Goal: Task Accomplishment & Management: Complete application form

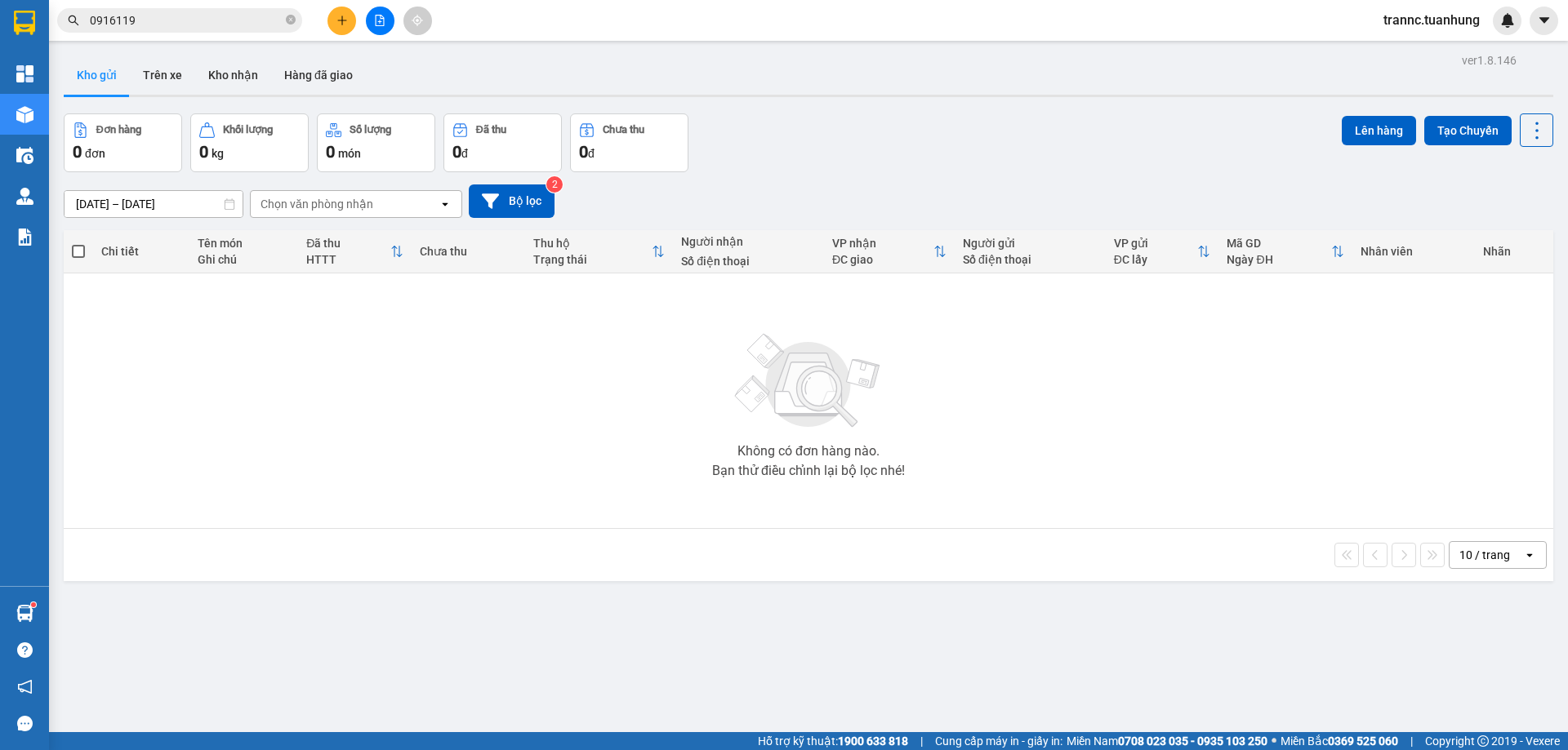
click at [294, 19] on icon "close-circle" at bounding box center [290, 19] width 9 height 9
click at [221, 24] on input "text" at bounding box center [186, 20] width 193 height 18
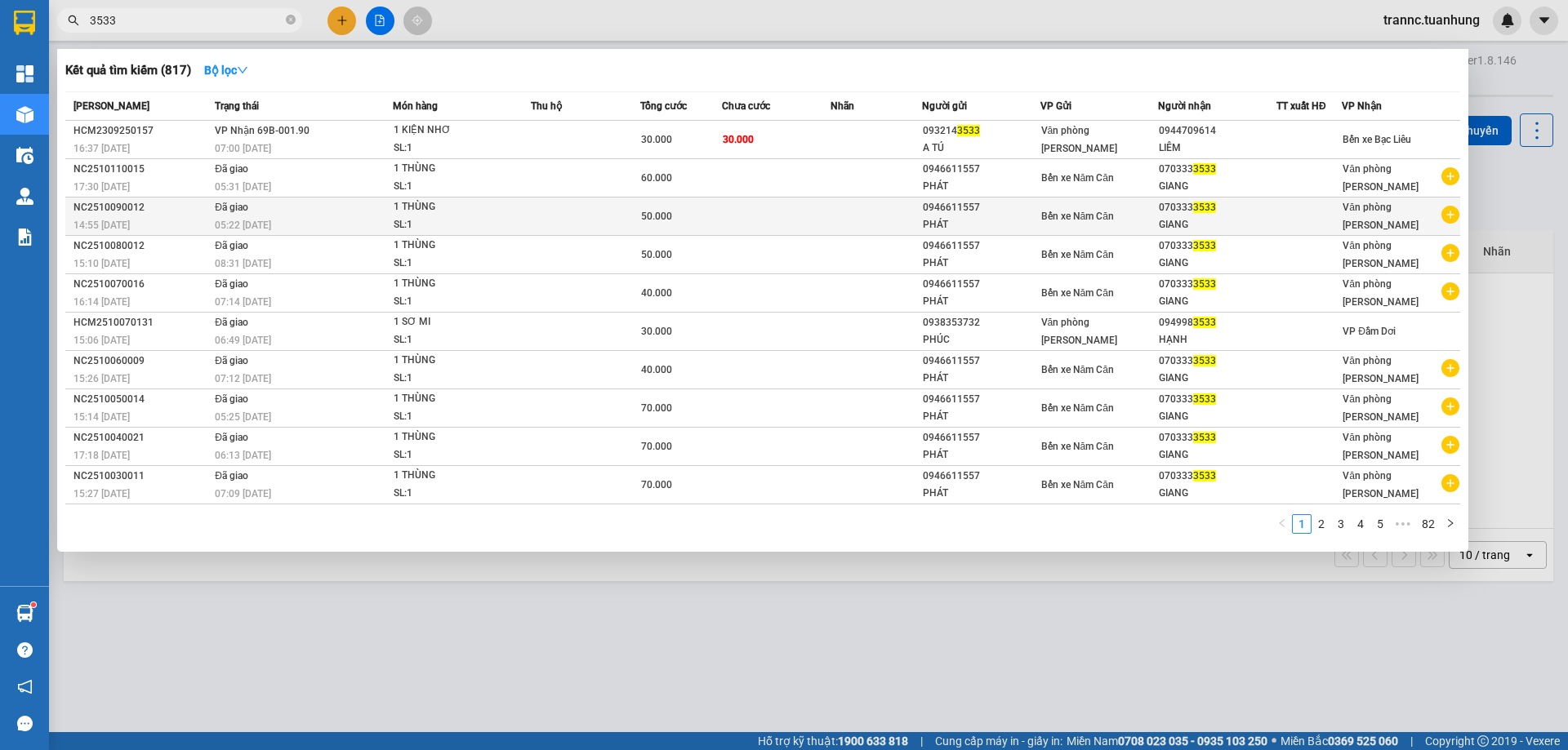
type input "3533"
click at [1455, 216] on icon "plus-circle" at bounding box center [1449, 214] width 18 height 18
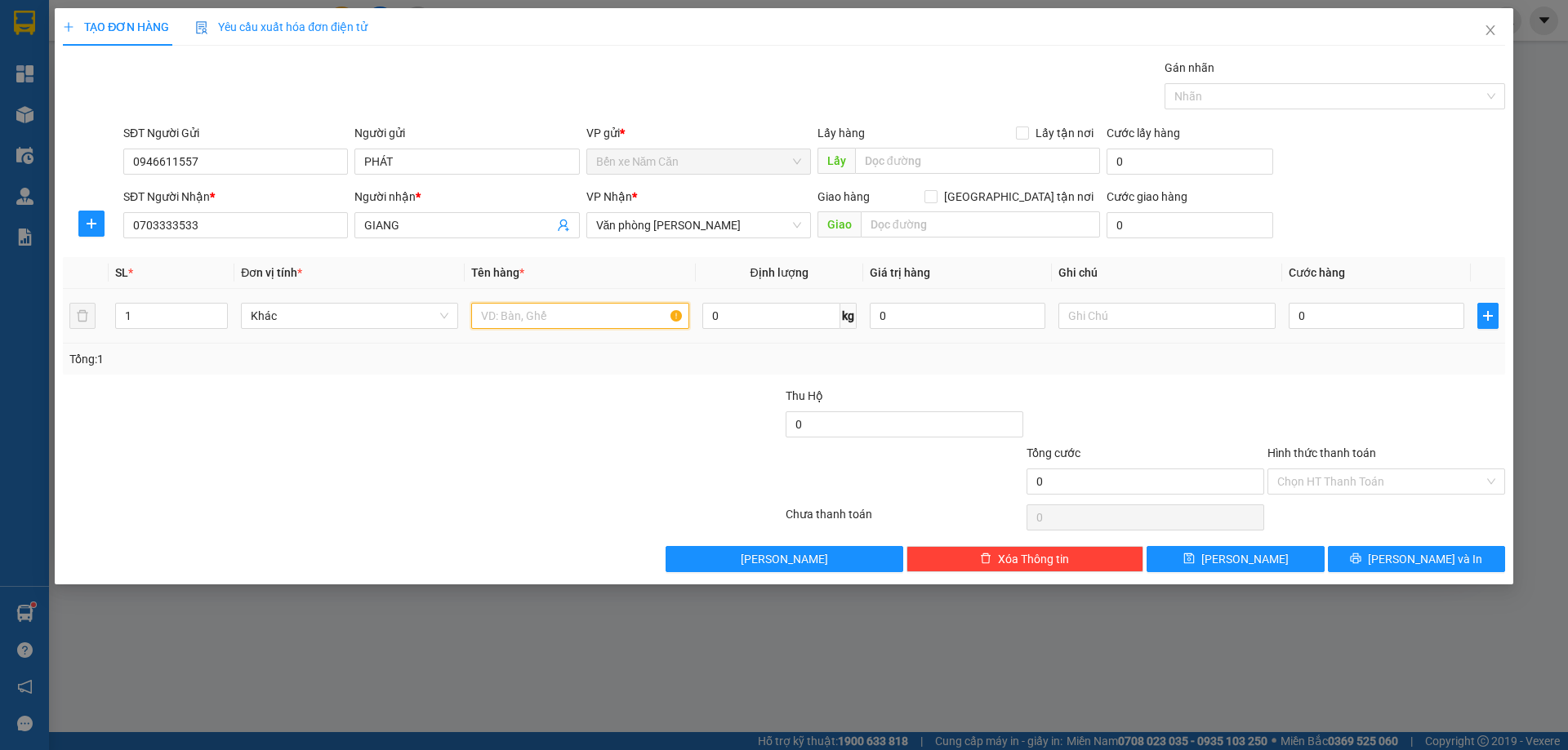
click at [606, 319] on input "text" at bounding box center [580, 316] width 217 height 26
type input "1 THÙNG"
click at [1351, 318] on input "0" at bounding box center [1376, 316] width 175 height 26
type input "4"
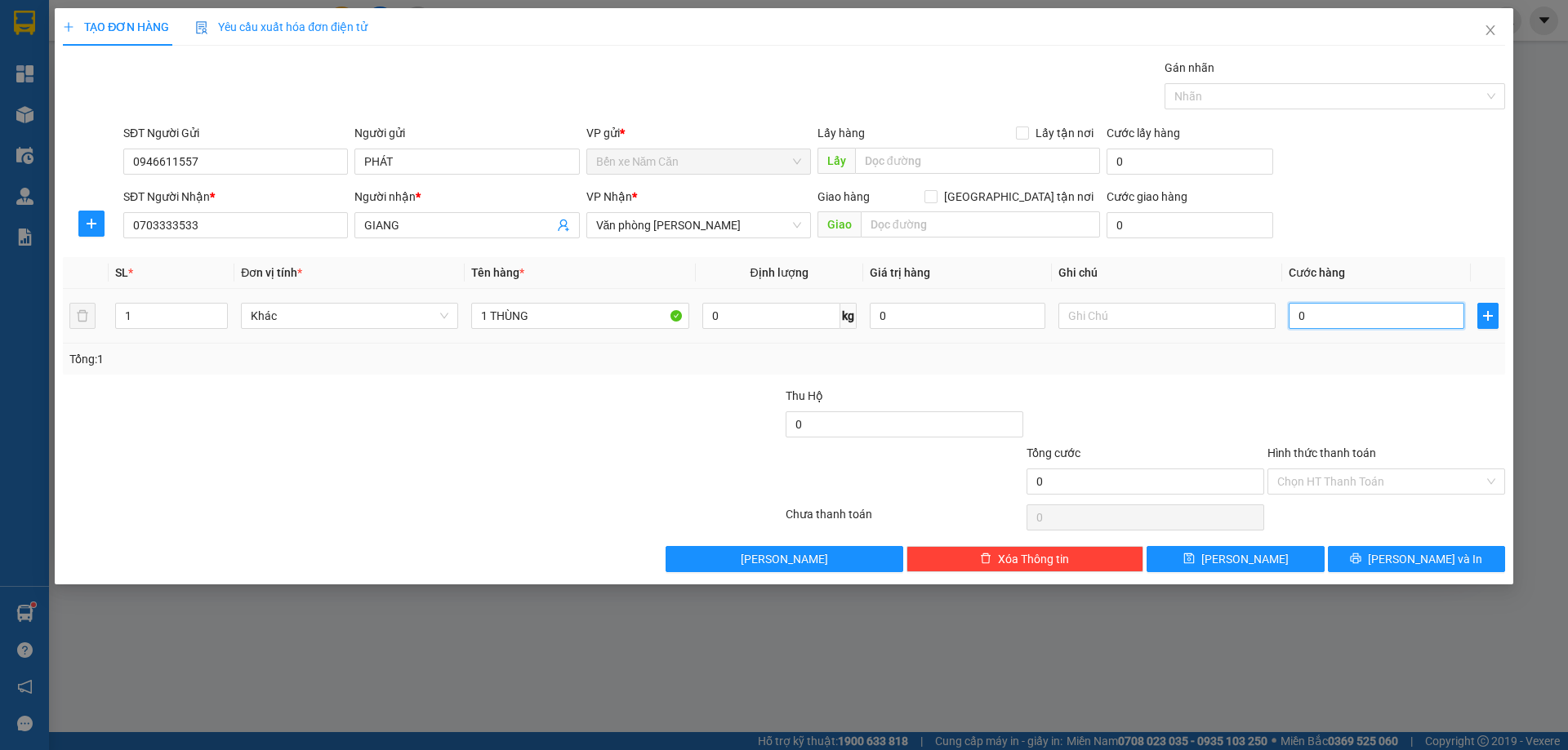
type input "4"
type input "0"
type input "05"
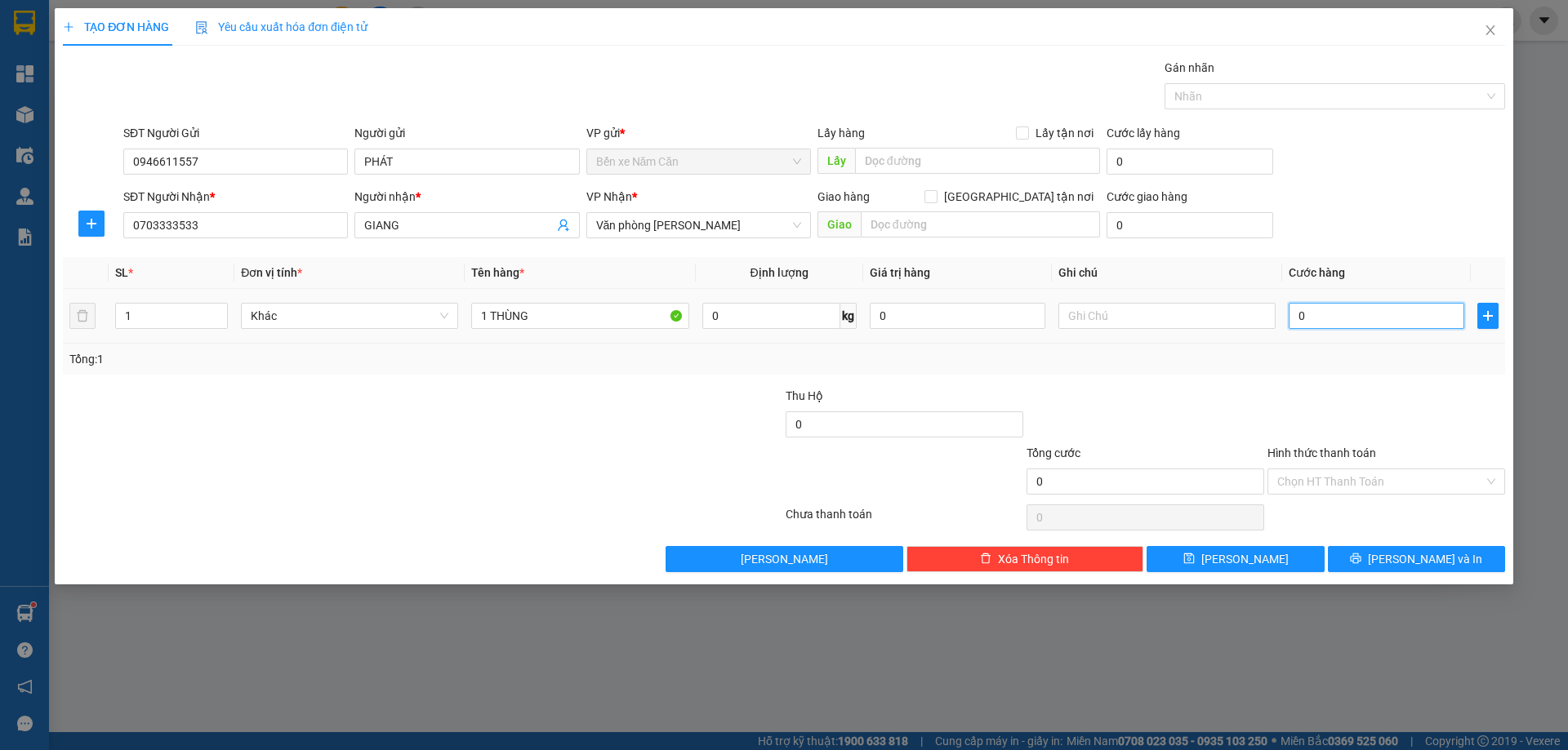
type input "5"
type input "050"
type input "50"
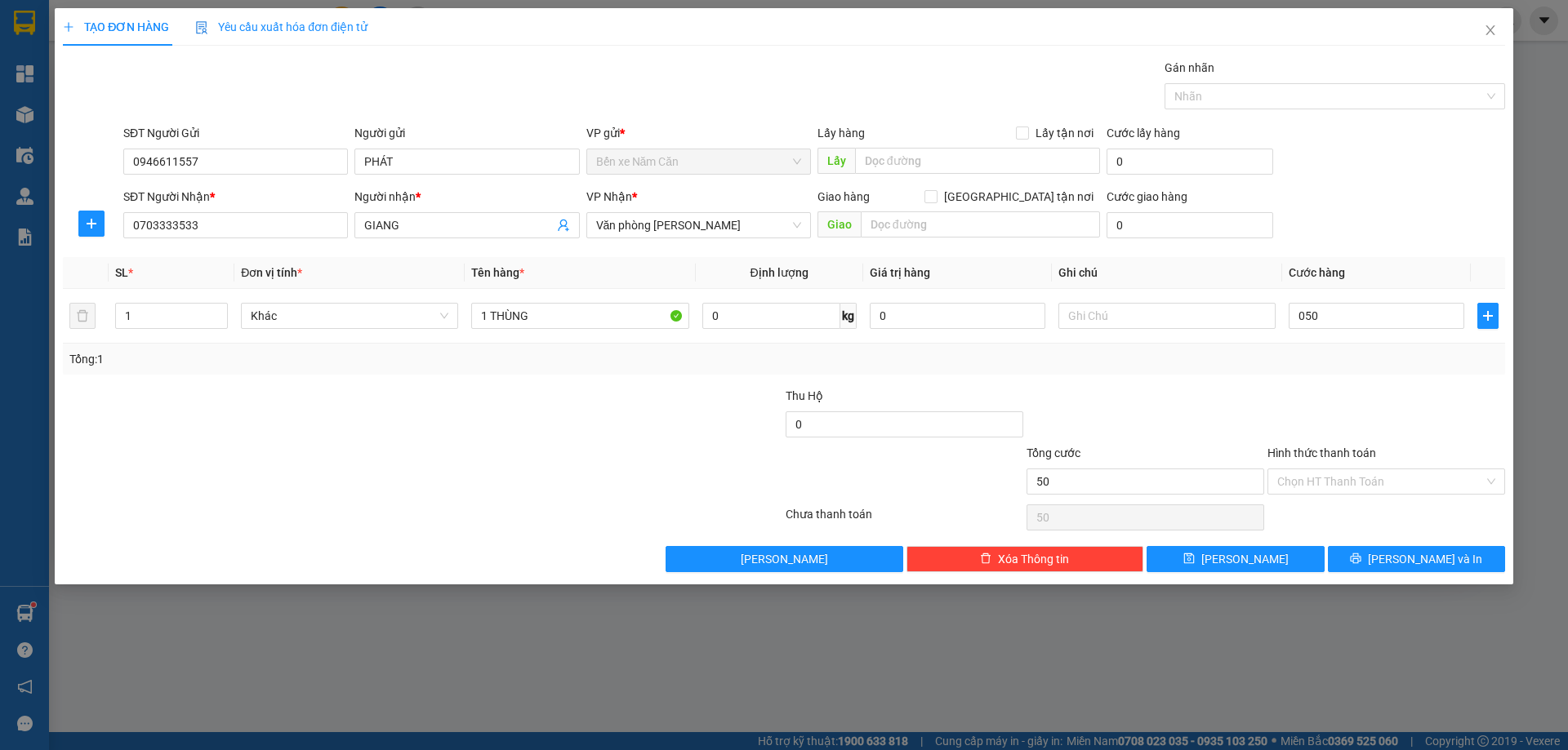
type input "50.000"
click at [1333, 377] on div "Transit Pickup Surcharge Ids Transit Deliver Surcharge Ids Transit Deliver Surc…" at bounding box center [784, 315] width 1442 height 513
click at [1381, 487] on input "Hình thức thanh toán" at bounding box center [1380, 482] width 206 height 24
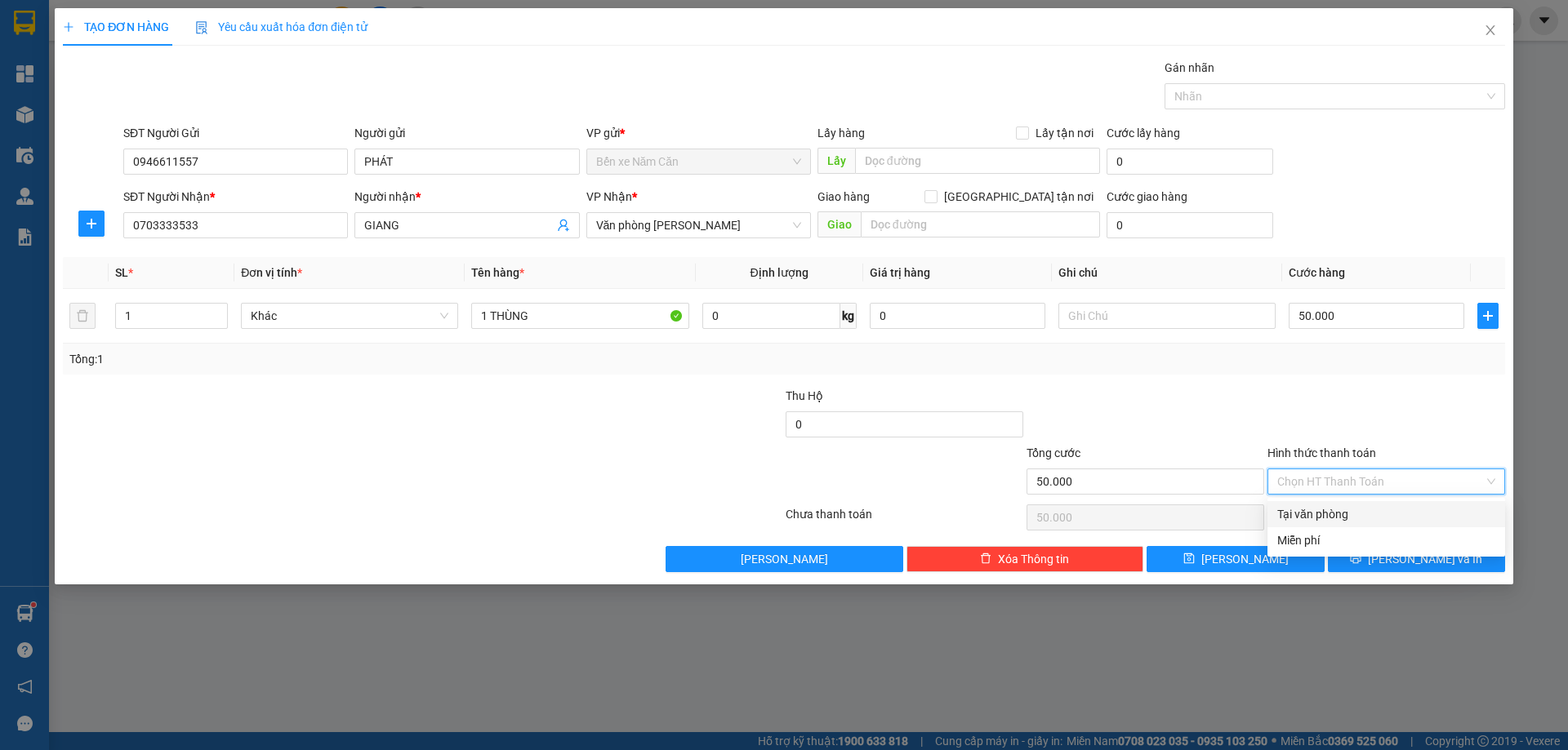
click at [1379, 516] on div "Tại văn phòng" at bounding box center [1386, 514] width 218 height 18
type input "0"
click at [1398, 561] on button "Lưu và In" at bounding box center [1416, 559] width 177 height 26
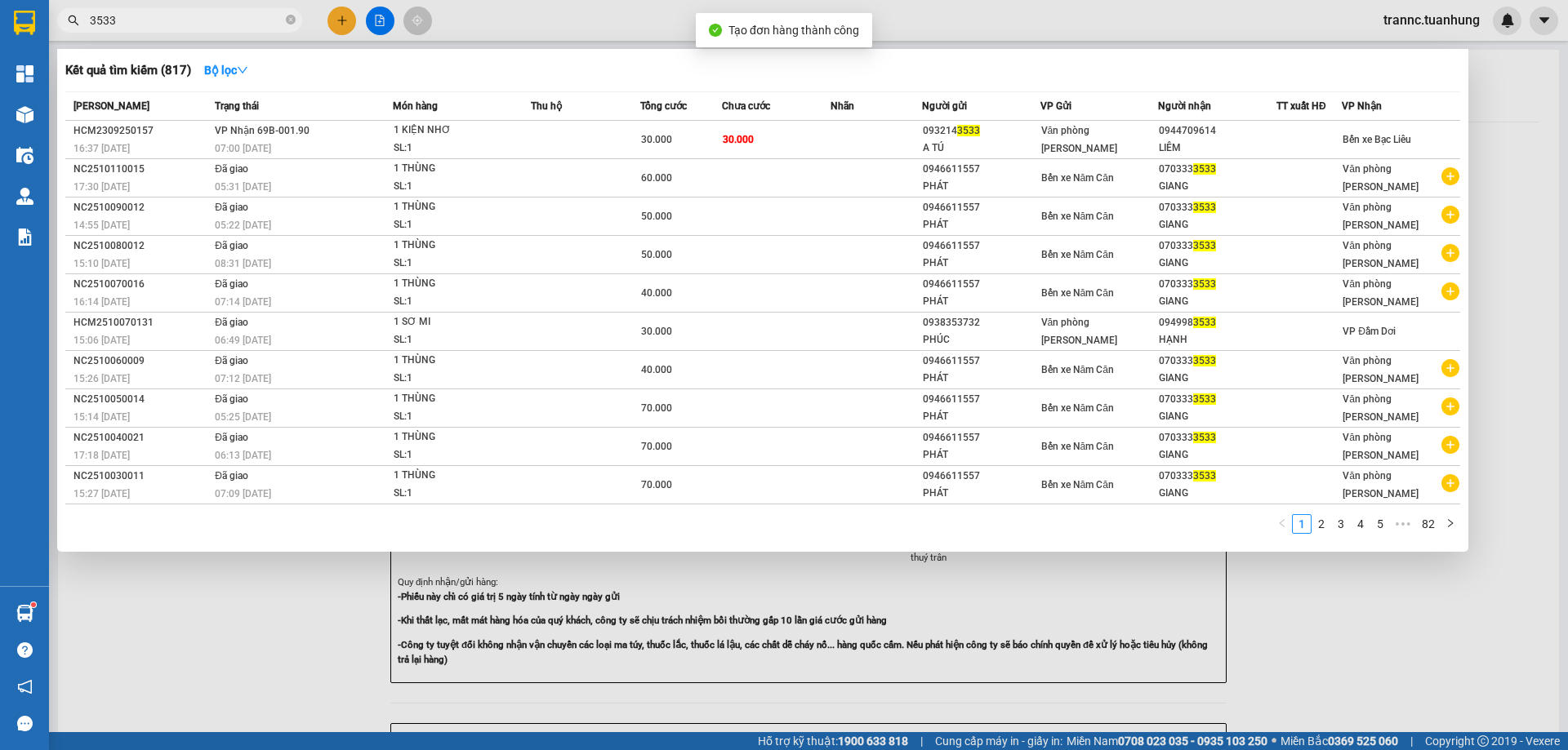
click at [1430, 623] on div at bounding box center [784, 375] width 1568 height 750
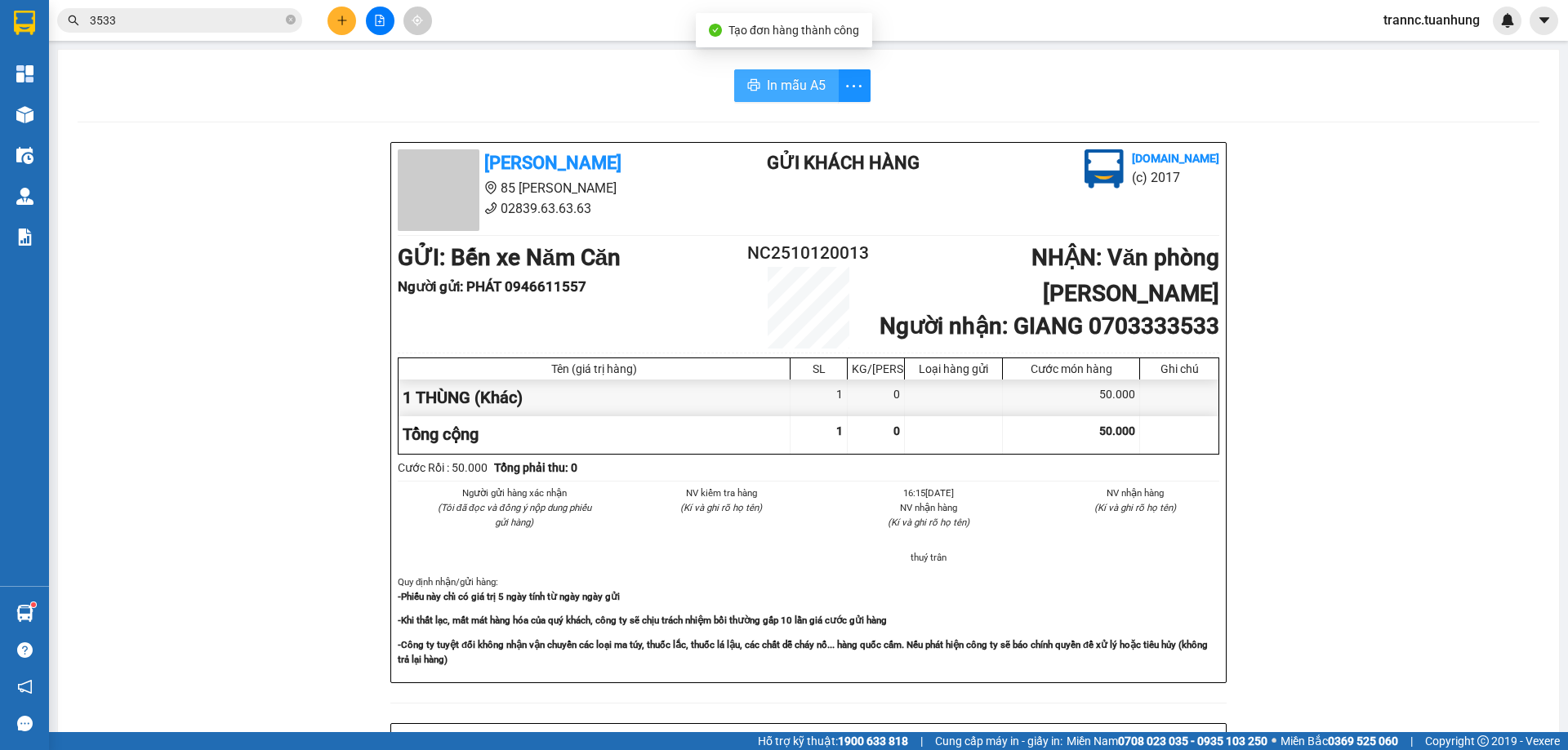
click at [808, 80] on span "In mẫu A5" at bounding box center [796, 85] width 58 height 21
drag, startPoint x: 635, startPoint y: 108, endPoint x: 622, endPoint y: 110, distance: 13.2
click at [635, 108] on div "In mẫu A5 Tuấn Hưng 85 Lý Chiêu Hoàng 02839.63.63.63 Gửi khách hàng Vexere.com …" at bounding box center [808, 685] width 1501 height 1271
click at [292, 21] on icon "close-circle" at bounding box center [290, 19] width 9 height 9
click at [261, 22] on input "text" at bounding box center [186, 20] width 193 height 18
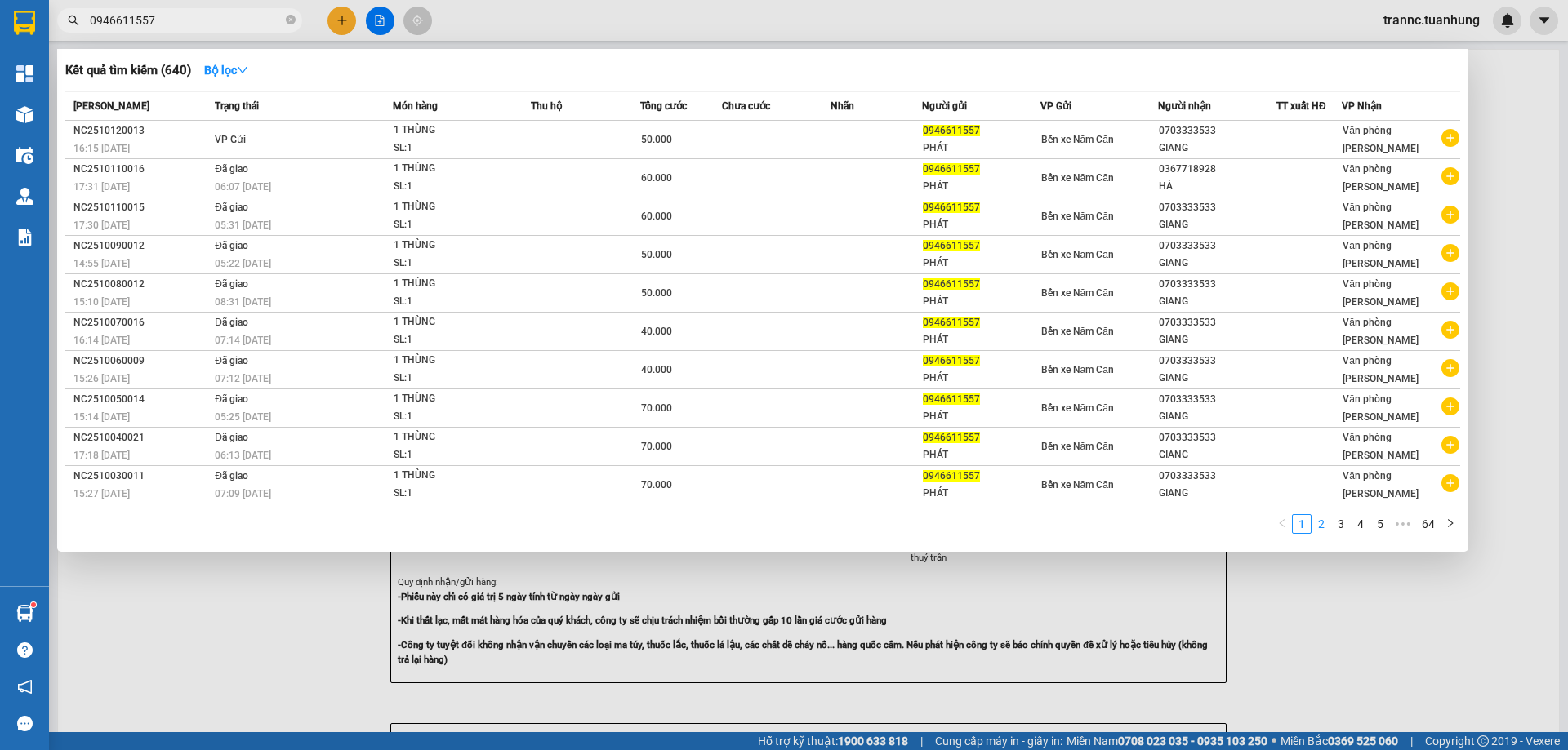
type input "0946611557"
click at [1328, 526] on link "2" at bounding box center [1320, 524] width 18 height 18
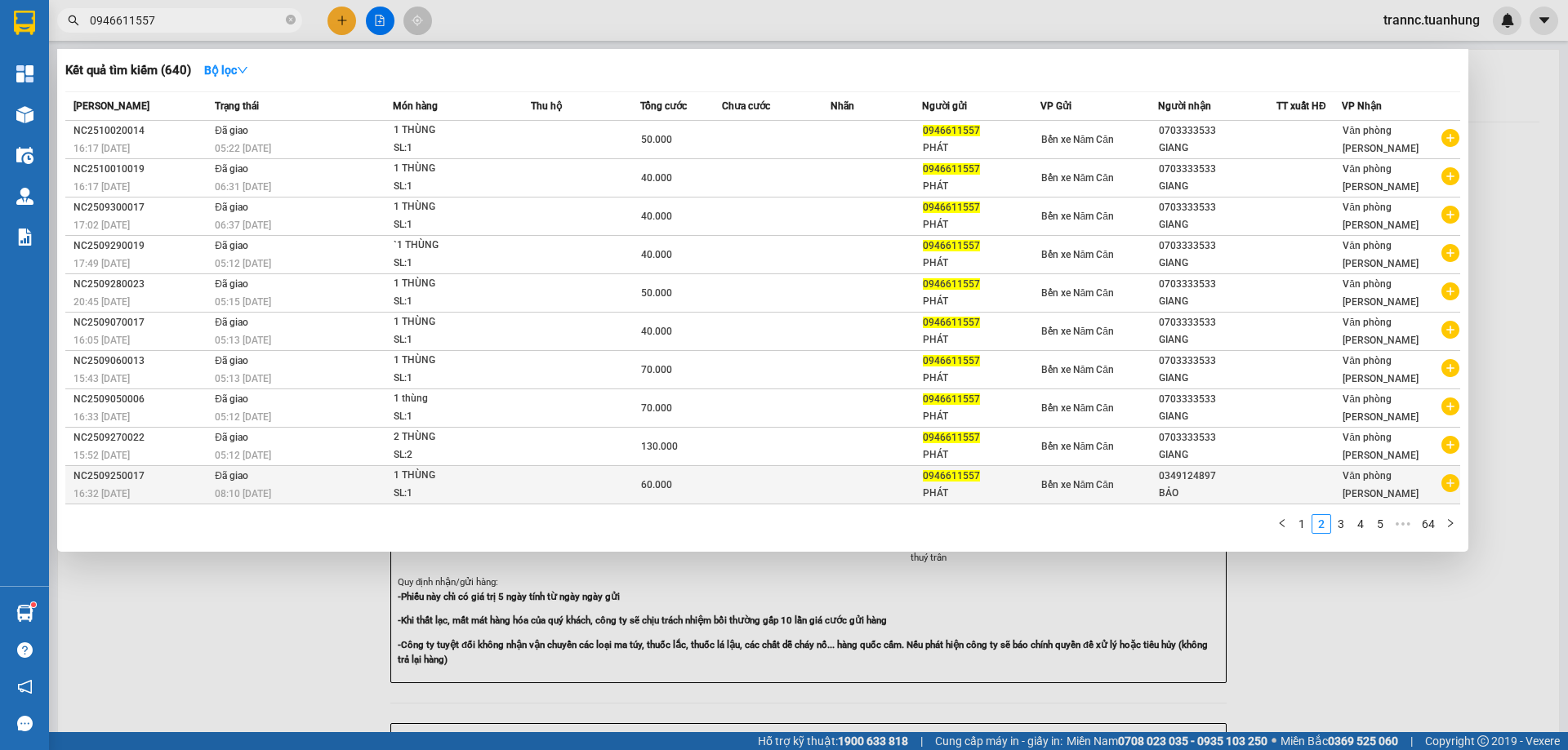
click at [1449, 486] on icon "plus-circle" at bounding box center [1449, 483] width 18 height 18
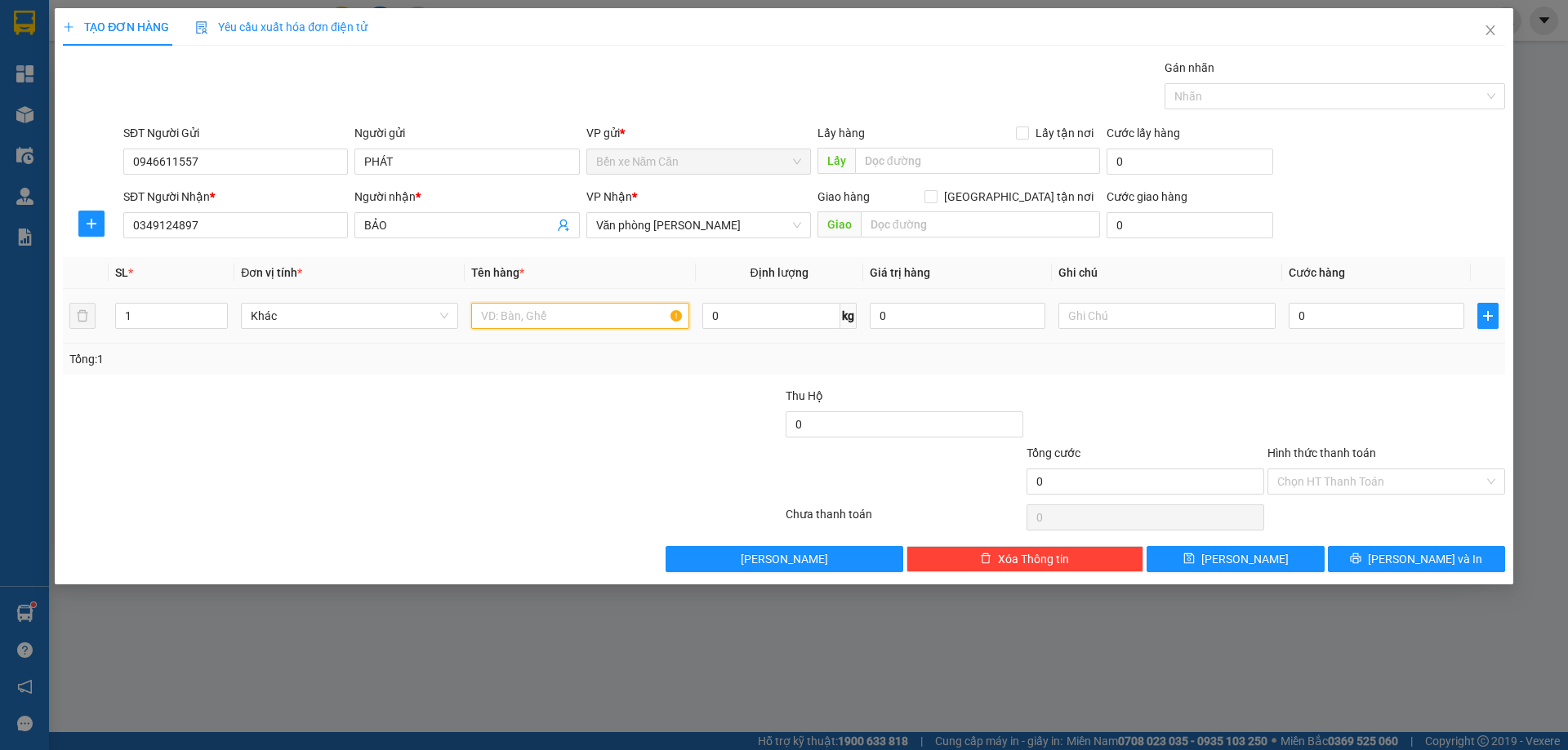
click at [612, 323] on input "text" at bounding box center [580, 316] width 217 height 26
type input "1 THÙNG"
click at [1331, 322] on input "0" at bounding box center [1376, 316] width 175 height 26
type input "4"
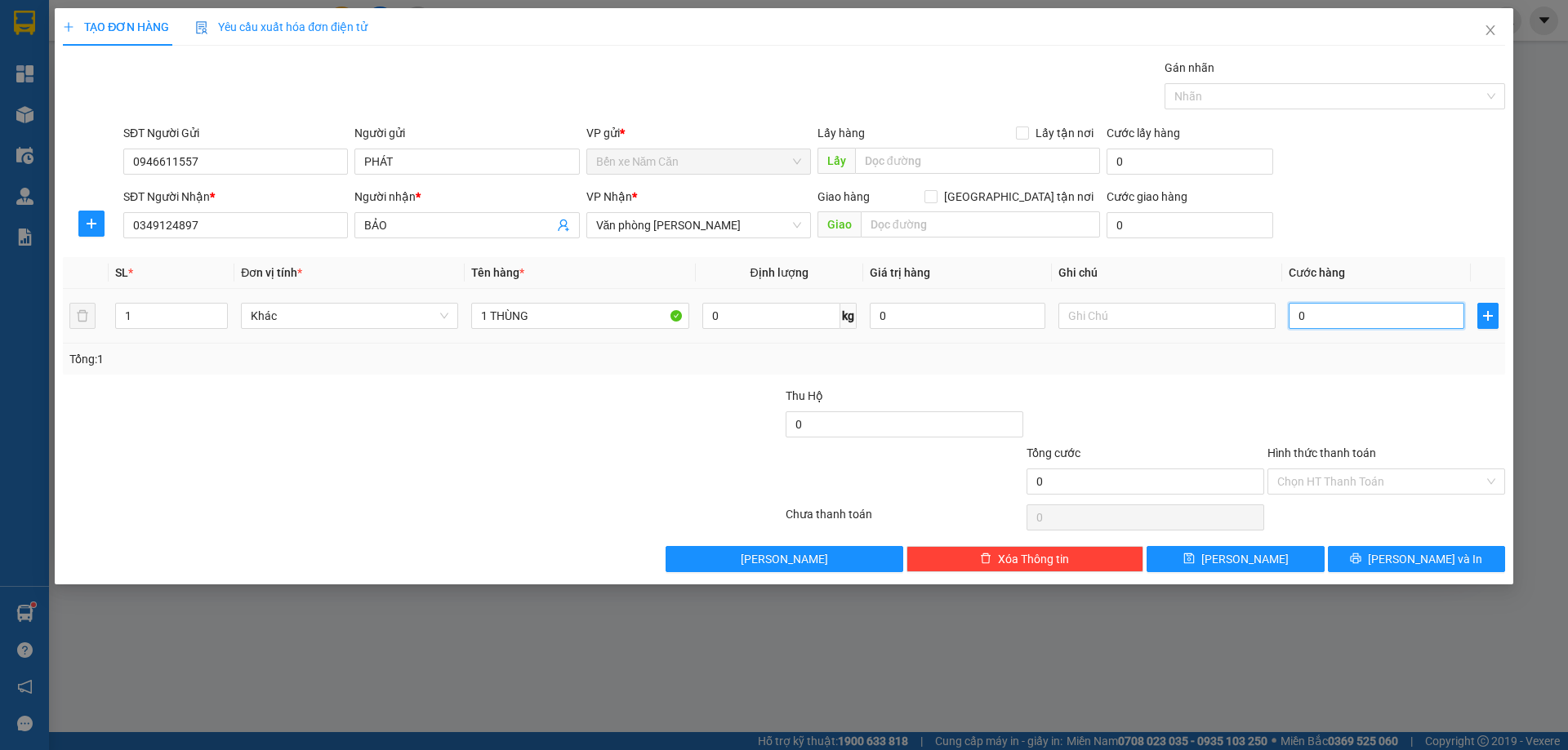
type input "4"
type input "40"
type input "40.000"
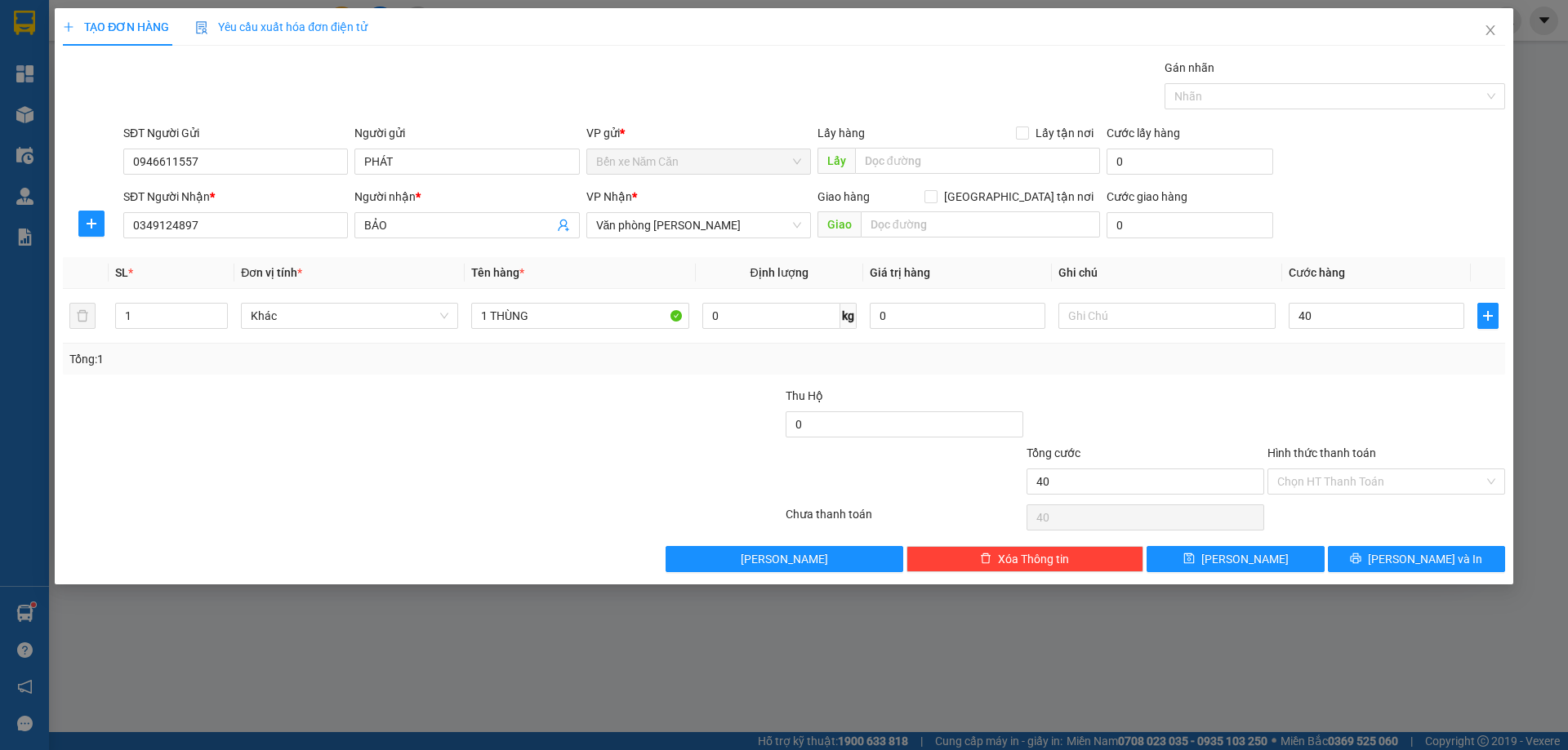
type input "40.000"
click at [1374, 378] on div "Transit Pickup Surcharge Ids Transit Deliver Surcharge Ids Transit Deliver Surc…" at bounding box center [784, 315] width 1442 height 513
click at [1393, 477] on input "Hình thức thanh toán" at bounding box center [1380, 482] width 206 height 24
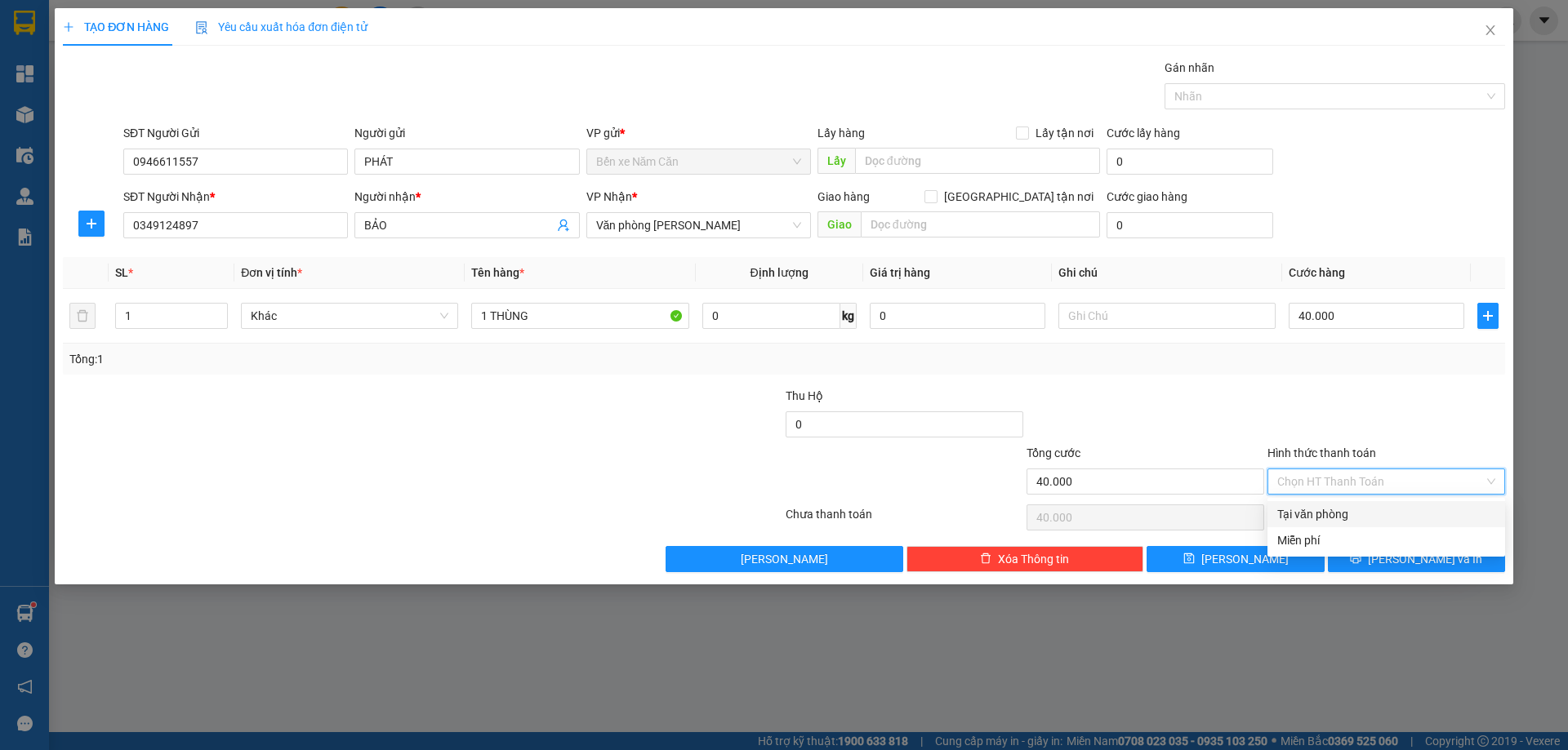
click at [1382, 506] on div "Tại văn phòng" at bounding box center [1386, 514] width 218 height 18
click at [1404, 554] on span "Lưu và In" at bounding box center [1424, 559] width 114 height 18
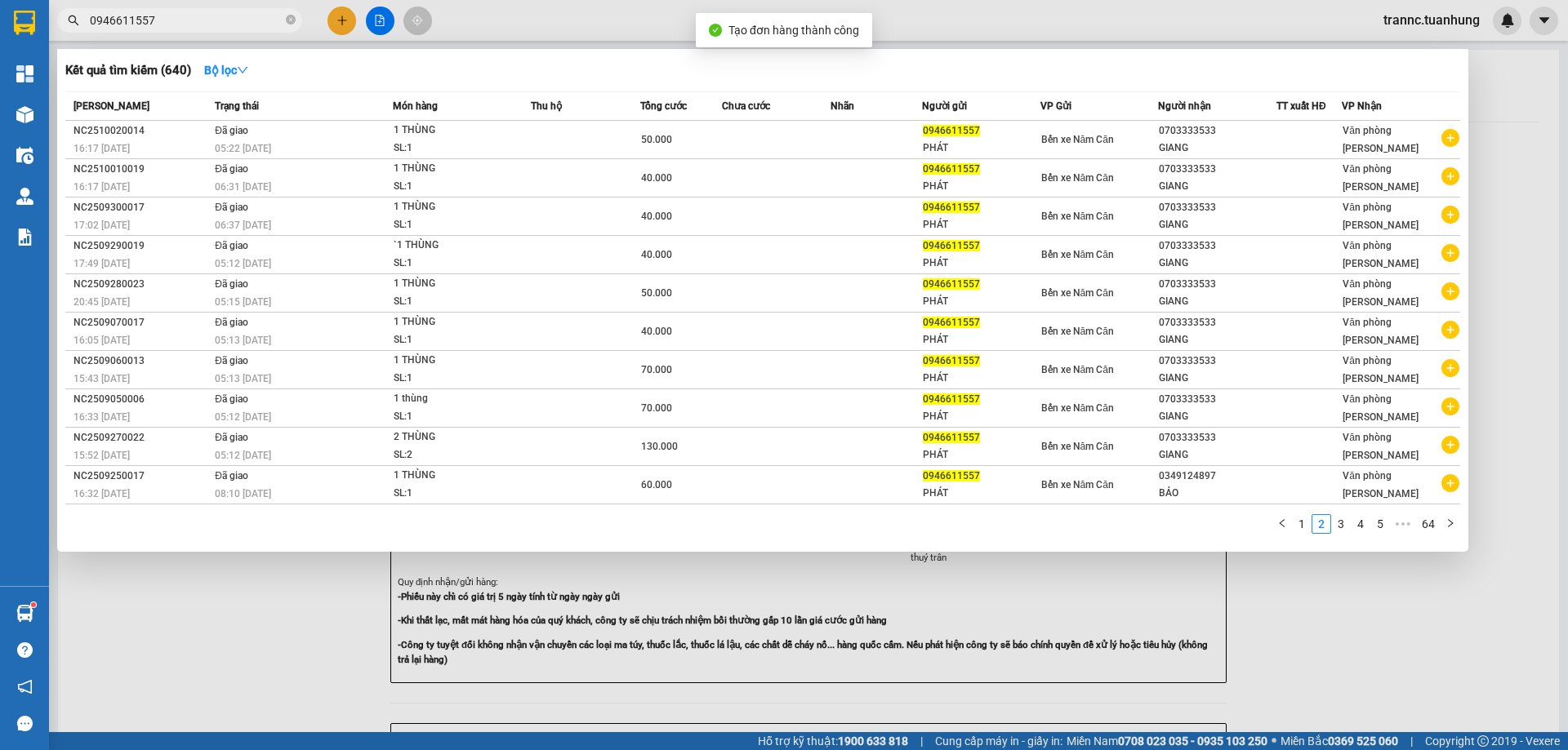
click at [1407, 574] on div at bounding box center [784, 375] width 1568 height 750
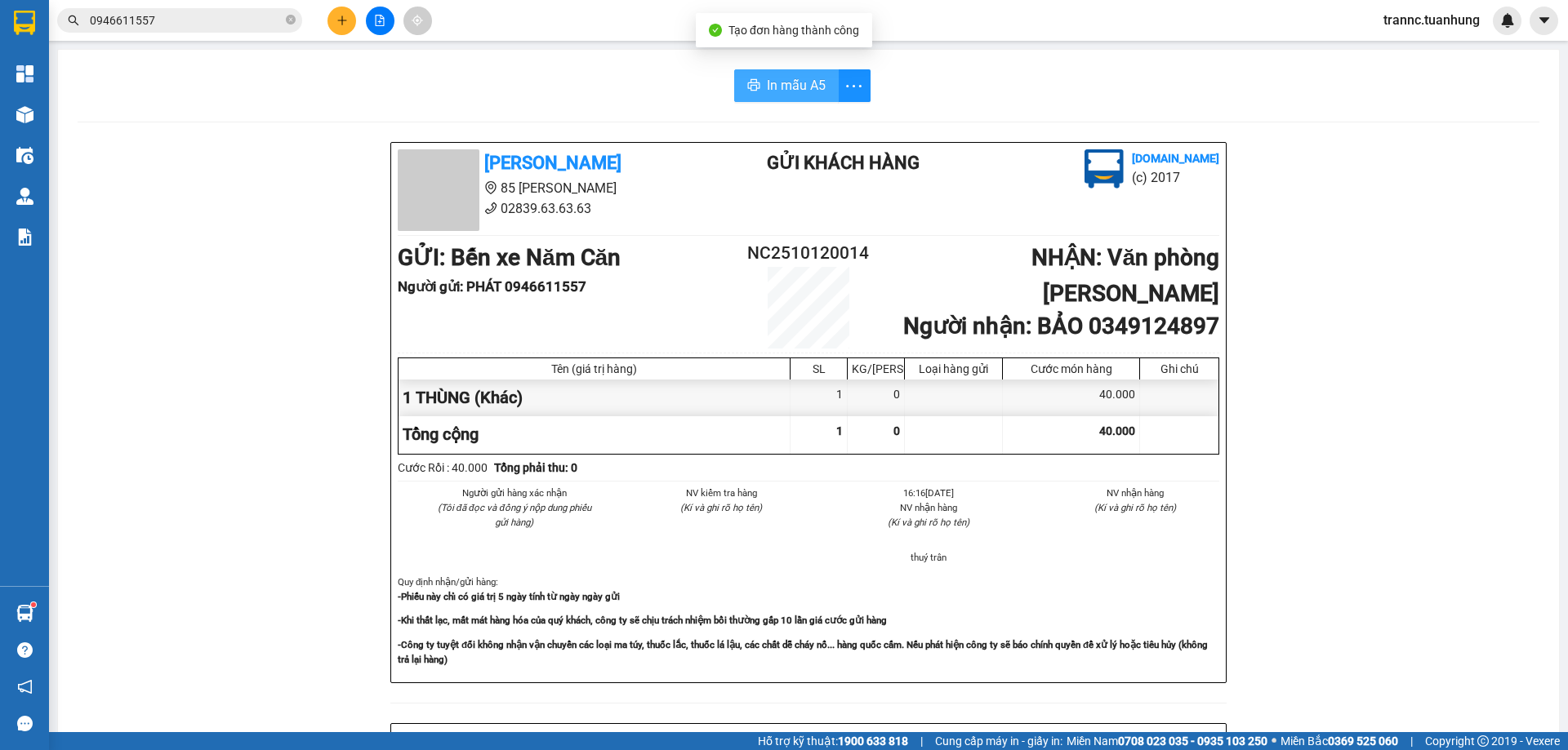
click at [801, 82] on span "In mẫu A5" at bounding box center [796, 85] width 58 height 21
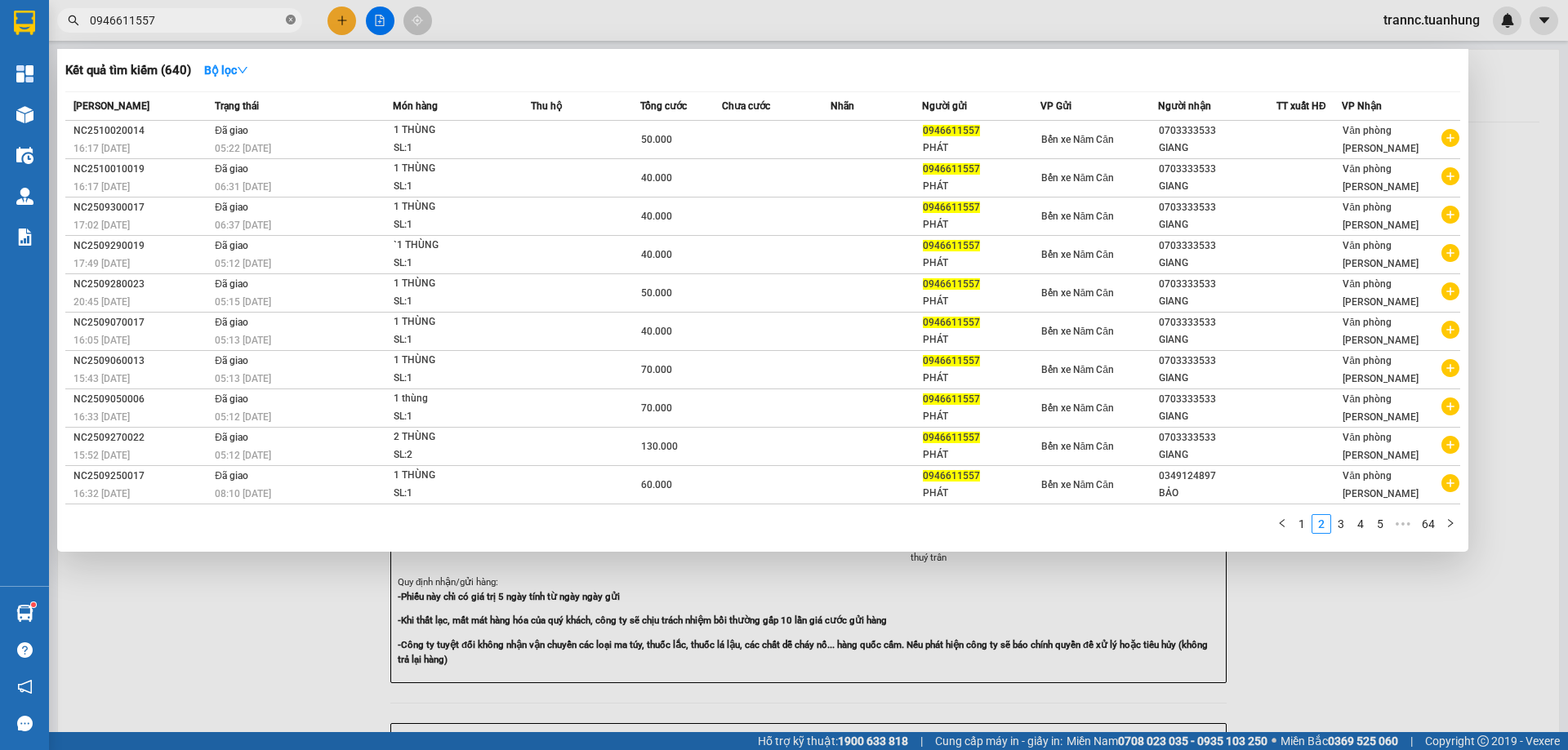
click at [286, 20] on icon "close-circle" at bounding box center [290, 19] width 9 height 9
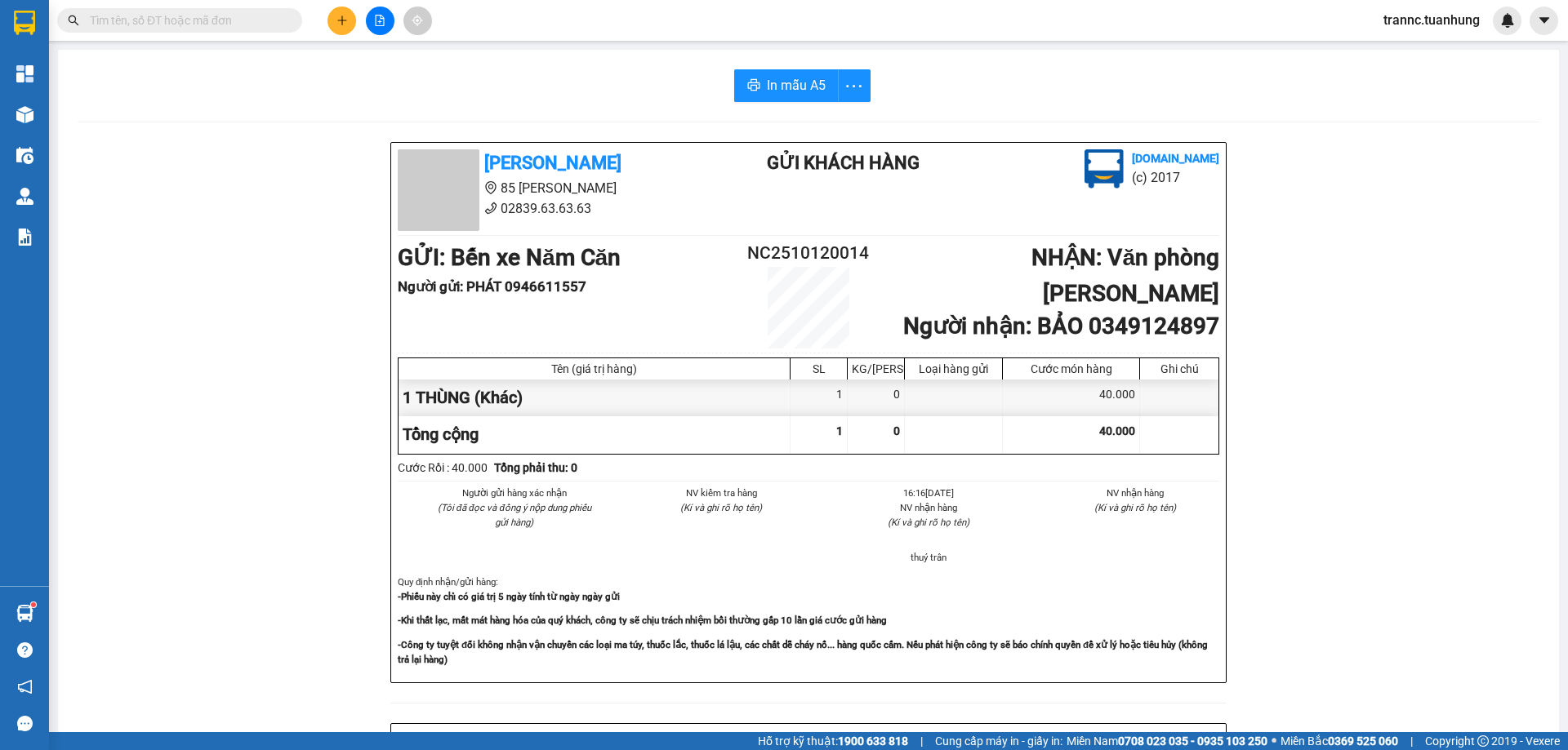
click at [257, 23] on input "text" at bounding box center [186, 20] width 193 height 18
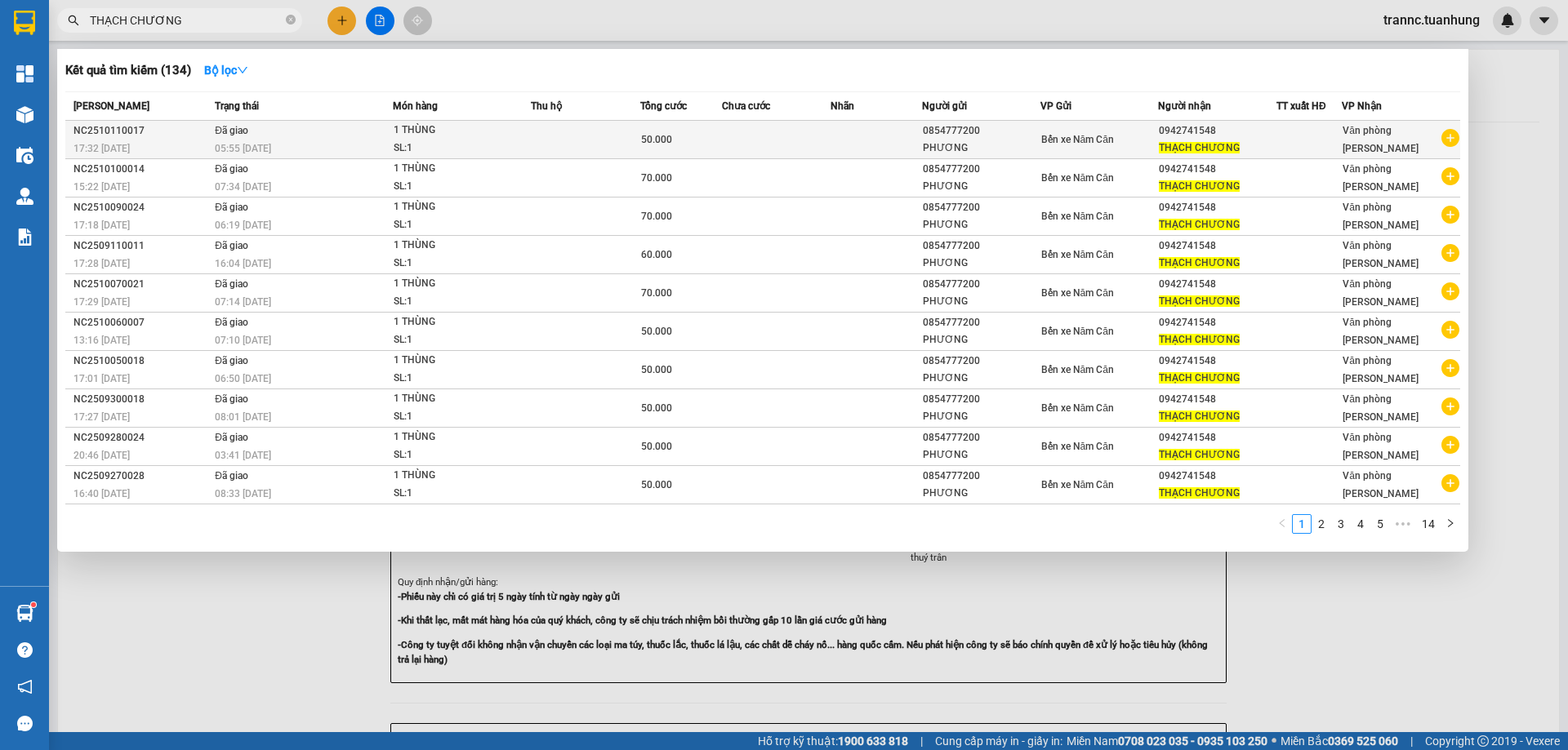
type input "THẠCH CHƯƠNG"
click at [1448, 137] on icon "plus-circle" at bounding box center [1449, 138] width 18 height 18
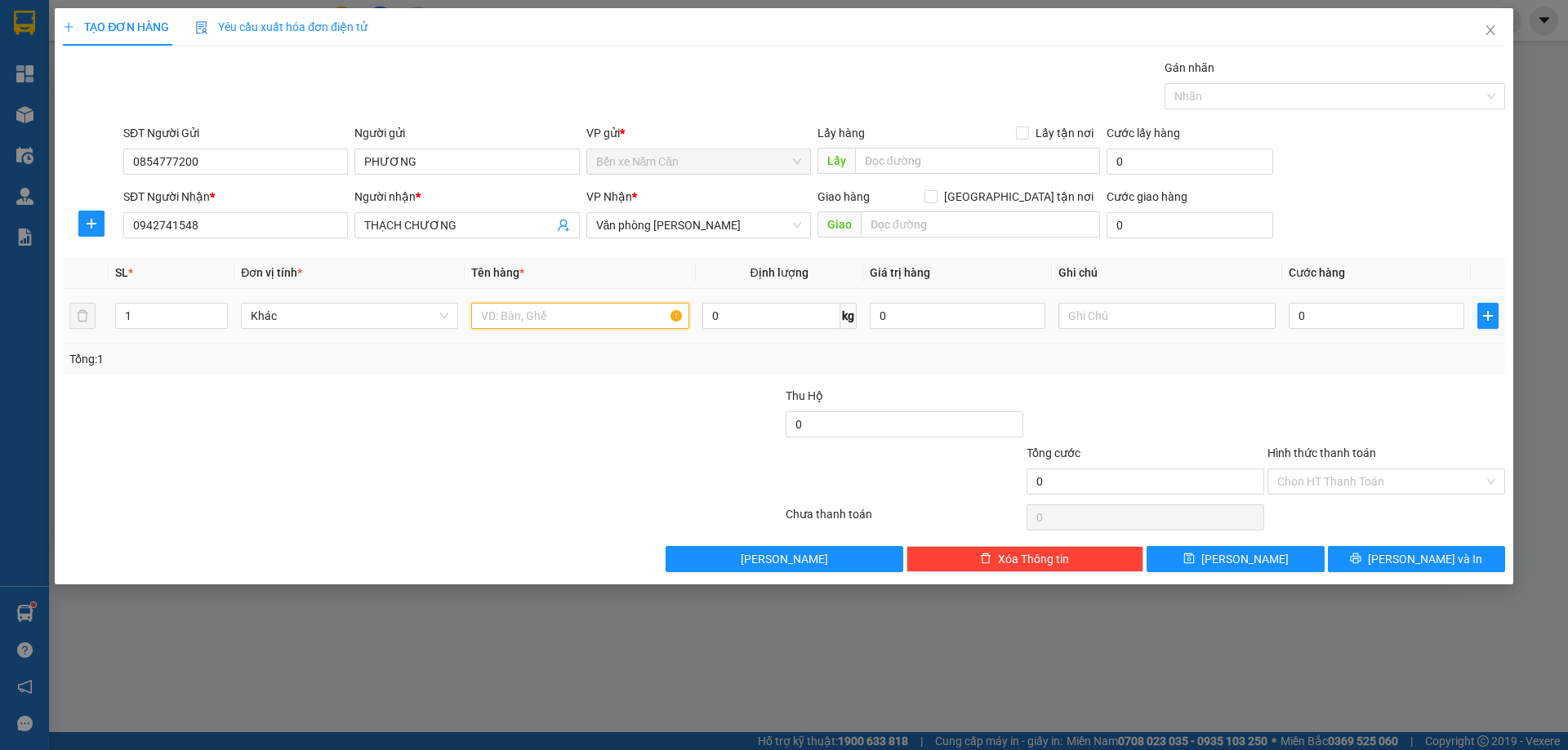
click at [501, 314] on input "text" at bounding box center [580, 316] width 217 height 26
type input "1 THÙNG"
click at [1363, 296] on td "0" at bounding box center [1375, 317] width 188 height 55
click at [1343, 333] on td "0" at bounding box center [1375, 317] width 188 height 55
click at [1344, 318] on input "0" at bounding box center [1376, 316] width 175 height 26
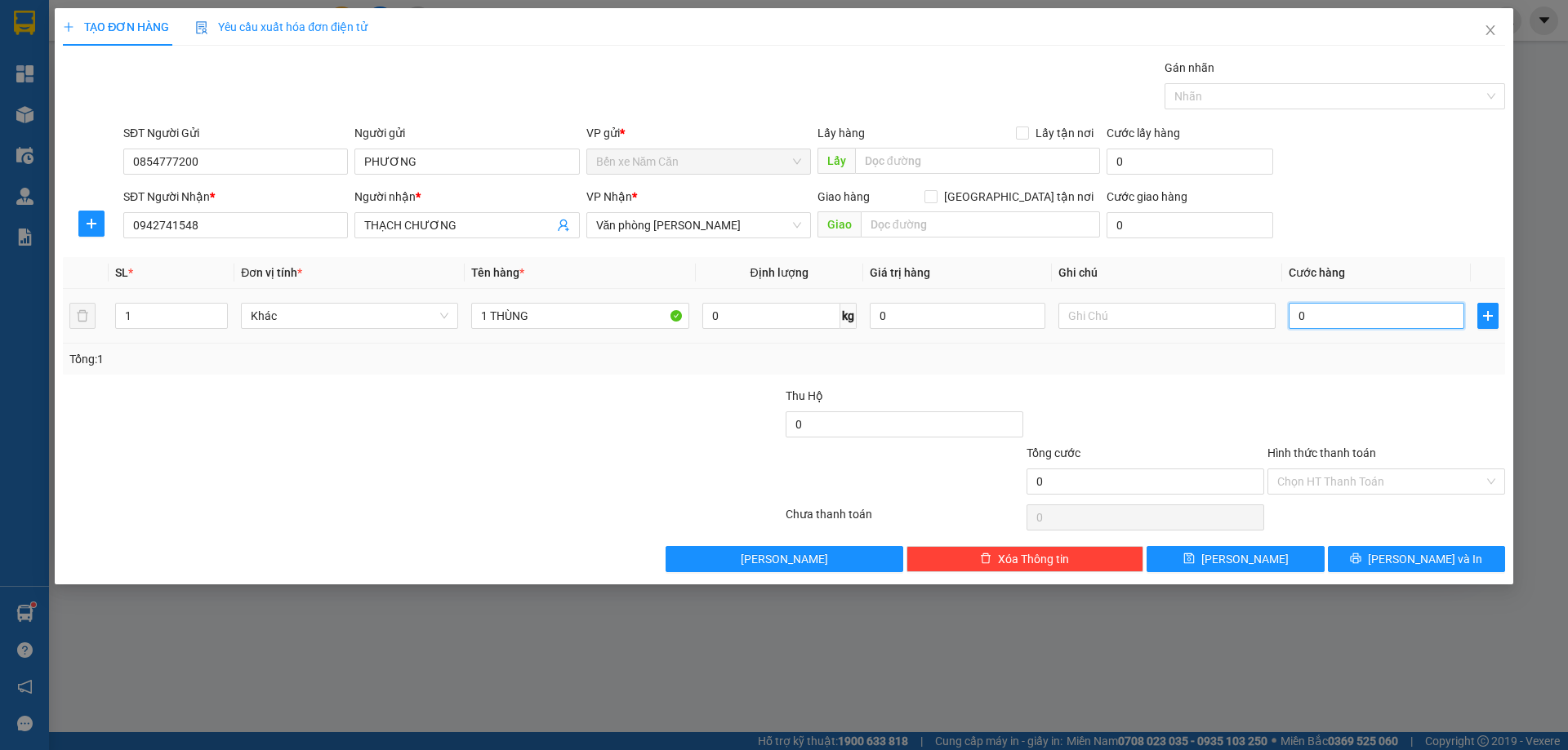
type input "5"
type input "50"
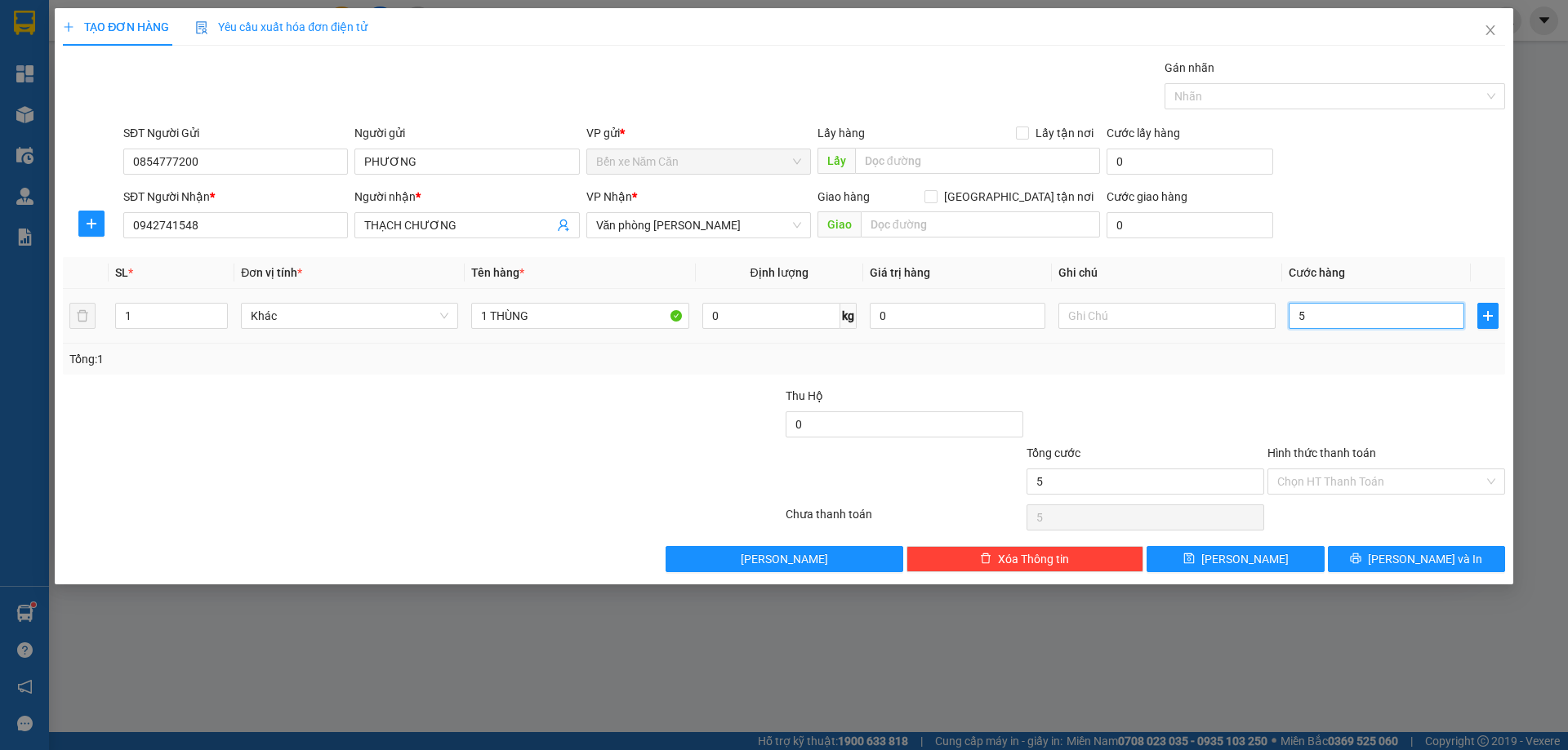
type input "50"
type input "50.000"
drag, startPoint x: 1248, startPoint y: 384, endPoint x: 1259, endPoint y: 374, distance: 14.9
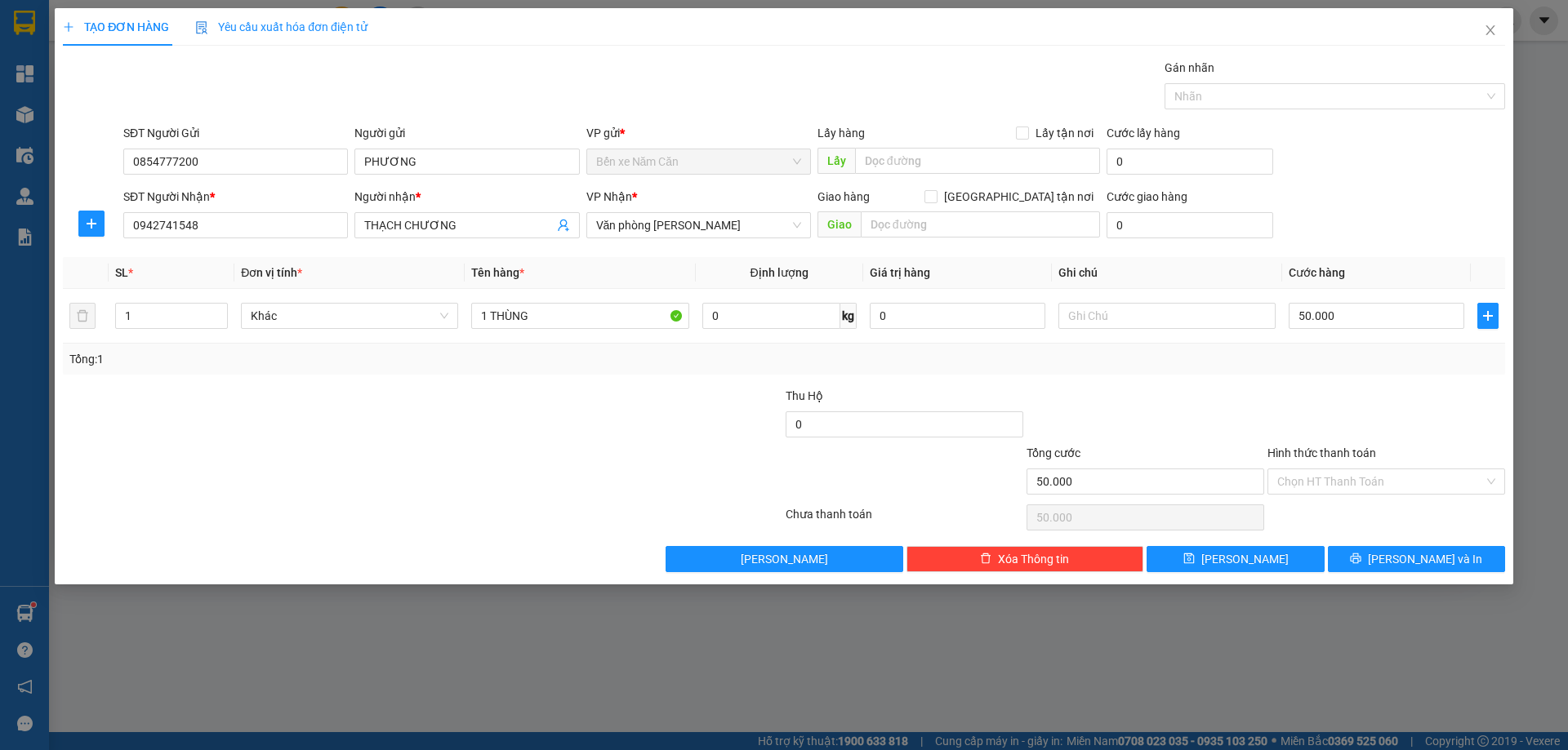
click at [1249, 383] on div "Transit Pickup Surcharge Ids Transit Deliver Surcharge Ids Transit Deliver Surc…" at bounding box center [784, 315] width 1442 height 513
click at [1361, 556] on icon "printer" at bounding box center [1356, 559] width 10 height 10
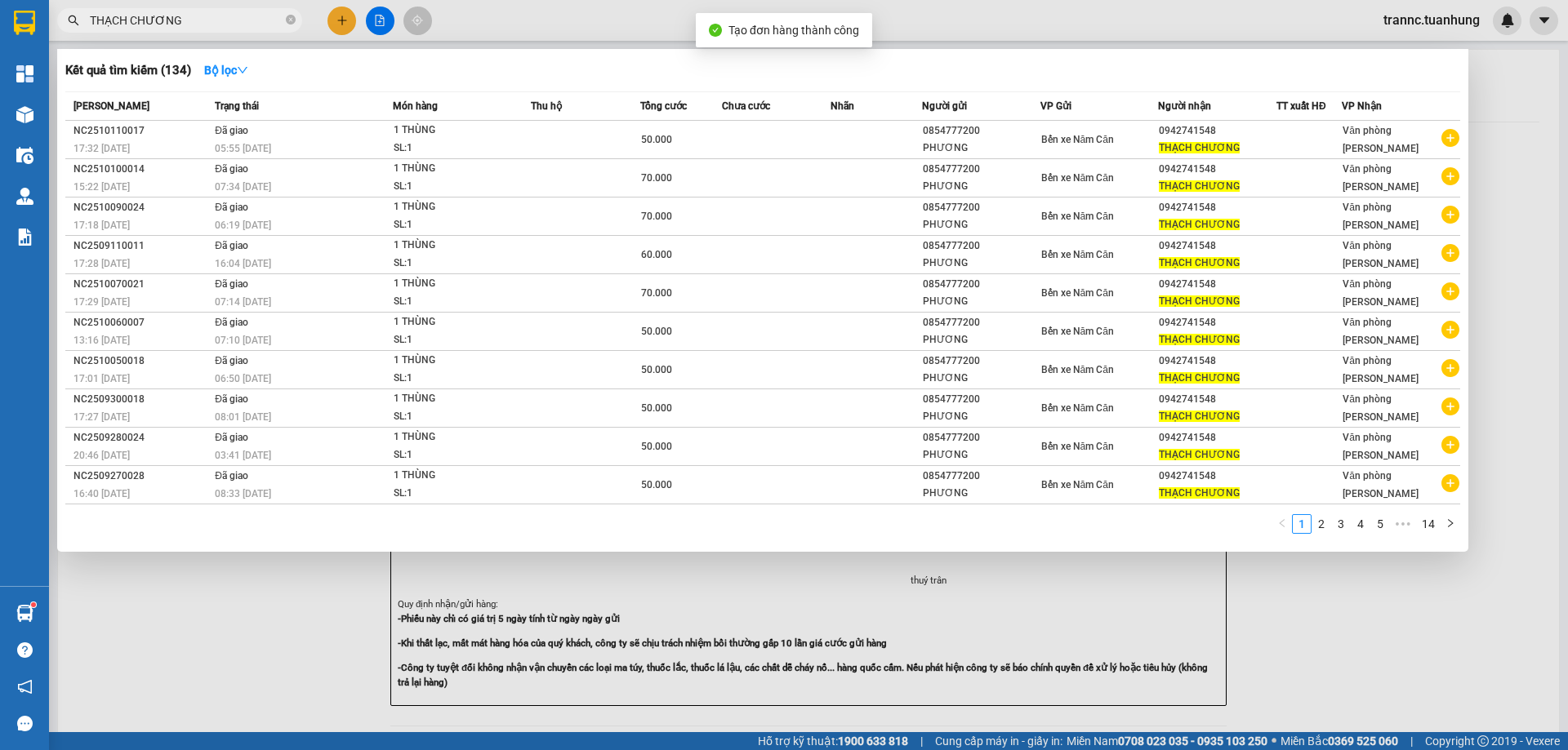
click at [1351, 588] on div at bounding box center [784, 375] width 1568 height 750
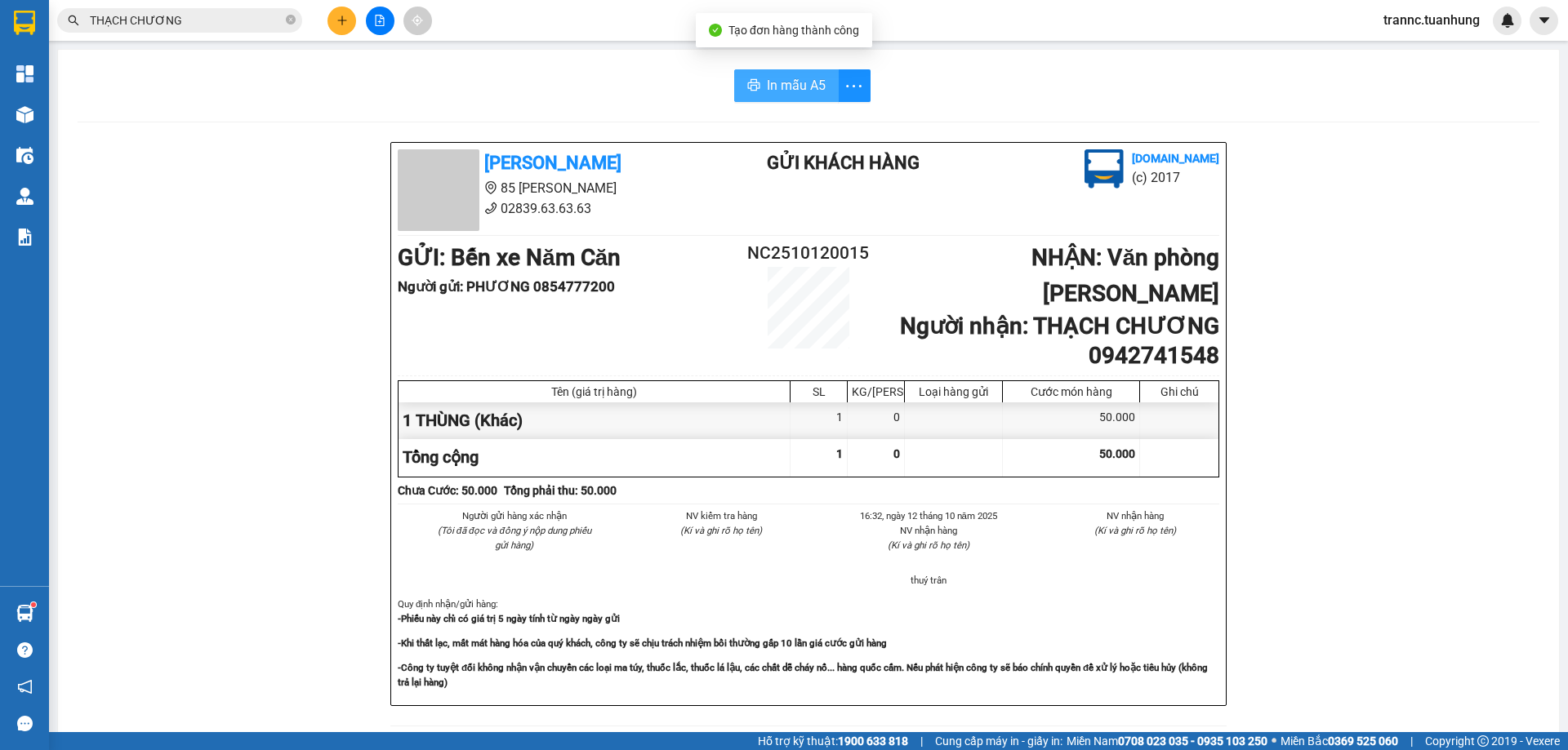
click at [769, 80] on span "In mẫu A5" at bounding box center [796, 85] width 58 height 21
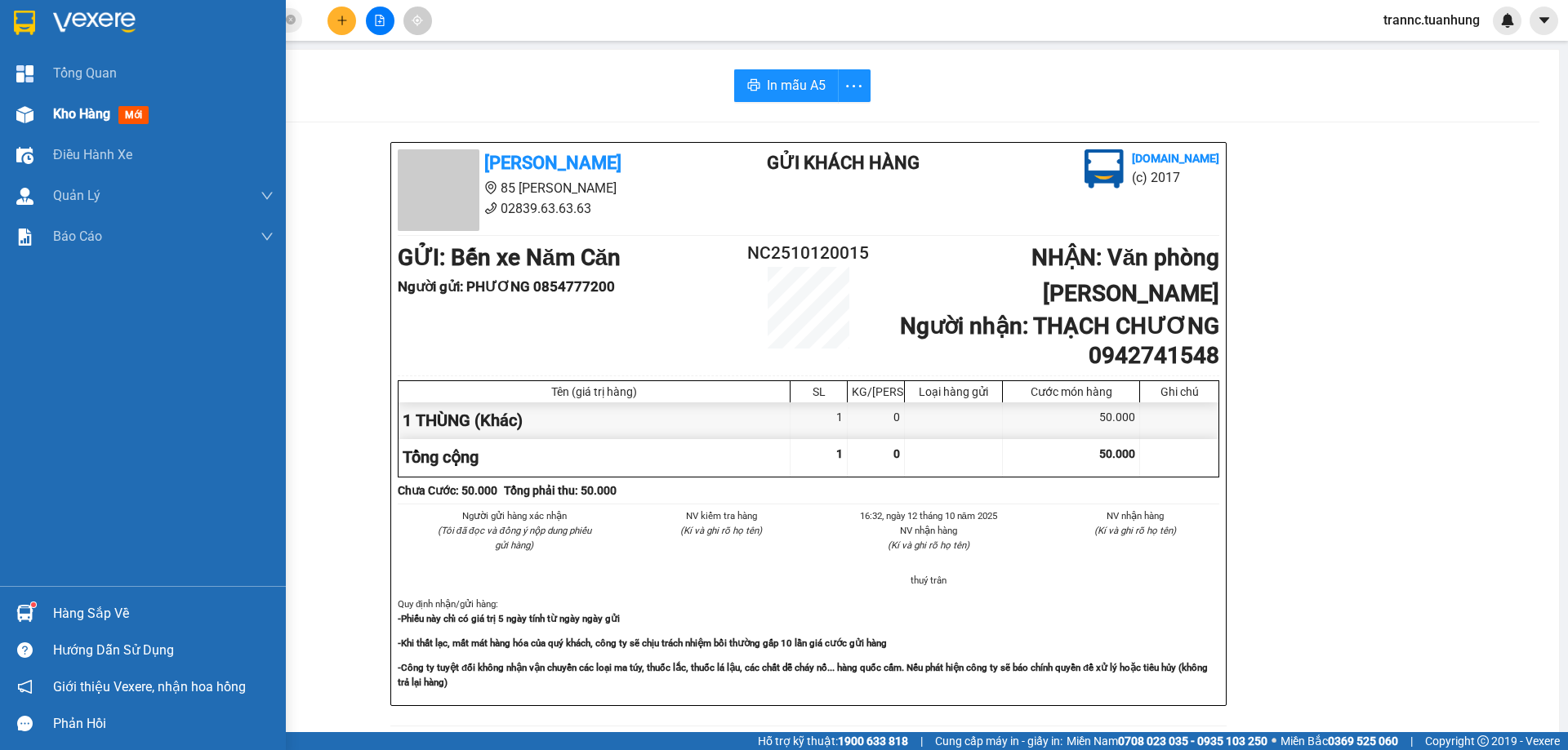
click at [140, 114] on span "mới" at bounding box center [133, 114] width 30 height 18
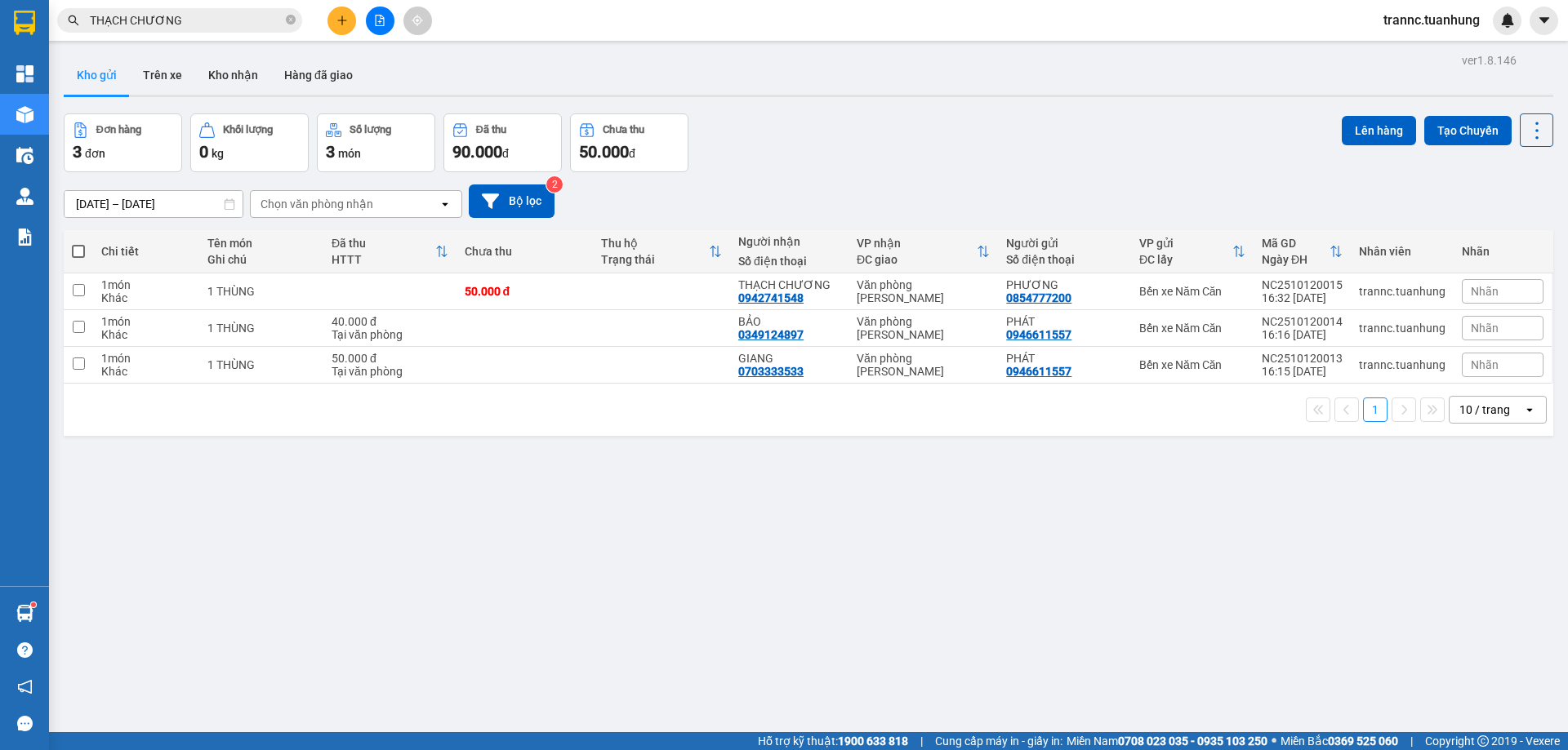
click at [105, 75] on button "Kho gửi" at bounding box center [96, 76] width 66 height 40
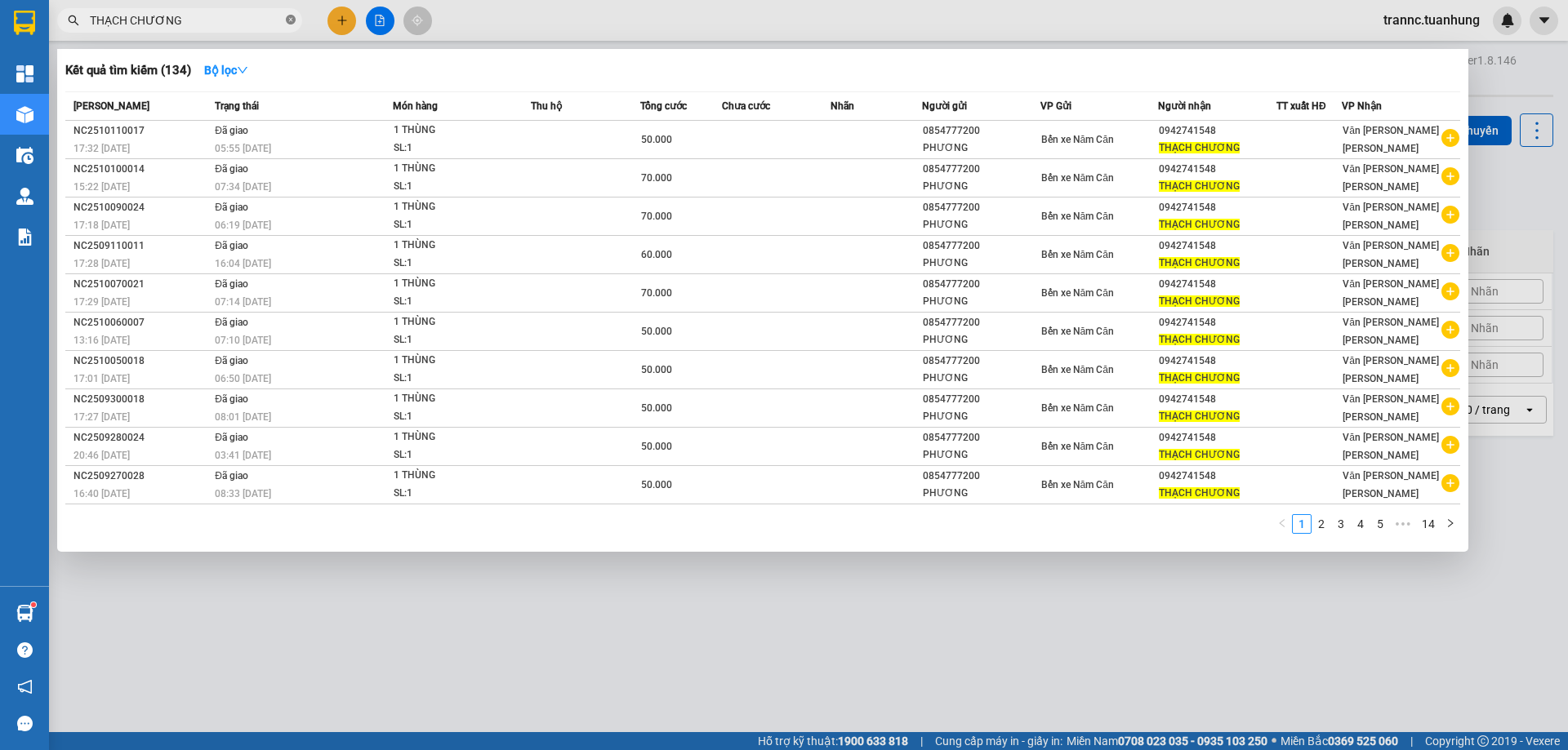
click at [288, 19] on icon "close-circle" at bounding box center [290, 19] width 9 height 9
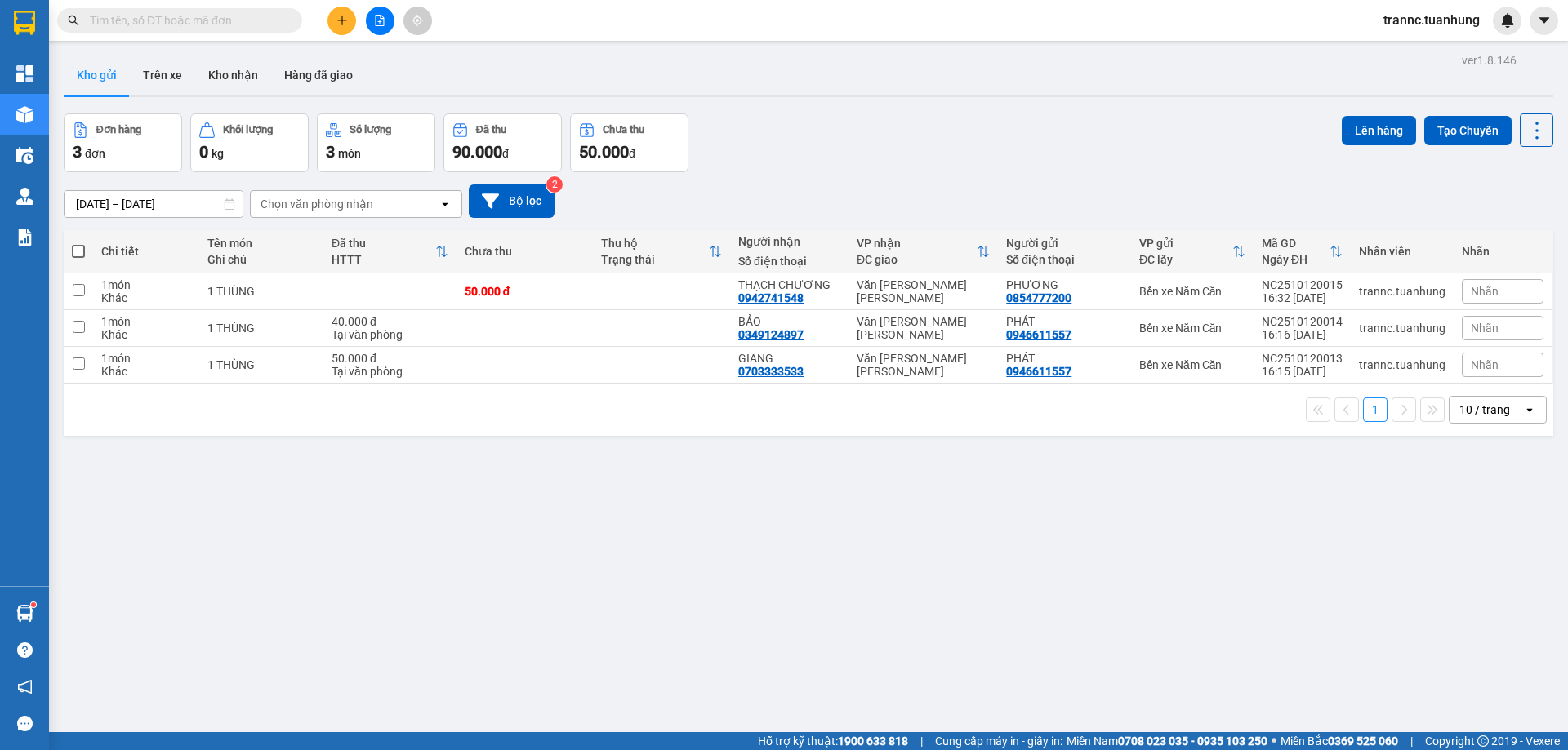
click at [209, 22] on input "text" at bounding box center [186, 20] width 193 height 18
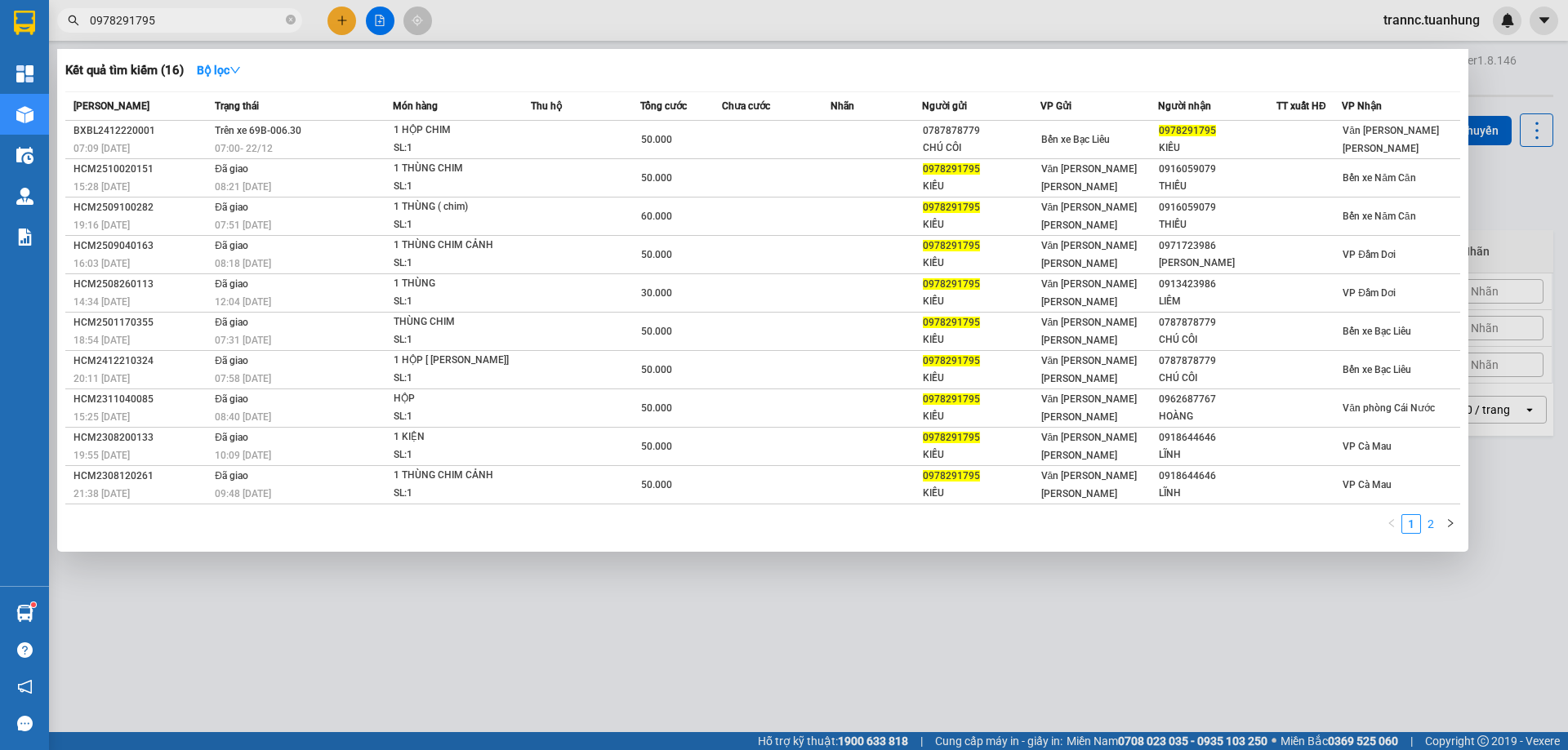
type input "0978291795"
click at [1429, 521] on link "2" at bounding box center [1430, 524] width 18 height 18
click at [1433, 524] on link "2" at bounding box center [1430, 524] width 18 height 18
click at [1411, 525] on link "1" at bounding box center [1411, 524] width 18 height 18
click at [346, 25] on div at bounding box center [784, 375] width 1568 height 750
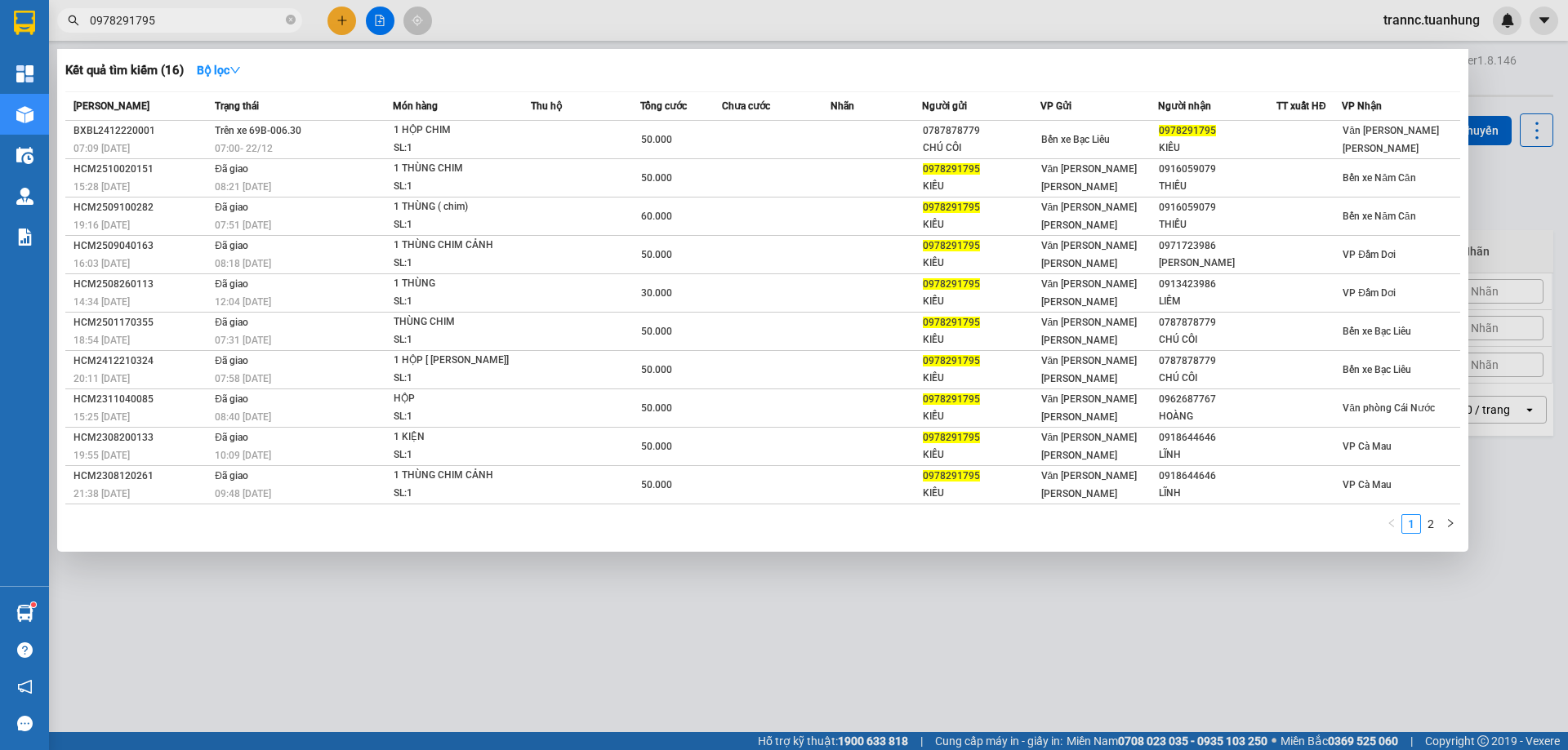
click at [346, 25] on icon "plus" at bounding box center [341, 20] width 11 height 11
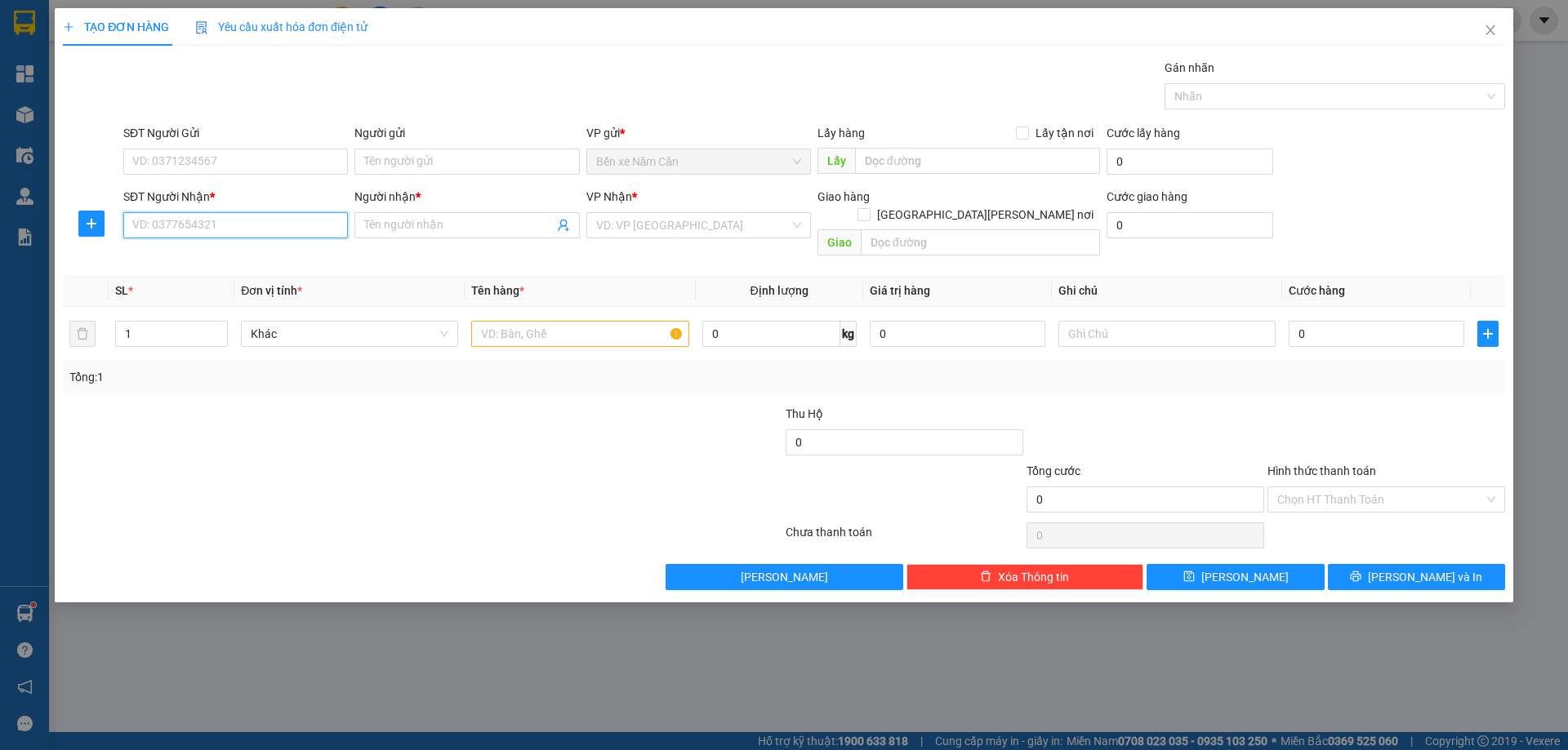
click at [255, 222] on input "SĐT Người Nhận *" at bounding box center [235, 225] width 224 height 26
click at [218, 261] on div "0978291795 - KIỀU" at bounding box center [236, 258] width 205 height 18
type input "0978291795"
type input "KIỀU"
type input "0978291795"
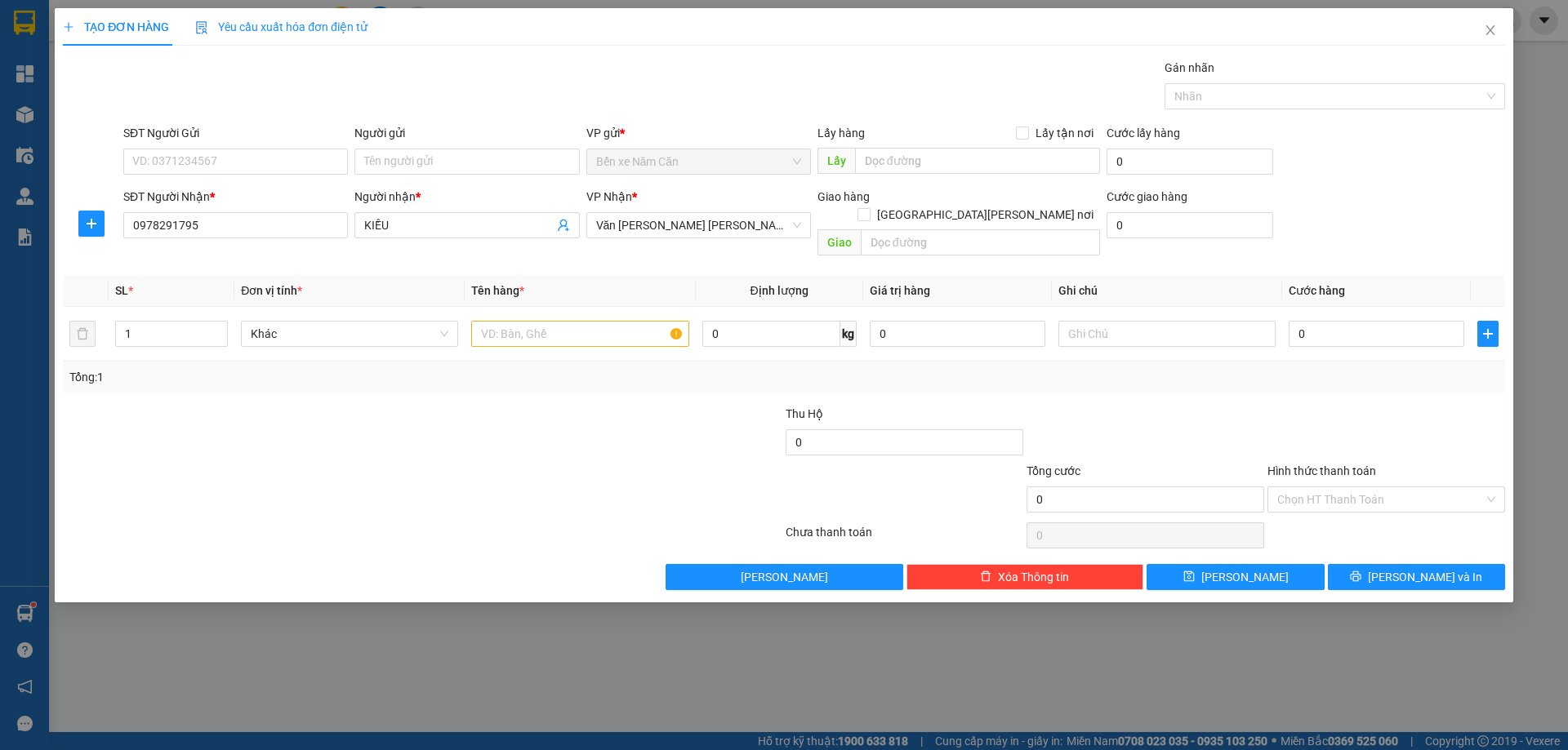
click at [238, 148] on div "SĐT Người Gửi" at bounding box center [235, 136] width 224 height 24
click at [239, 161] on input "SĐT Người Gửi" at bounding box center [235, 162] width 224 height 26
click at [224, 192] on div "0916059079 - THIỀU" at bounding box center [236, 194] width 205 height 18
type input "0916059079"
type input "THIỀU"
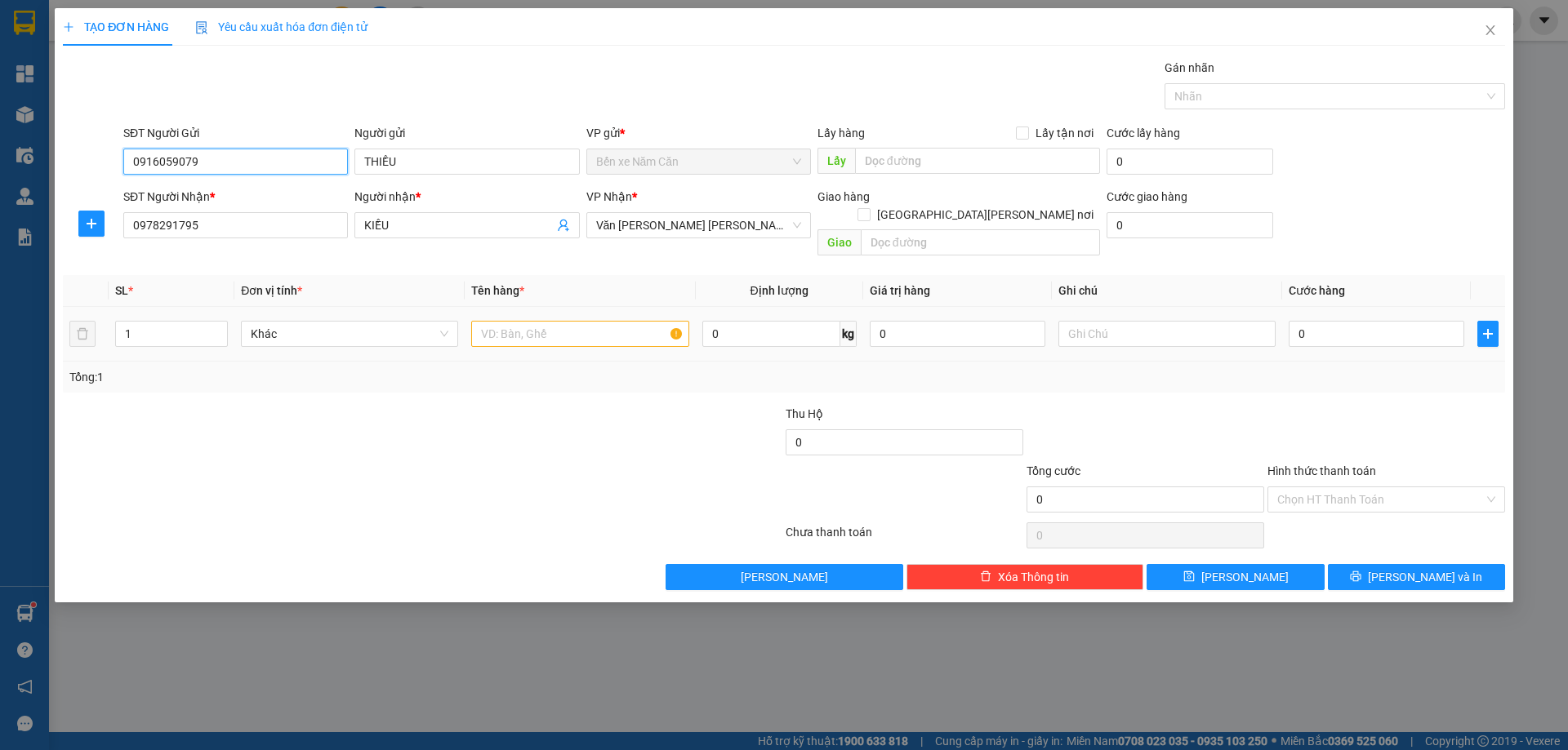
type input "0916059079"
click at [579, 321] on input "text" at bounding box center [580, 334] width 217 height 26
type input "1 THÙNG"
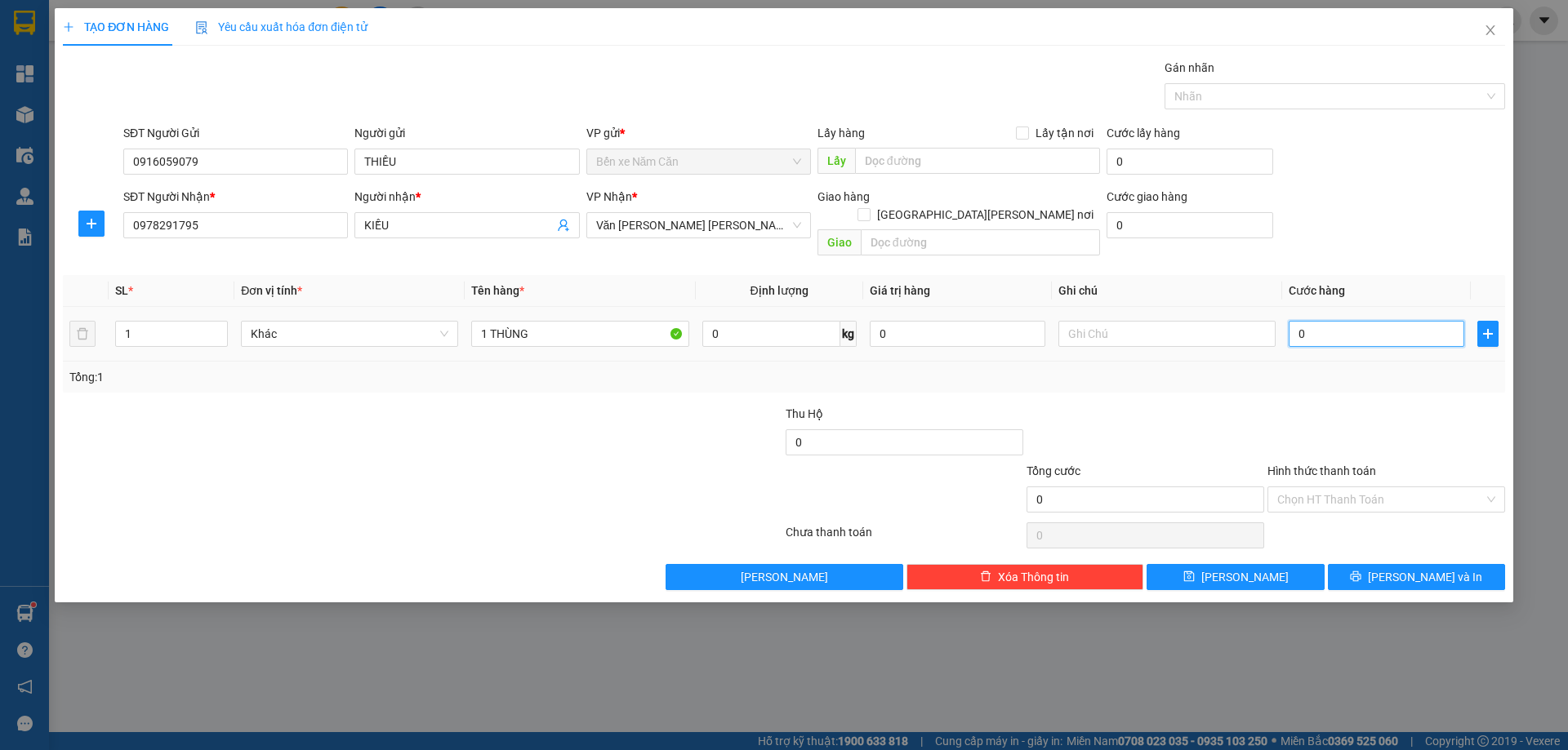
click at [1321, 325] on input "0" at bounding box center [1376, 334] width 175 height 26
type input "4"
type input "40"
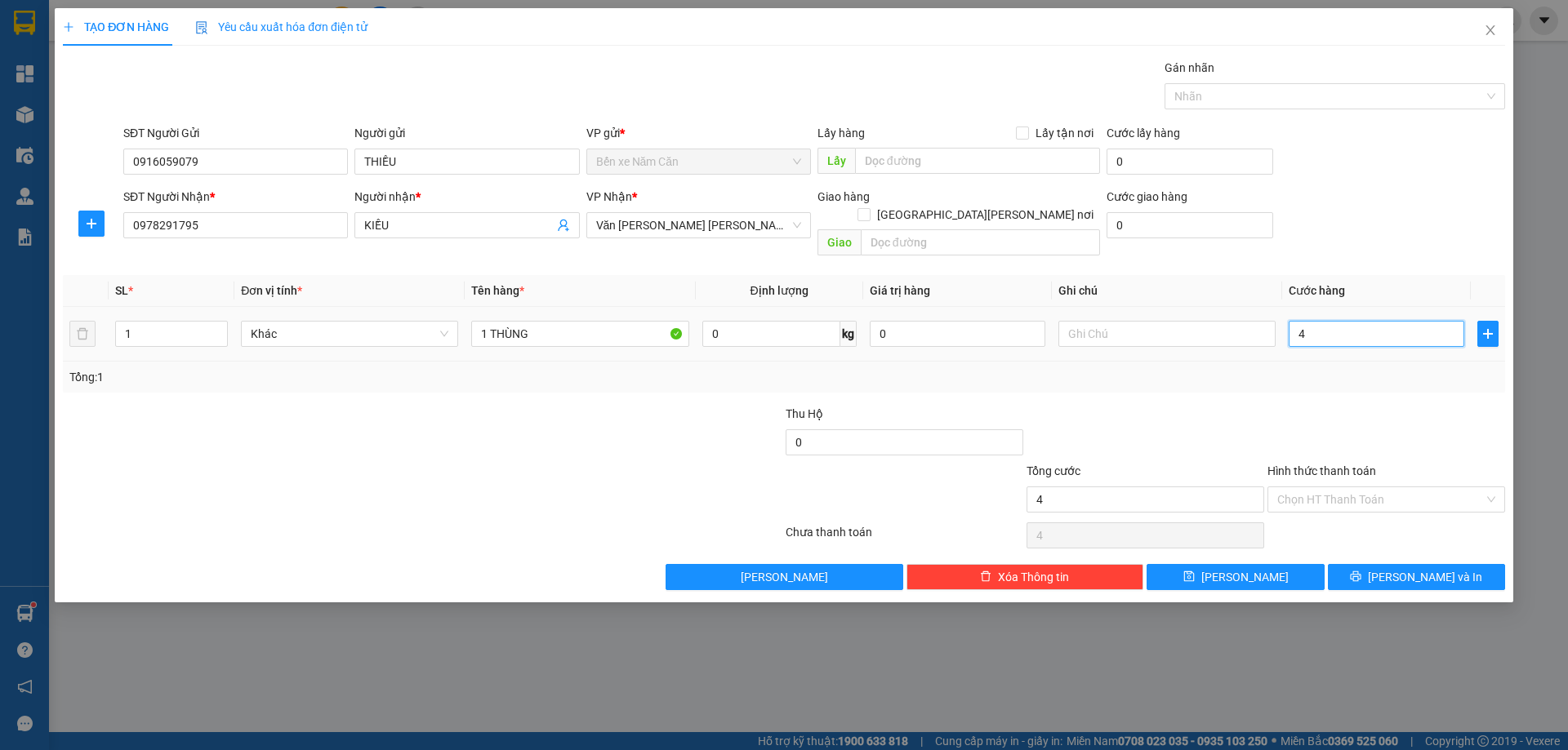
type input "40"
type input "40.000"
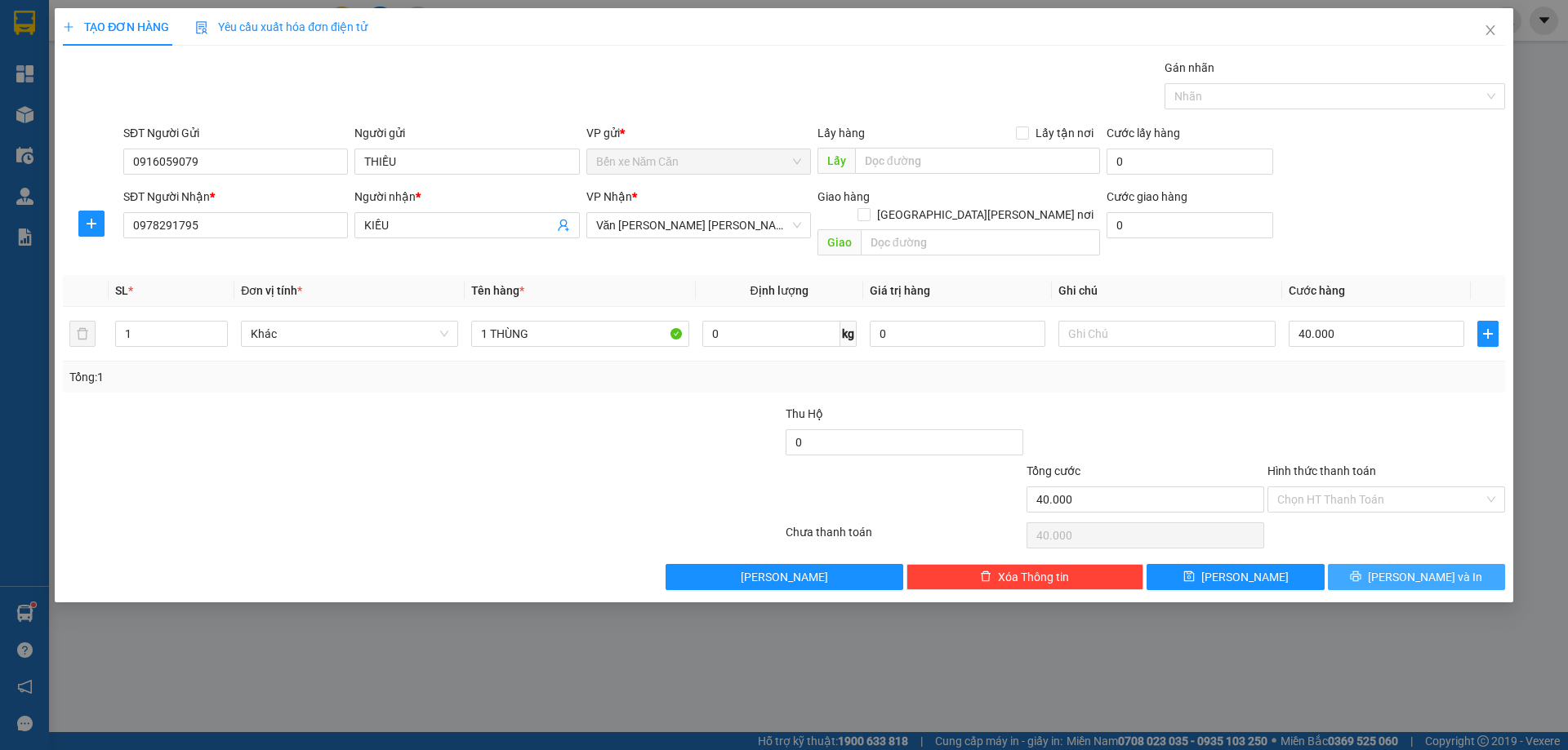
click at [1358, 564] on button "Lưu và In" at bounding box center [1416, 577] width 177 height 26
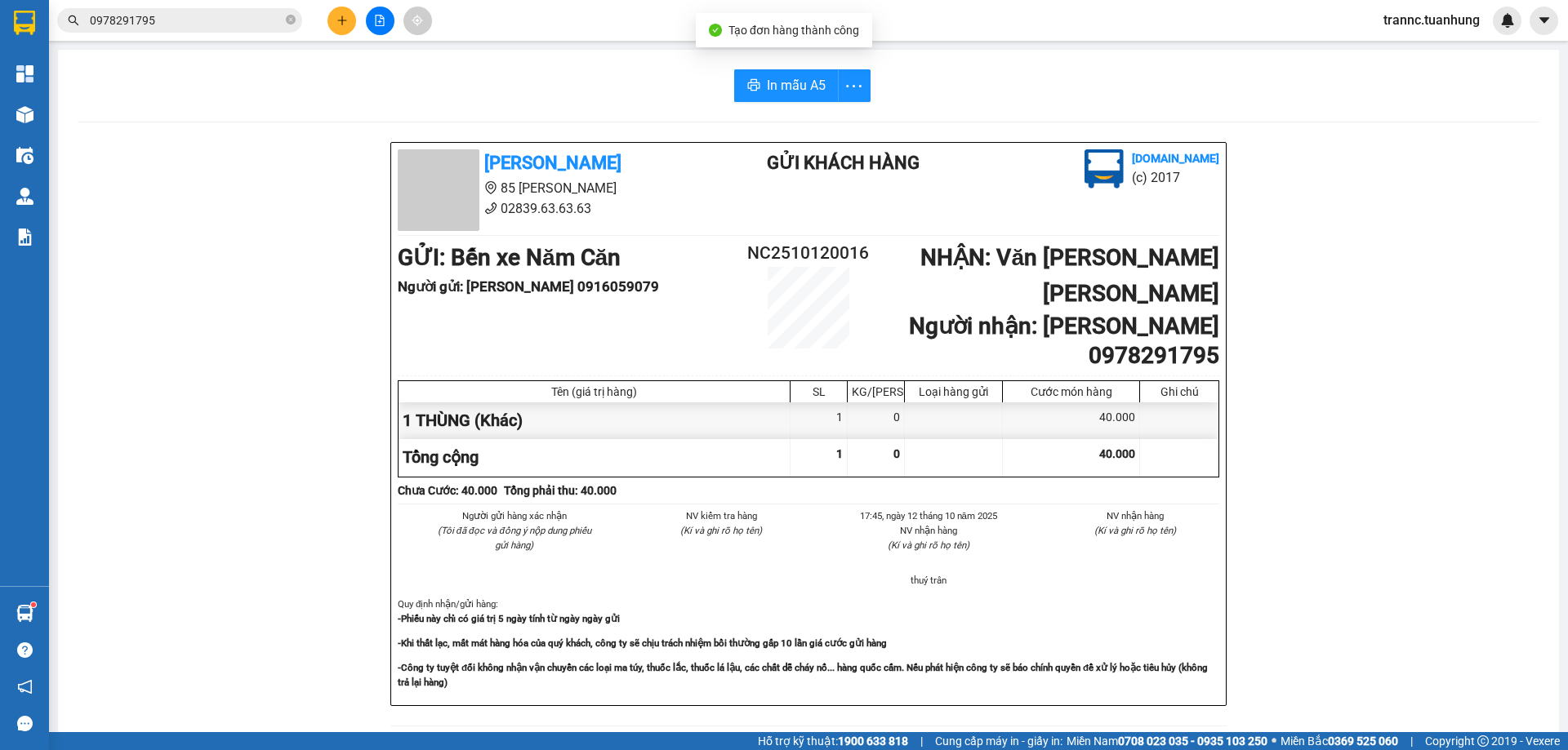
drag, startPoint x: 1379, startPoint y: 716, endPoint x: 1328, endPoint y: 631, distance: 99.1
click at [1347, 664] on div "Tuấn Hưng 85 Lý Chiêu Hoàng 02839.63.63.63 Gửi khách hàng Vexere.com (c) 2017 G…" at bounding box center [808, 733] width 1461 height 1182
click at [787, 92] on span "In mẫu A5" at bounding box center [796, 85] width 58 height 21
click at [780, 77] on span "In mẫu A5" at bounding box center [796, 85] width 58 height 21
click at [289, 24] on icon "close-circle" at bounding box center [290, 19] width 9 height 9
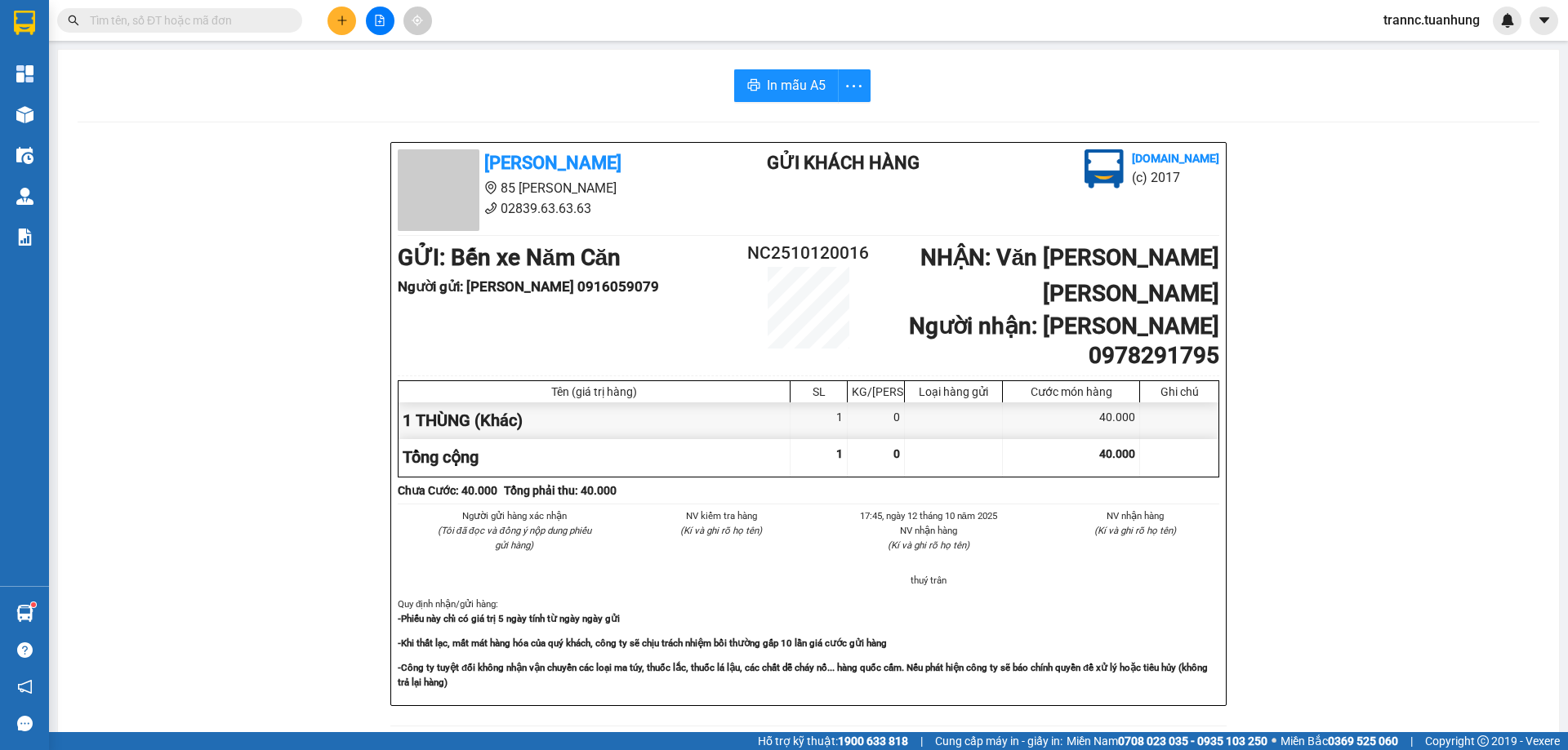
click at [265, 22] on input "text" at bounding box center [186, 20] width 193 height 18
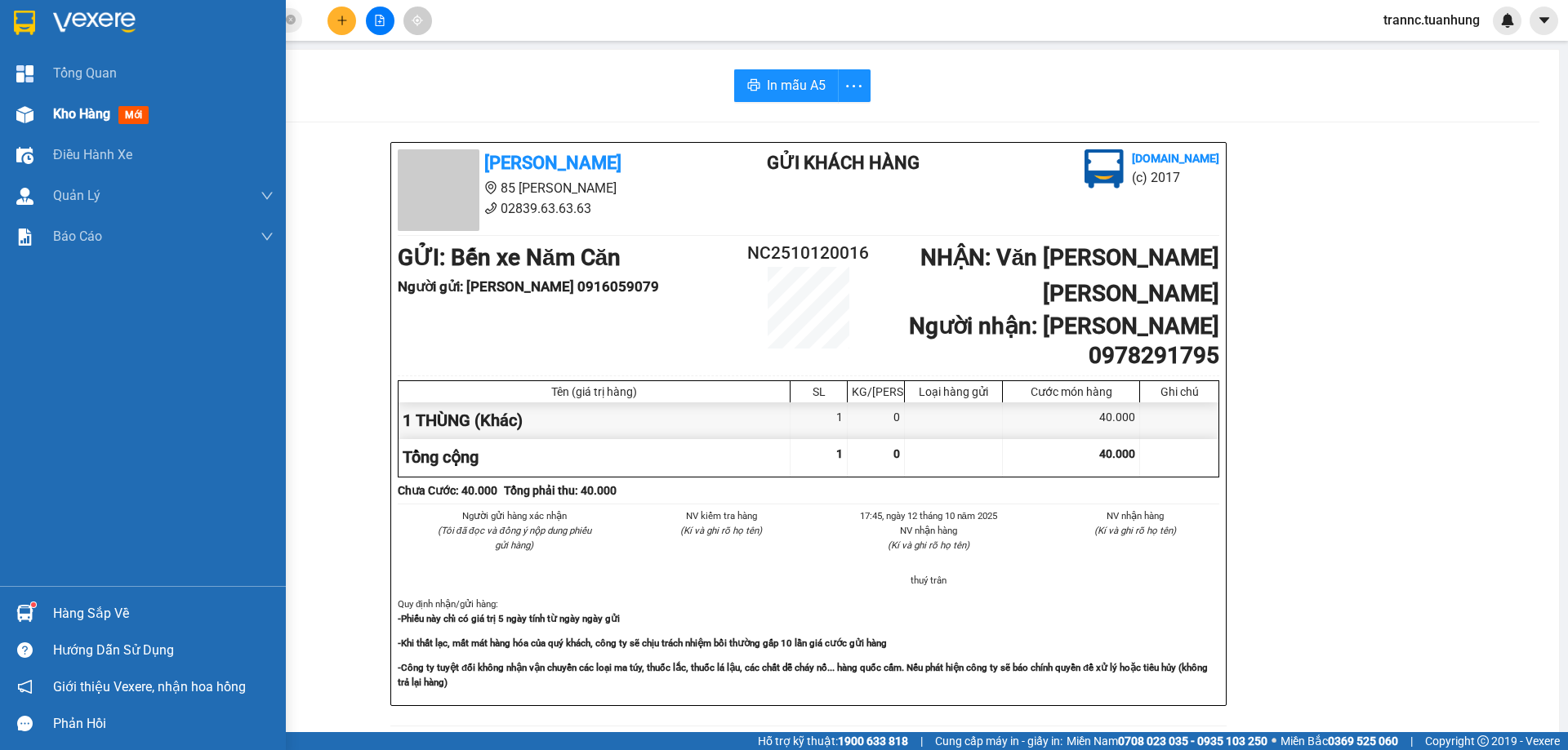
scroll to position [82, 0]
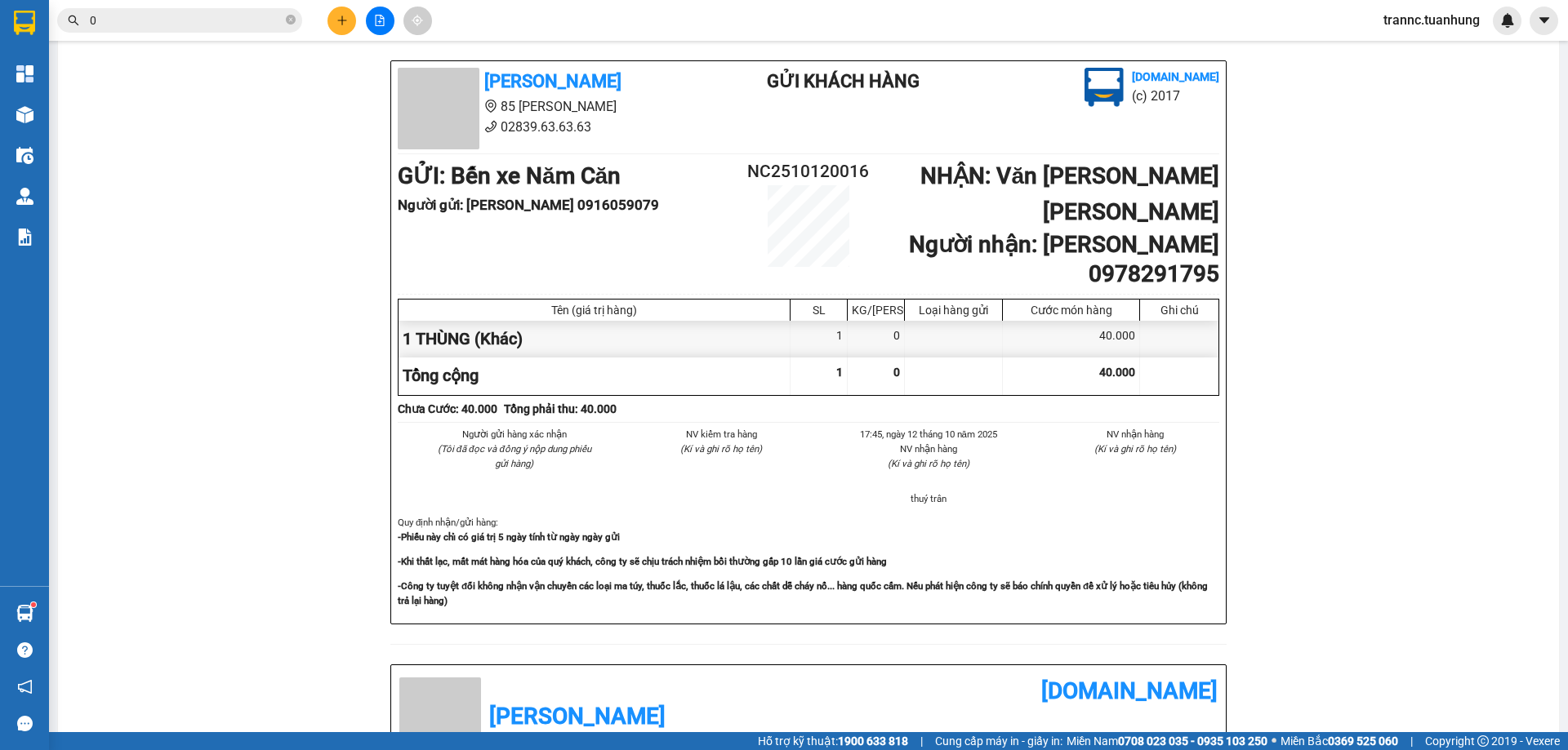
click at [233, 26] on input "0" at bounding box center [186, 20] width 193 height 18
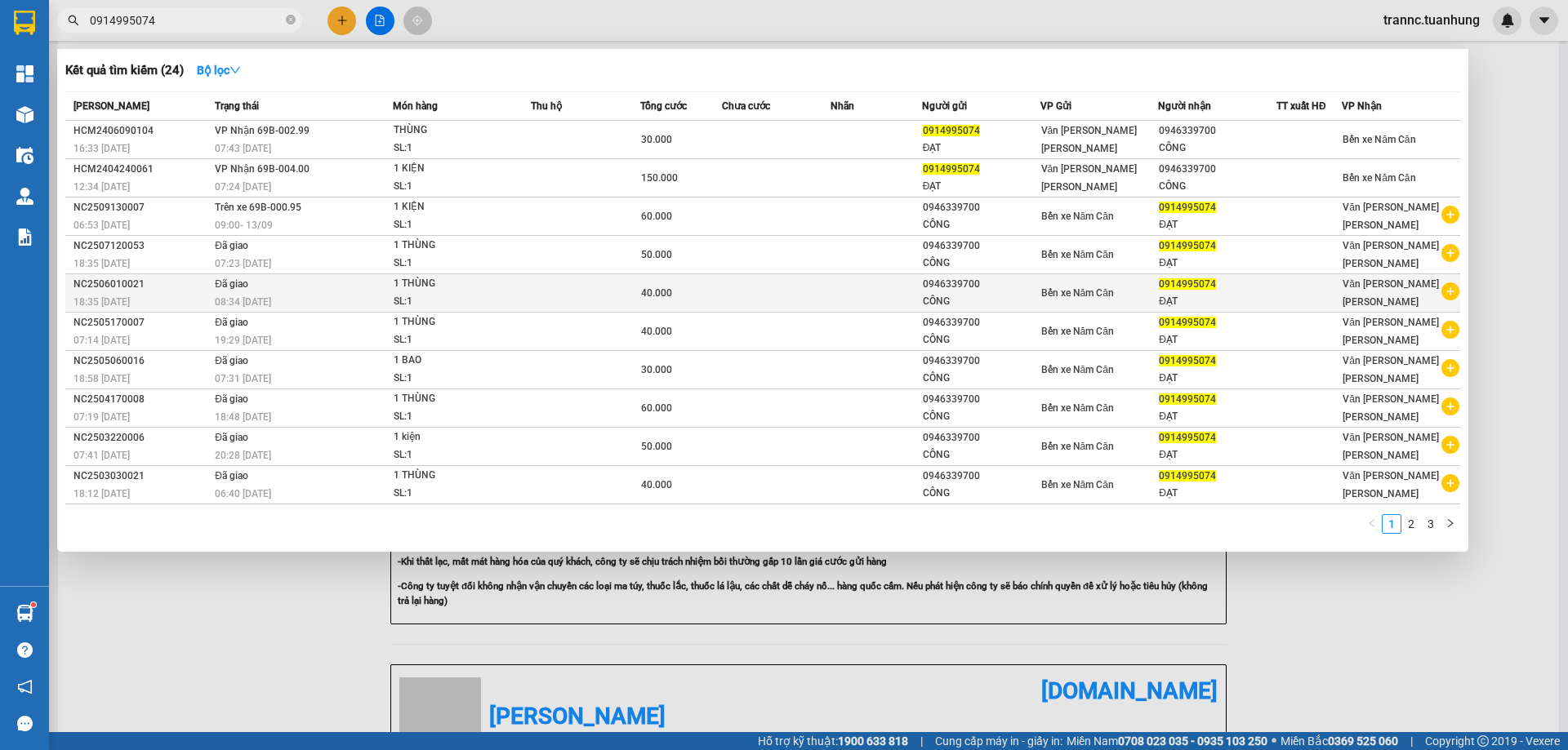
type input "0914995074"
click at [1455, 292] on icon "plus-circle" at bounding box center [1449, 291] width 18 height 18
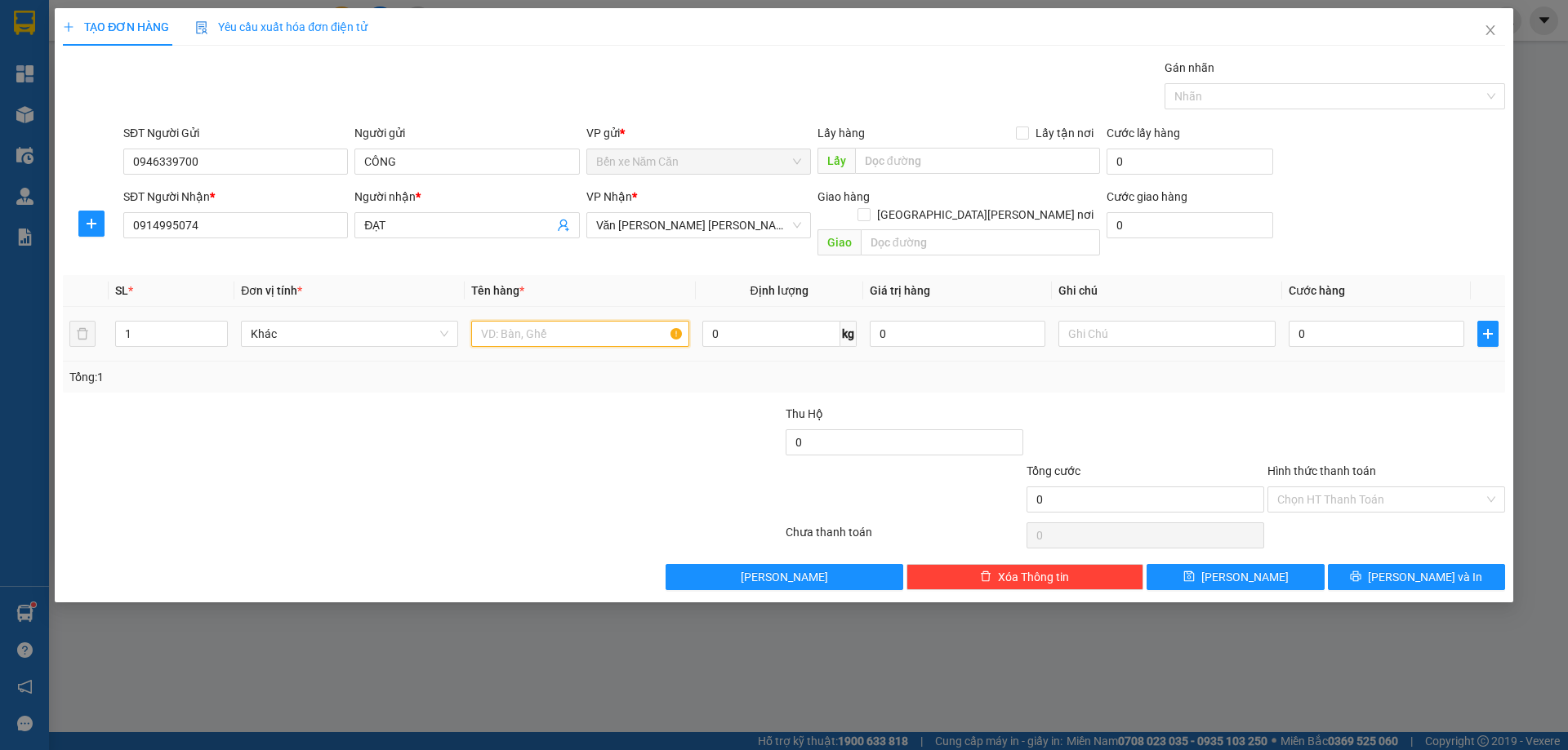
click at [539, 321] on input "text" at bounding box center [580, 334] width 217 height 26
type input "1 THÙNG"
click at [1311, 321] on input "0" at bounding box center [1376, 334] width 175 height 26
type input "4"
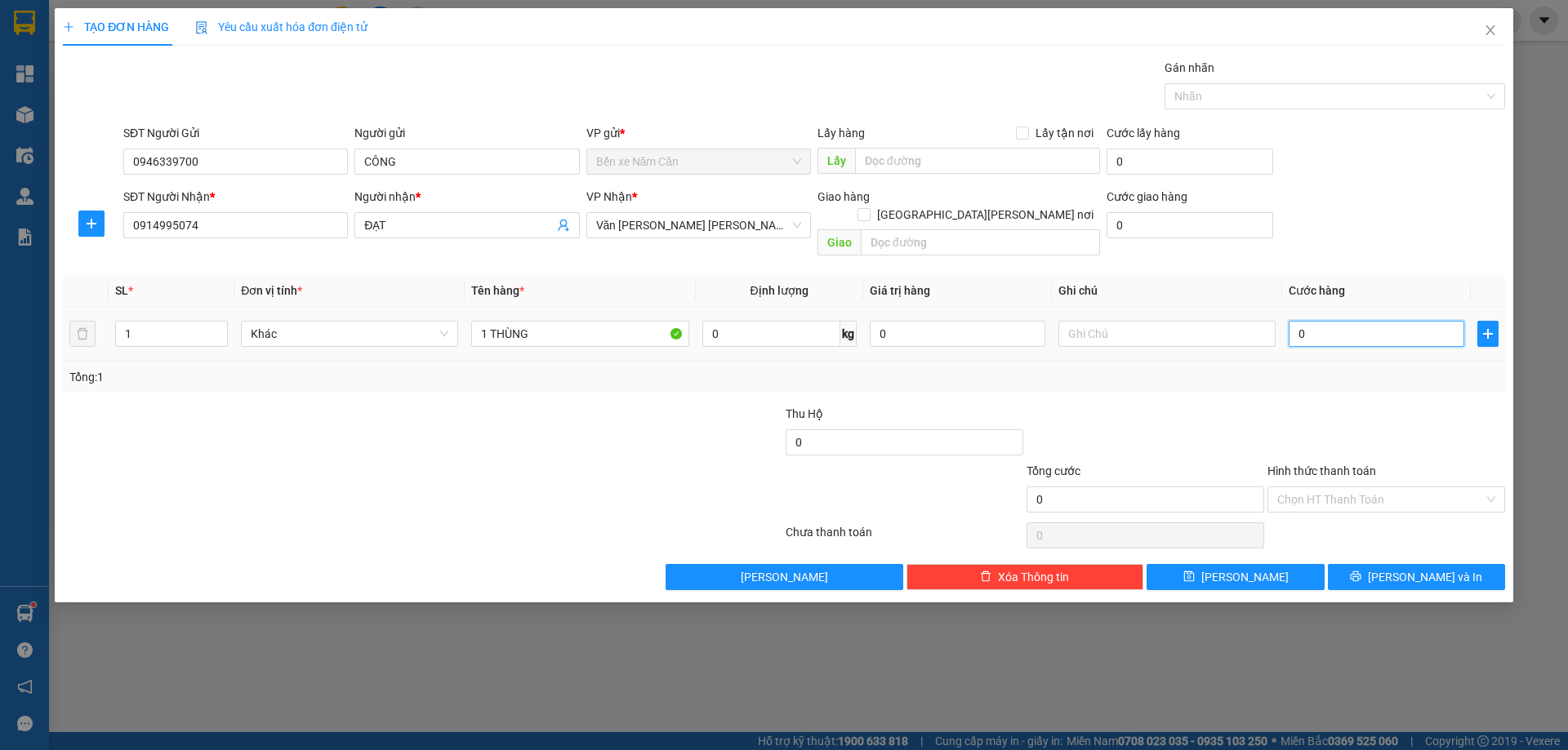
type input "4"
type input "40"
type input "40.000"
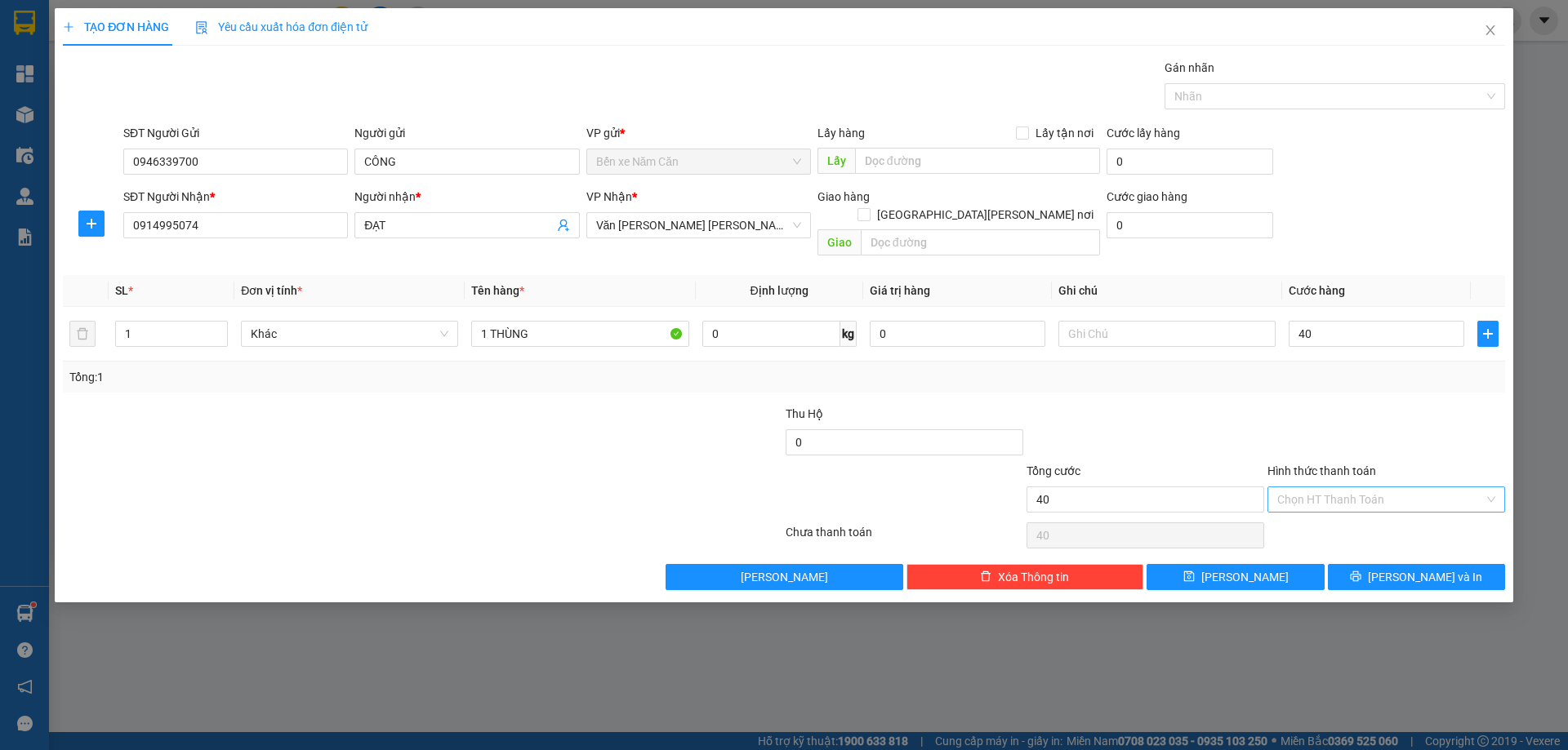
type input "40.000"
click at [1321, 488] on input "Hình thức thanh toán" at bounding box center [1380, 500] width 206 height 24
click at [1327, 518] on div "Tại văn phòng" at bounding box center [1386, 514] width 218 height 18
type input "0"
drag, startPoint x: 1372, startPoint y: 553, endPoint x: 1374, endPoint y: 562, distance: 9.2
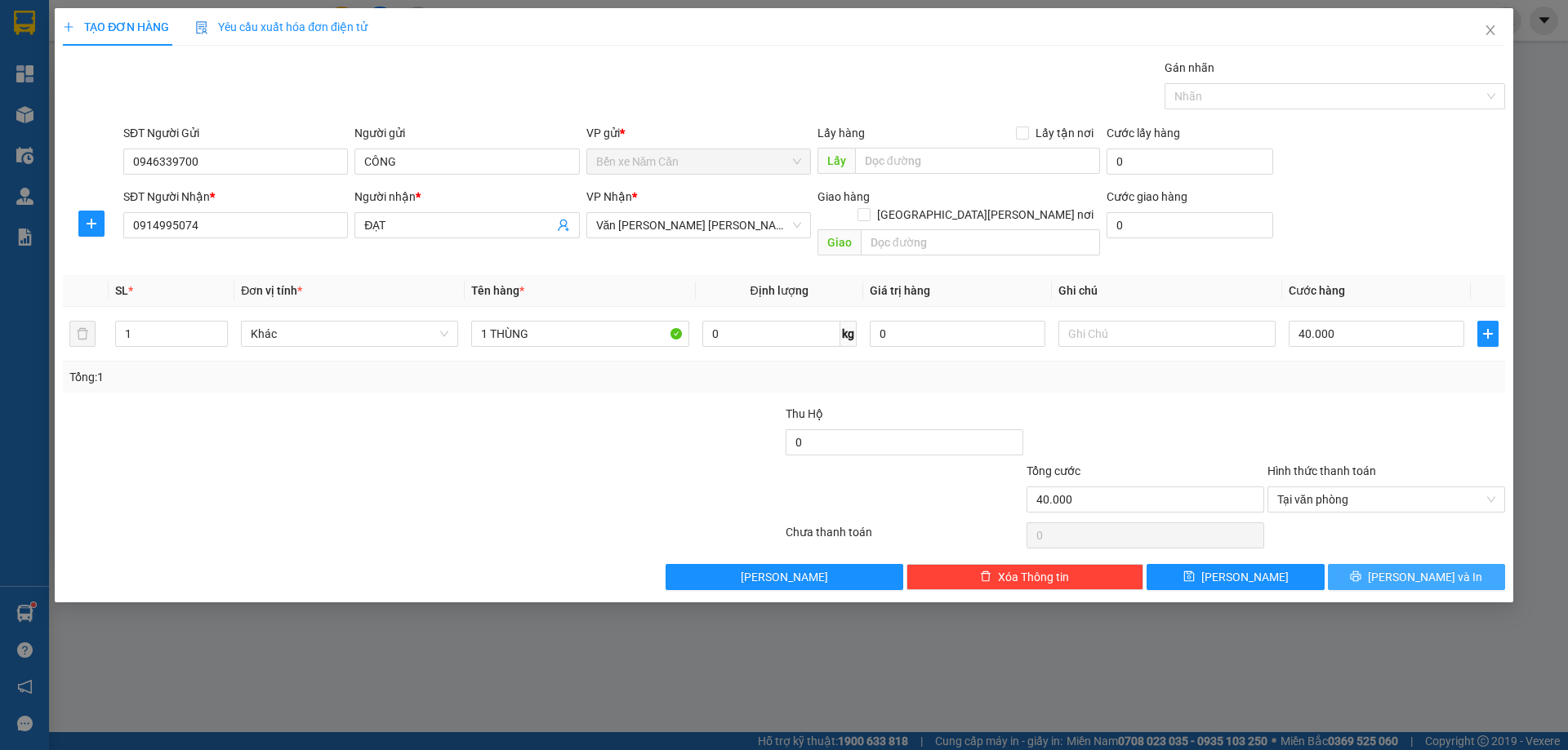
click at [1374, 564] on button "Lưu và In" at bounding box center [1416, 577] width 177 height 26
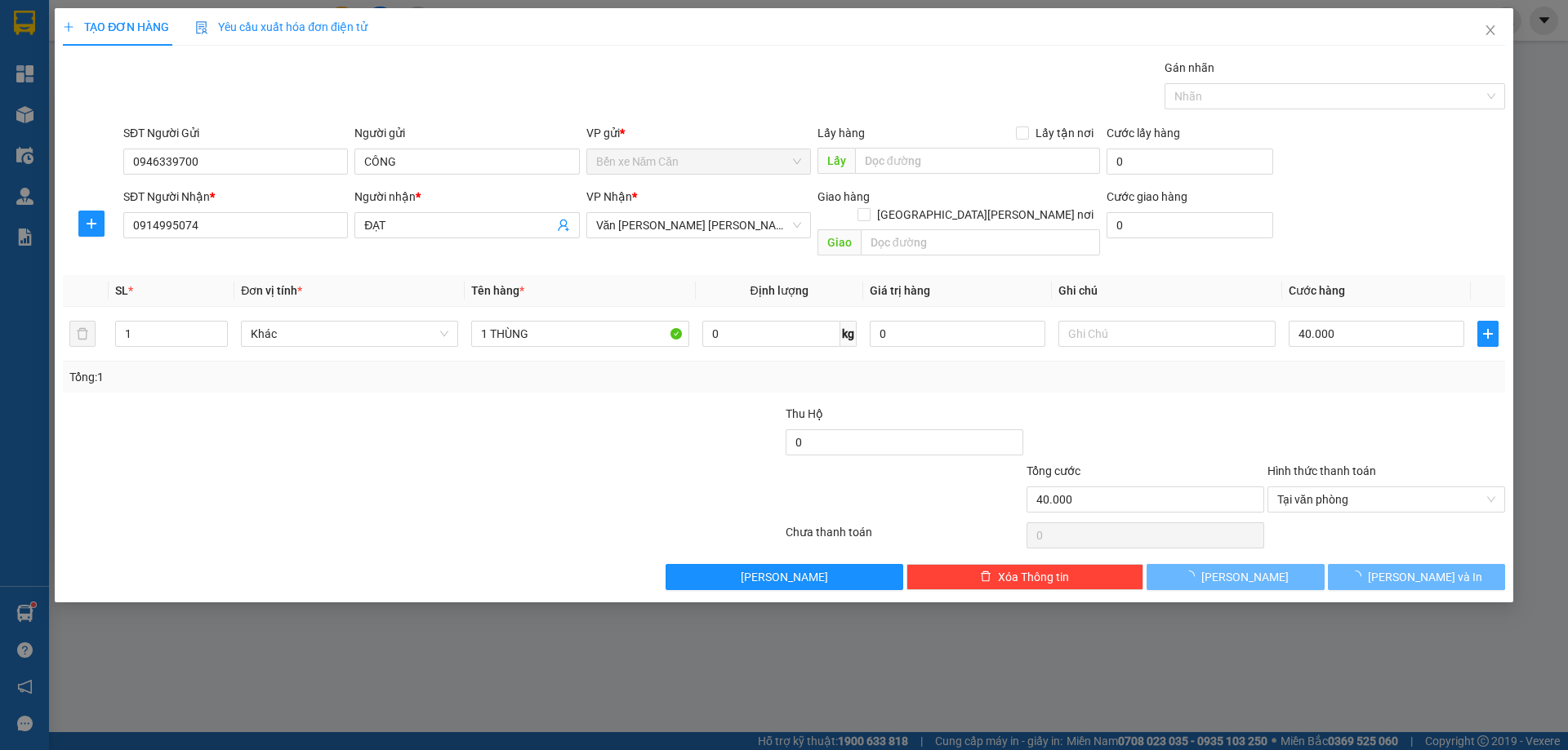
click at [1363, 575] on div "TẠO ĐƠN HÀNG Yêu cầu xuất hóa đơn điện tử Transit Pickup Surcharge Ids Transit …" at bounding box center [784, 304] width 1458 height 594
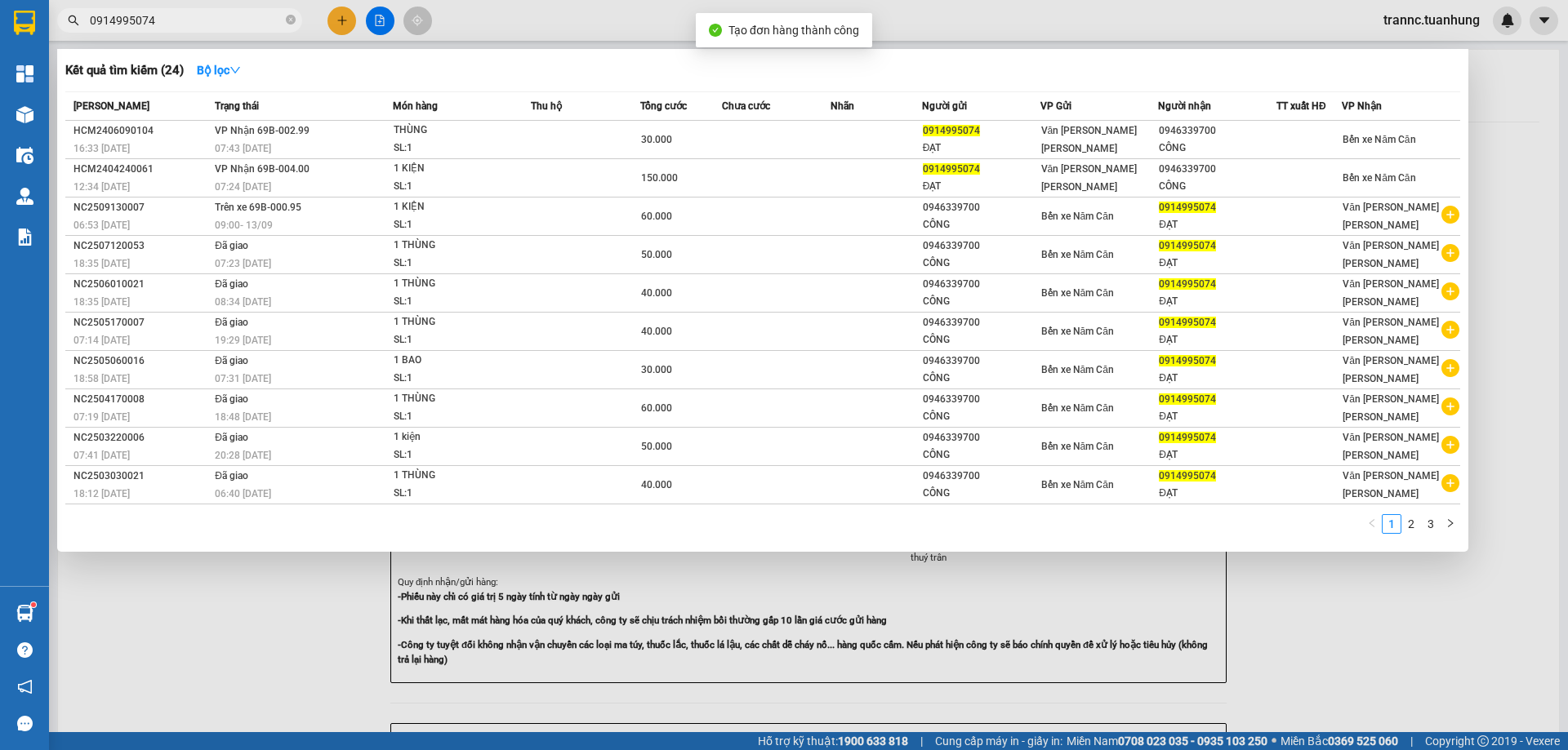
drag, startPoint x: 1351, startPoint y: 631, endPoint x: 1296, endPoint y: 573, distance: 79.9
click at [1329, 612] on div at bounding box center [784, 375] width 1568 height 750
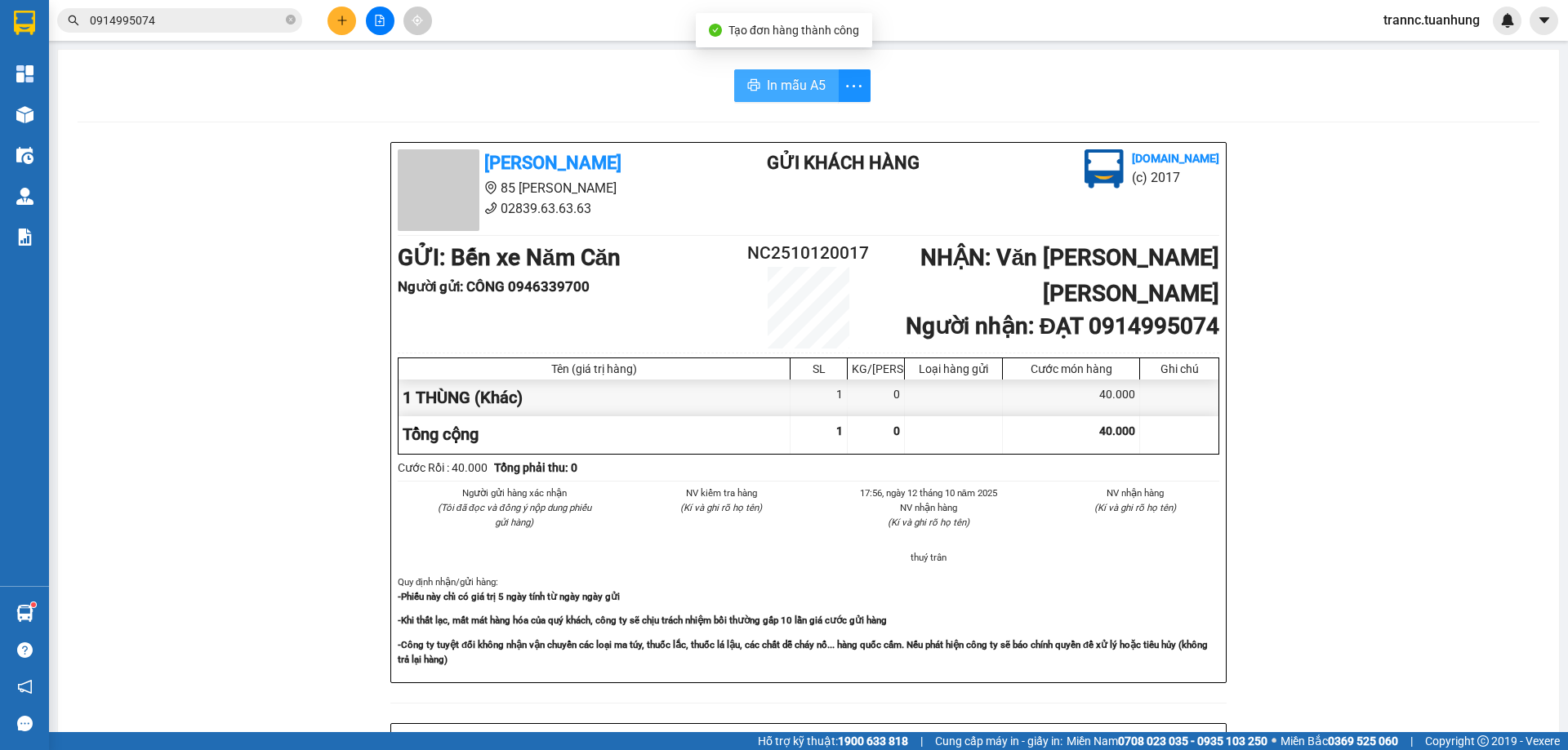
click at [748, 79] on icon "printer" at bounding box center [753, 84] width 13 height 13
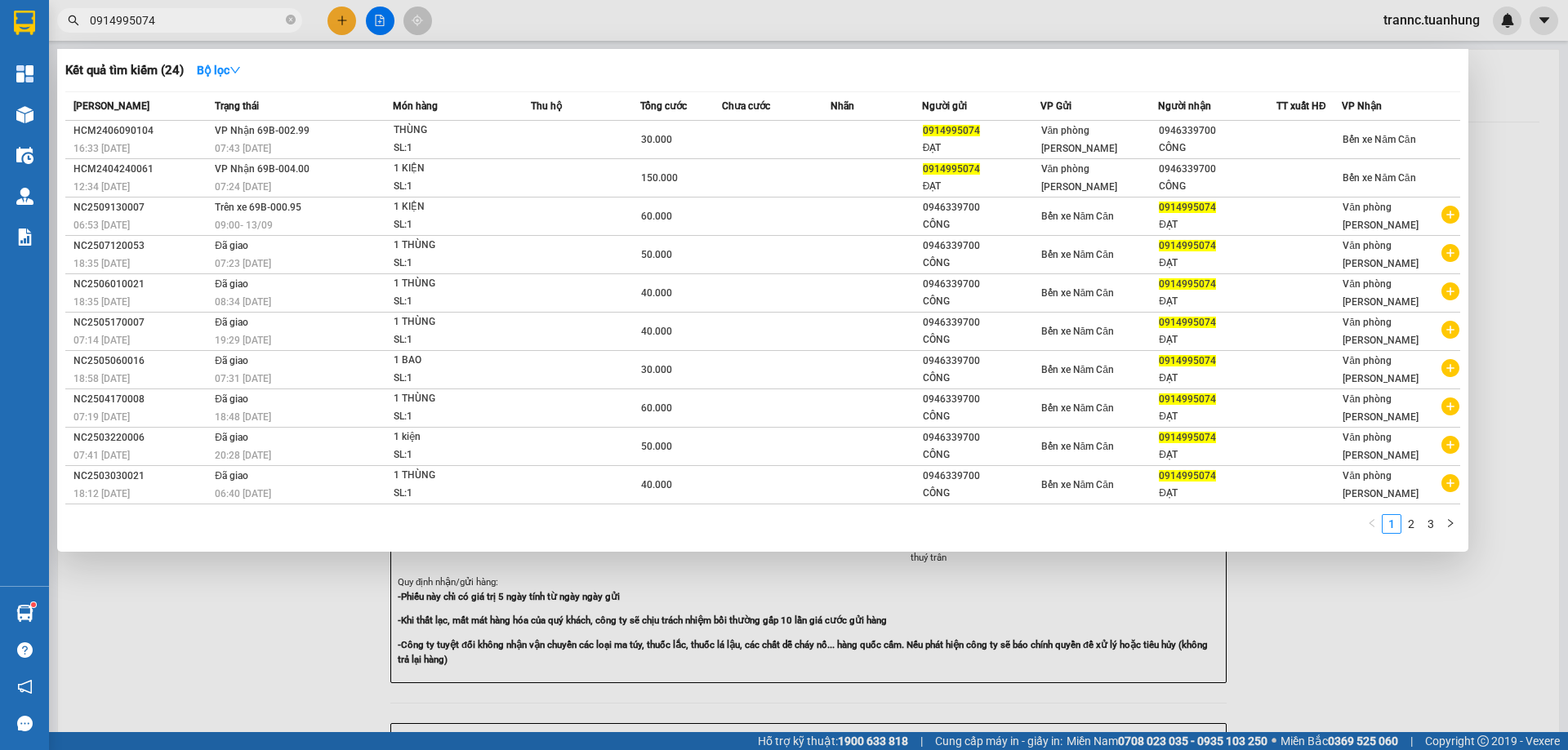
click at [288, 24] on icon "close-circle" at bounding box center [290, 19] width 9 height 9
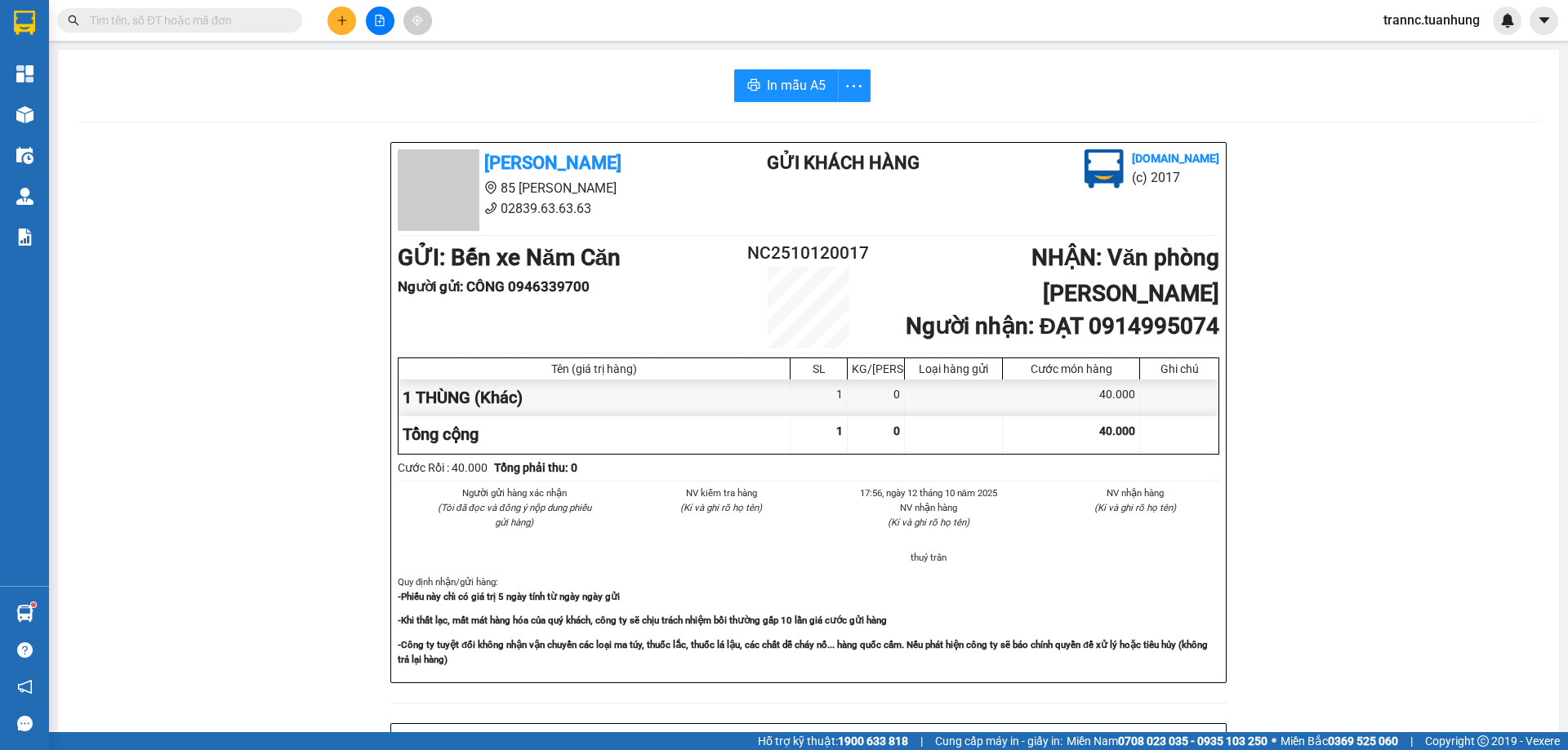
click at [280, 24] on input "text" at bounding box center [186, 20] width 193 height 18
click at [272, 24] on input "text" at bounding box center [186, 20] width 193 height 18
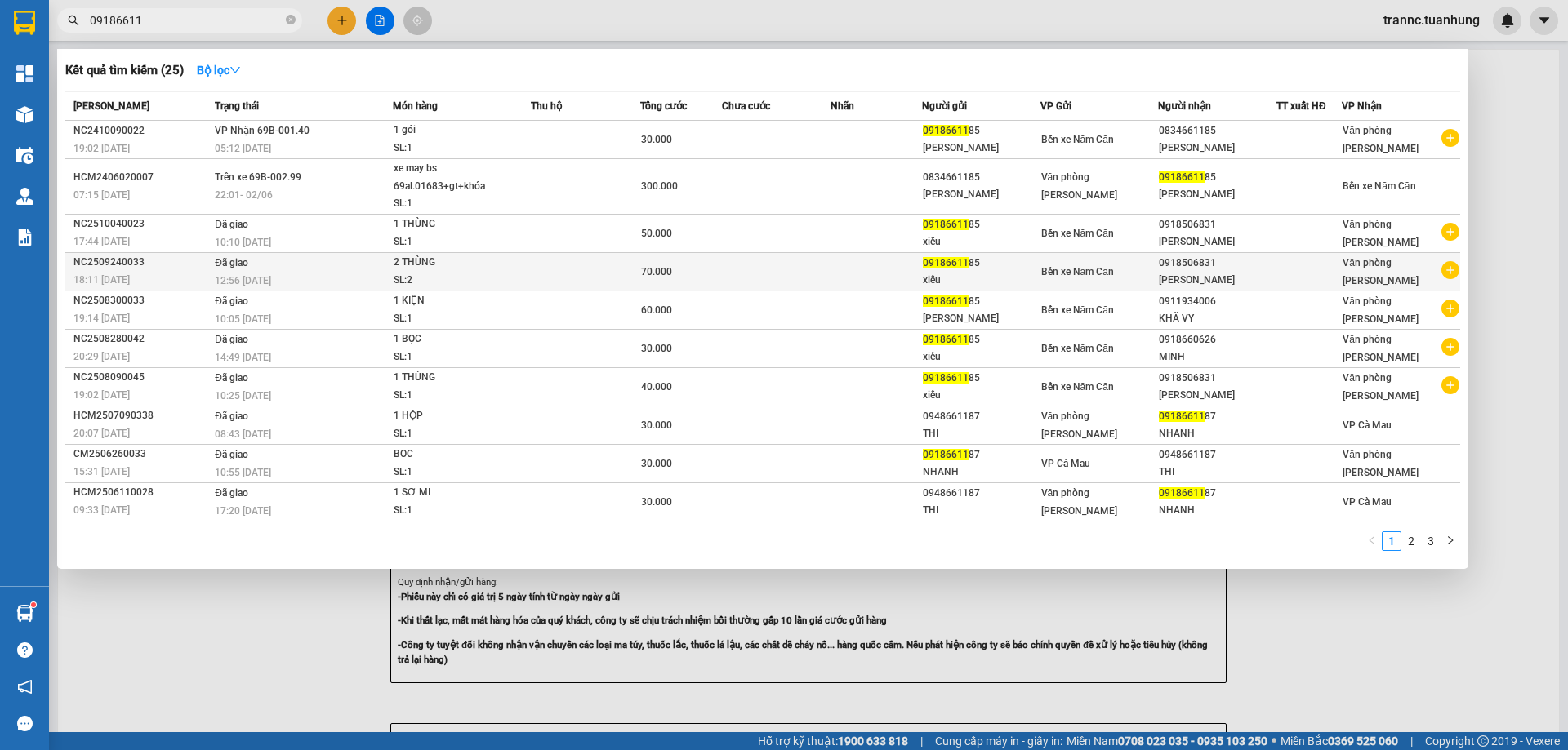
type input "09186611"
click at [1452, 269] on icon "plus-circle" at bounding box center [1449, 270] width 18 height 18
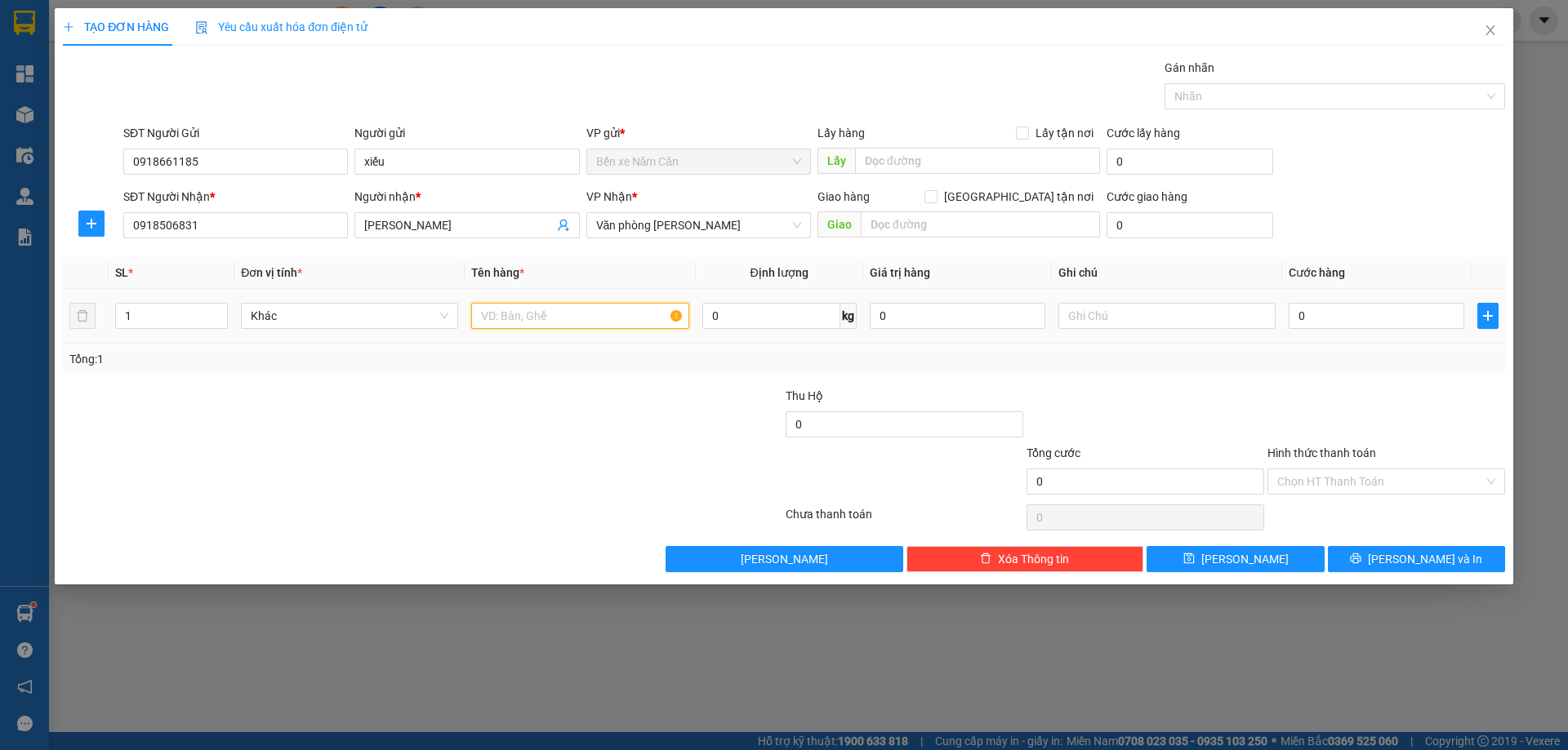
click at [618, 318] on input "text" at bounding box center [580, 316] width 217 height 26
type input "1 THÙNG"
click at [1354, 317] on input "0" at bounding box center [1376, 316] width 175 height 26
type input "4"
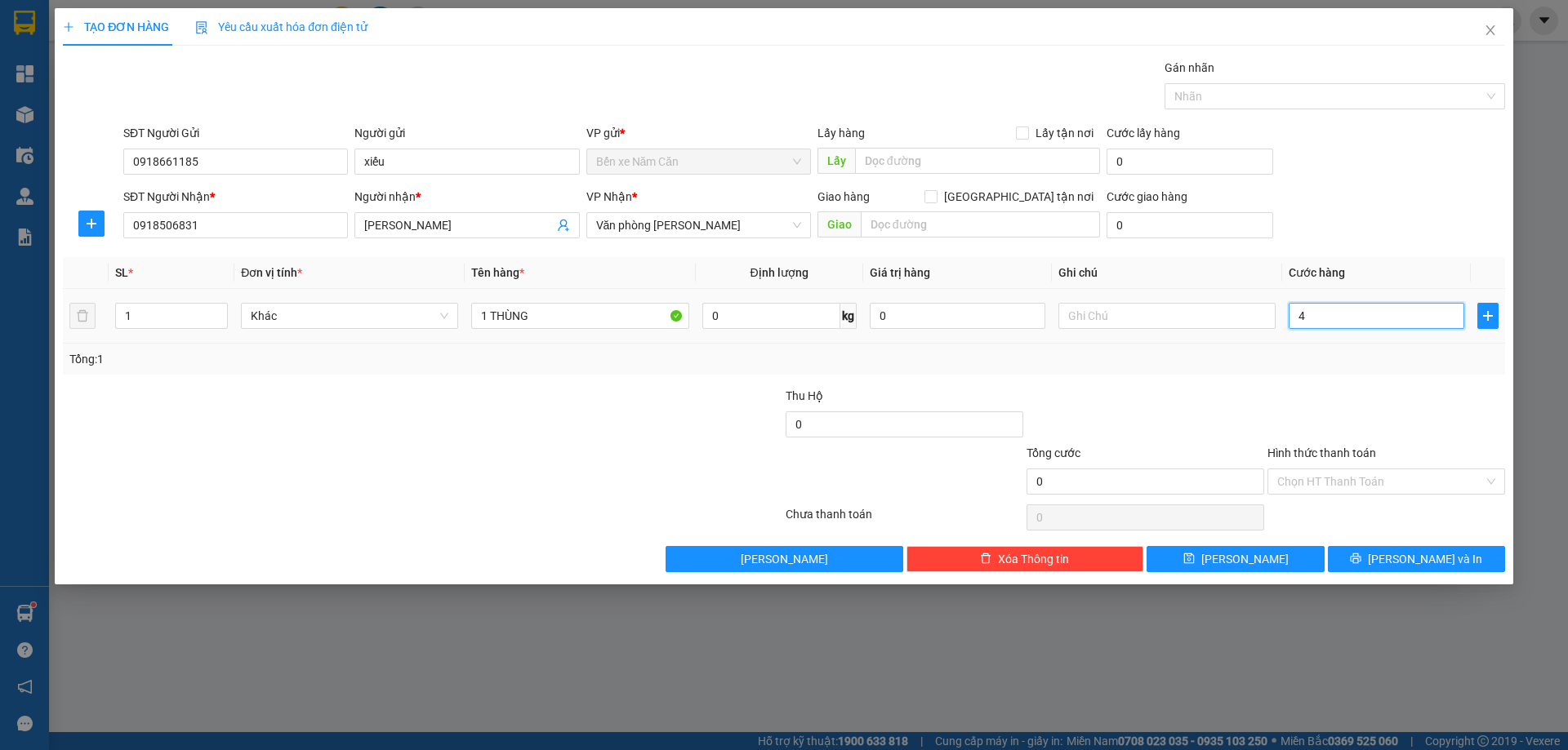
type input "4"
type input "40"
type input "40.000"
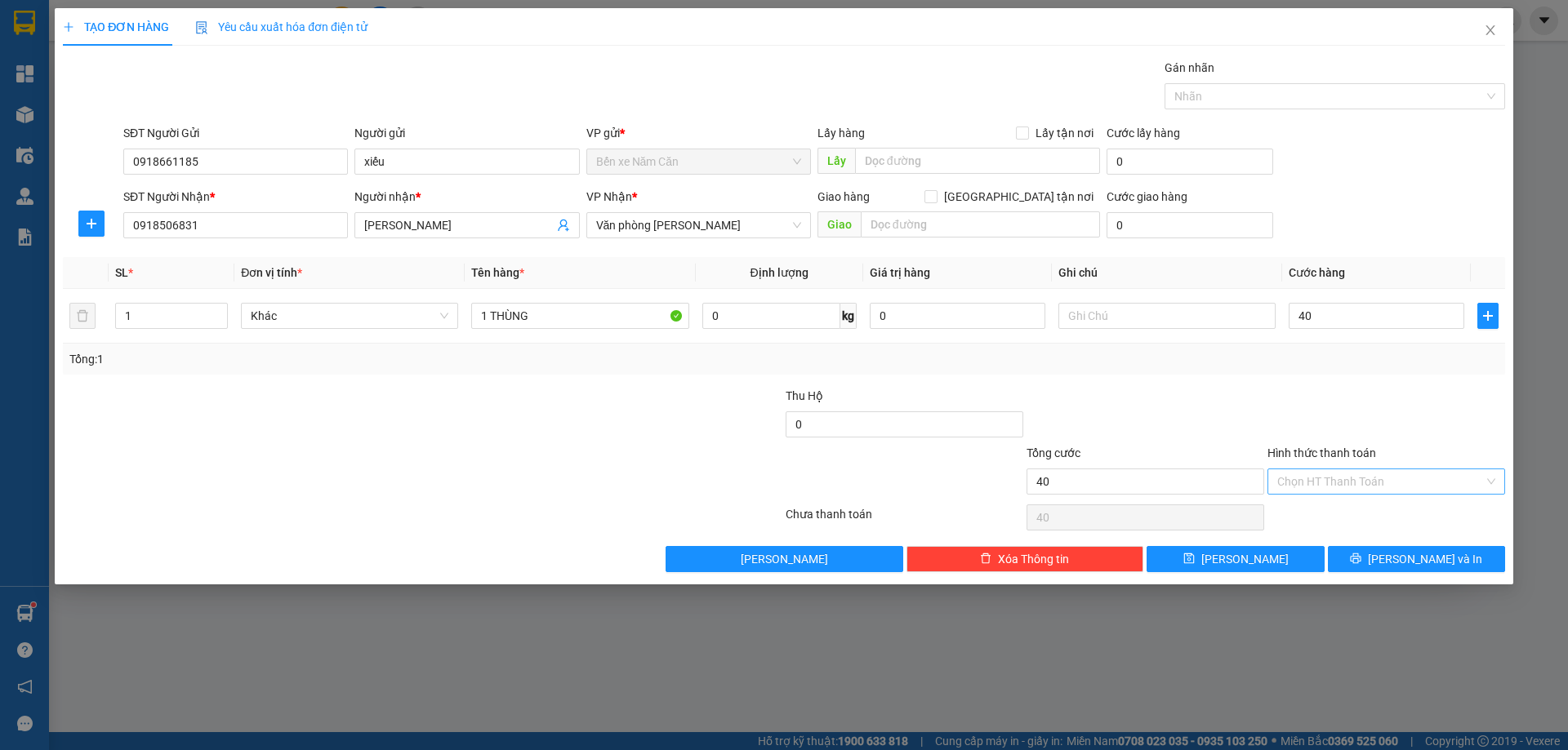
type input "40.000"
click at [1331, 486] on input "Hình thức thanh toán" at bounding box center [1380, 482] width 206 height 24
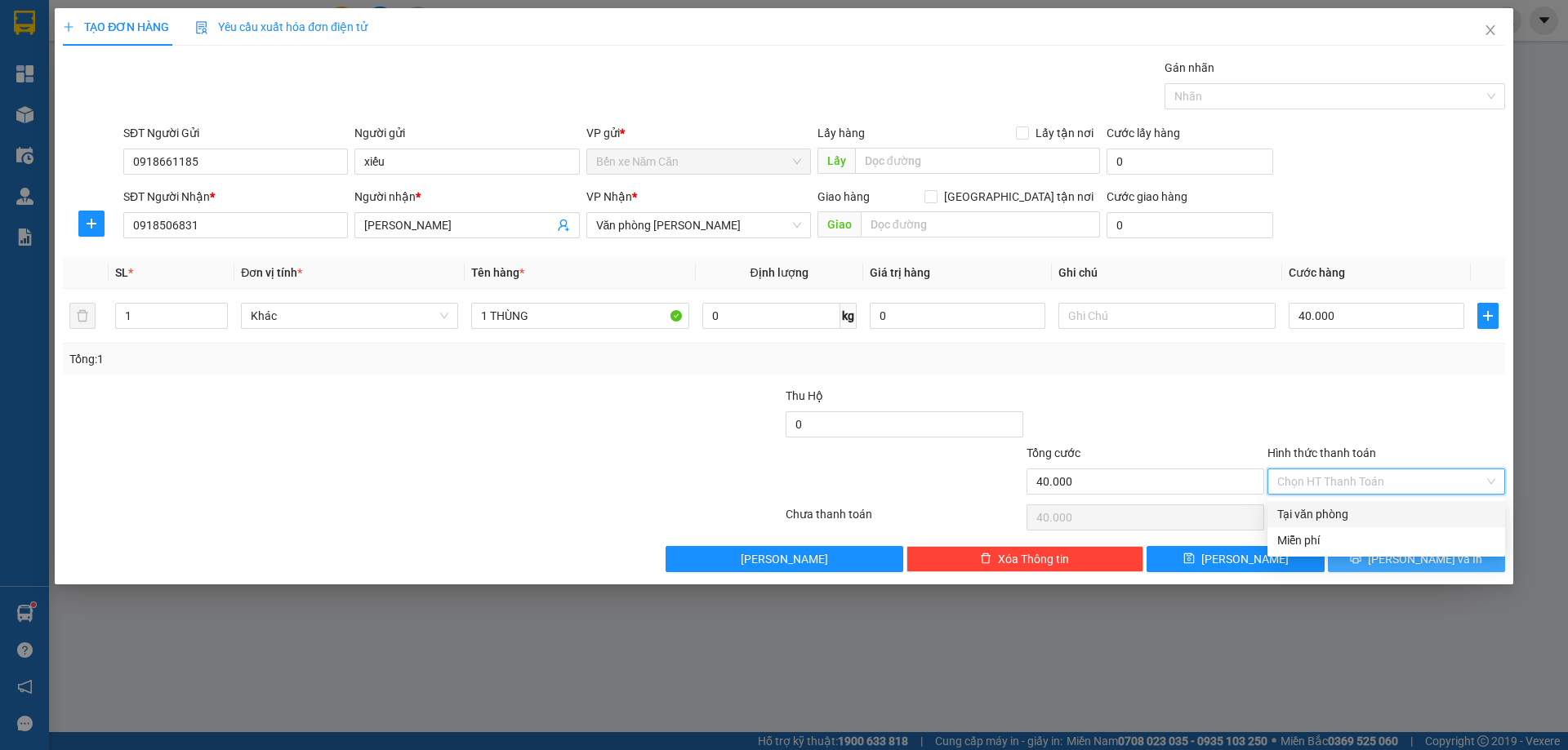
drag, startPoint x: 1335, startPoint y: 512, endPoint x: 1362, endPoint y: 549, distance: 45.8
click at [1336, 512] on div "Tại văn phòng" at bounding box center [1386, 514] width 218 height 18
type input "0"
click at [1364, 564] on button "Lưu và In" at bounding box center [1416, 559] width 177 height 26
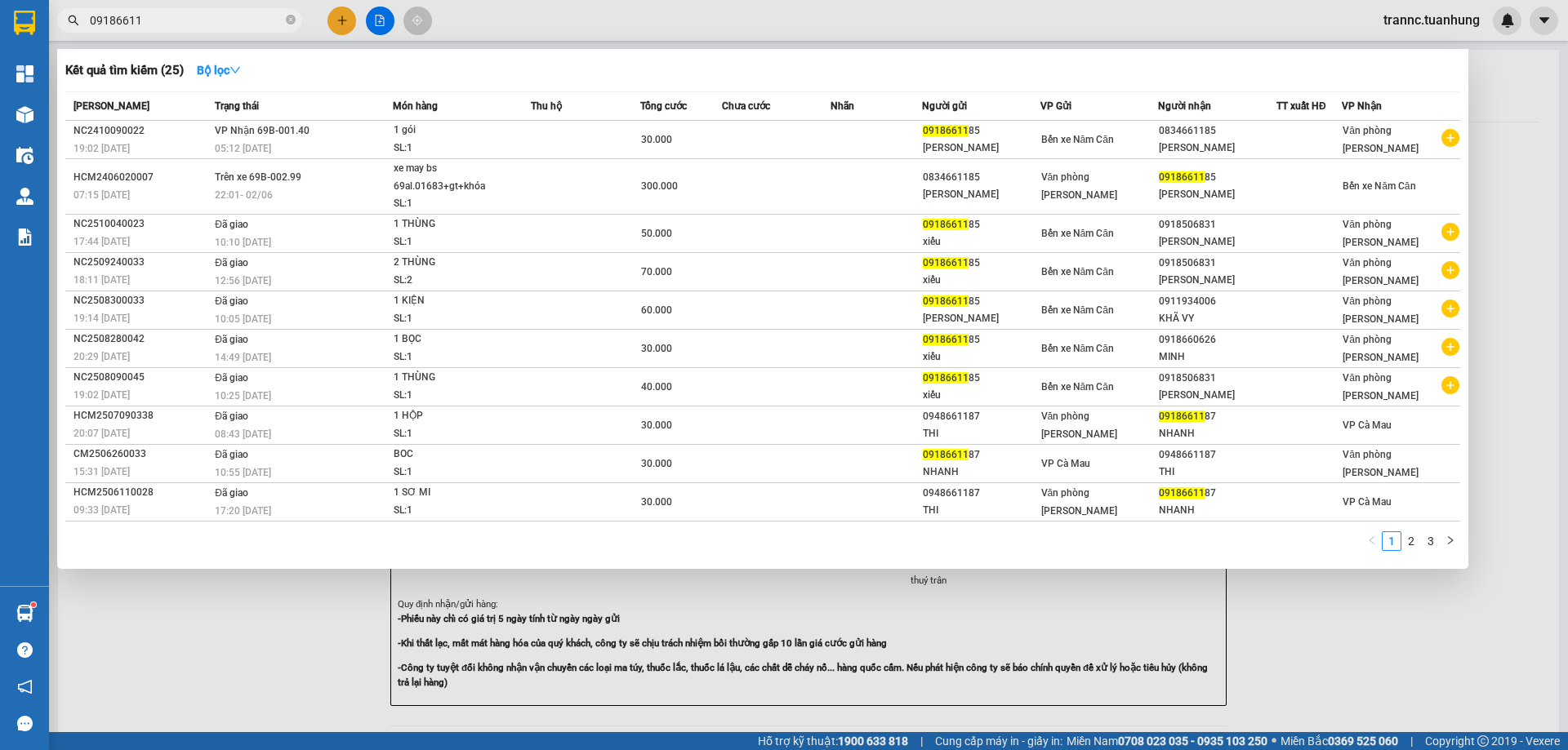
drag, startPoint x: 1387, startPoint y: 678, endPoint x: 1073, endPoint y: 317, distance: 478.5
click at [1387, 676] on div at bounding box center [784, 375] width 1568 height 750
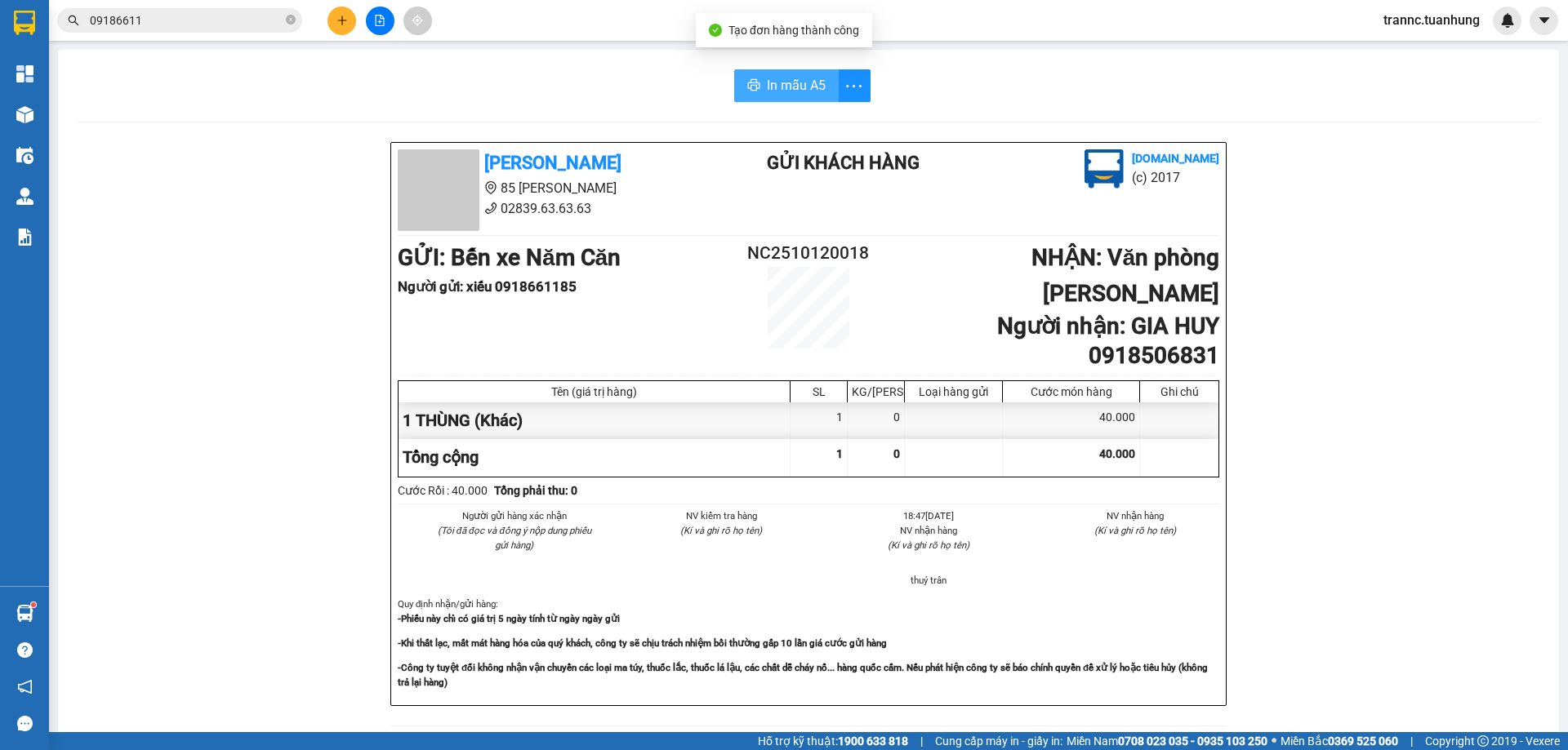
click at [794, 94] on span "In mẫu A5" at bounding box center [796, 85] width 58 height 21
click at [291, 16] on icon "close-circle" at bounding box center [290, 19] width 9 height 9
click at [252, 15] on input "text" at bounding box center [186, 20] width 193 height 18
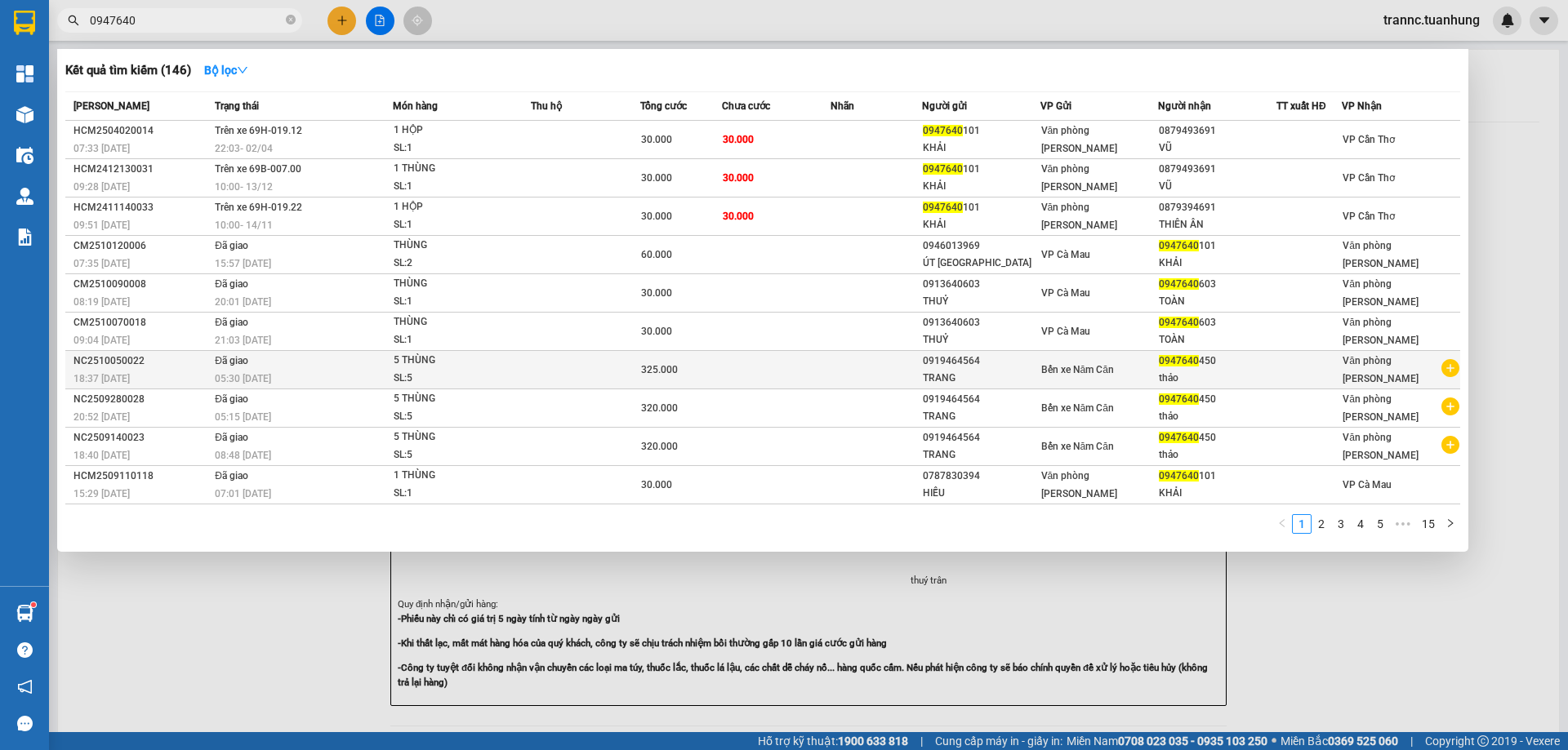
type input "0947640"
click at [1452, 368] on icon "plus-circle" at bounding box center [1449, 368] width 18 height 18
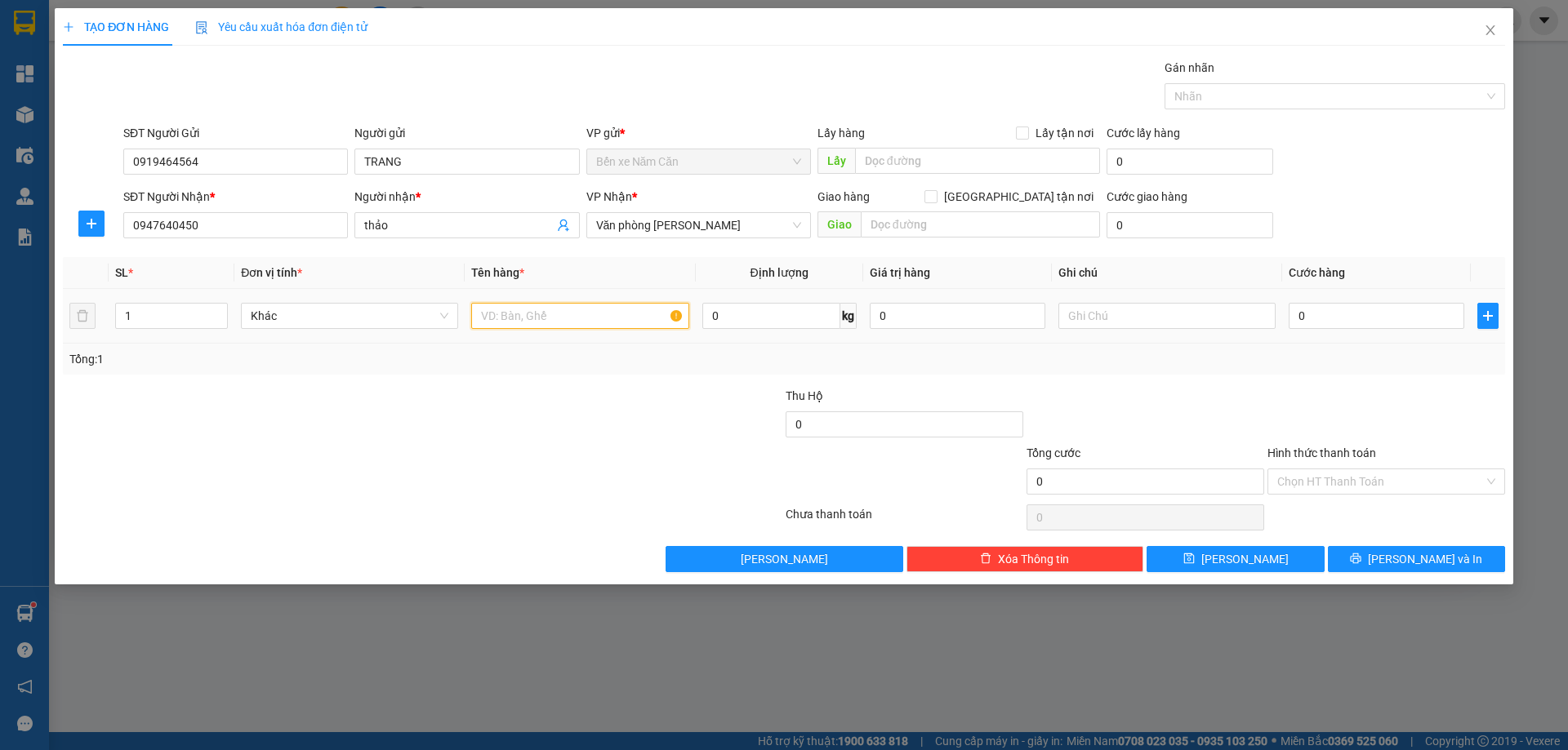
click at [534, 320] on input "text" at bounding box center [580, 316] width 217 height 26
click at [560, 314] on input "text" at bounding box center [580, 316] width 217 height 26
type input "5 THÙNG"
click at [217, 307] on span "up" at bounding box center [218, 311] width 9 height 9
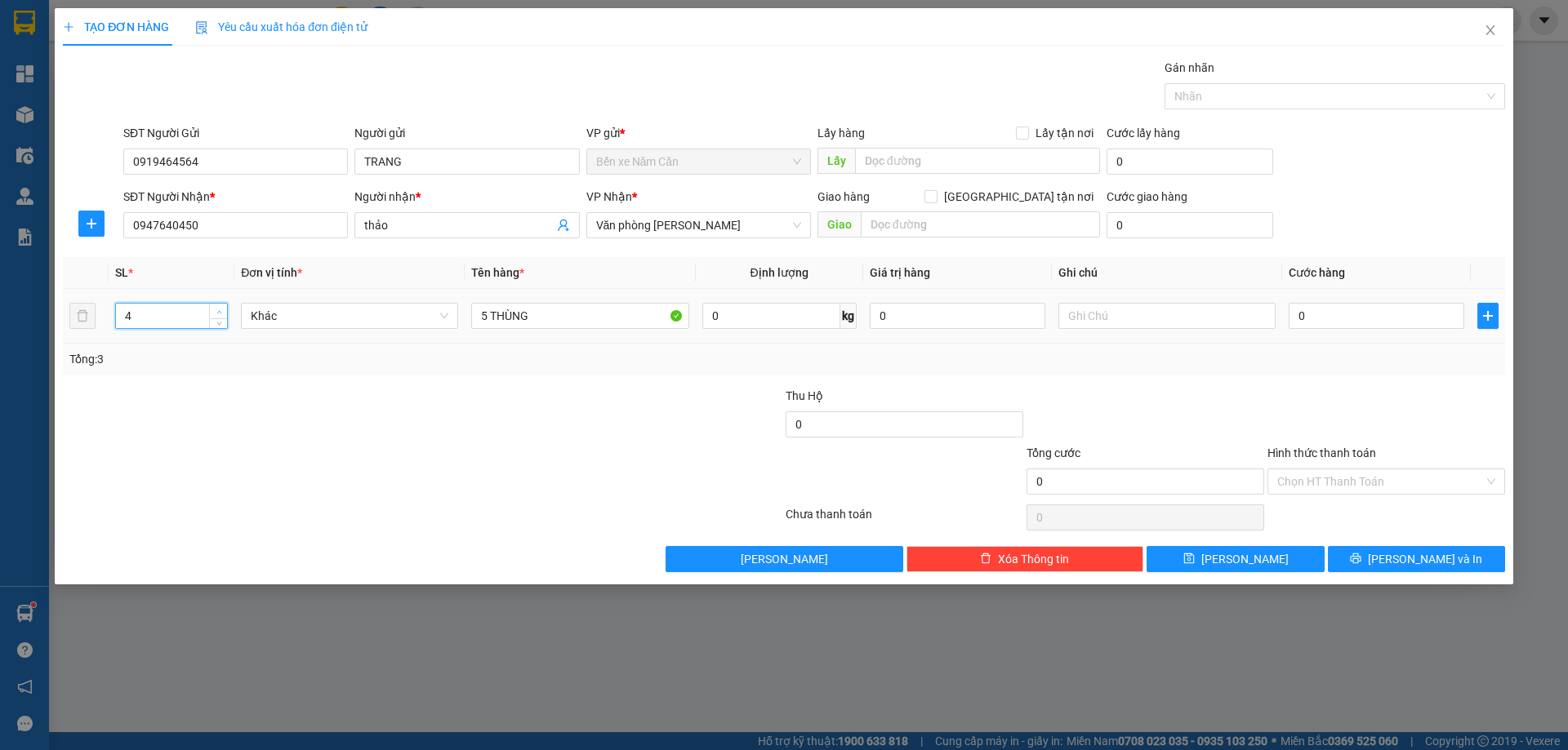
click at [217, 307] on span "up" at bounding box center [218, 311] width 9 height 9
type input "5"
click at [217, 307] on span "up" at bounding box center [218, 311] width 9 height 9
click at [1325, 323] on input "0" at bounding box center [1376, 316] width 175 height 26
type input "3"
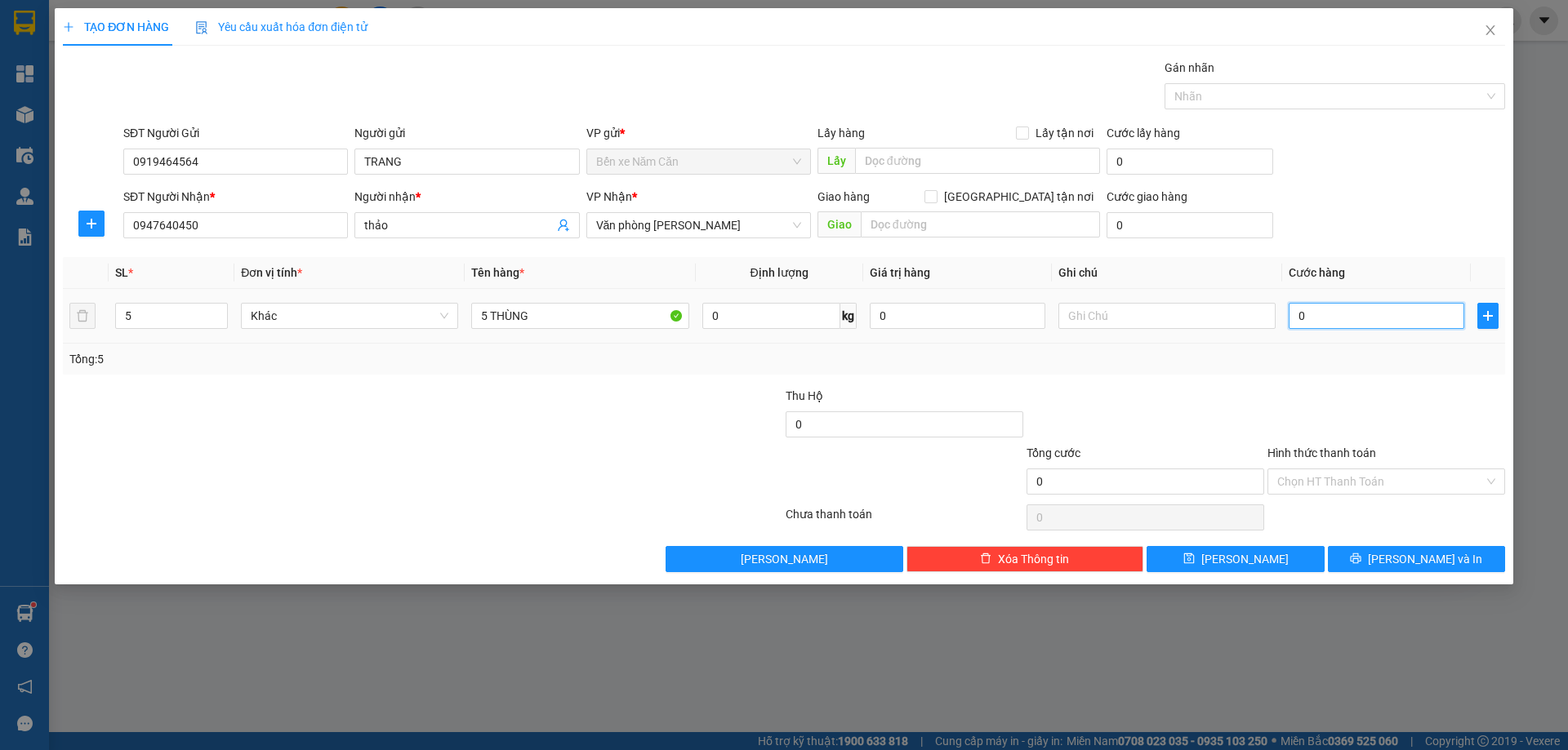
type input "3"
type input "30"
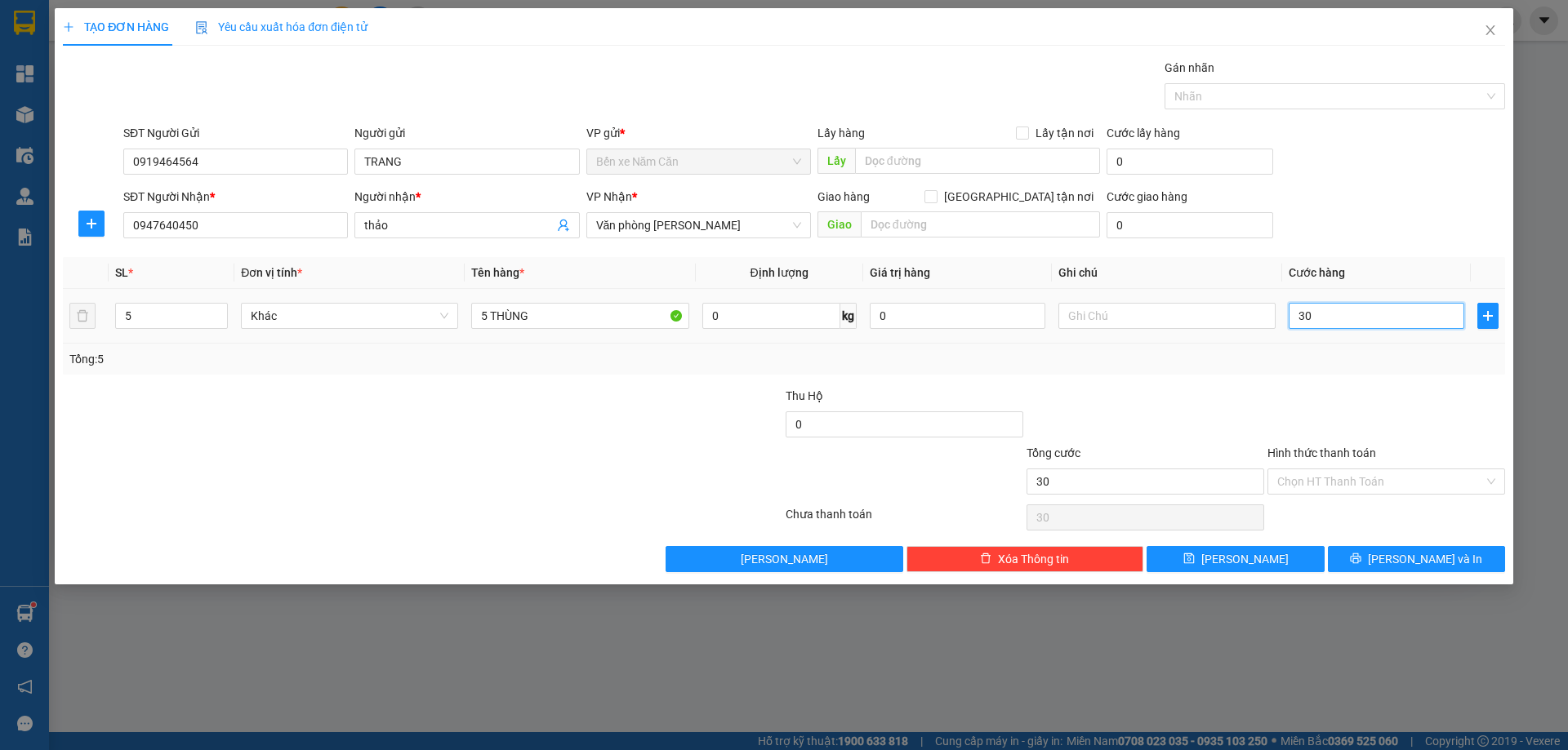
type input "300"
type input "3.000"
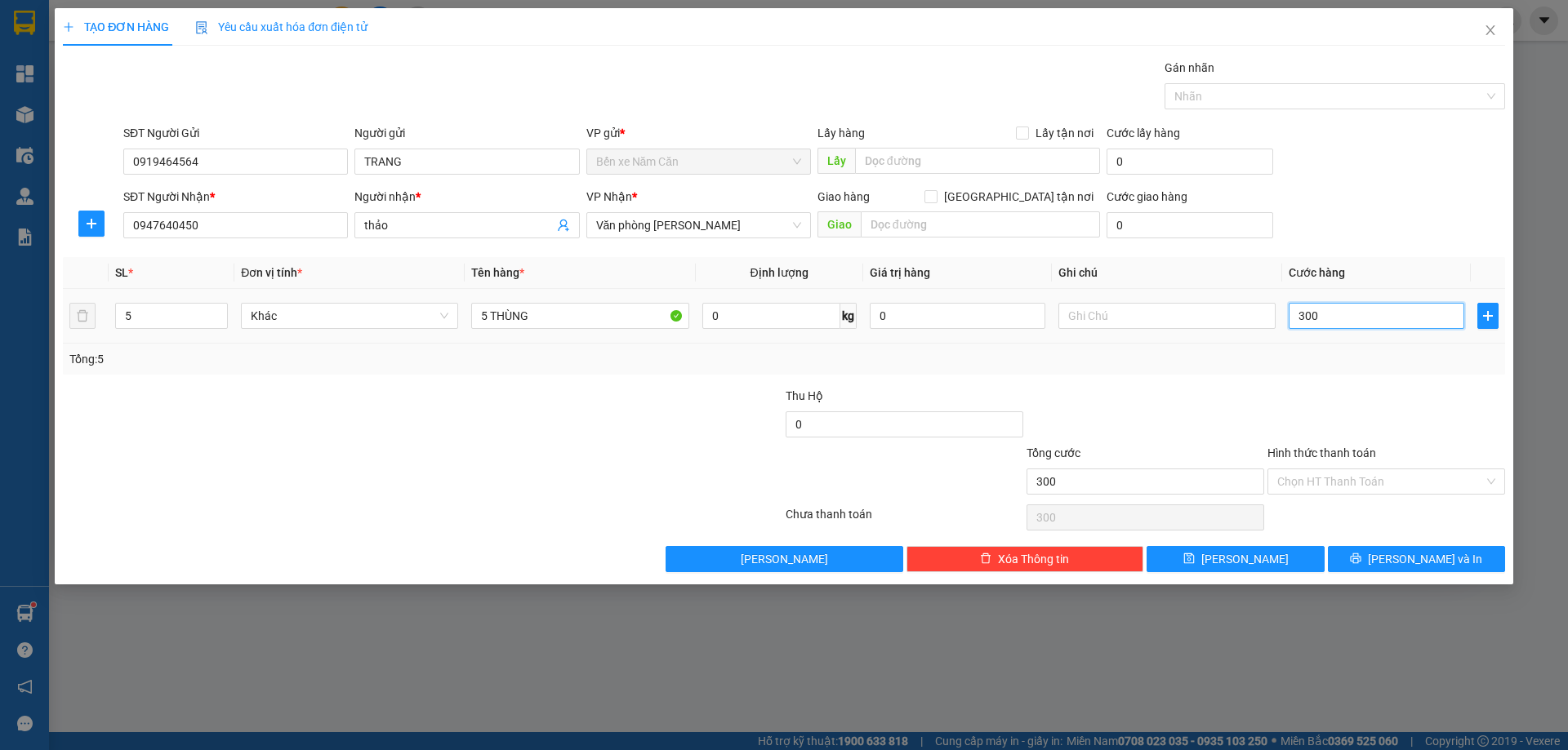
type input "3.000"
type input "30.000"
type input "300.000"
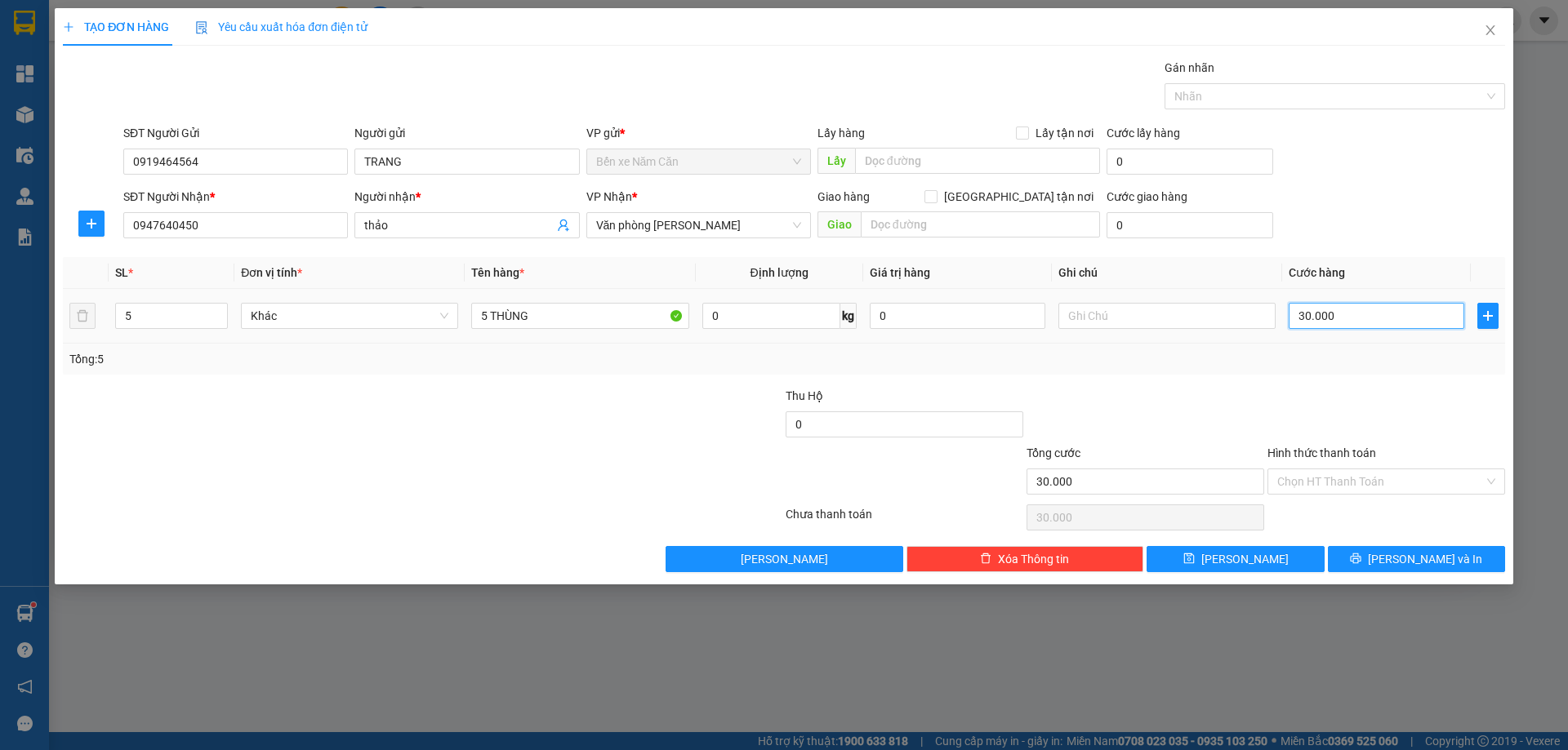
type input "300.000"
click at [1307, 493] on input "Hình thức thanh toán" at bounding box center [1380, 482] width 206 height 24
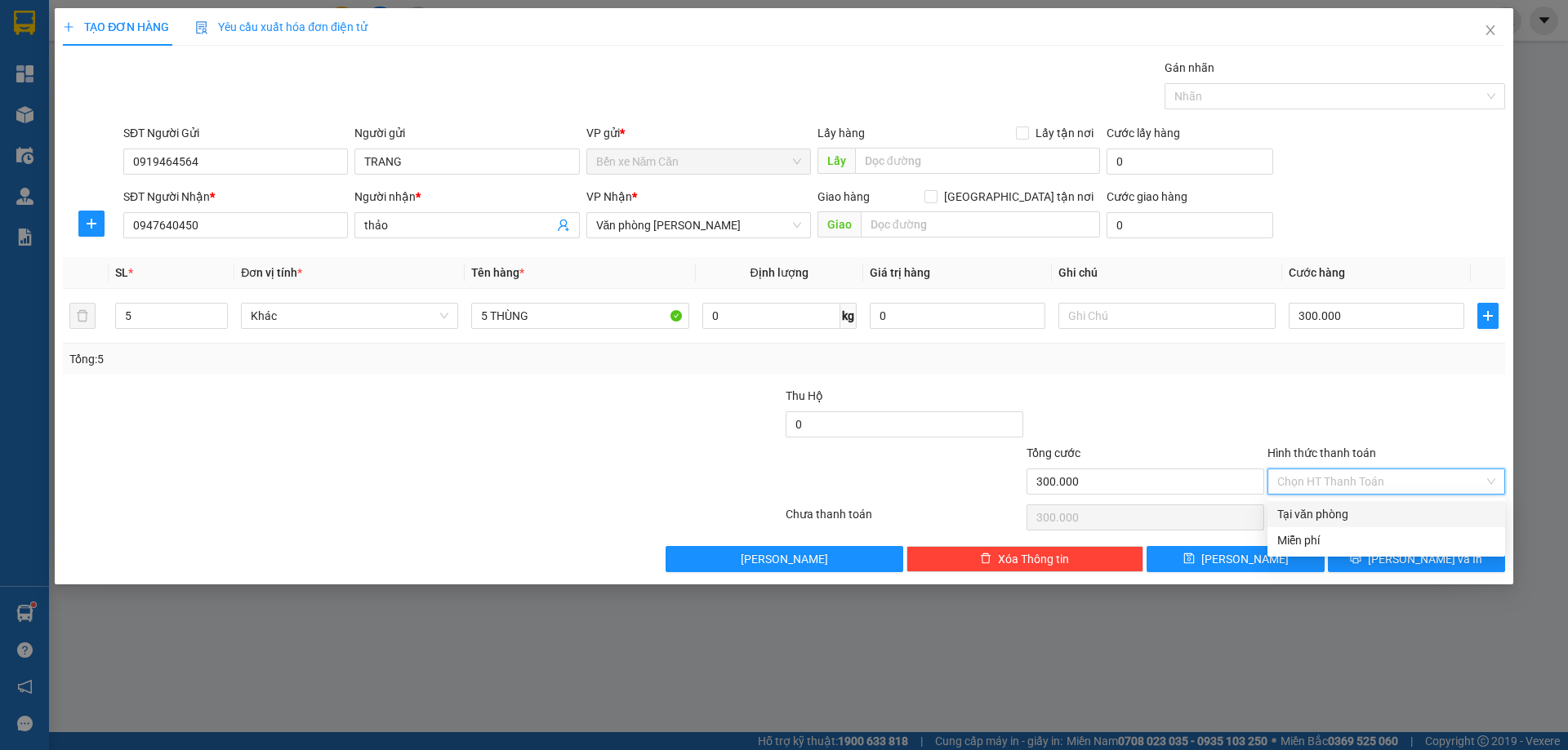
drag, startPoint x: 1307, startPoint y: 507, endPoint x: 1318, endPoint y: 523, distance: 19.4
click at [1307, 507] on div "Tại văn phòng" at bounding box center [1386, 514] width 218 height 18
type input "0"
click at [1356, 562] on button "Lưu và In" at bounding box center [1416, 559] width 177 height 26
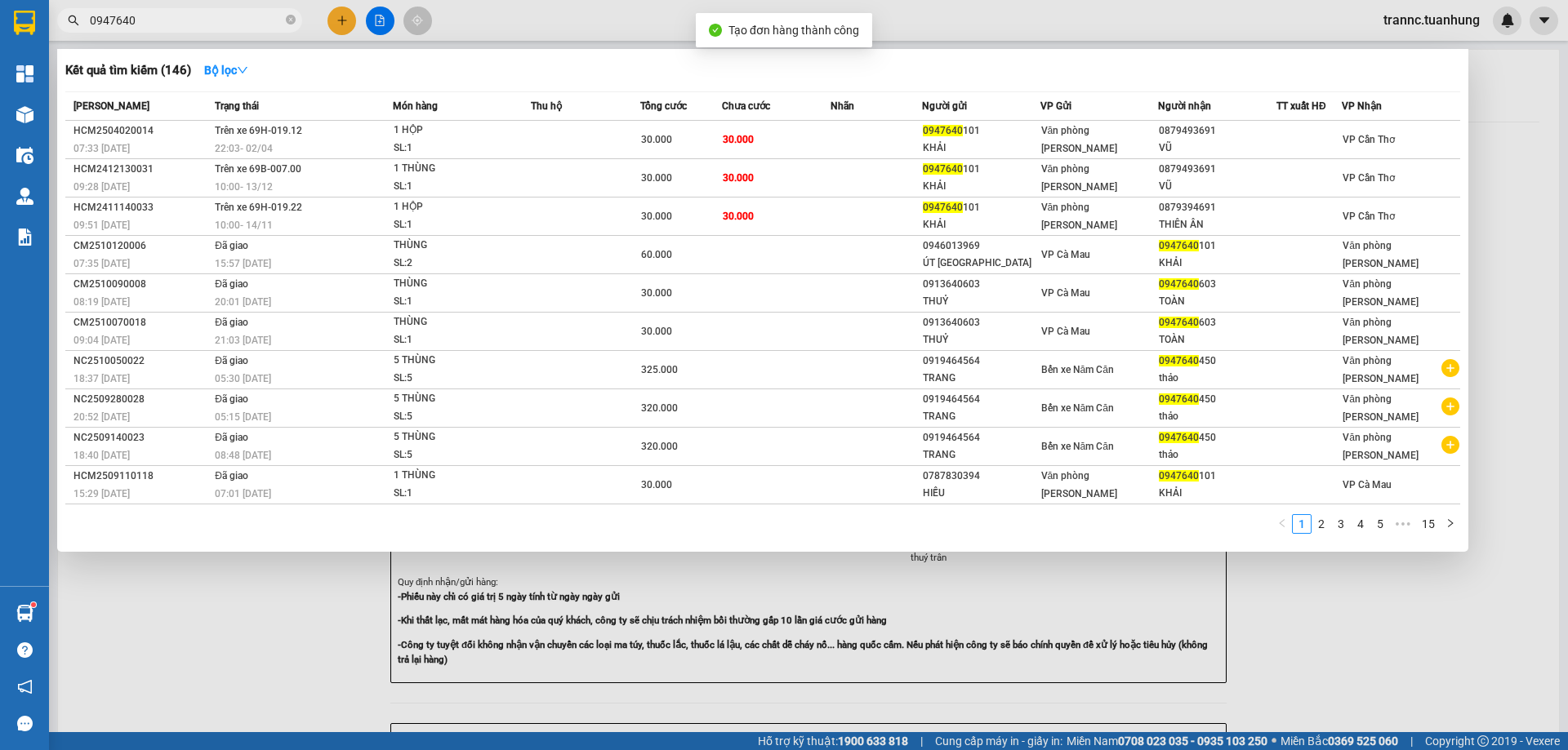
click at [1395, 664] on div at bounding box center [784, 375] width 1568 height 750
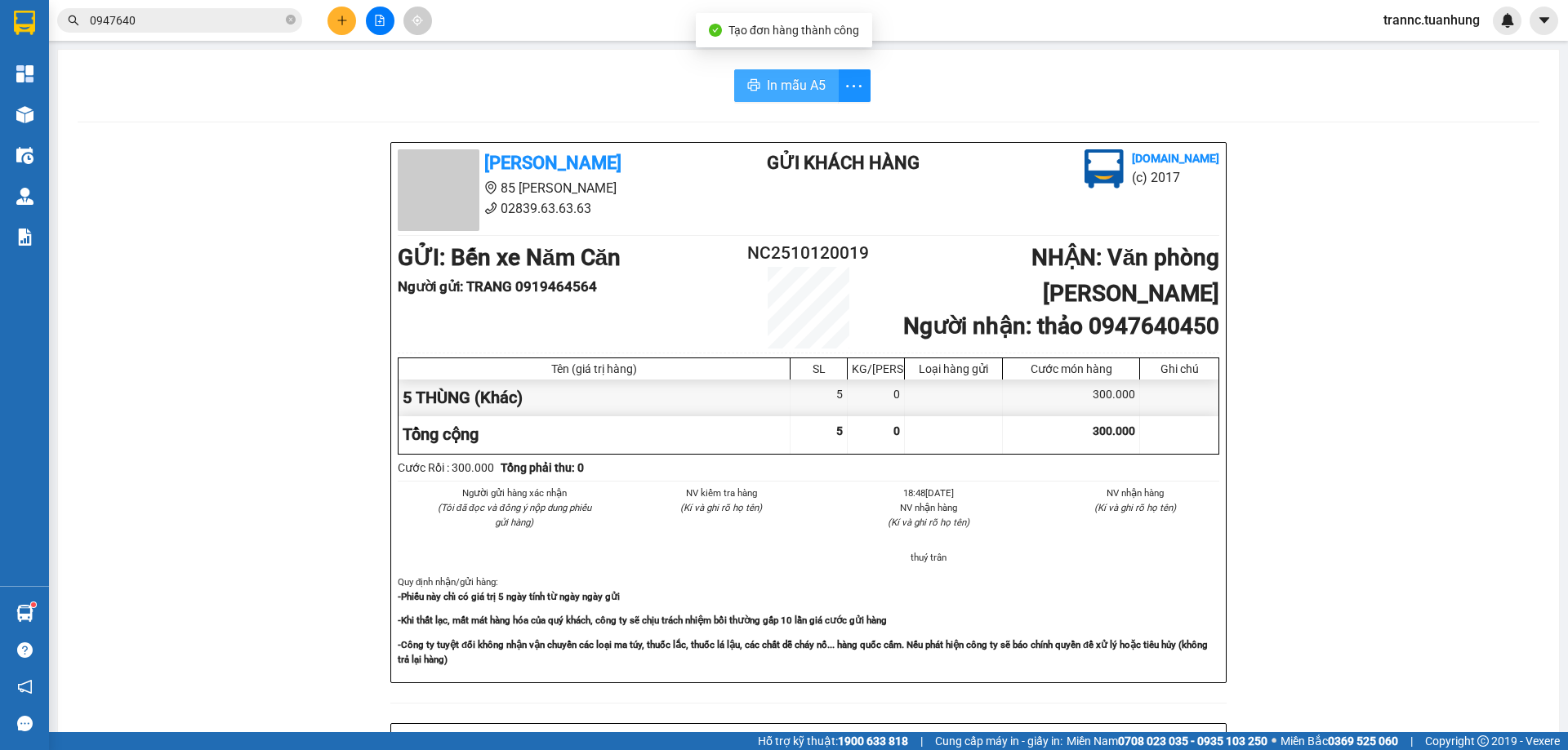
click at [801, 74] on button "In mẫu A5" at bounding box center [786, 86] width 105 height 33
click at [766, 89] on span "In mẫu A5" at bounding box center [796, 85] width 58 height 21
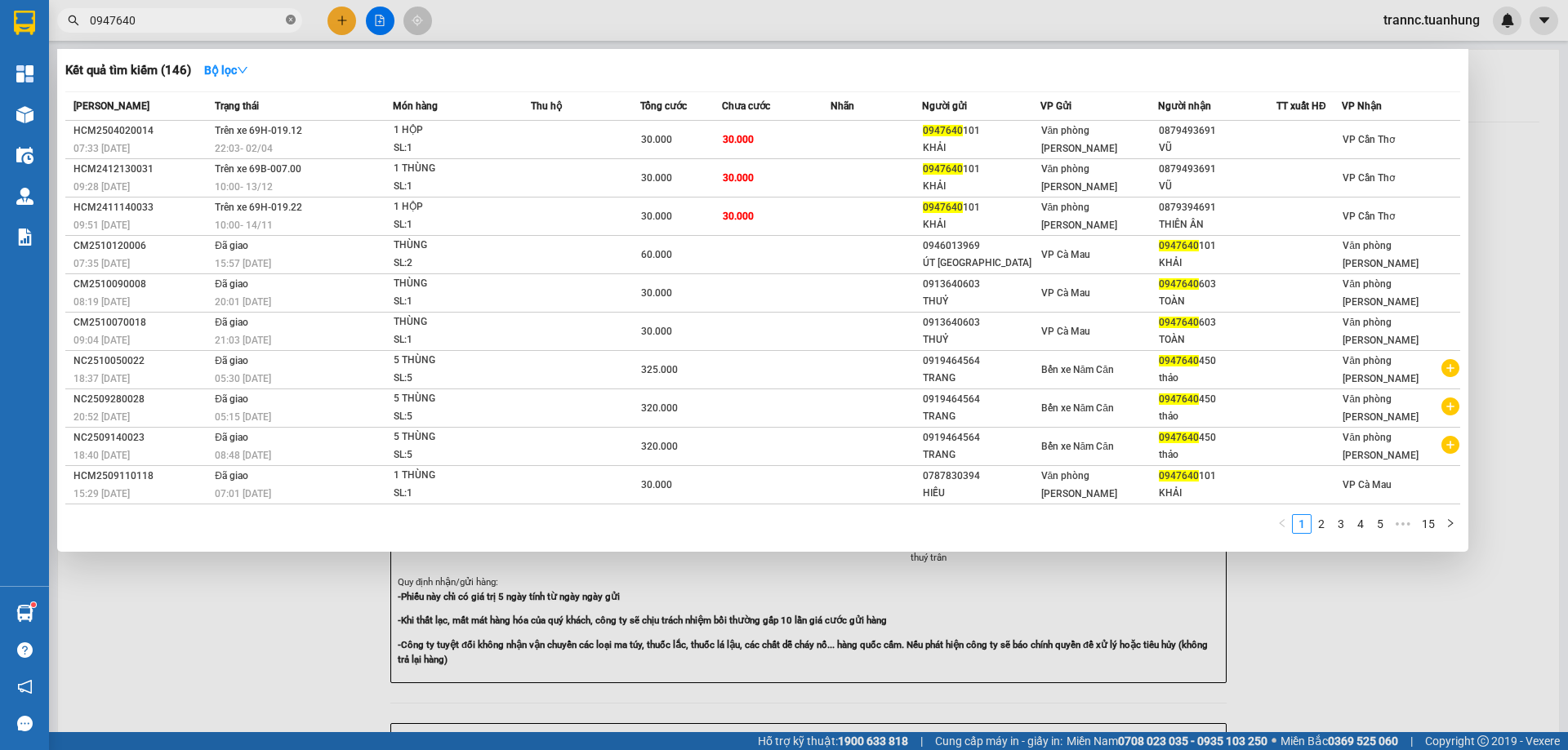
click at [292, 15] on icon "close-circle" at bounding box center [290, 19] width 9 height 9
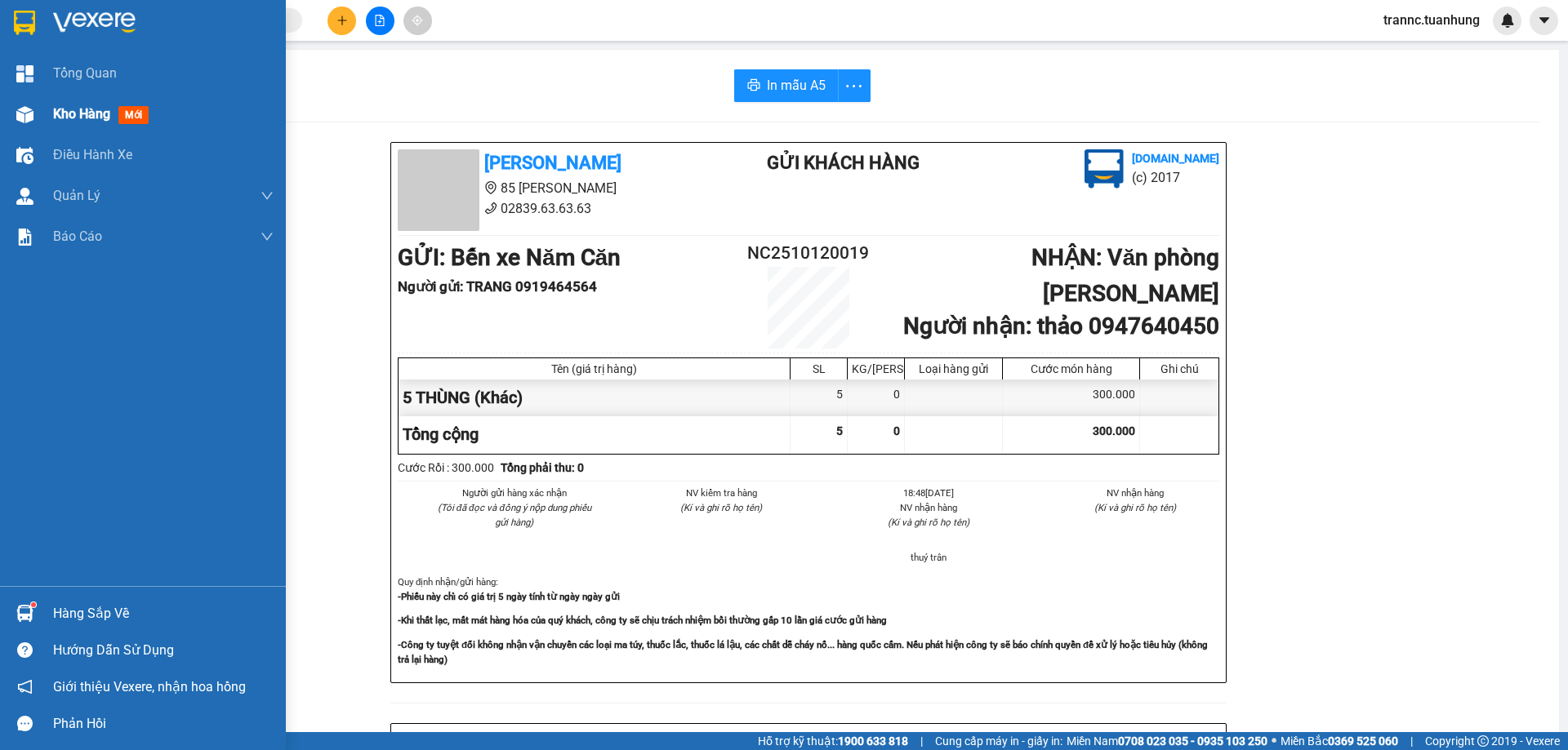
click at [47, 108] on div "Kho hàng mới" at bounding box center [143, 114] width 286 height 40
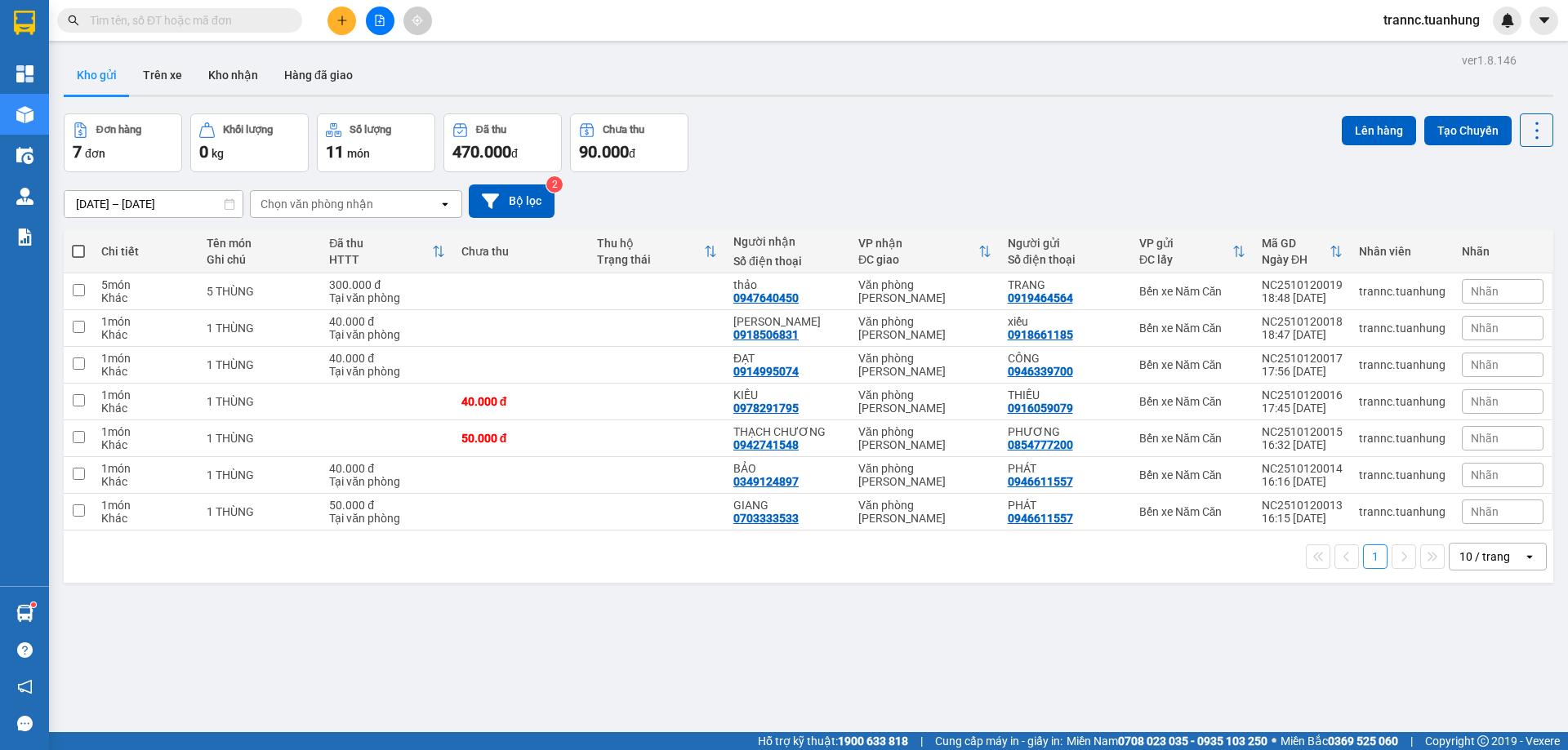
click at [79, 250] on span at bounding box center [78, 251] width 13 height 13
click at [78, 243] on input "checkbox" at bounding box center [78, 243] width 0 height 0
checkbox input "true"
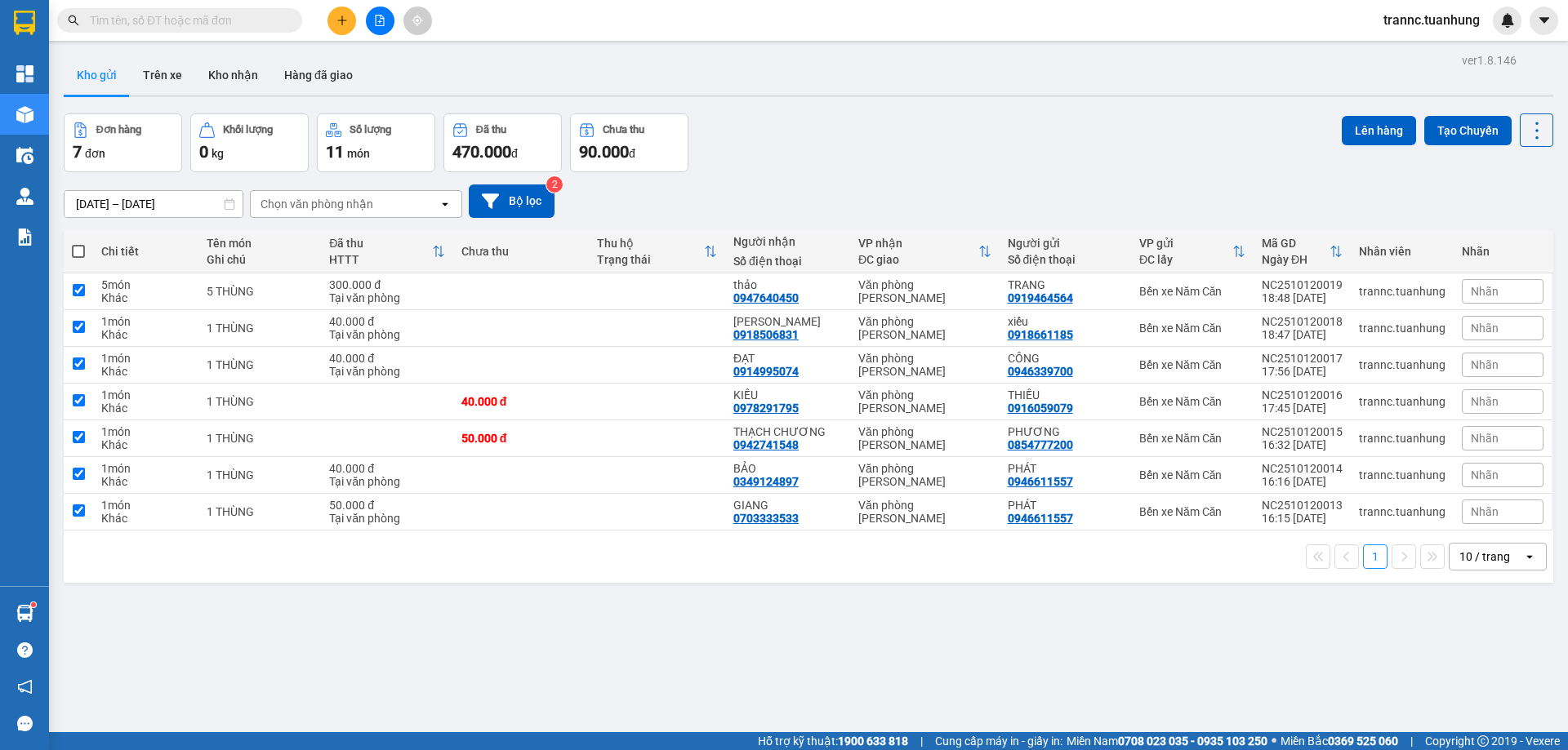
checkbox input "true"
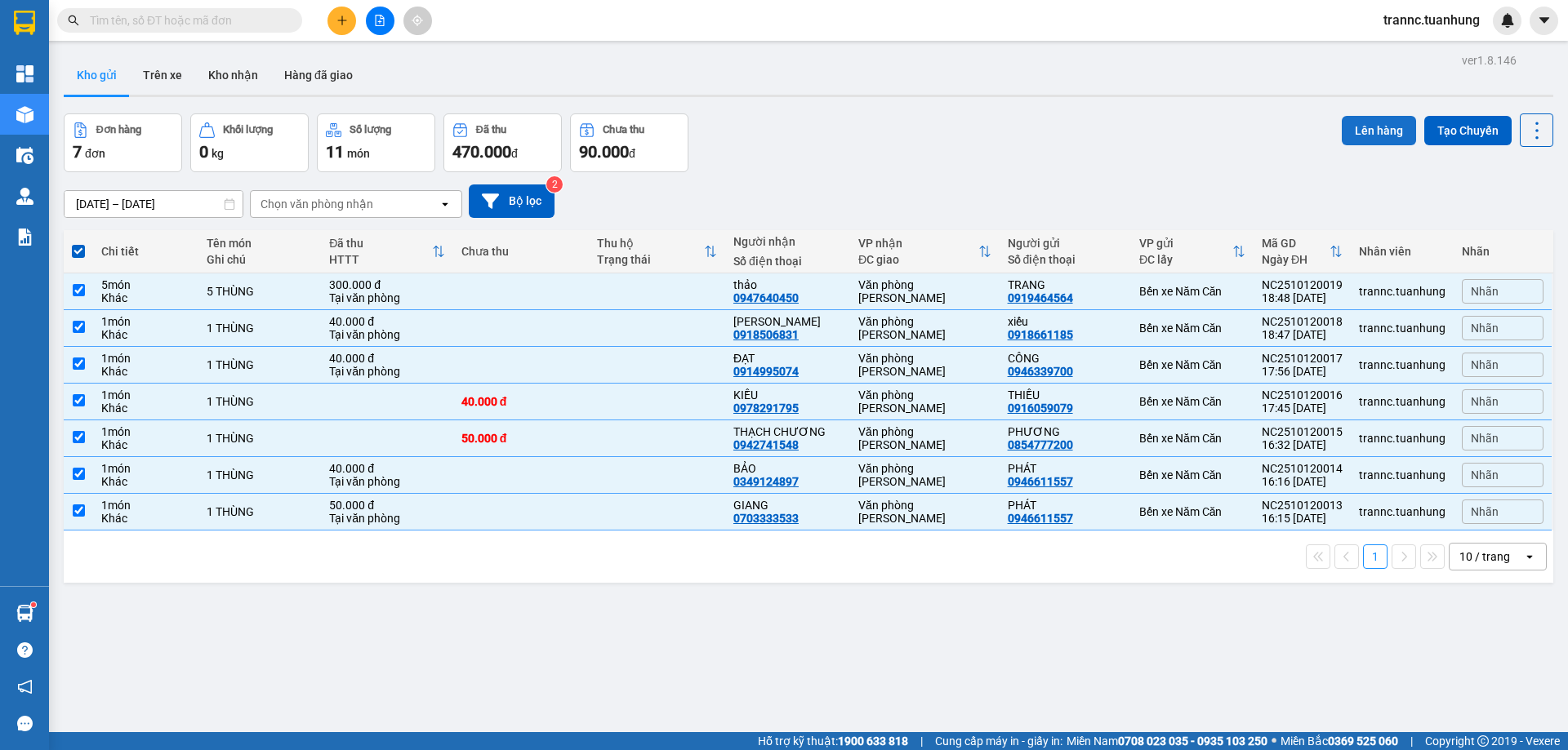
click at [1368, 128] on button "Lên hàng" at bounding box center [1379, 131] width 74 height 29
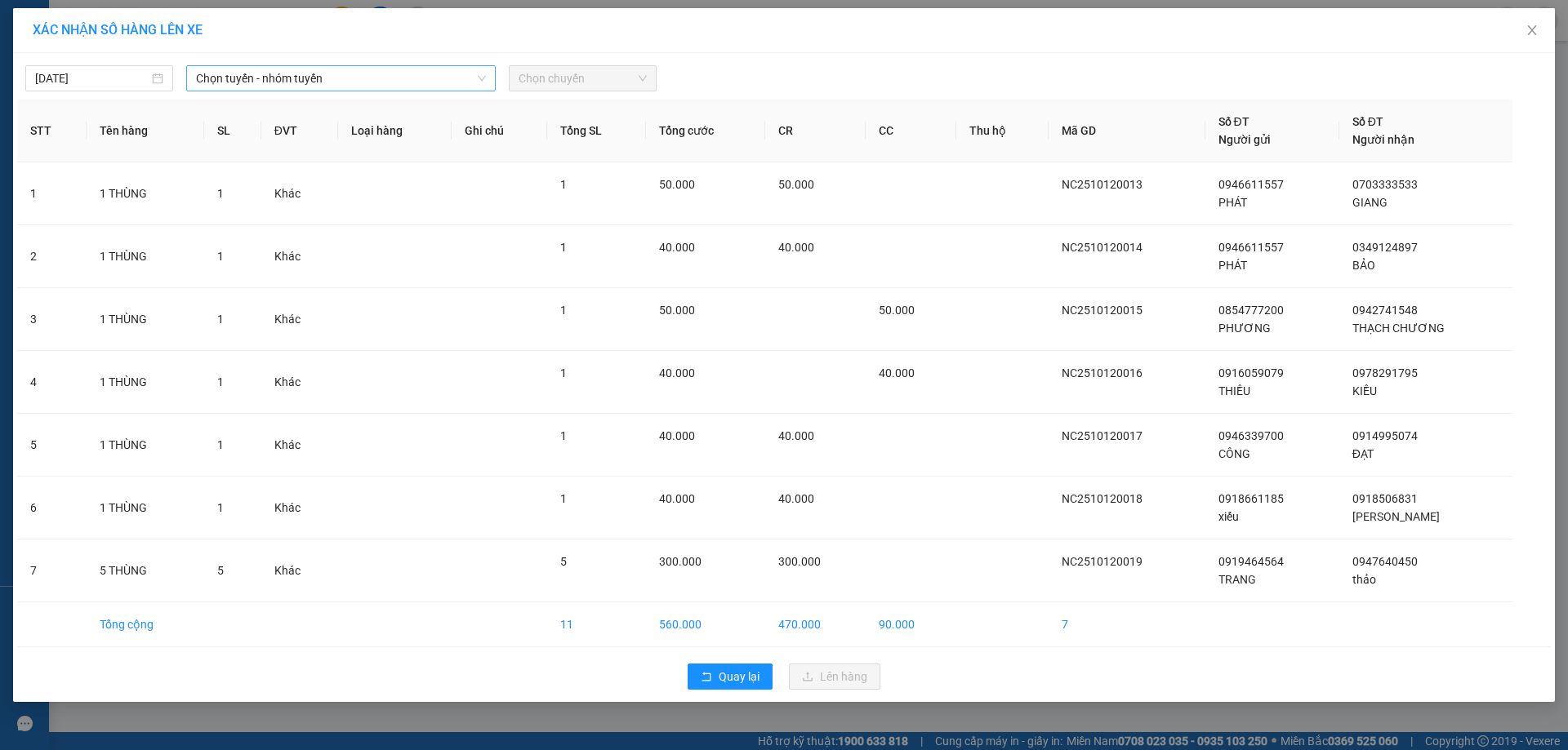
click at [329, 72] on span "Chọn tuyến - nhóm tuyến" at bounding box center [341, 78] width 290 height 24
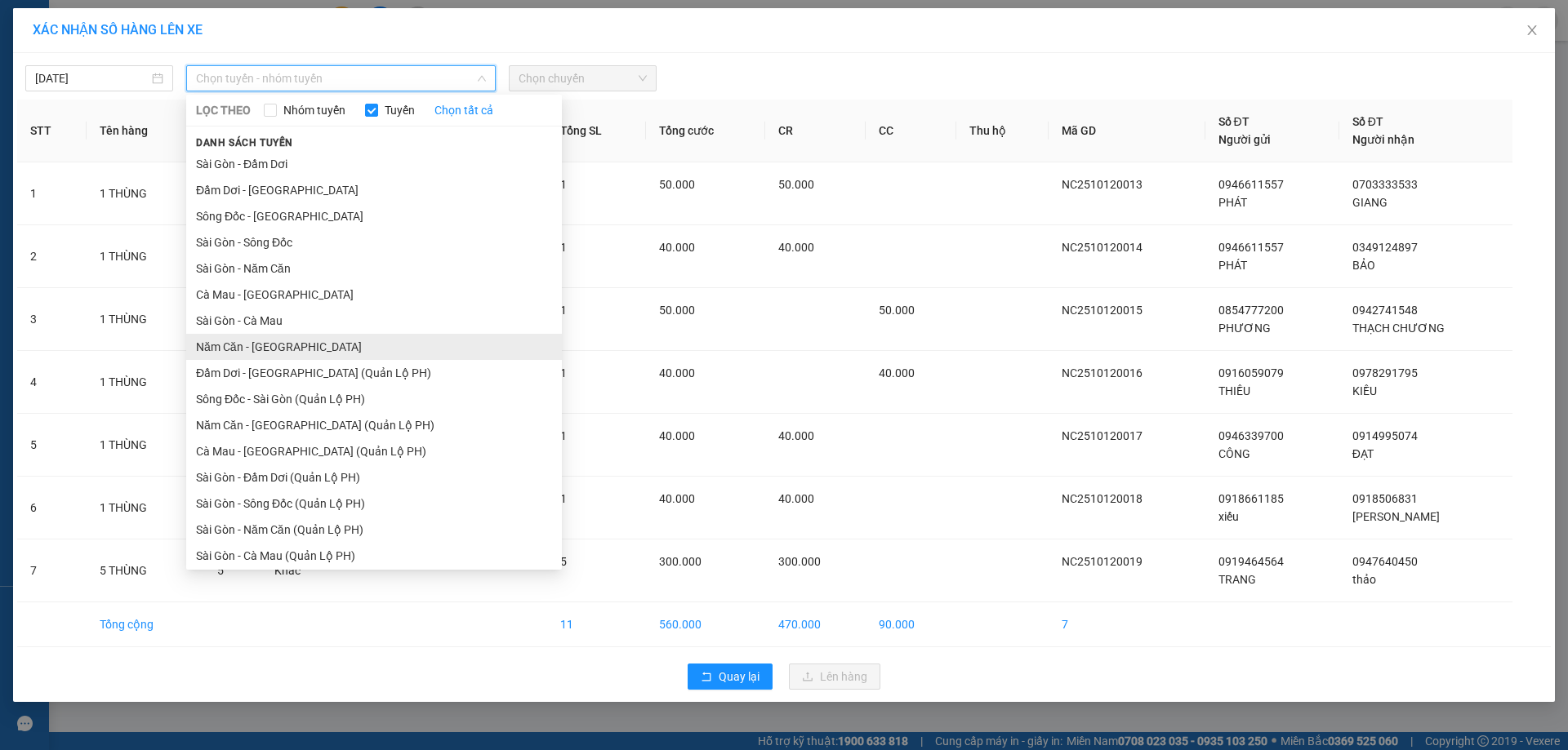
click at [292, 344] on li "Năm Căn - Sài Gòn" at bounding box center [373, 347] width 376 height 26
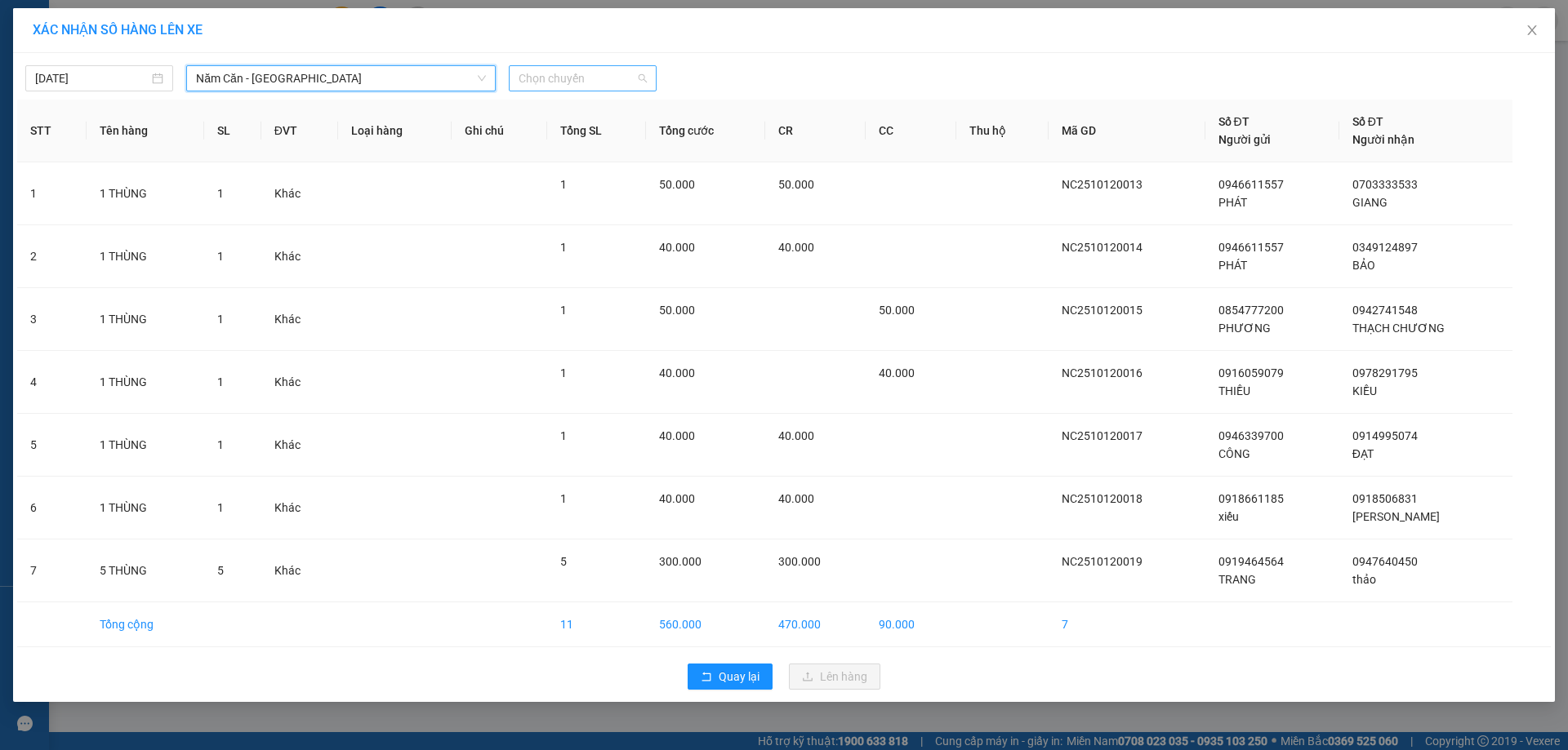
click at [555, 87] on span "Chọn chuyến" at bounding box center [582, 78] width 128 height 24
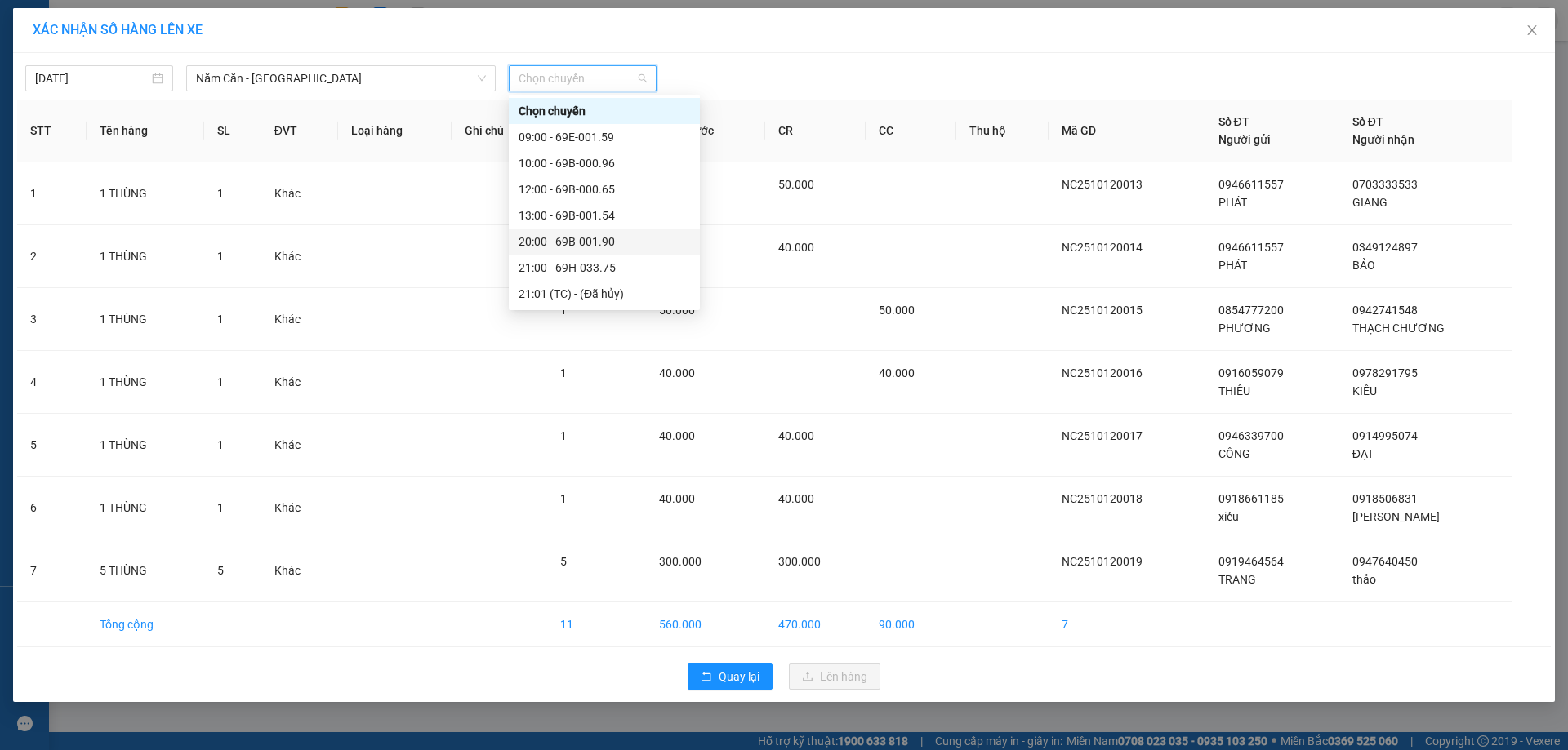
click at [576, 245] on div "20:00 - 69B-001.90" at bounding box center [604, 242] width 171 height 18
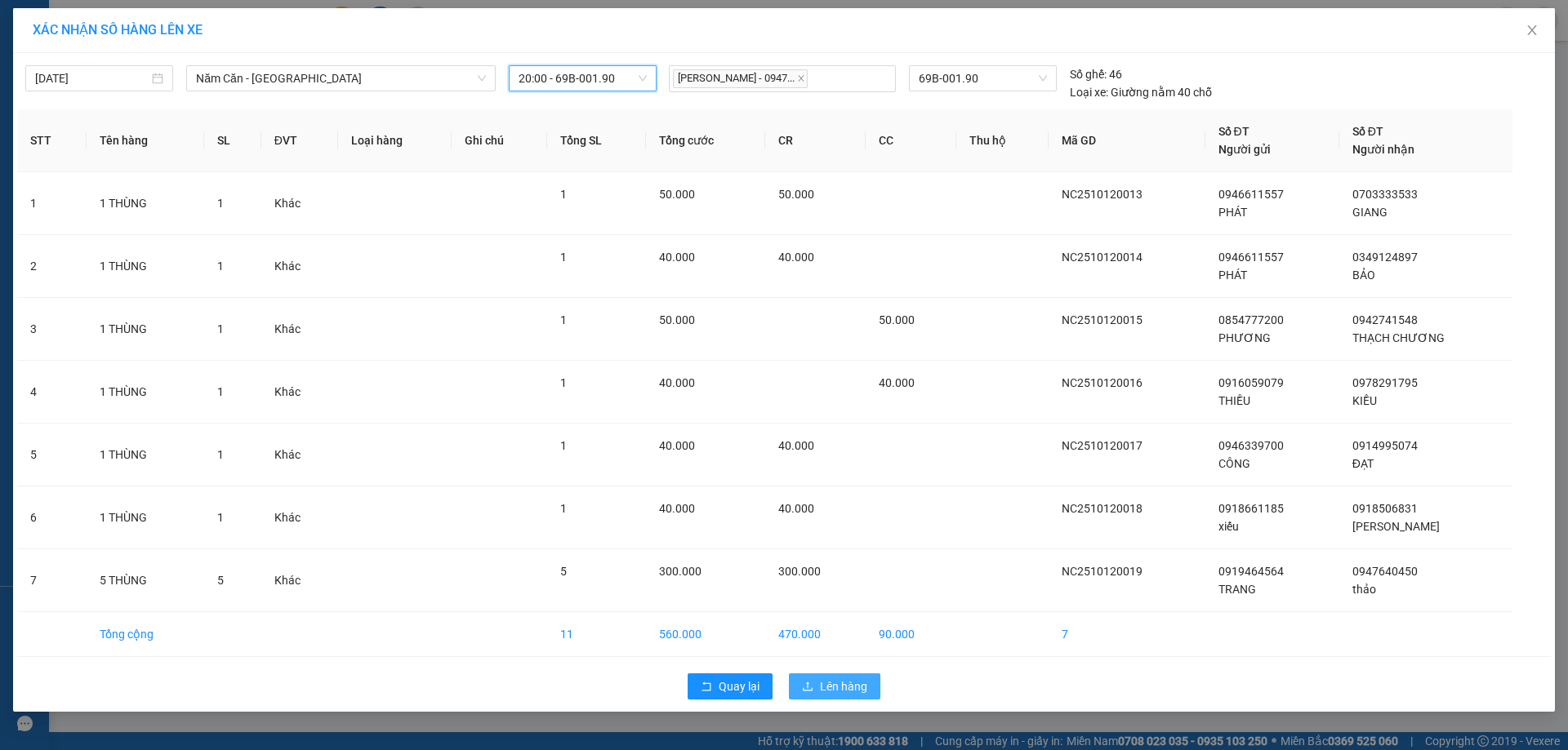
click at [819, 687] on button "Lên hàng" at bounding box center [834, 686] width 91 height 26
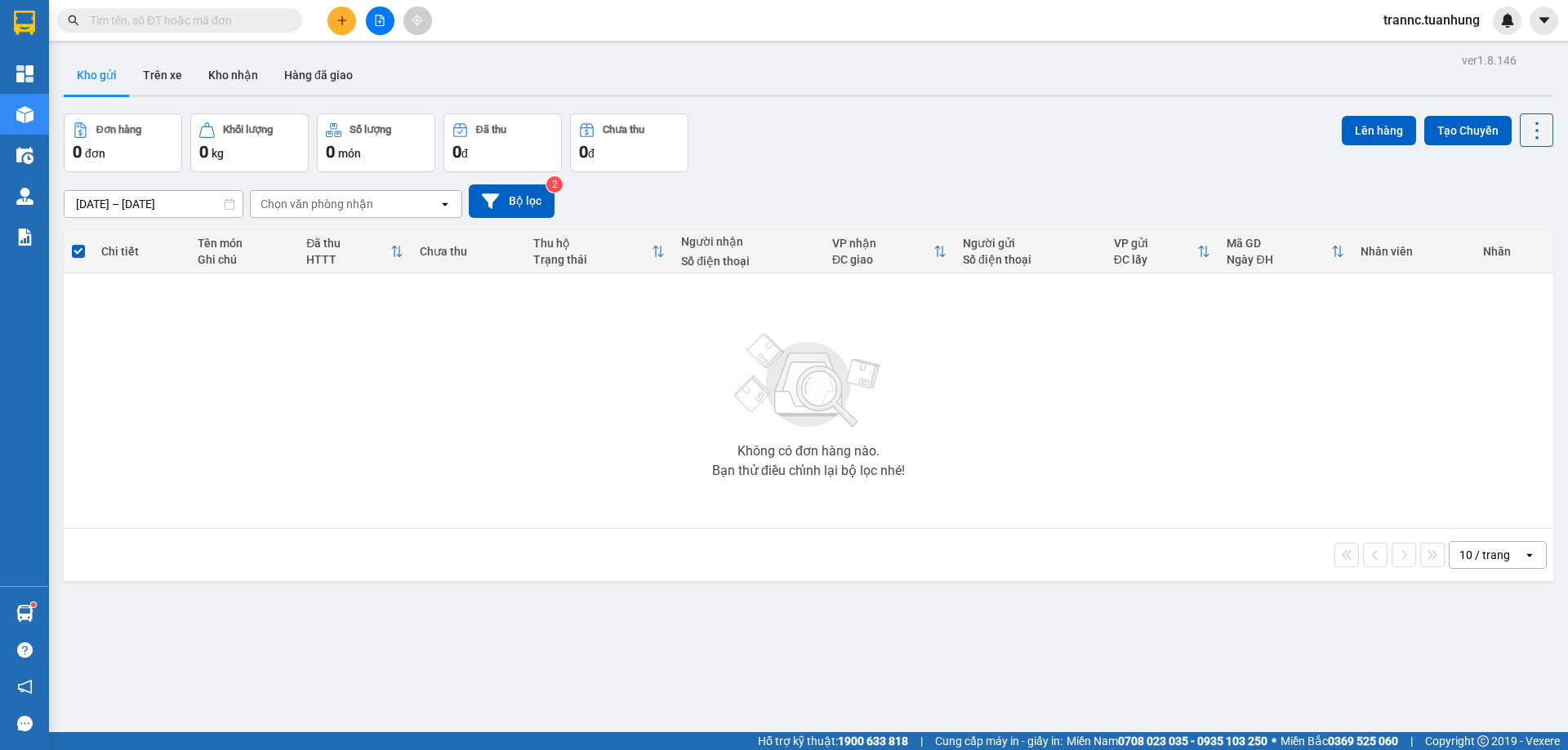
click at [237, 17] on input "text" at bounding box center [186, 20] width 193 height 18
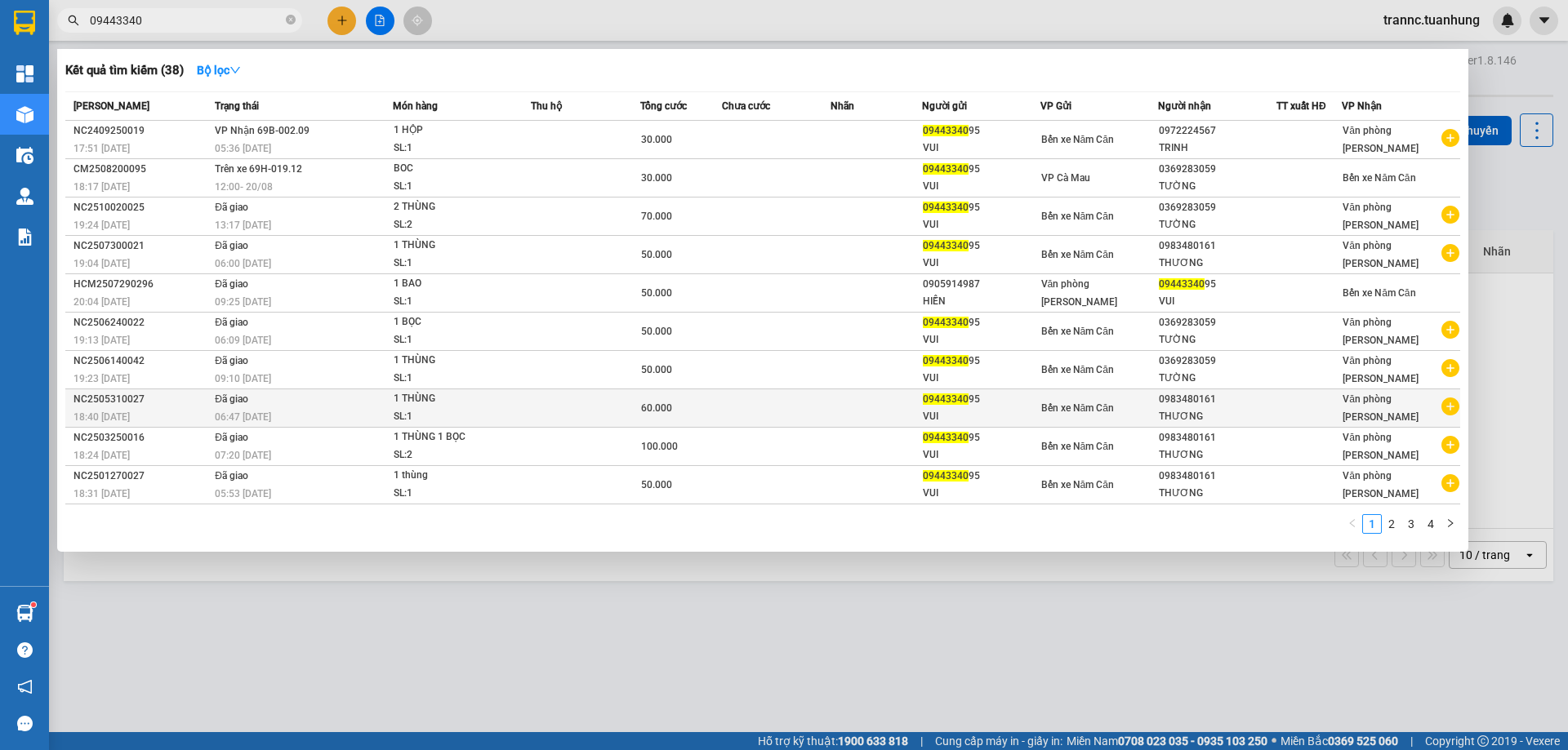
type input "09443340"
click at [1451, 412] on icon "plus-circle" at bounding box center [1449, 406] width 18 height 18
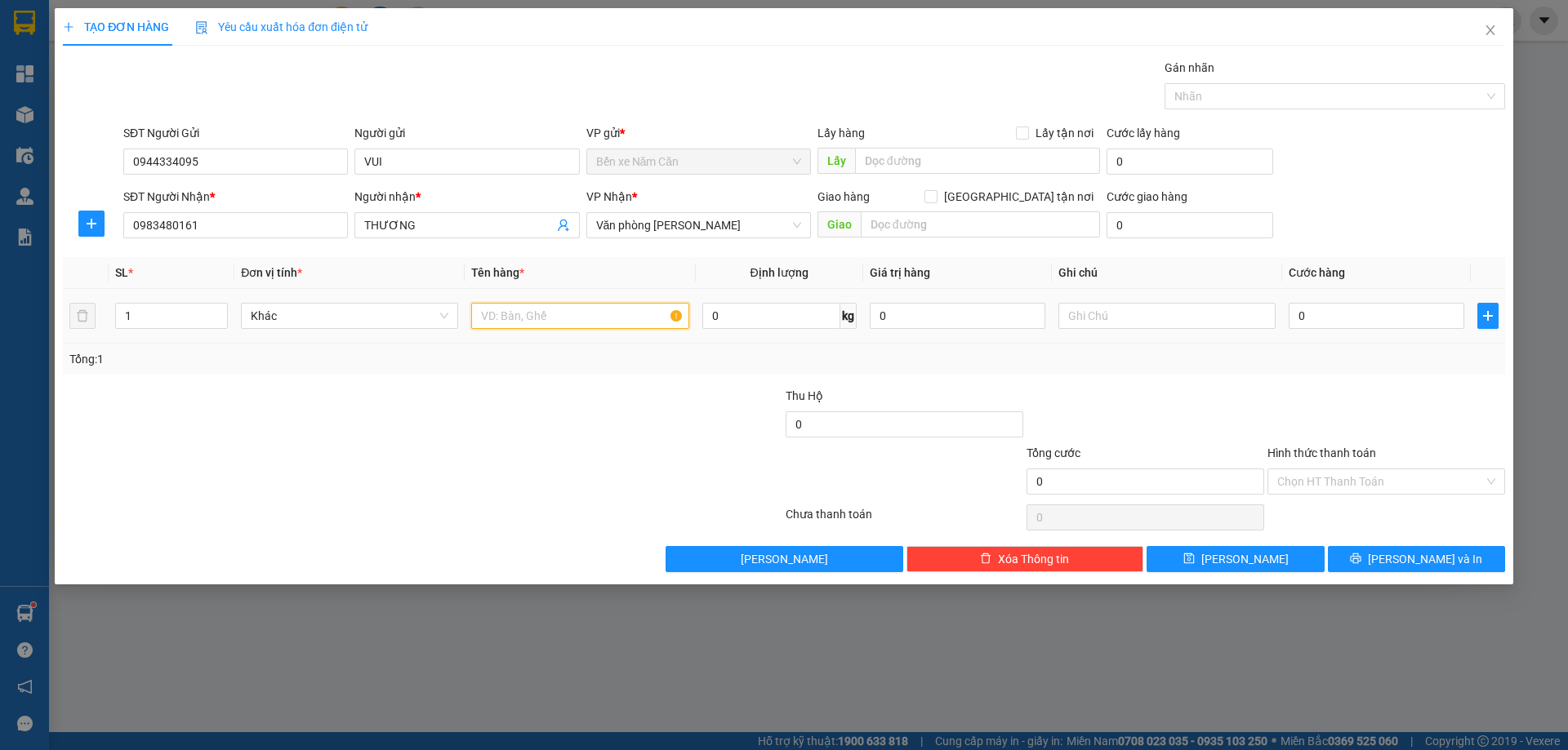
click at [568, 315] on input "text" at bounding box center [580, 316] width 217 height 26
type input "1 THÙNG"
click at [1363, 310] on td "0" at bounding box center [1375, 317] width 188 height 55
click at [1362, 310] on input "0" at bounding box center [1376, 316] width 175 height 26
type input "5"
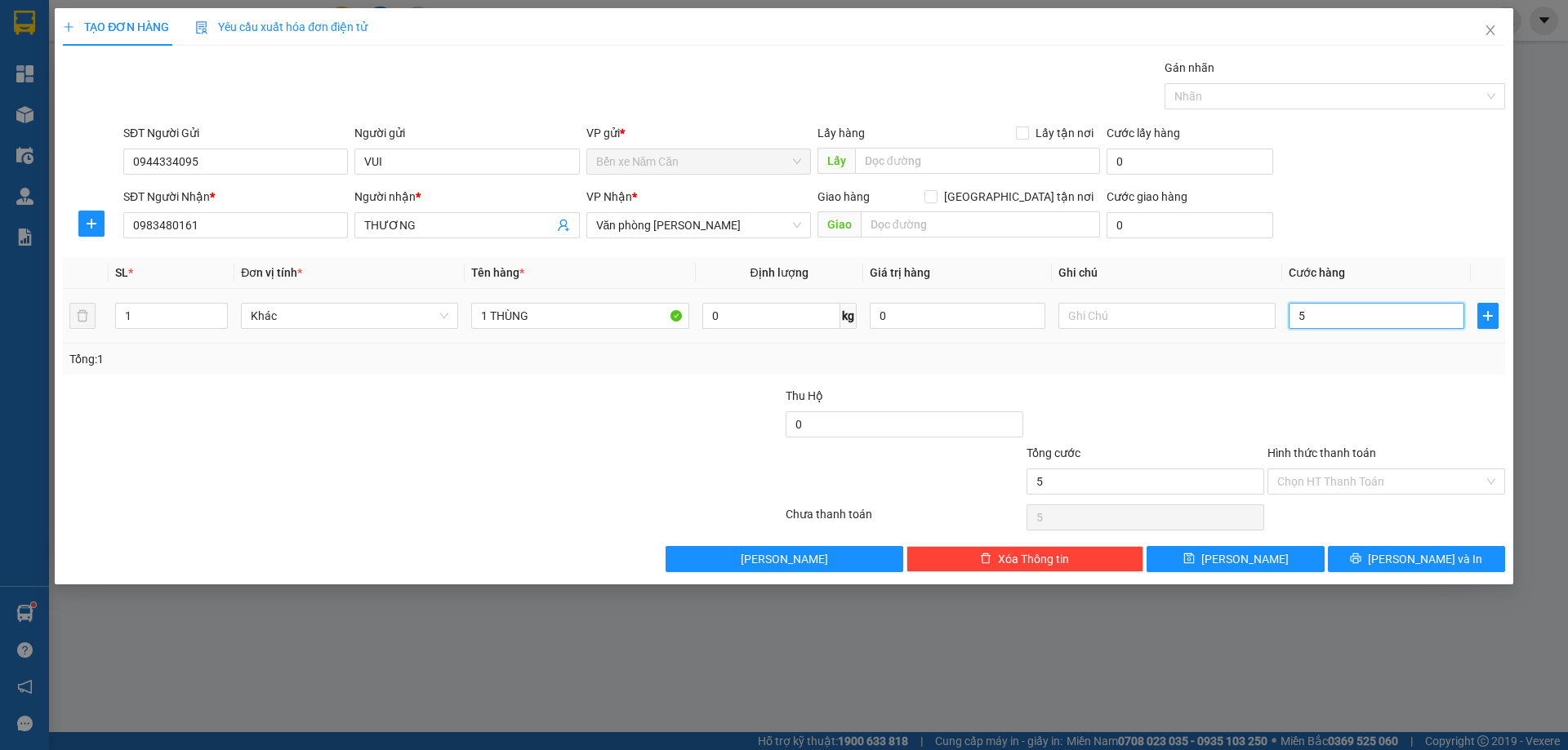
type input "5"
type input "50"
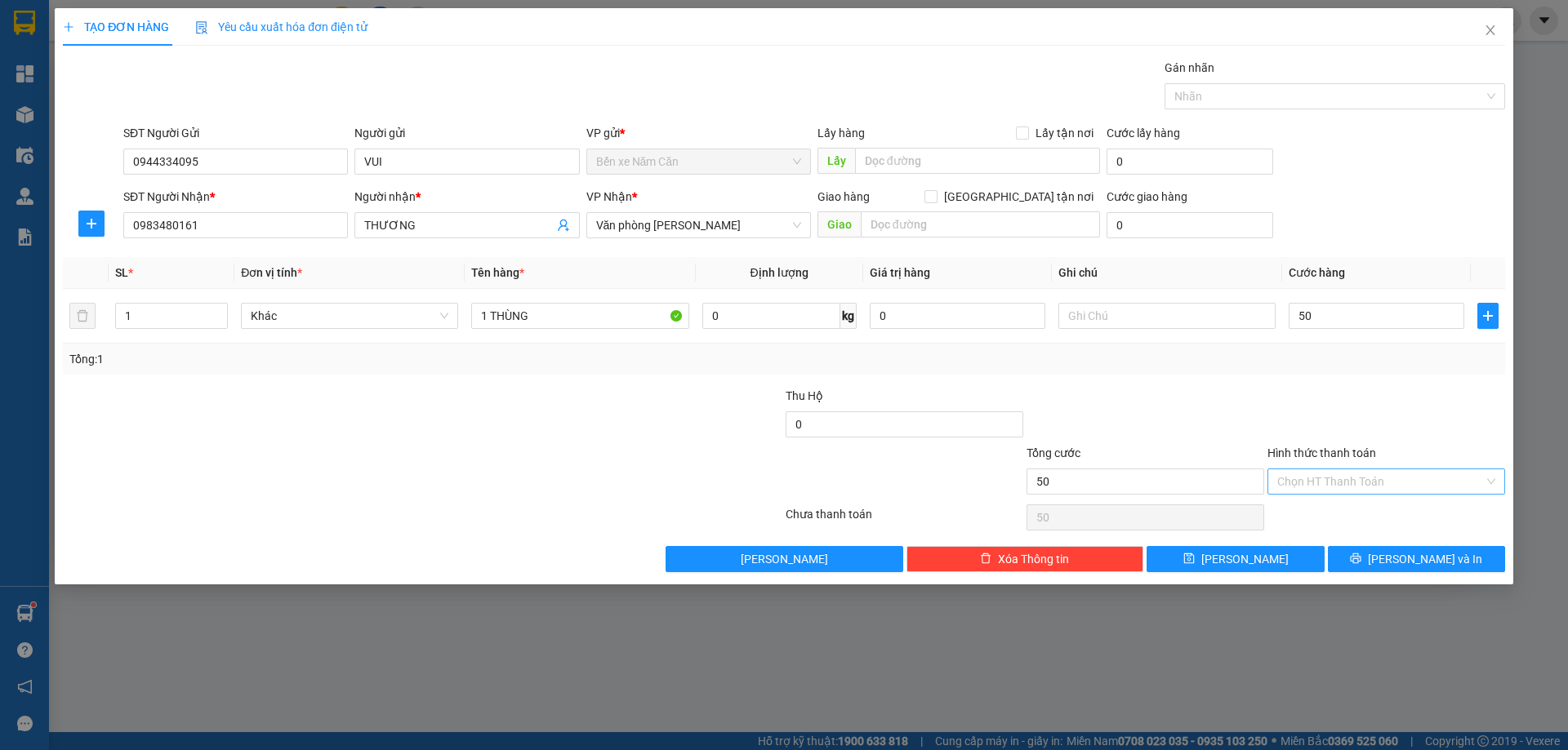
type input "50.000"
click at [1359, 490] on input "Hình thức thanh toán" at bounding box center [1380, 482] width 206 height 24
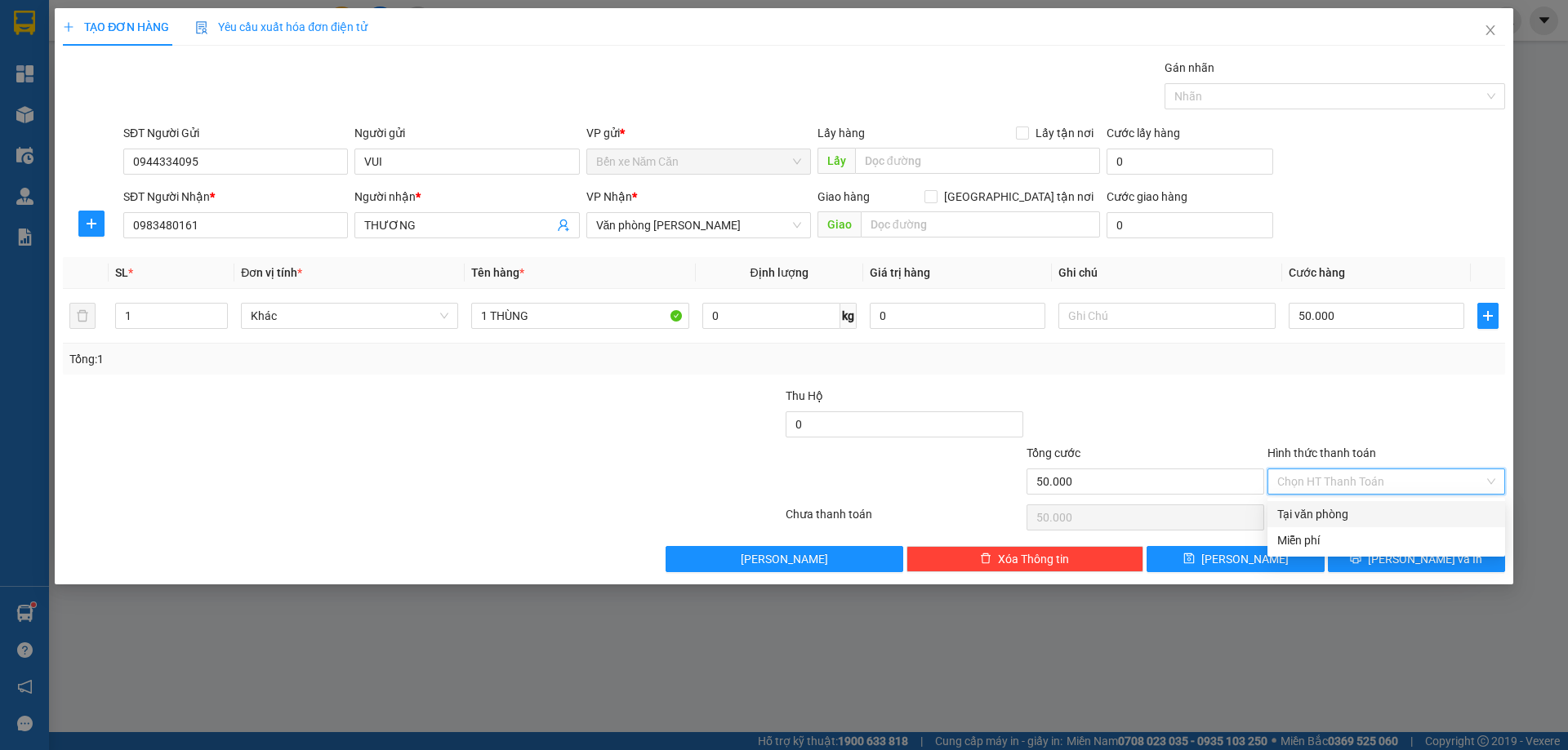
click at [1337, 514] on div "Tại văn phòng" at bounding box center [1386, 514] width 218 height 18
type input "0"
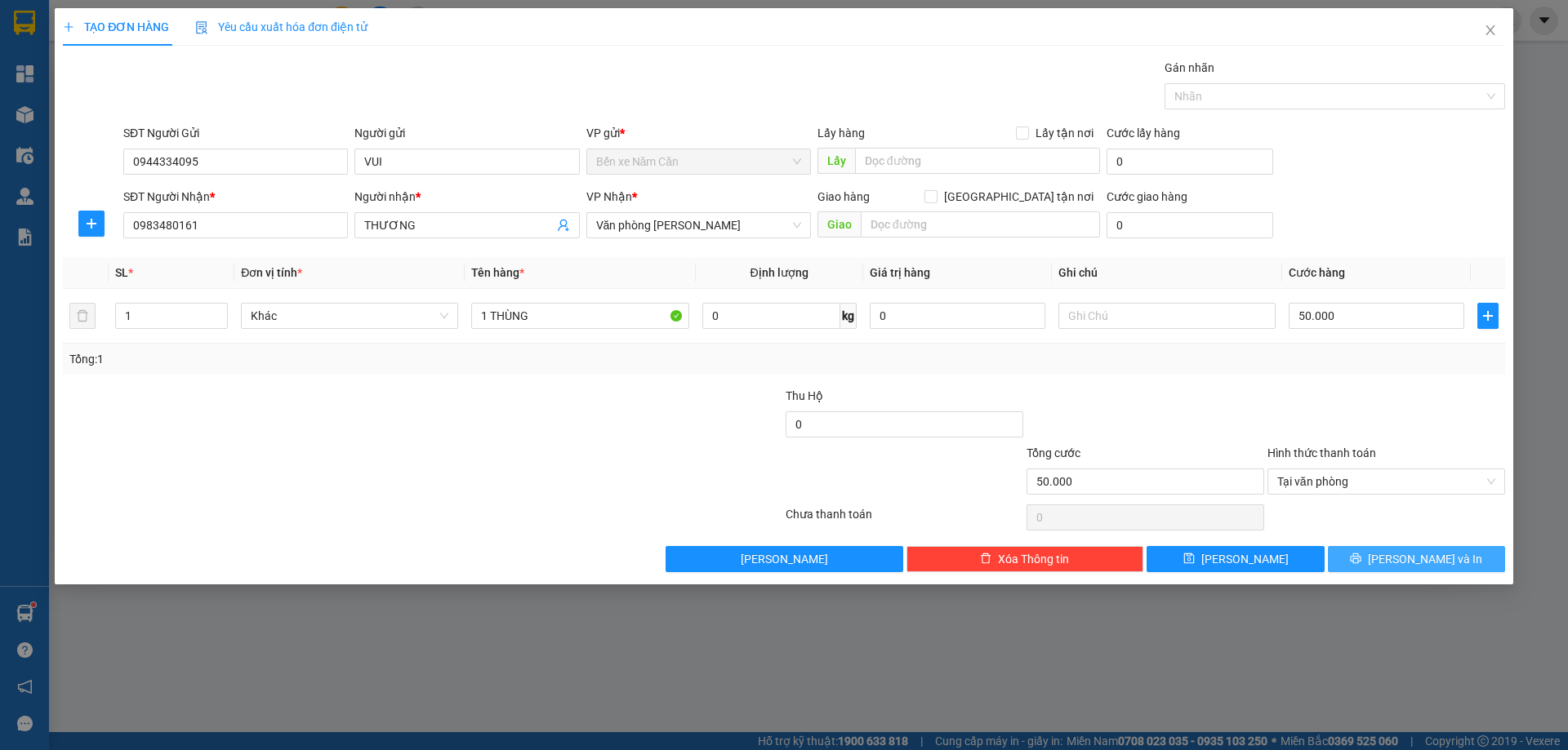
click at [1363, 554] on button "Lưu và In" at bounding box center [1416, 559] width 177 height 26
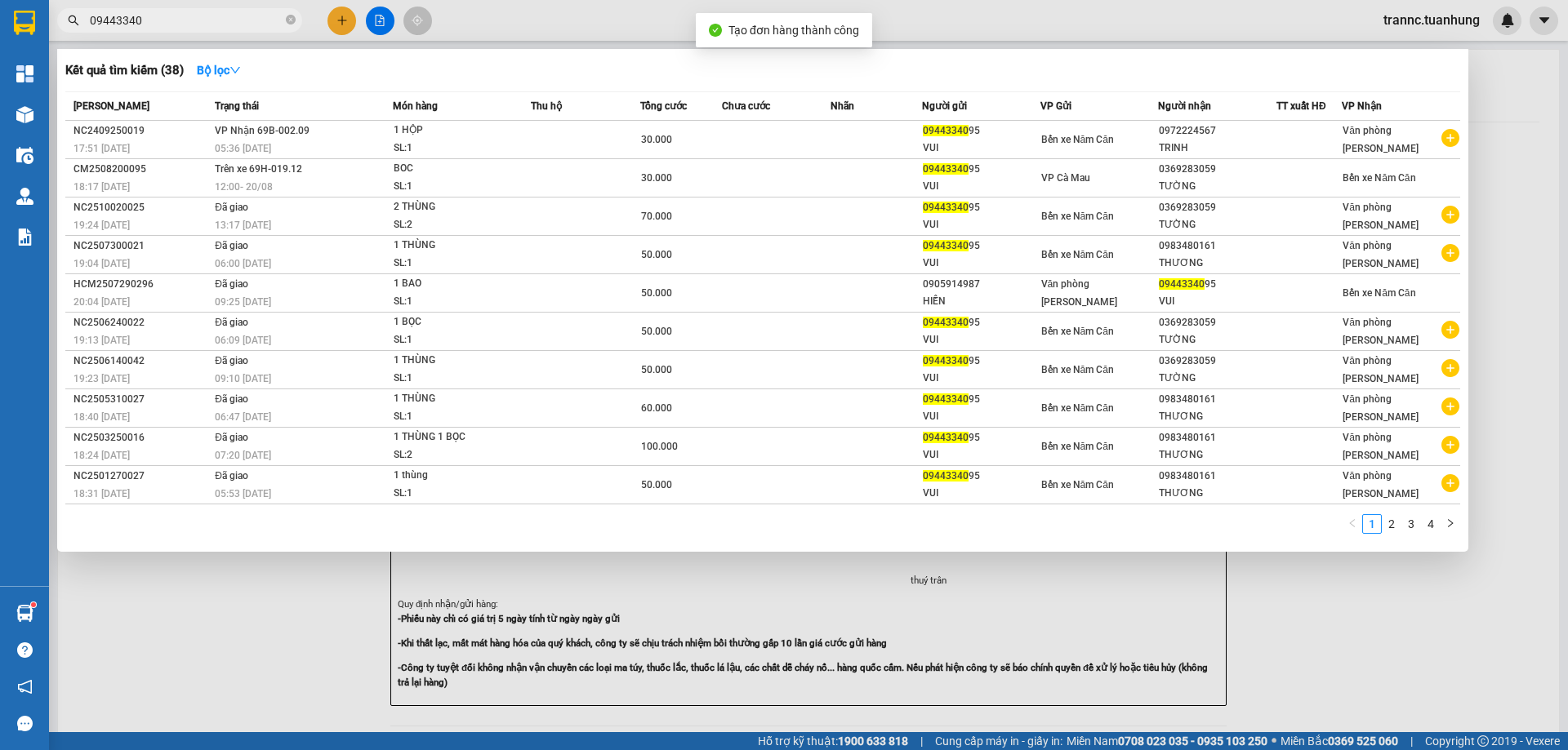
click at [1436, 650] on div at bounding box center [784, 375] width 1568 height 750
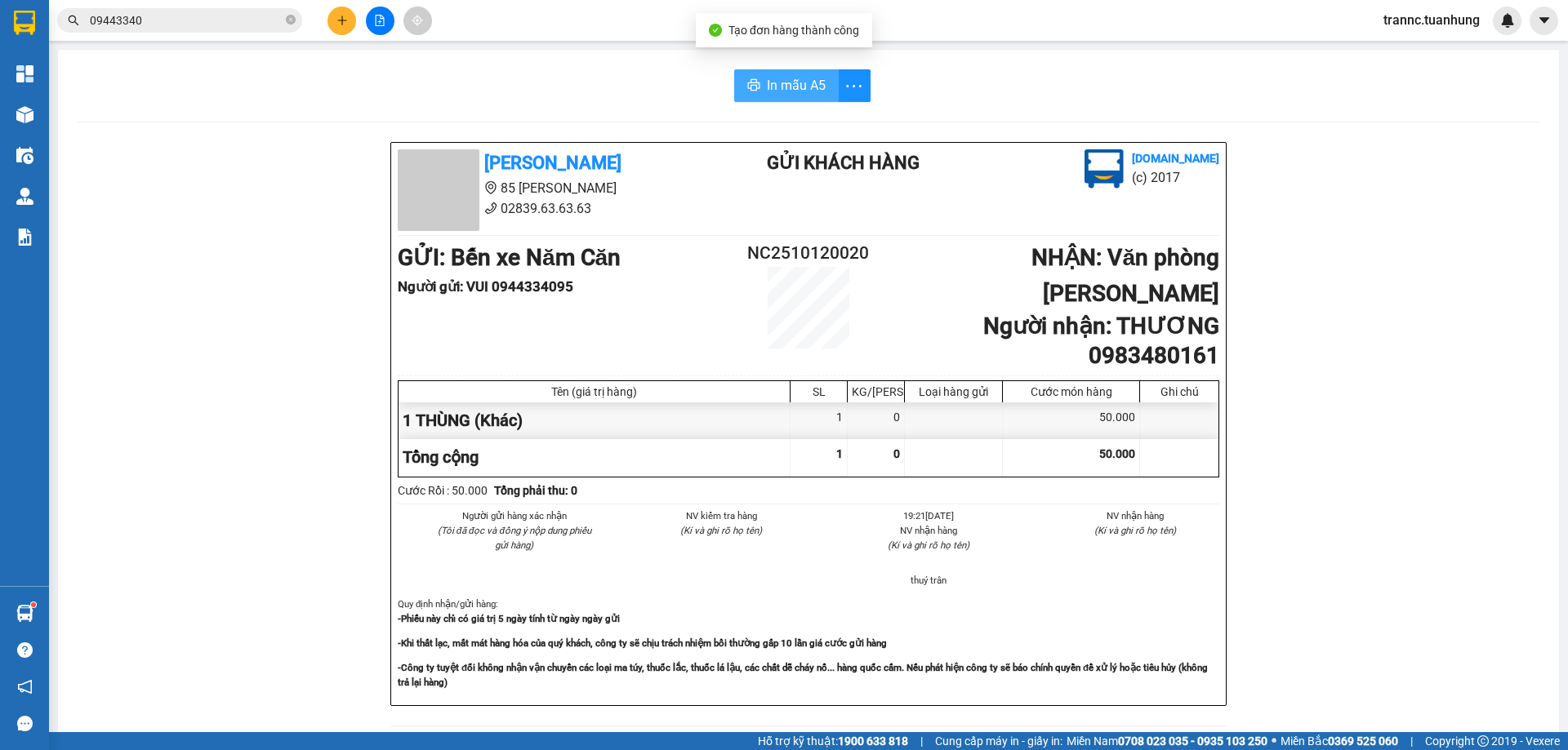
click at [775, 72] on button "In mẫu A5" at bounding box center [786, 86] width 105 height 33
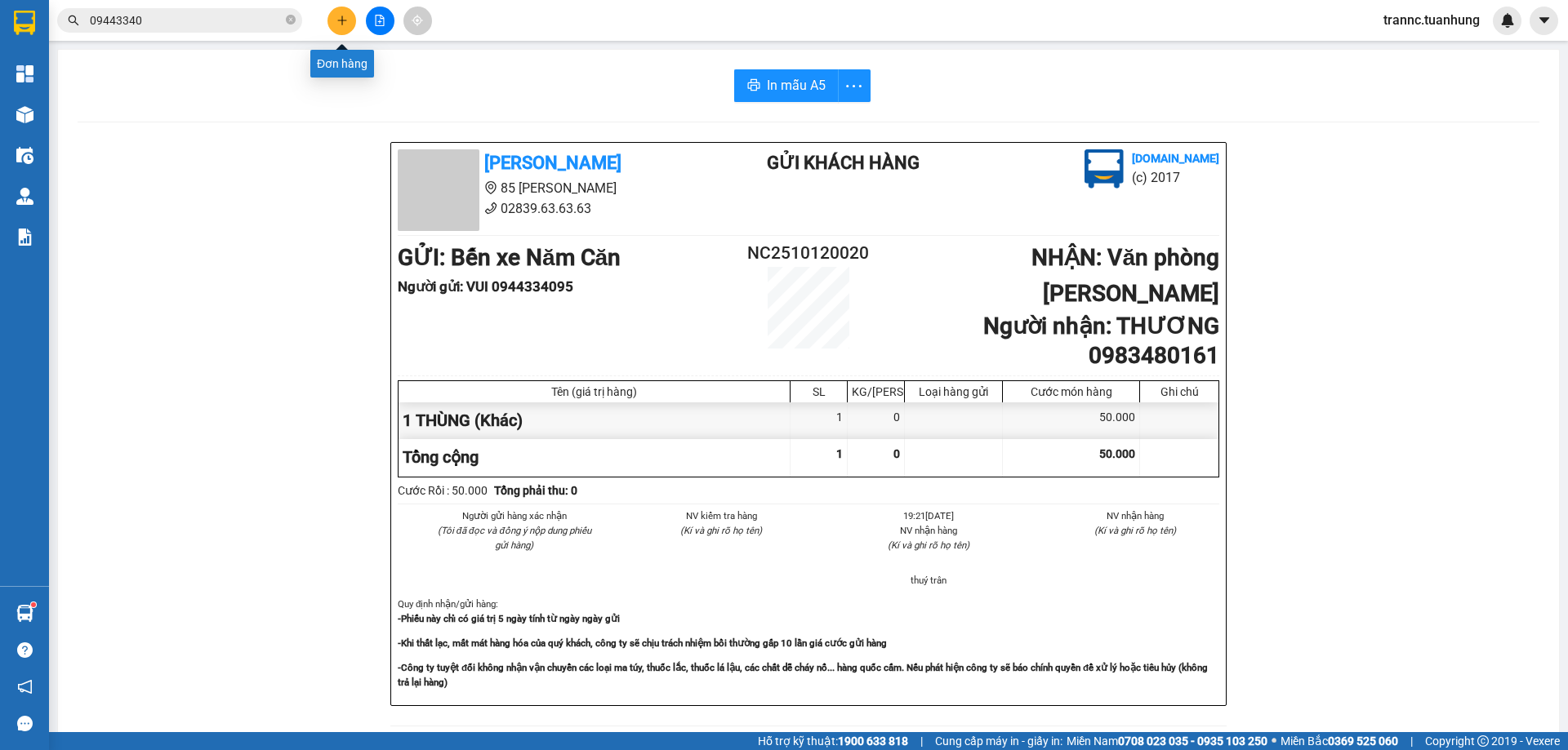
click at [341, 24] on icon "plus" at bounding box center [341, 20] width 11 height 11
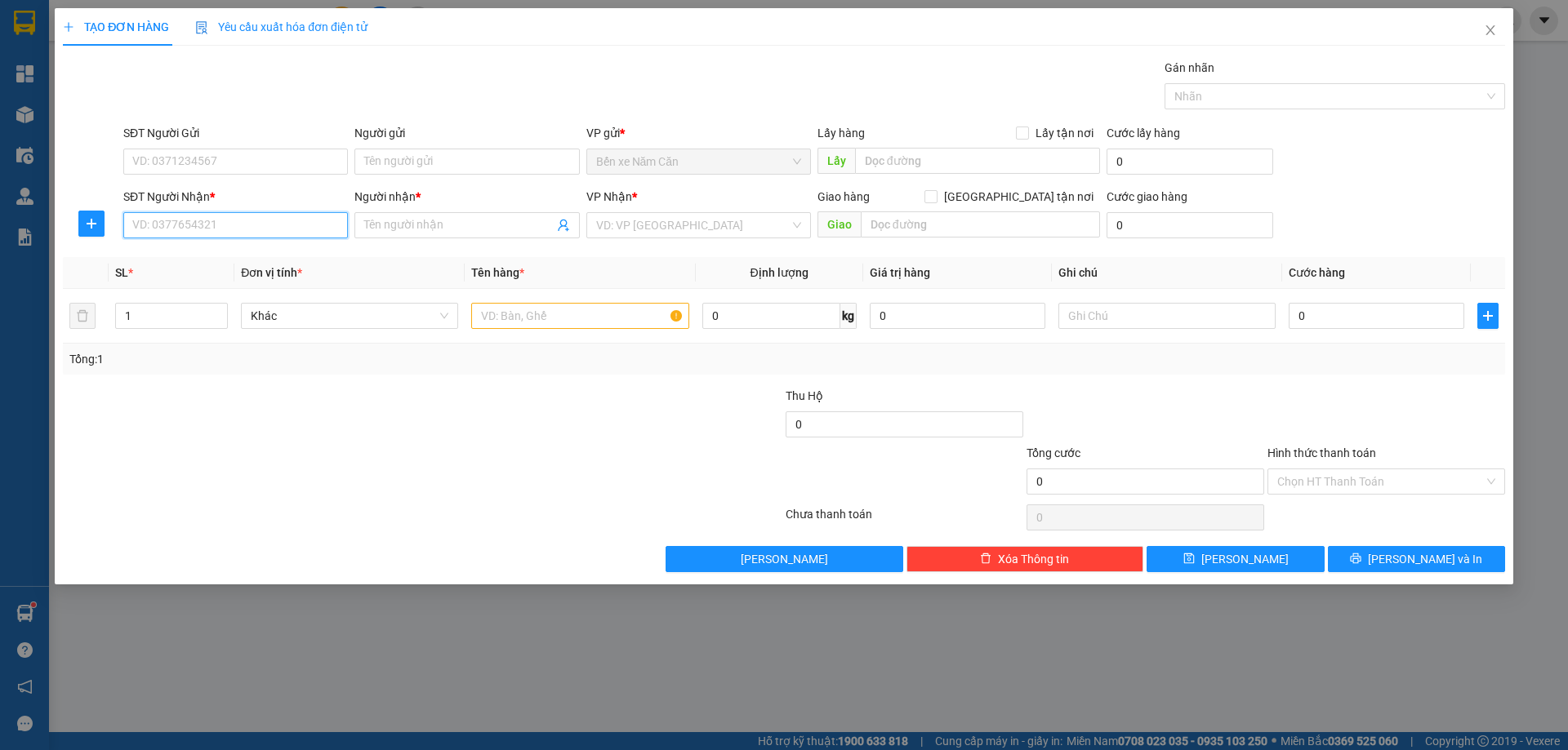
click at [247, 226] on input "SĐT Người Nhận *" at bounding box center [235, 225] width 224 height 26
type input "0337872393"
click at [267, 255] on div "0337872393 - LÊ MINH LỢI" at bounding box center [236, 258] width 205 height 18
type input "LÊ MINH LỢI"
type input "0337872393"
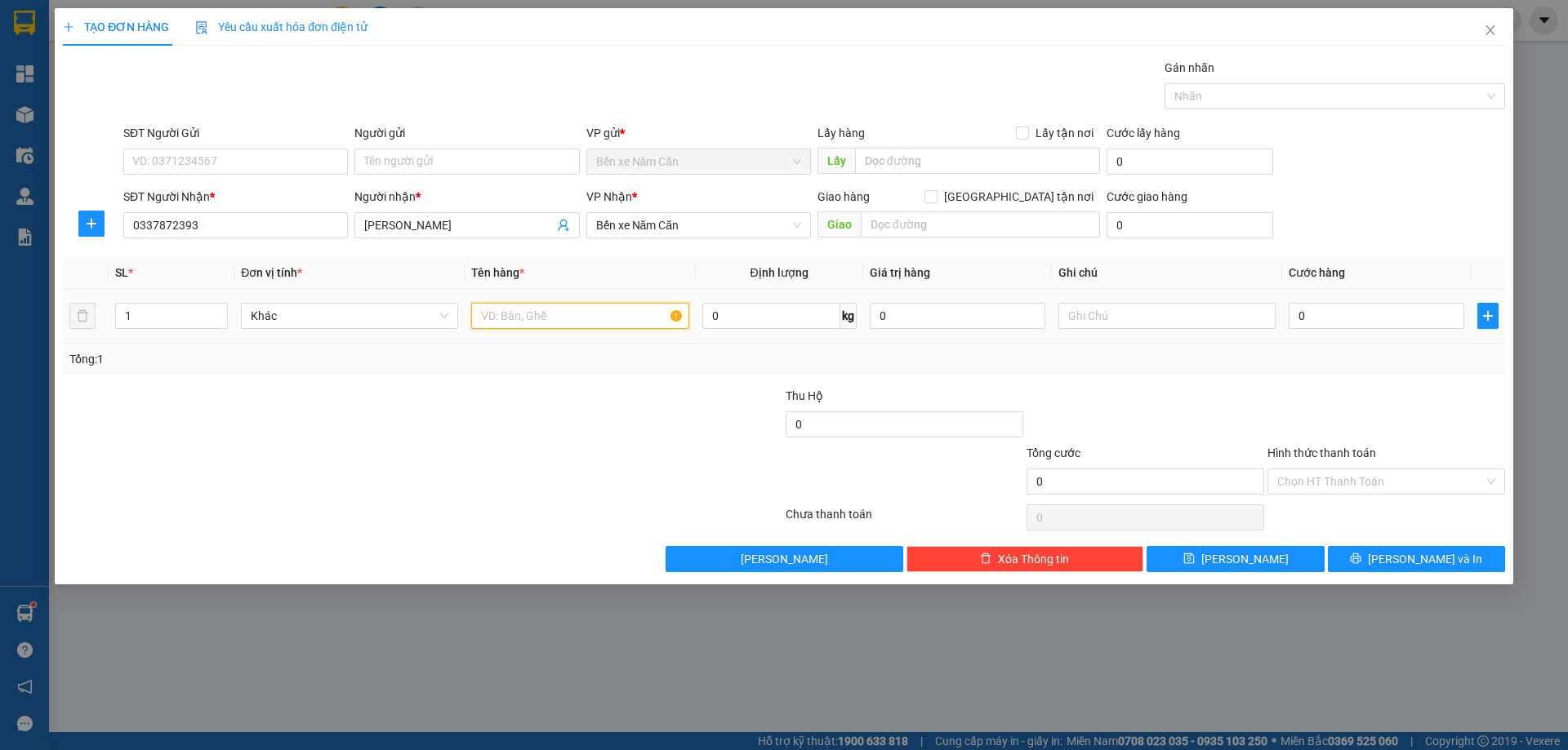
click at [565, 314] on input "text" at bounding box center [580, 316] width 217 height 26
click at [648, 224] on span "Bến xe Năm Căn" at bounding box center [698, 225] width 205 height 24
type input "1 XE MÁY"
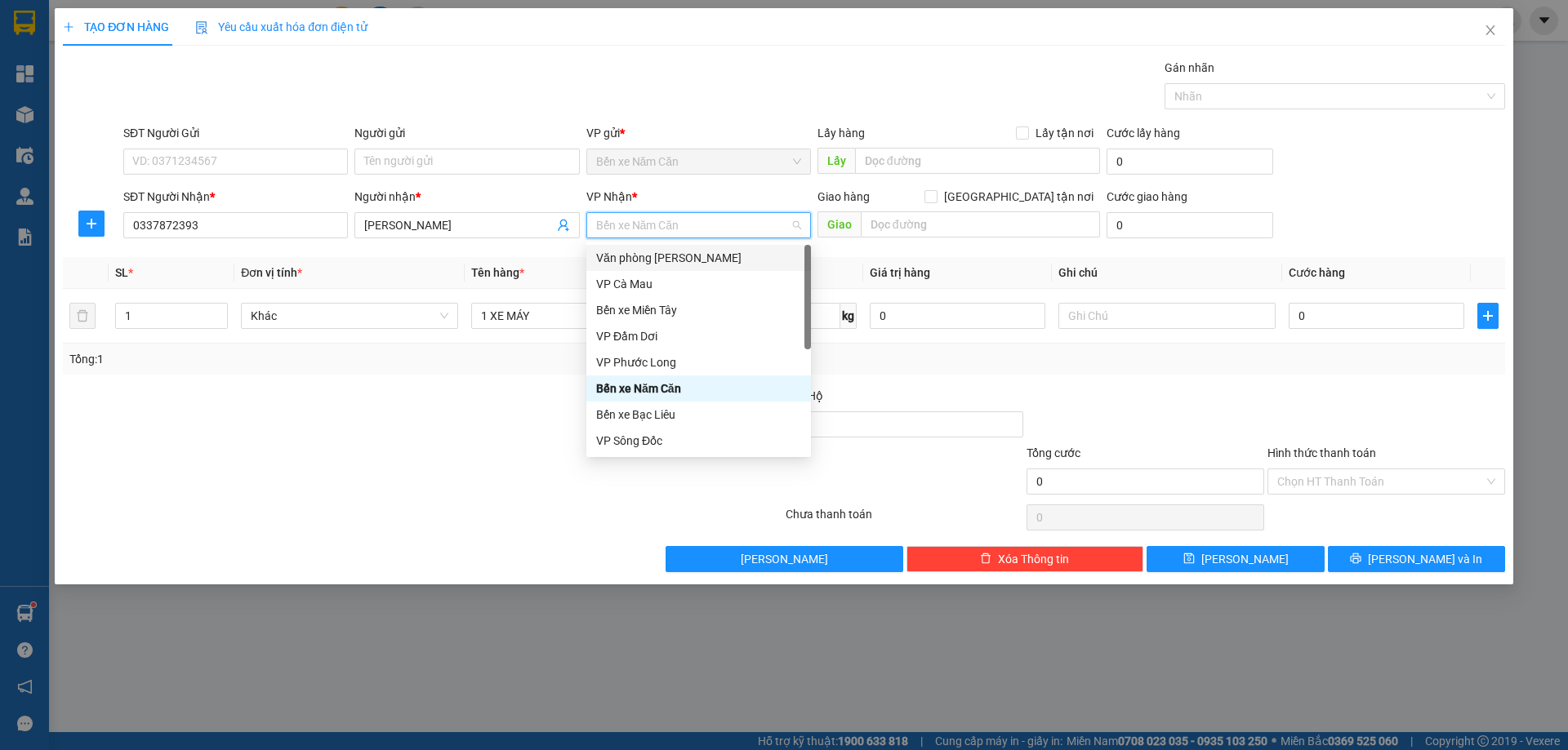
click at [669, 259] on div "Văn phòng Hồ Chí Minh" at bounding box center [698, 258] width 205 height 18
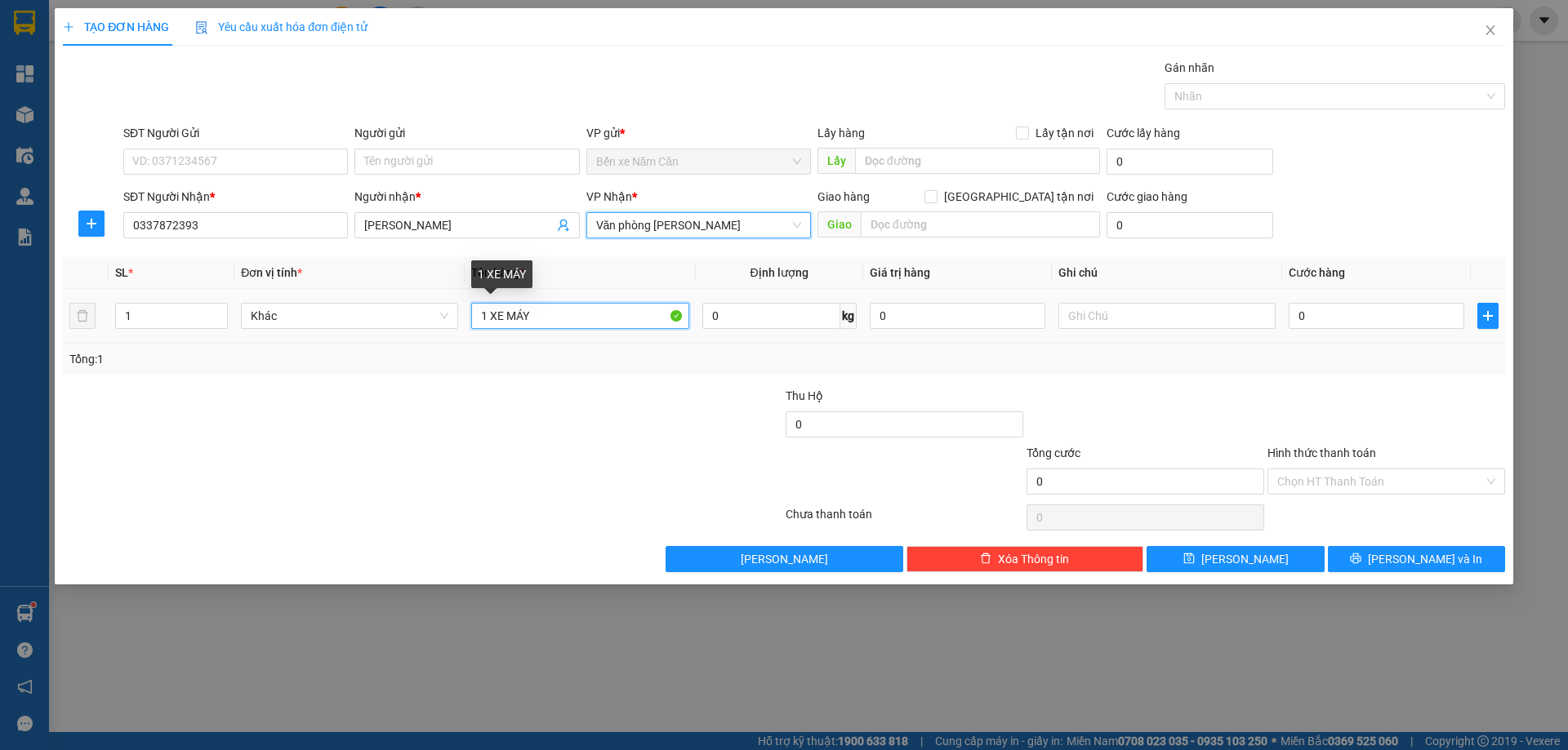
click at [560, 314] on input "1 XE MÁY" at bounding box center [580, 316] width 217 height 26
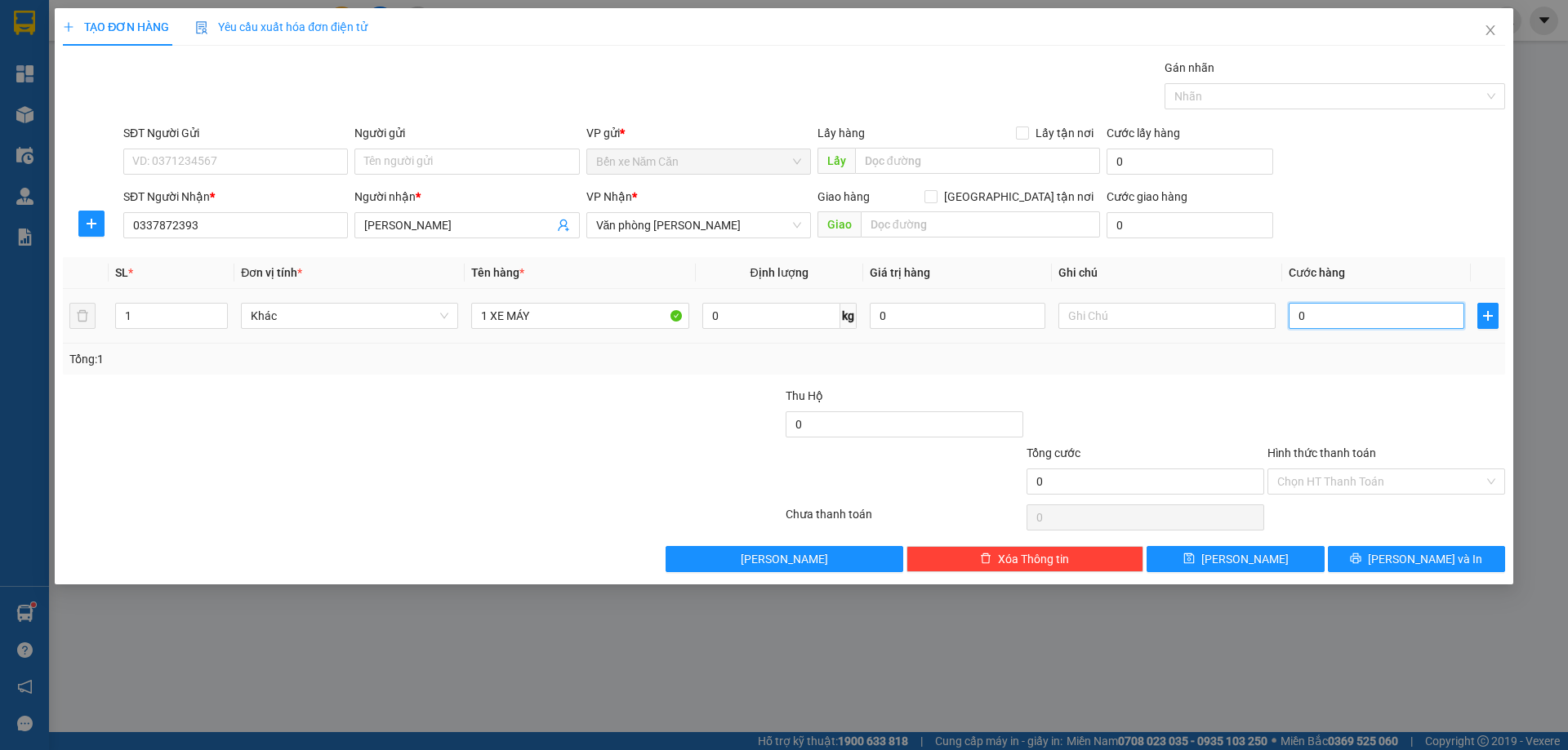
click at [1356, 310] on input "0" at bounding box center [1376, 316] width 175 height 26
type input "4"
type input "40"
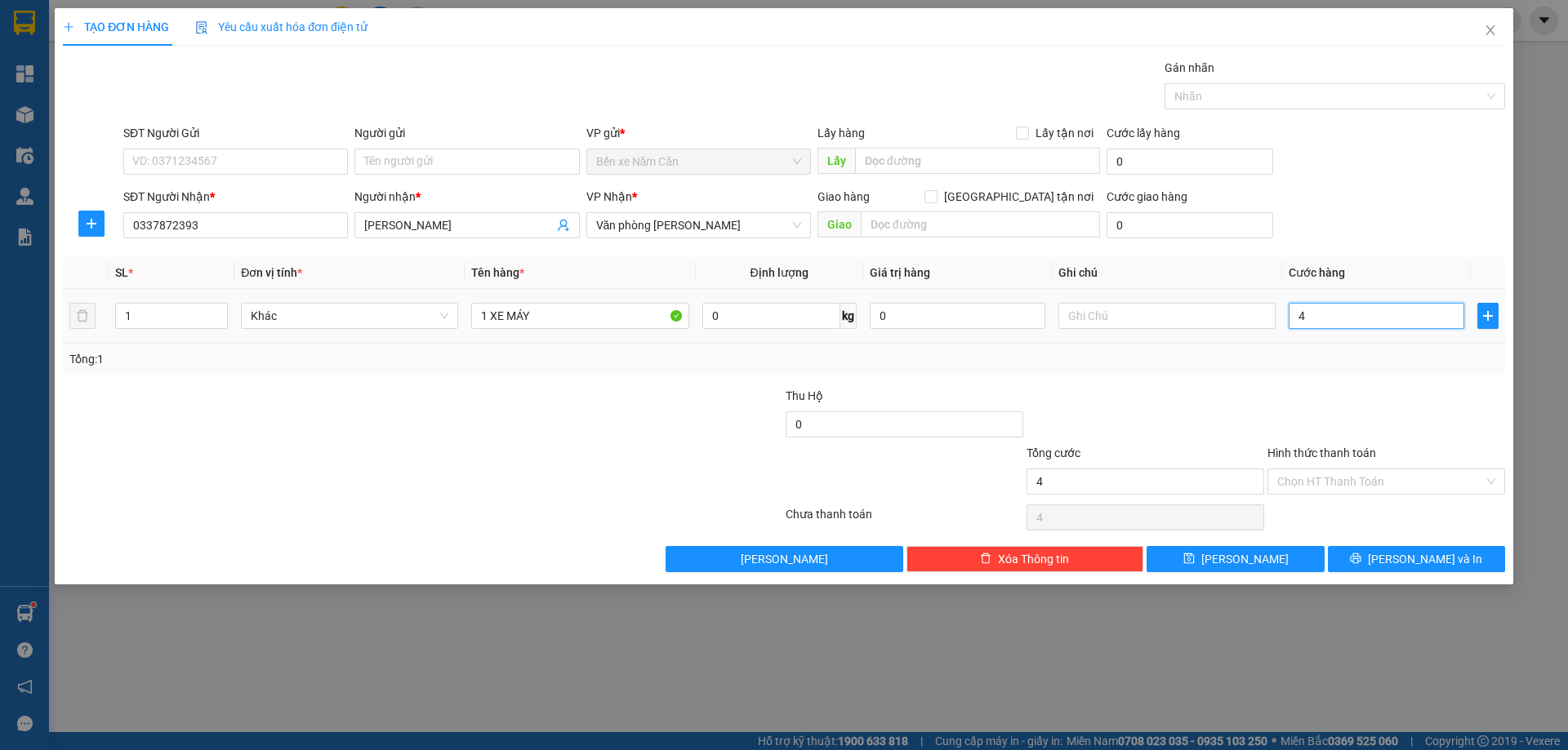
type input "40"
type input "400"
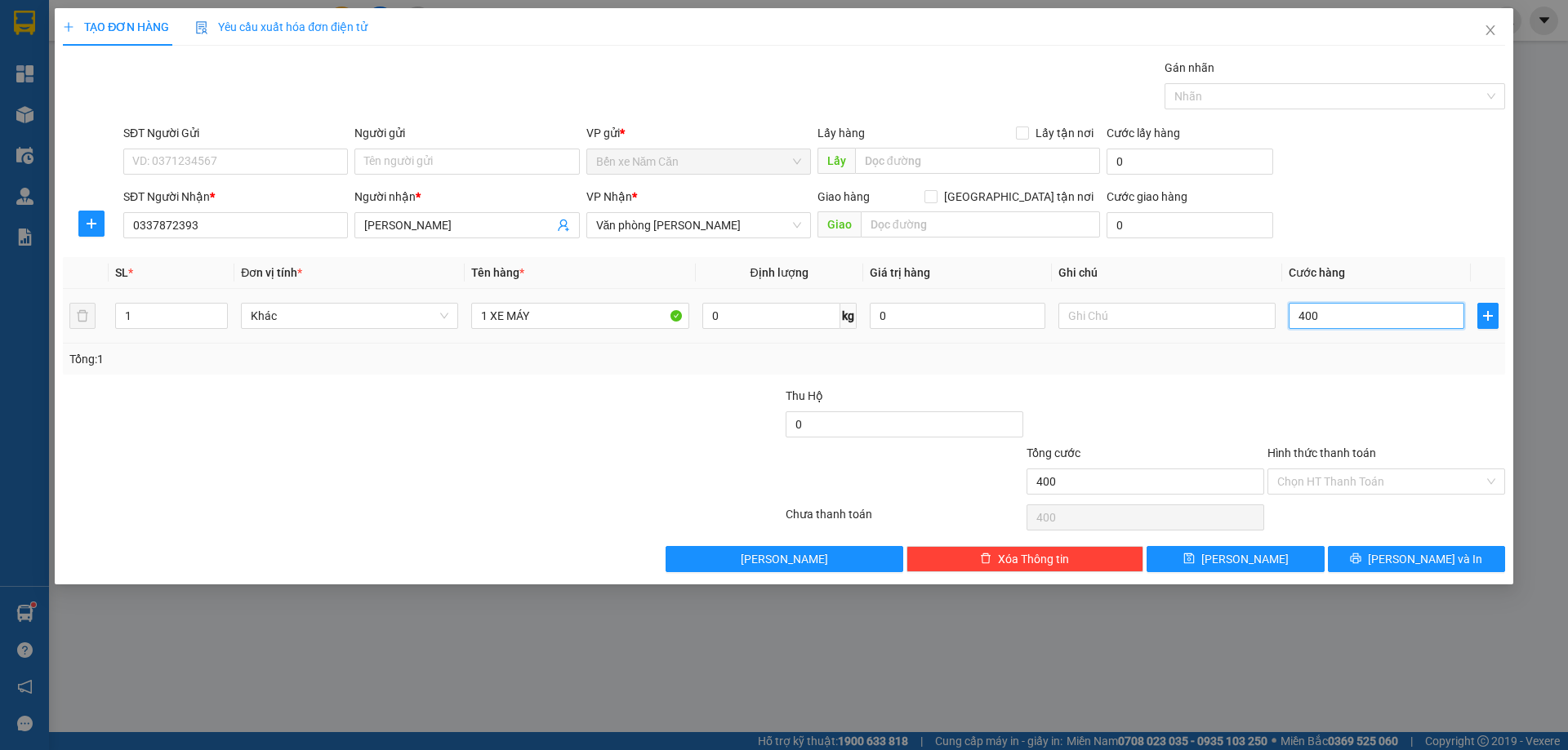
type input "4.000"
type input "40.000"
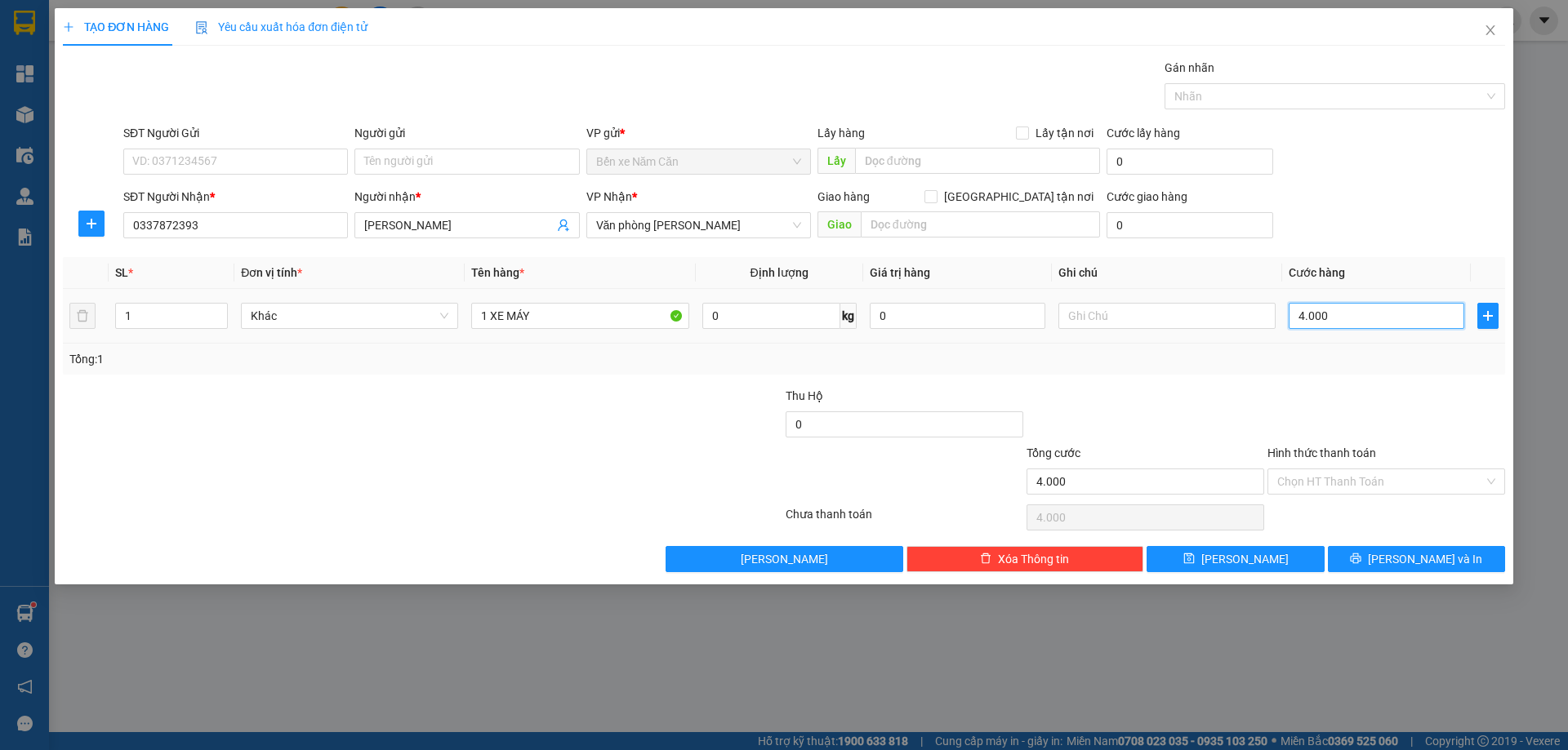
type input "40.000"
click at [615, 314] on input "1 XE MÁY" at bounding box center [580, 316] width 217 height 26
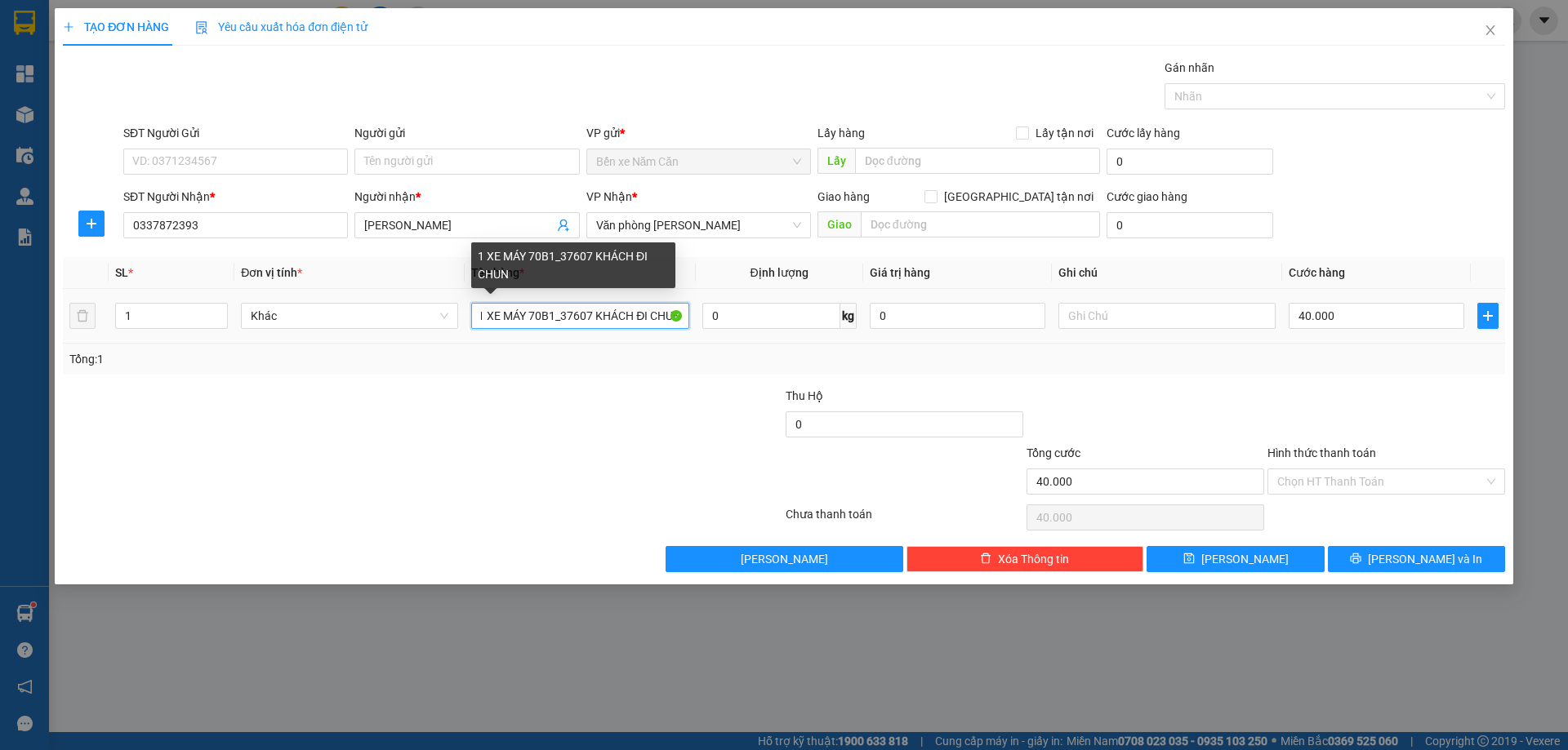
scroll to position [0, 10]
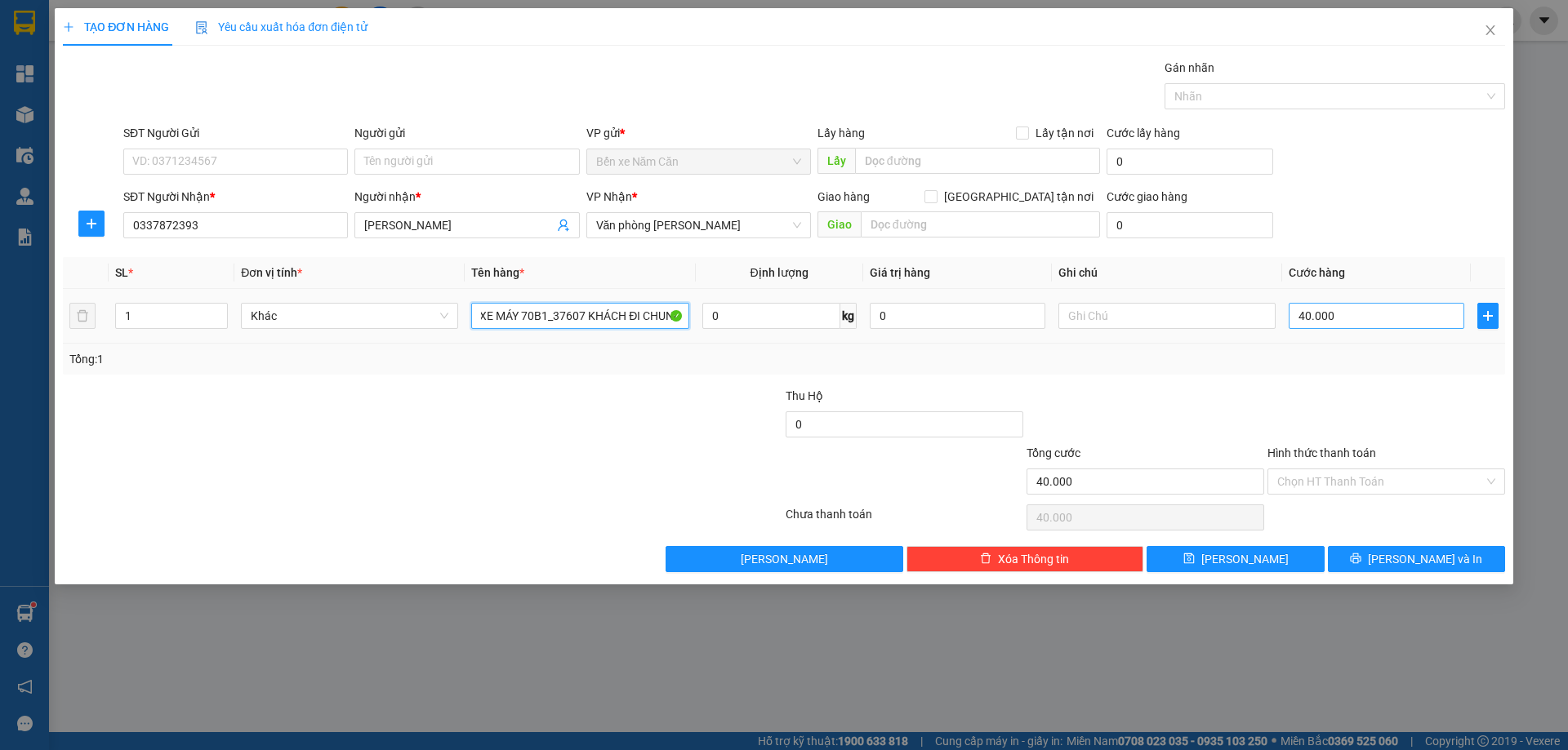
type input "1 XE MÁY 70B1_37607 KHÁCH ĐI CHUNG"
click at [1374, 315] on input "40.000" at bounding box center [1376, 316] width 175 height 26
type input "0"
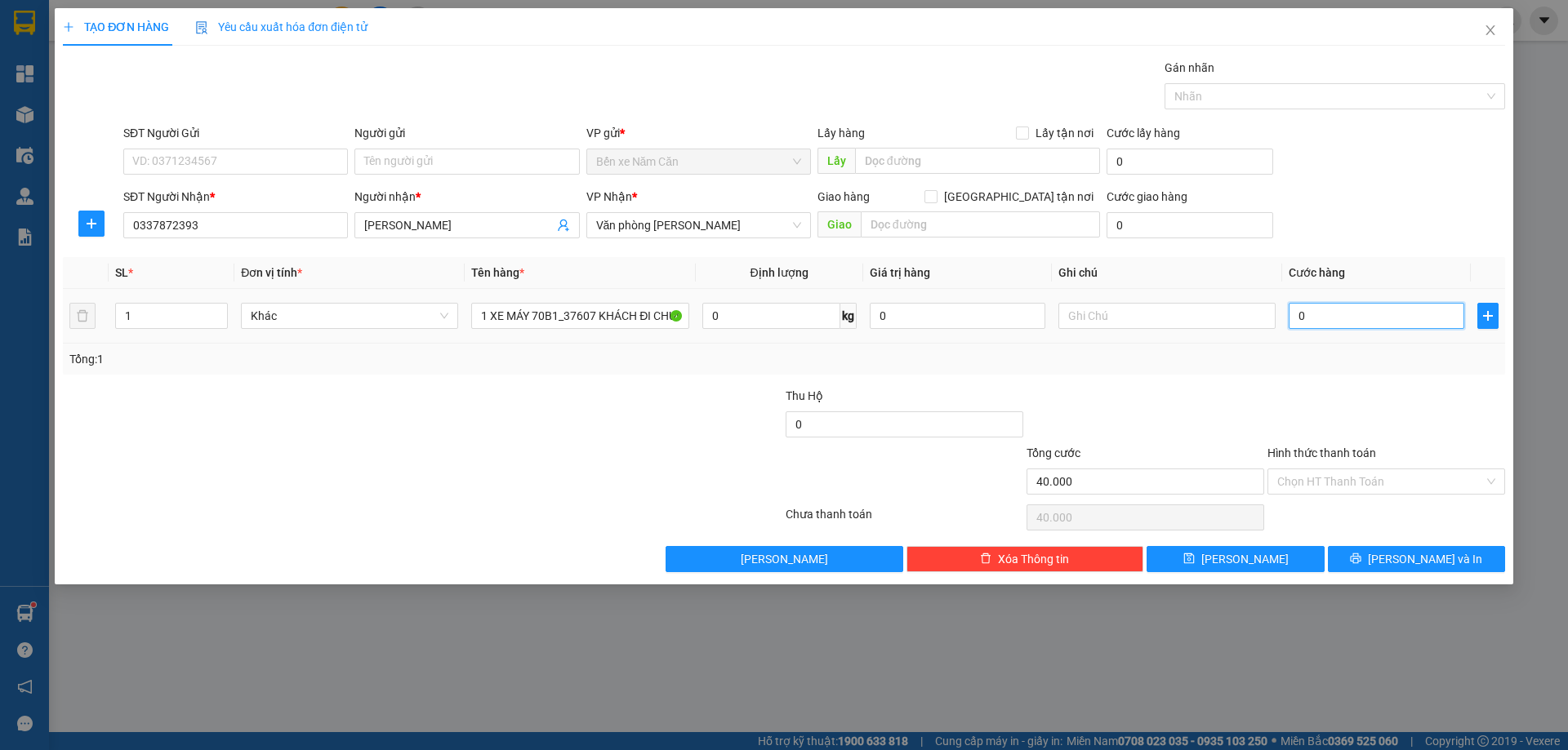
type input "0"
type input "04"
type input "4"
type input "040"
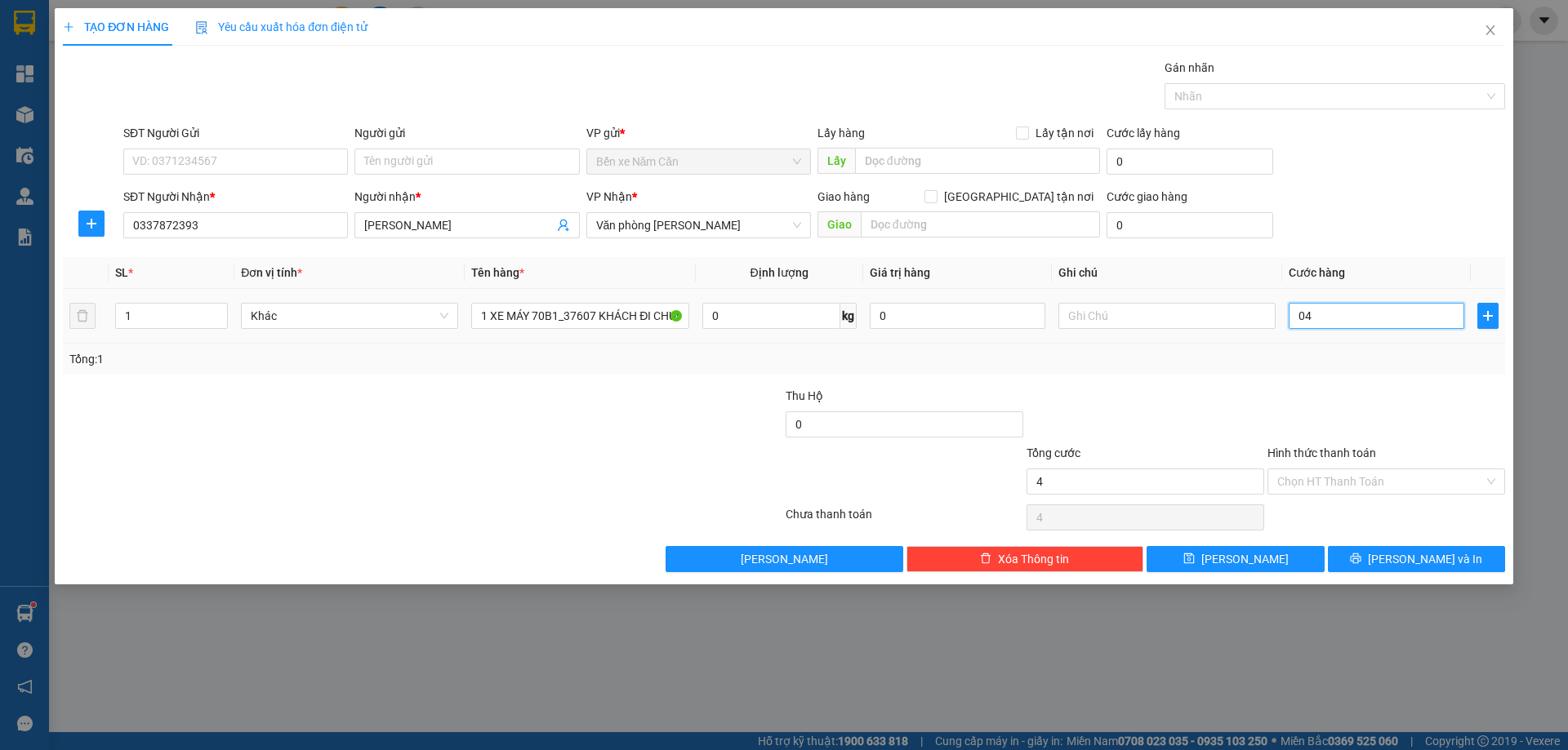
type input "40"
type input "0.400"
type input "400"
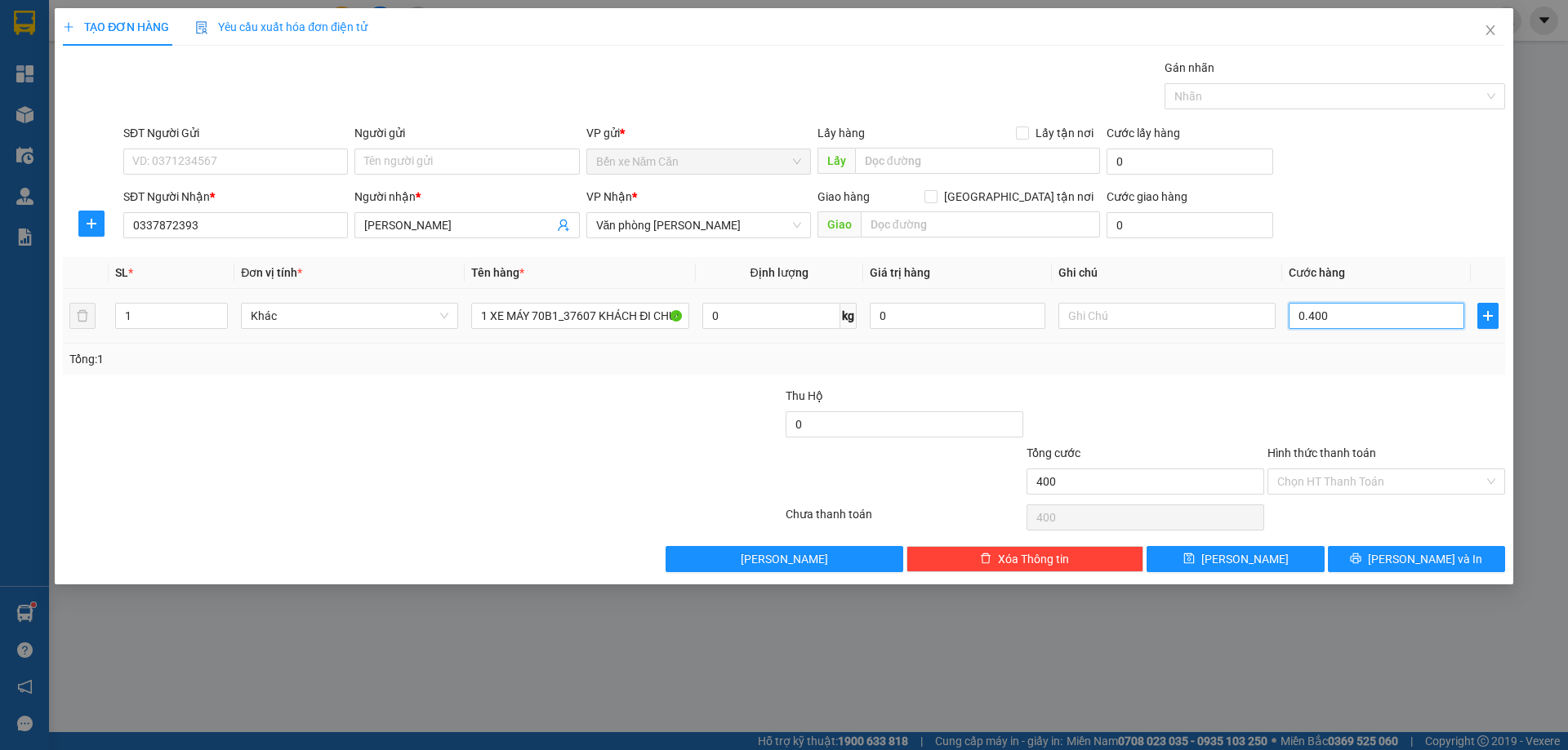
type input "04.000"
type input "4.000"
type input "040.000"
type input "40.000"
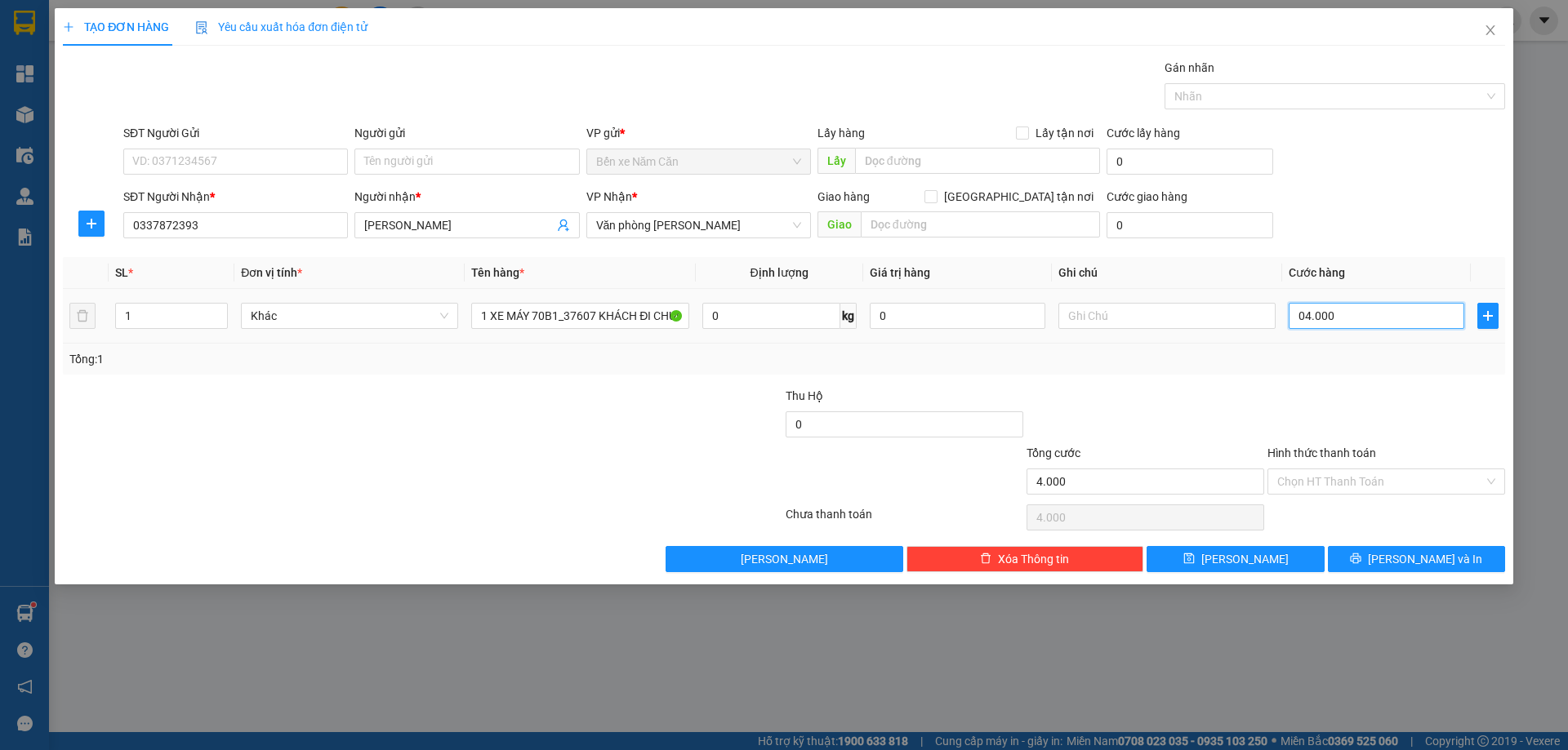
type input "40.000"
type input "04.000"
type input "4.000"
type input "0.400"
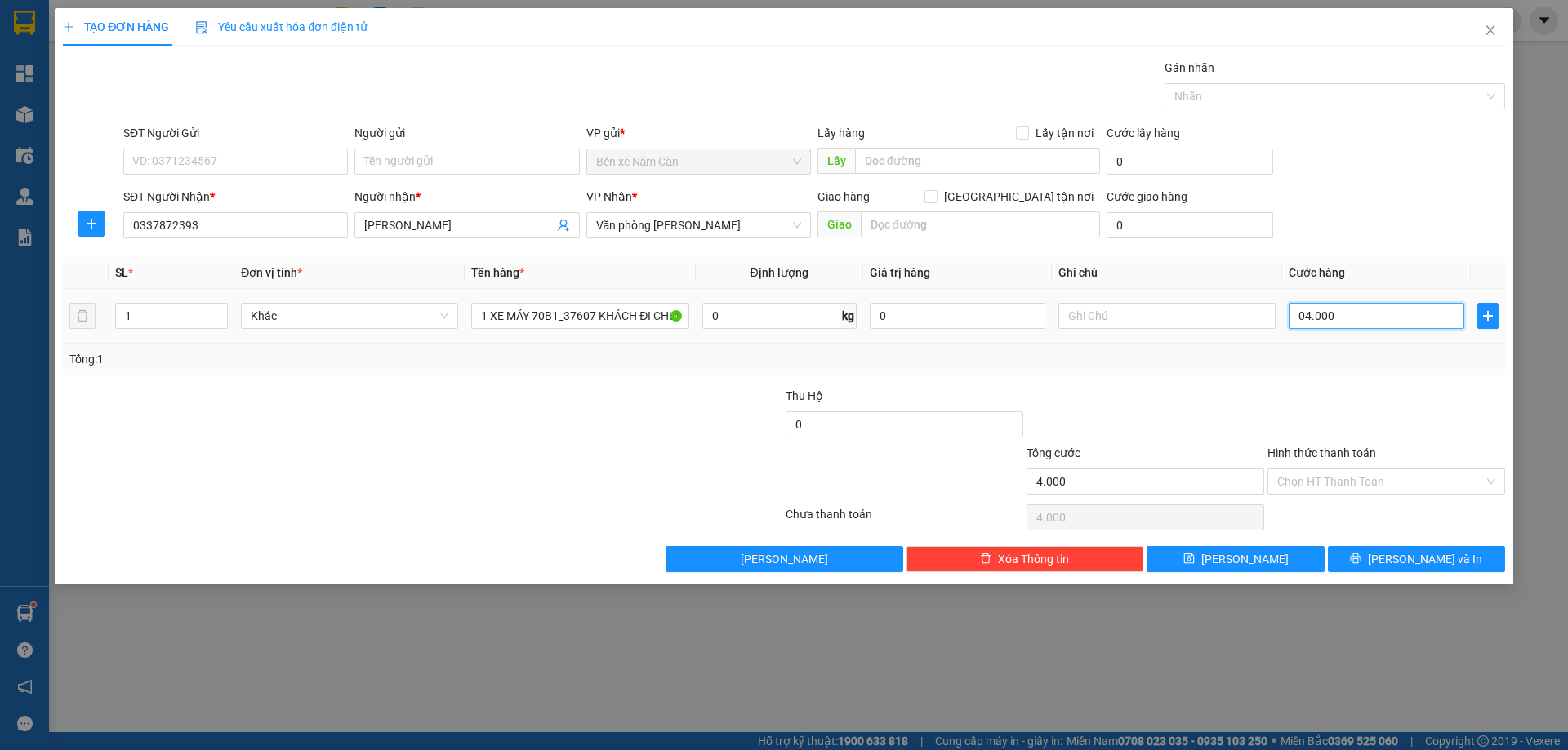
type input "400"
type input "040"
type input "40"
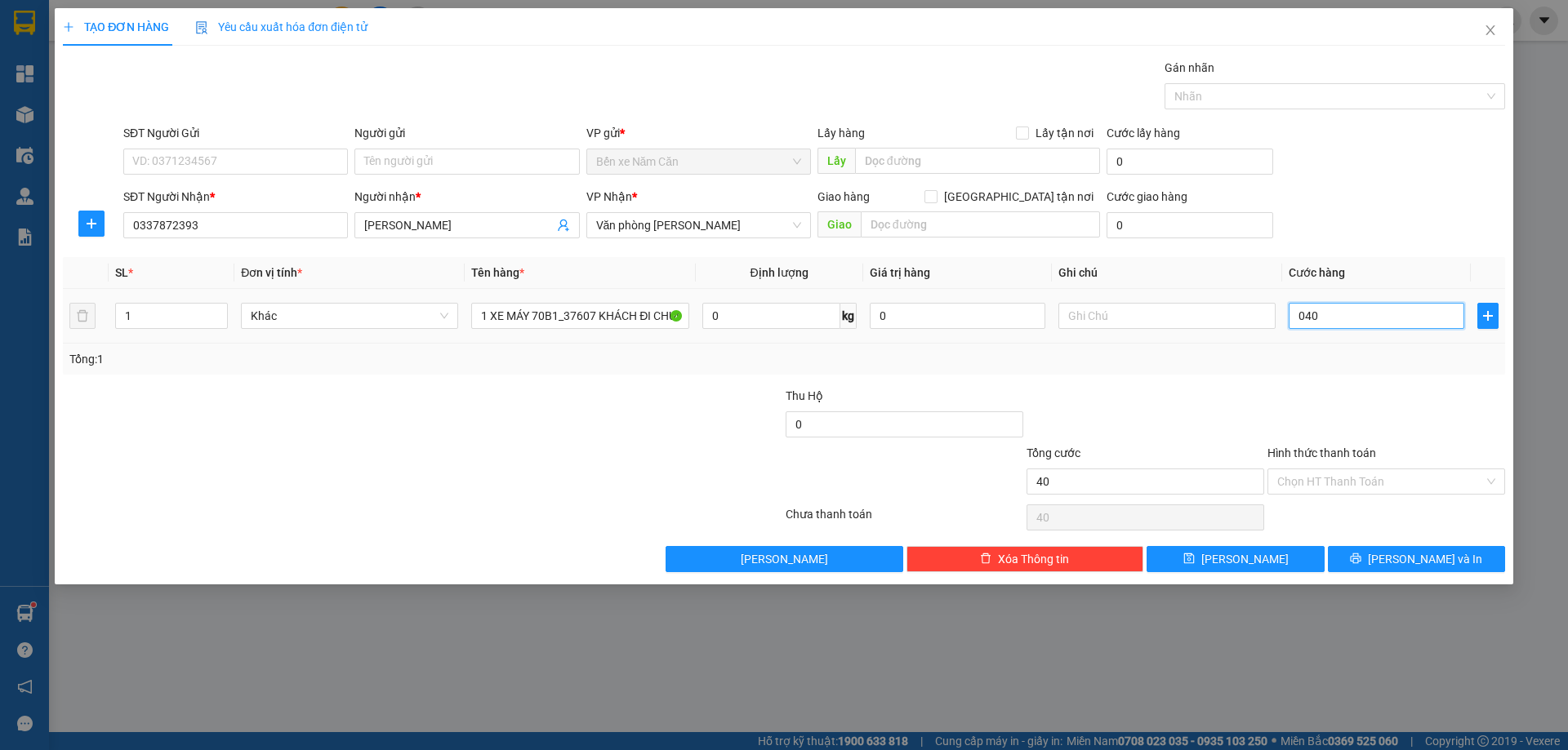
type input "04"
type input "4"
type input "0"
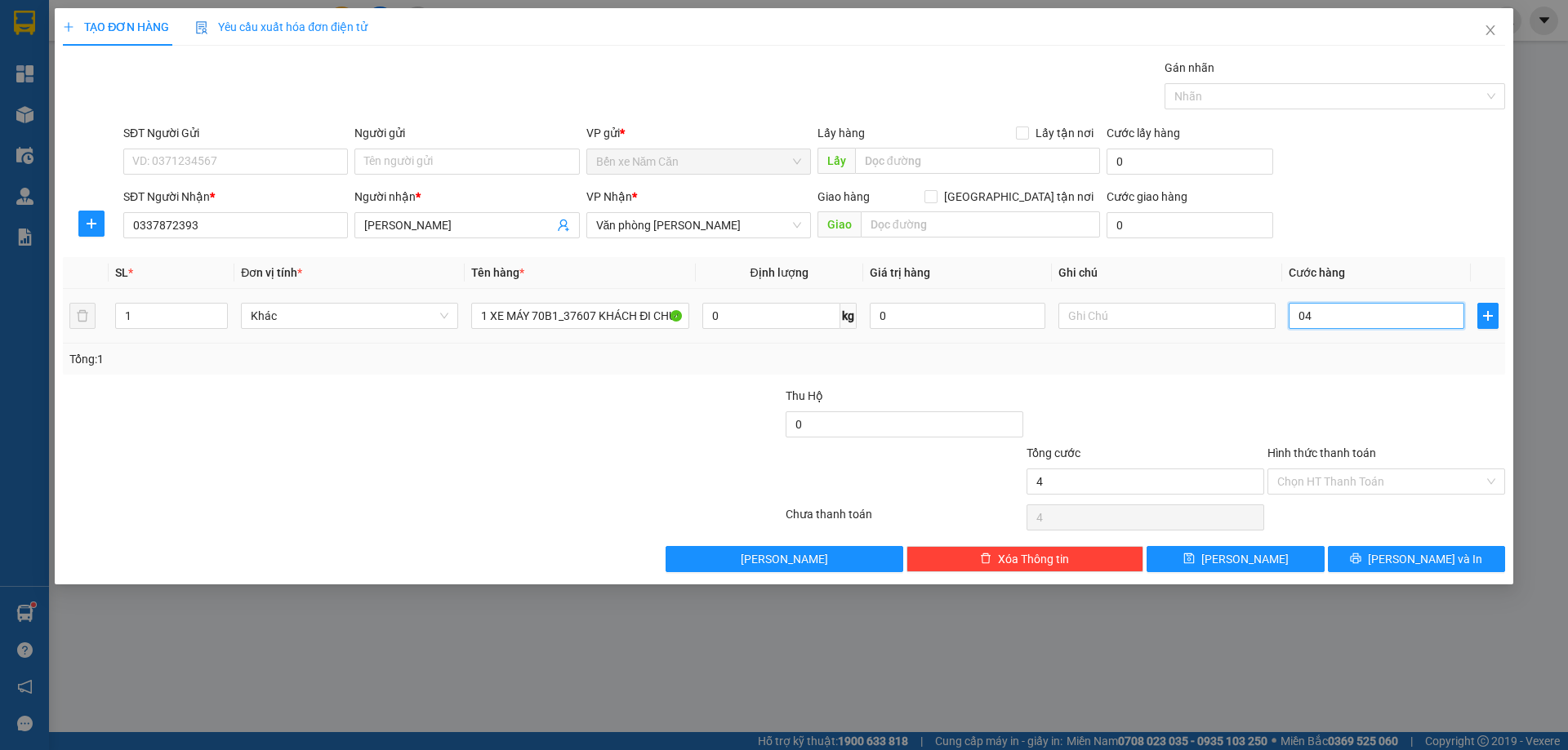
type input "0"
click at [1293, 309] on input "0" at bounding box center [1376, 316] width 175 height 26
type input "40"
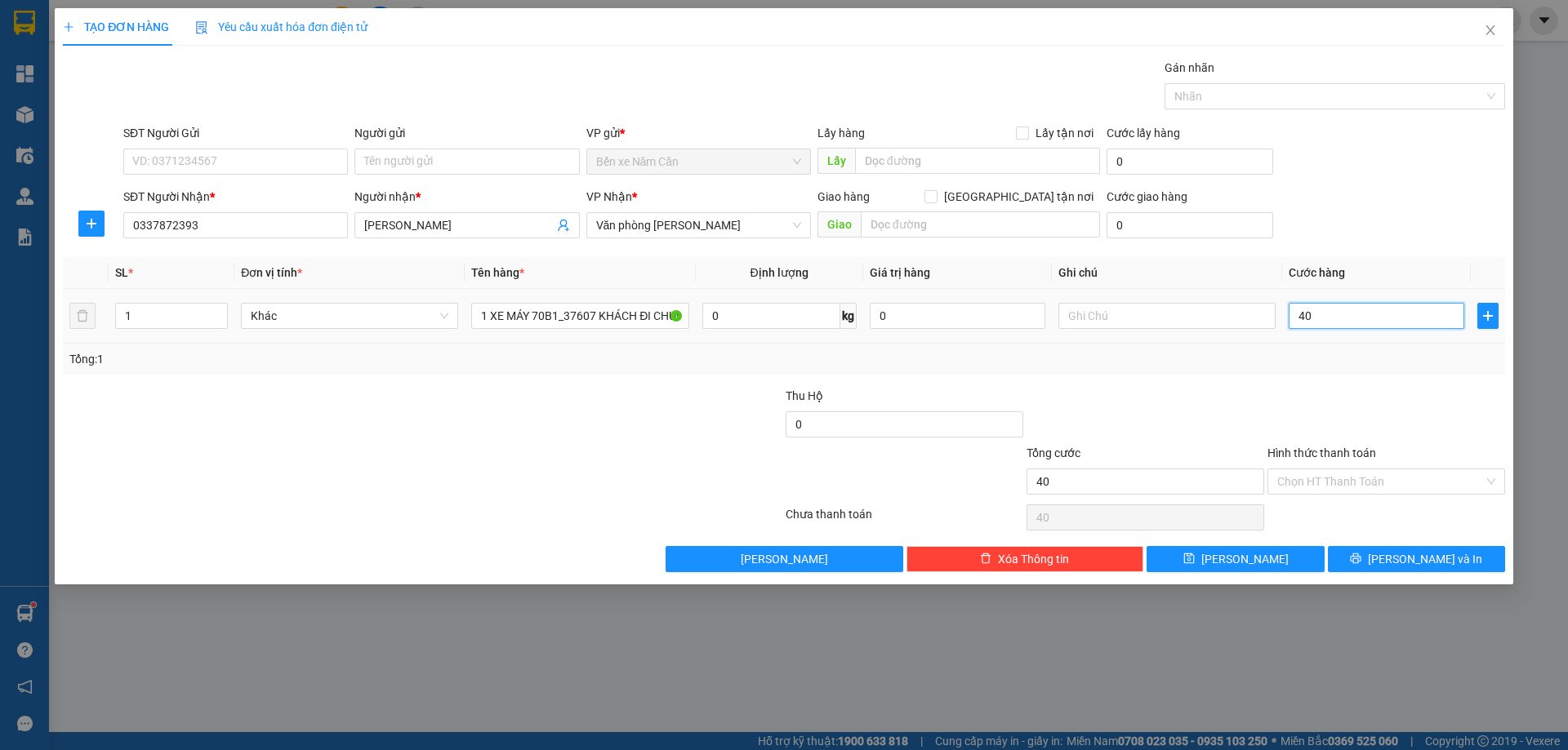
type input "400"
type input "4.000"
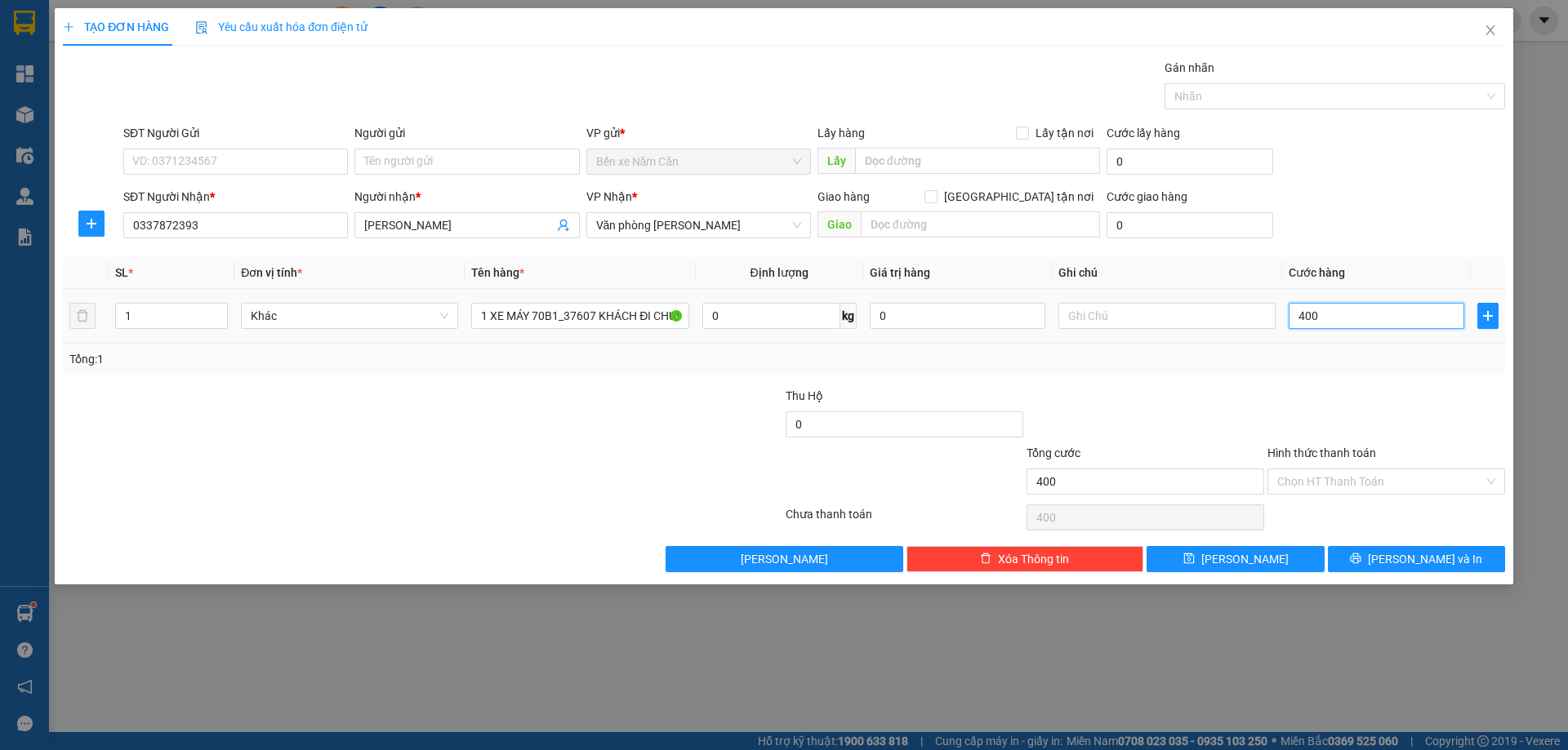
type input "4.000"
type input "40.000"
type input "400.000"
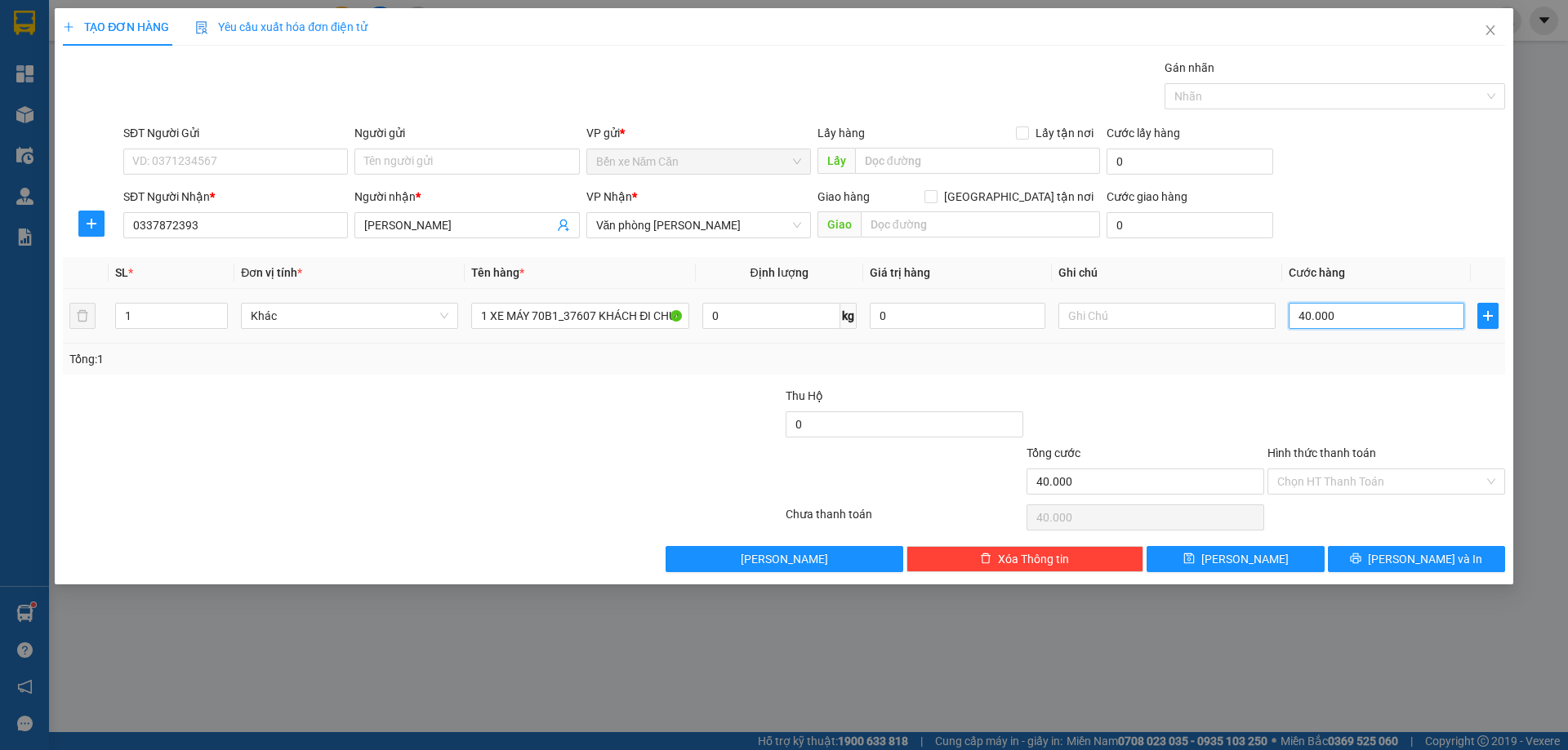
type input "400.000"
click at [1153, 318] on input "text" at bounding box center [1166, 316] width 217 height 26
type input "KHÁCH ĐI CHUNG 063"
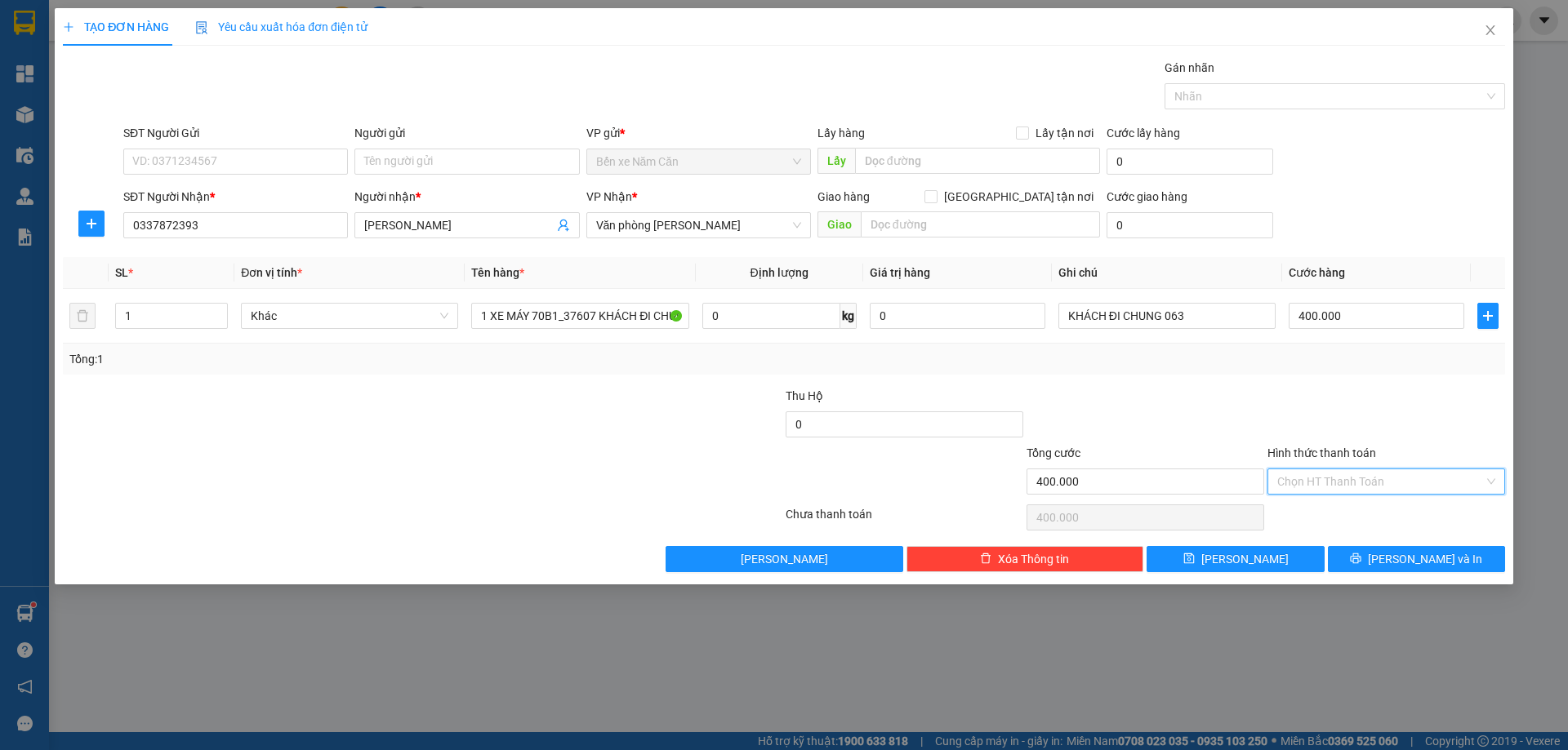
click at [1368, 476] on input "Hình thức thanh toán" at bounding box center [1380, 482] width 206 height 24
click at [1332, 518] on div "Tại văn phòng" at bounding box center [1386, 514] width 218 height 18
type input "0"
click at [1360, 552] on button "Lưu và In" at bounding box center [1416, 559] width 177 height 26
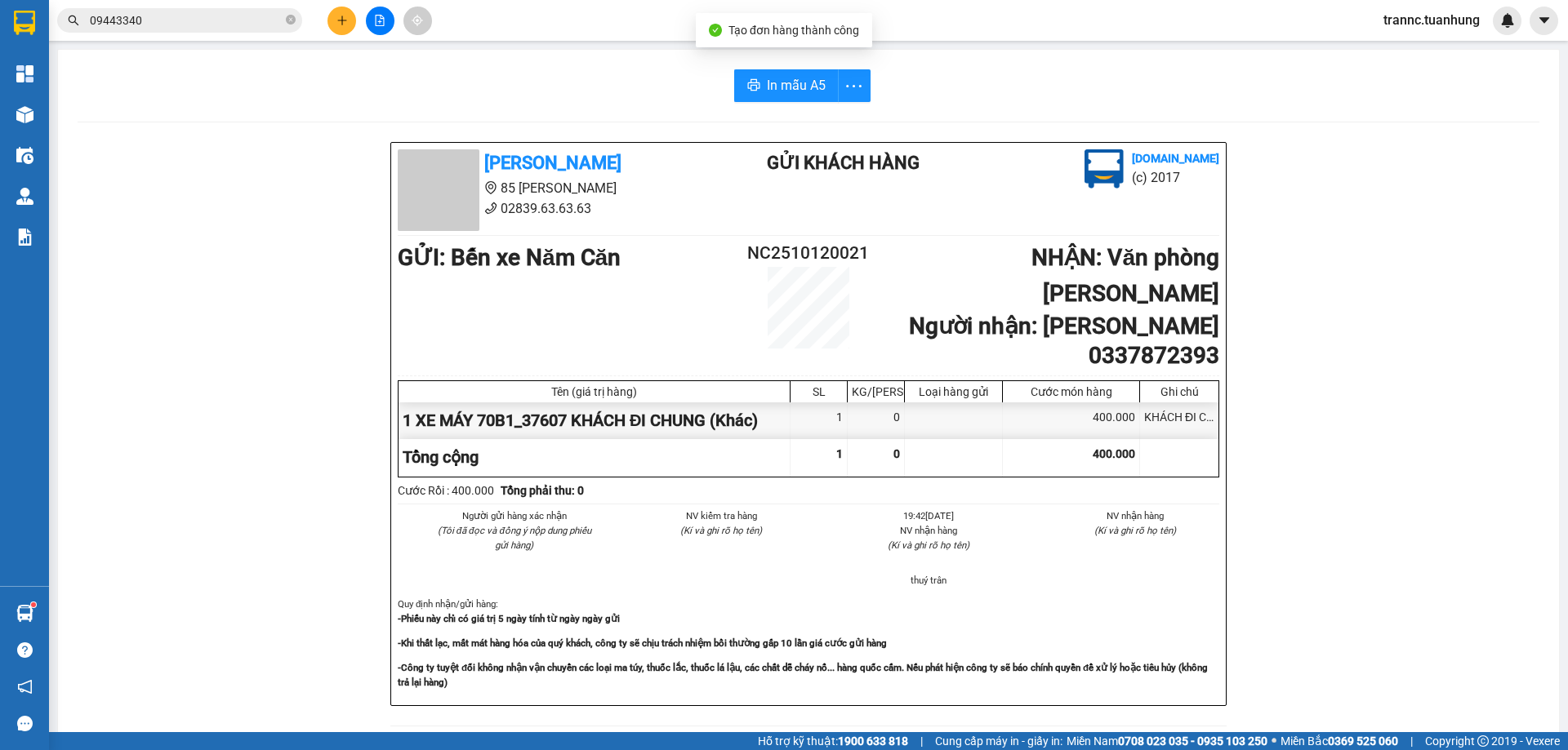
click at [1384, 671] on div "Tuấn Hưng 85 Lý Chiêu Hoàng 02839.63.63.63 Gửi khách hàng Vexere.com (c) 2017 G…" at bounding box center [808, 743] width 1461 height 1202
click at [776, 89] on span "In mẫu A5" at bounding box center [796, 85] width 58 height 21
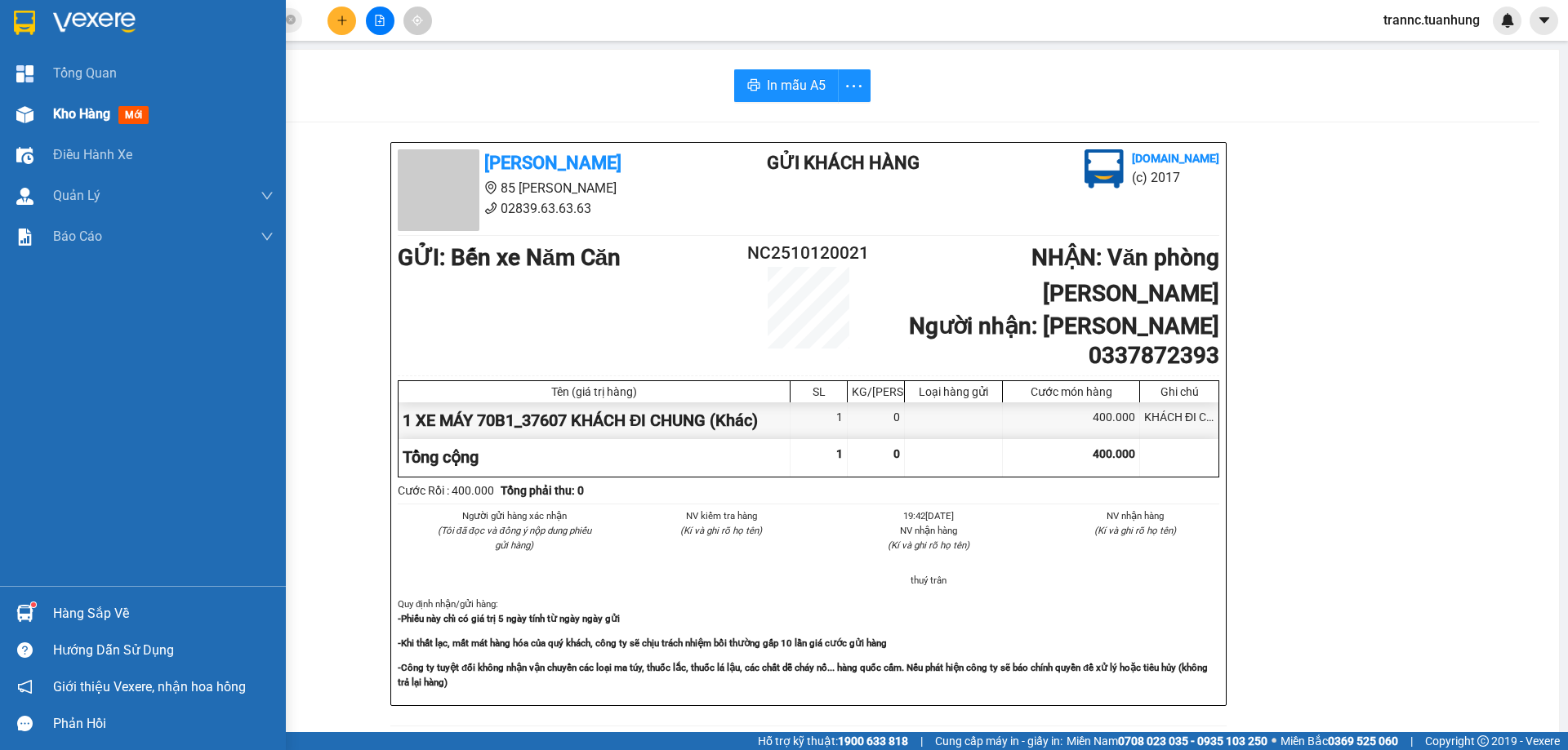
click at [58, 118] on span "Kho hàng" at bounding box center [82, 114] width 57 height 15
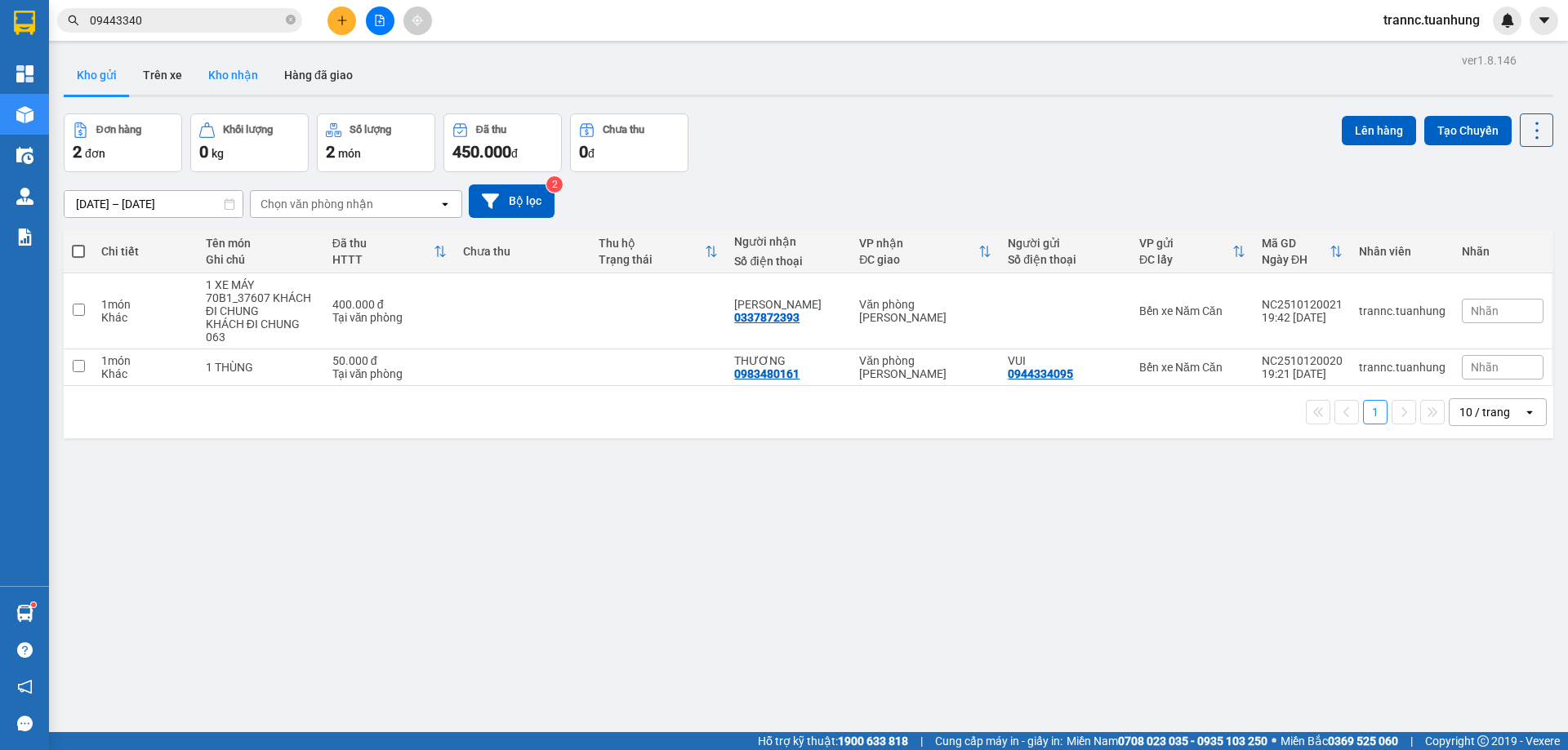
click at [223, 82] on button "Kho nhận" at bounding box center [233, 76] width 76 height 40
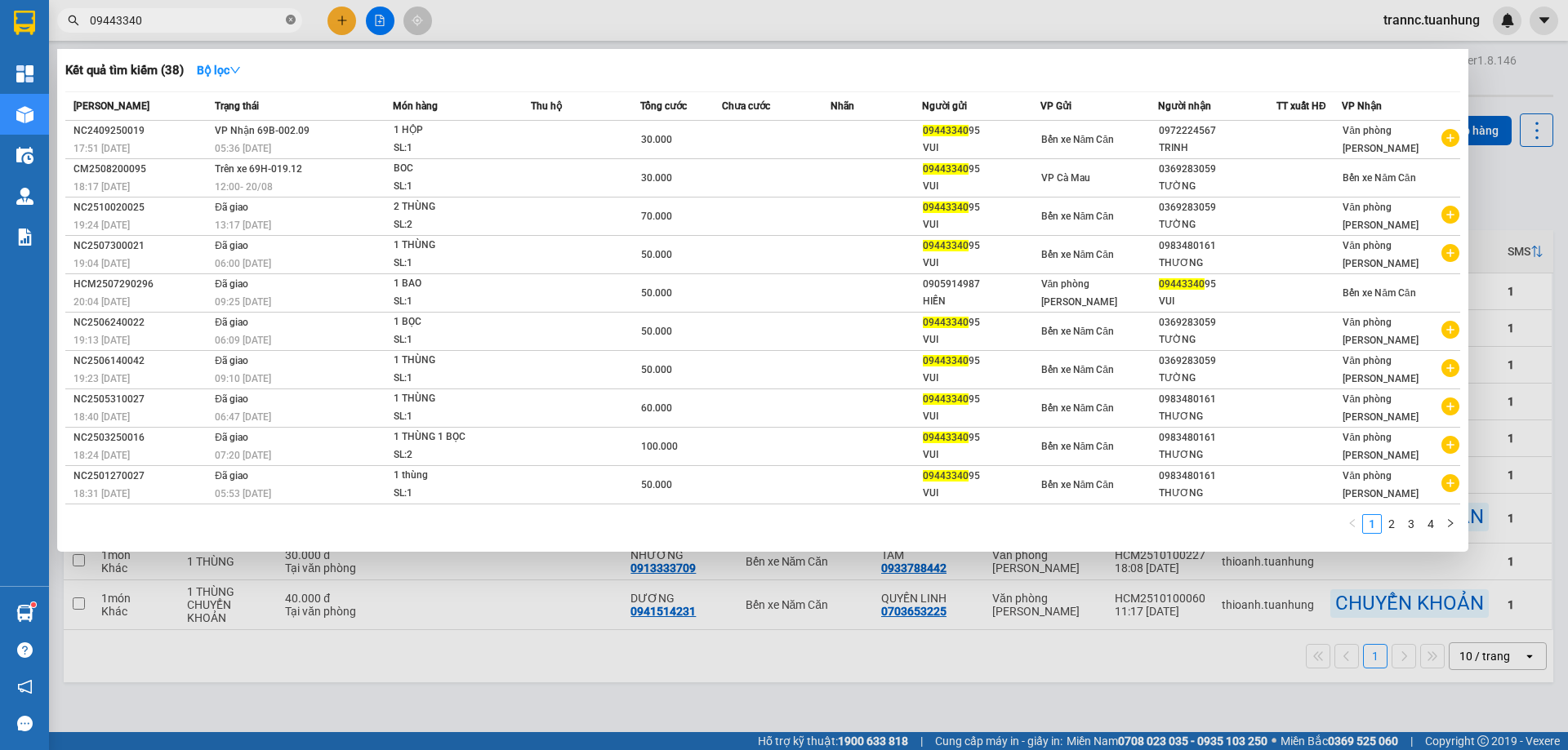
drag, startPoint x: 290, startPoint y: 19, endPoint x: 262, endPoint y: 17, distance: 28.1
click at [286, 19] on icon "close-circle" at bounding box center [290, 19] width 9 height 9
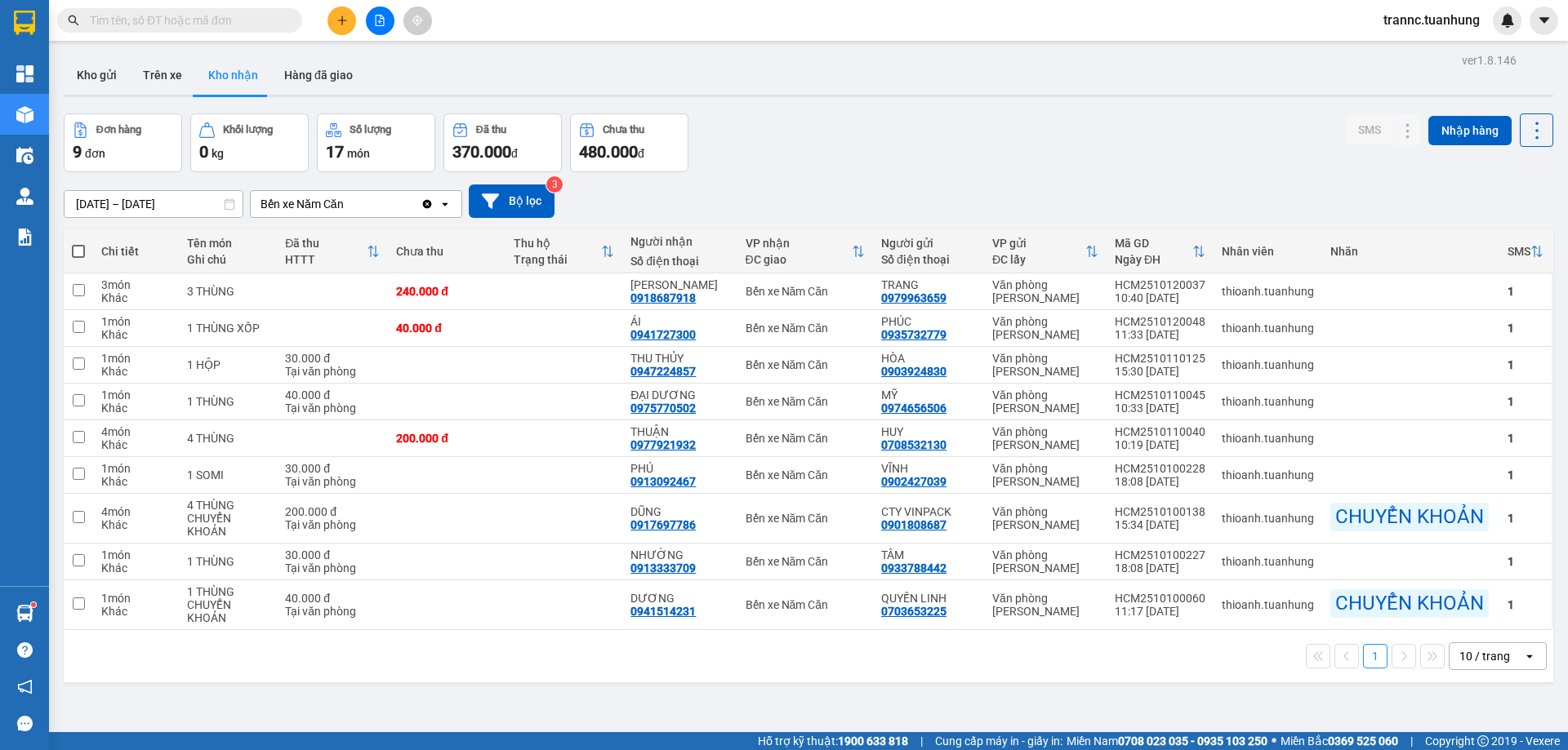
click at [258, 17] on input "text" at bounding box center [186, 20] width 193 height 18
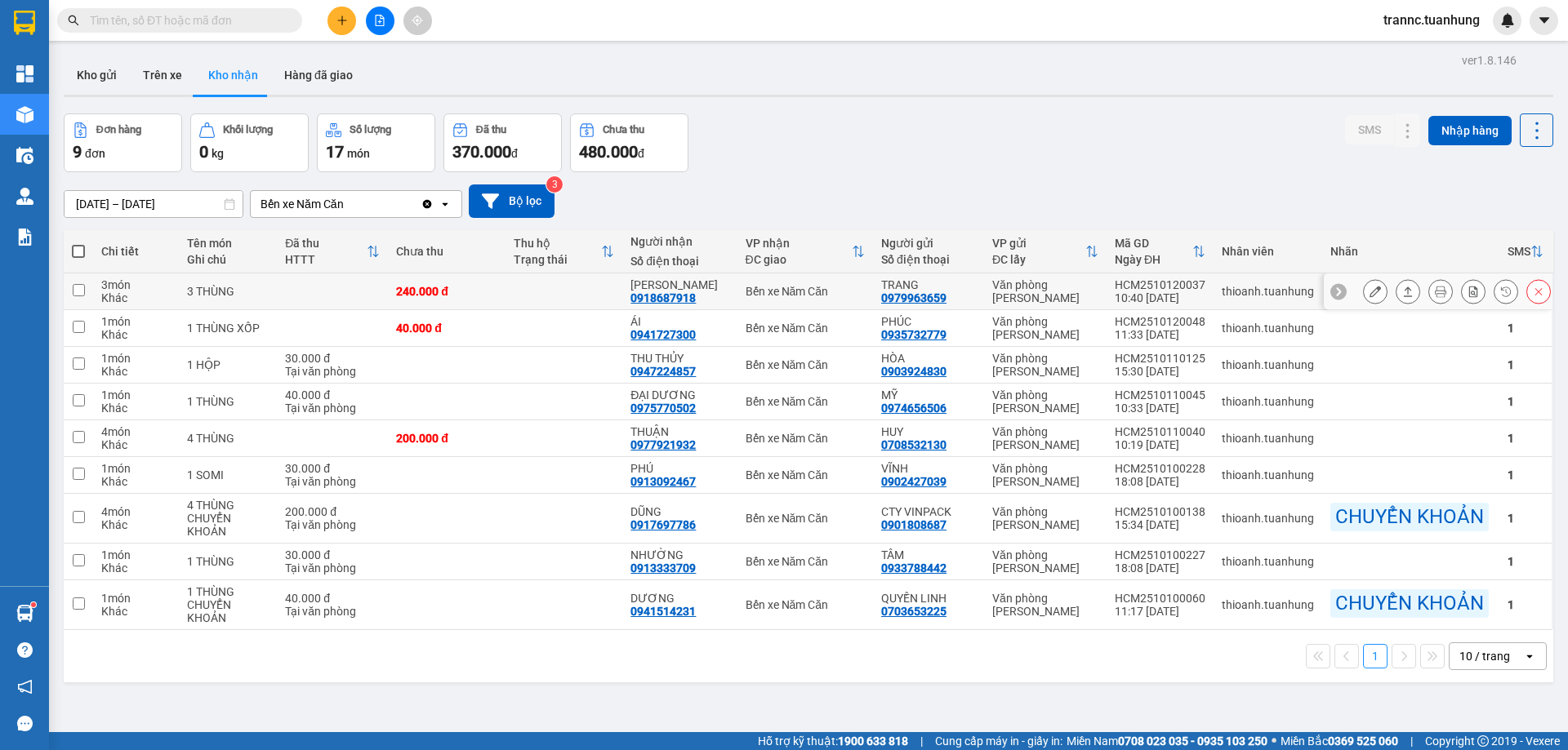
click at [1369, 290] on icon at bounding box center [1374, 291] width 11 height 11
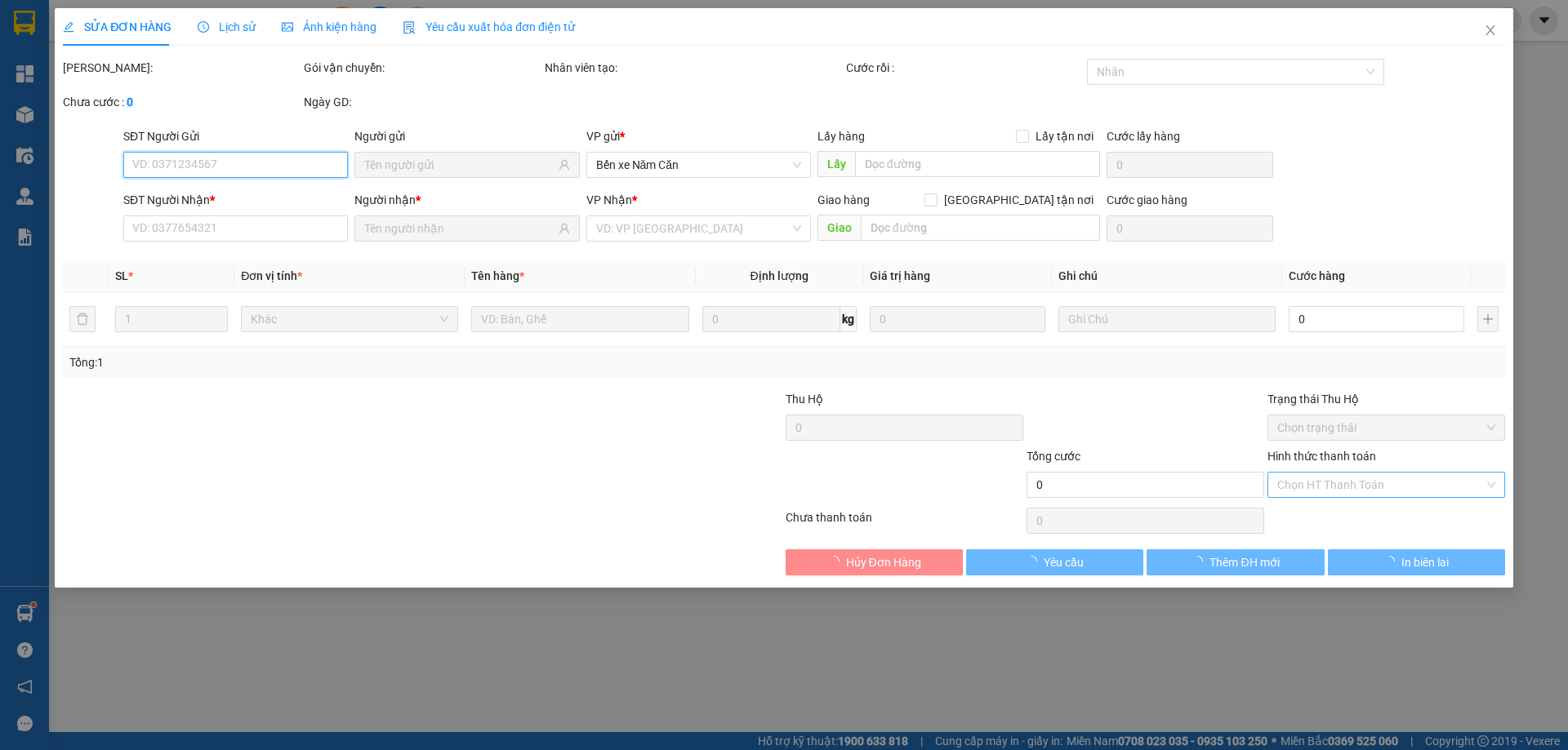
type input "0979963659"
type input "TRANG"
type input "0918687918"
type input "THÚY HẰNG"
type input "240.000"
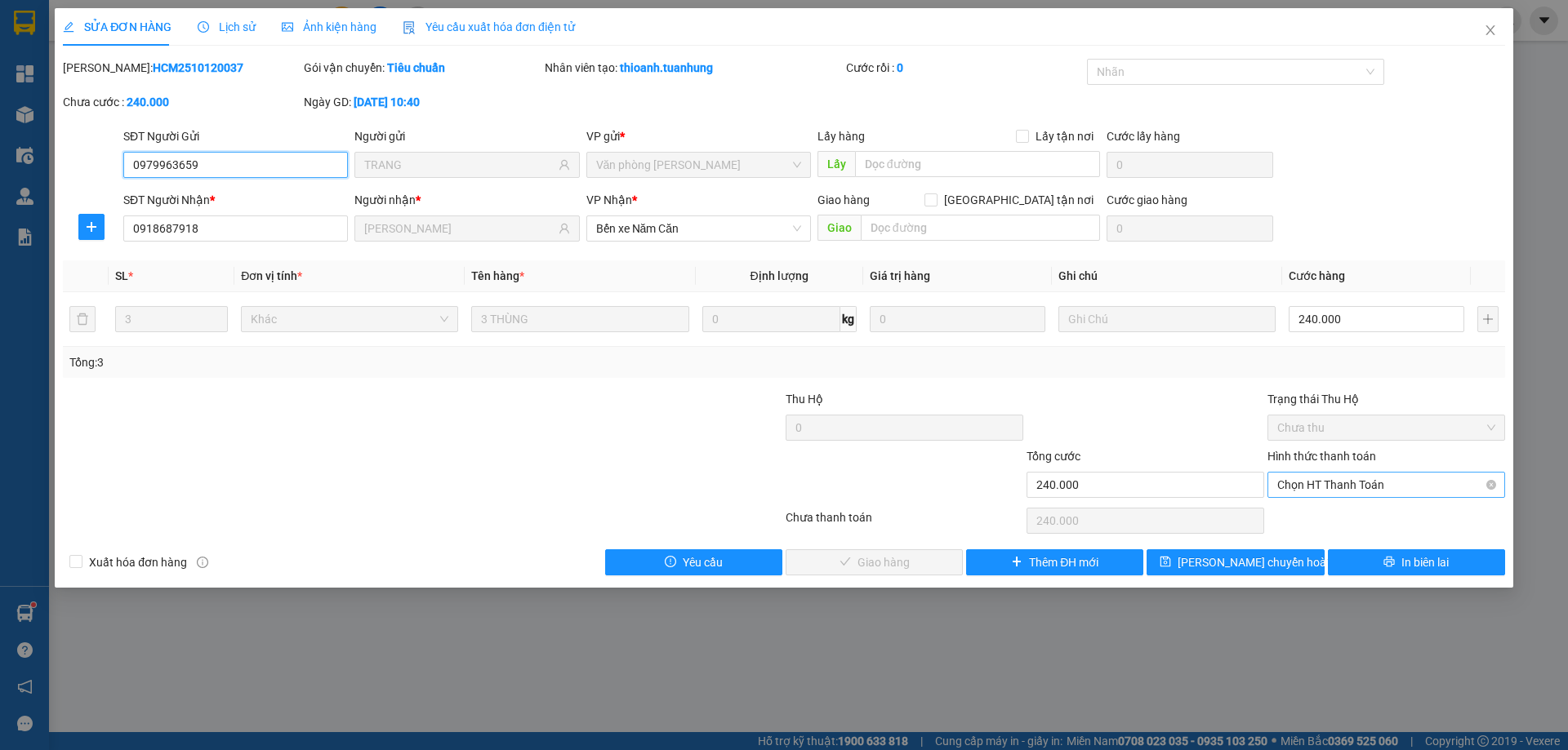
click at [1340, 476] on span "Chọn HT Thanh Toán" at bounding box center [1386, 485] width 218 height 24
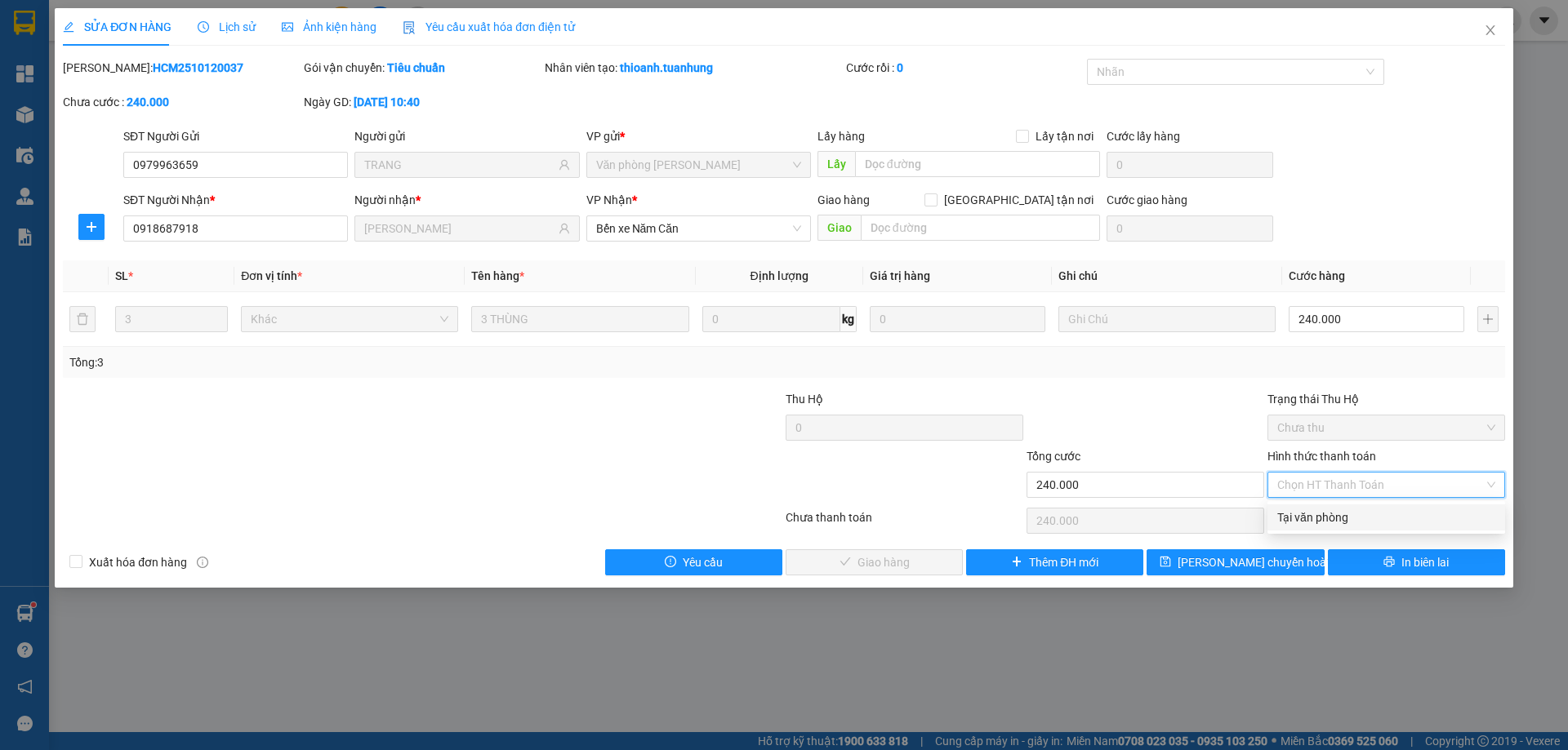
click at [1317, 507] on div "Tại văn phòng" at bounding box center [1386, 518] width 237 height 26
type input "0"
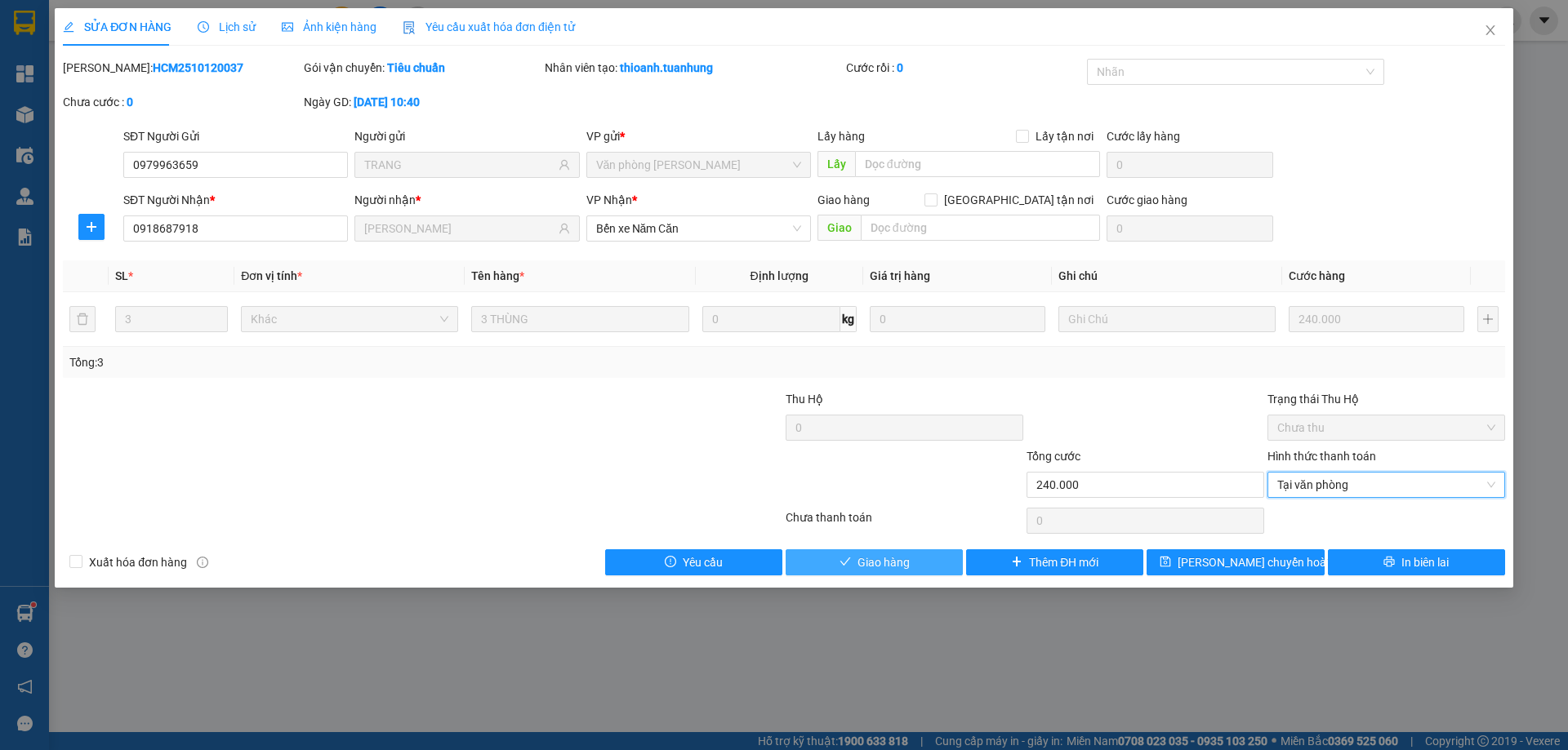
click at [926, 568] on button "Giao hàng" at bounding box center [874, 562] width 177 height 26
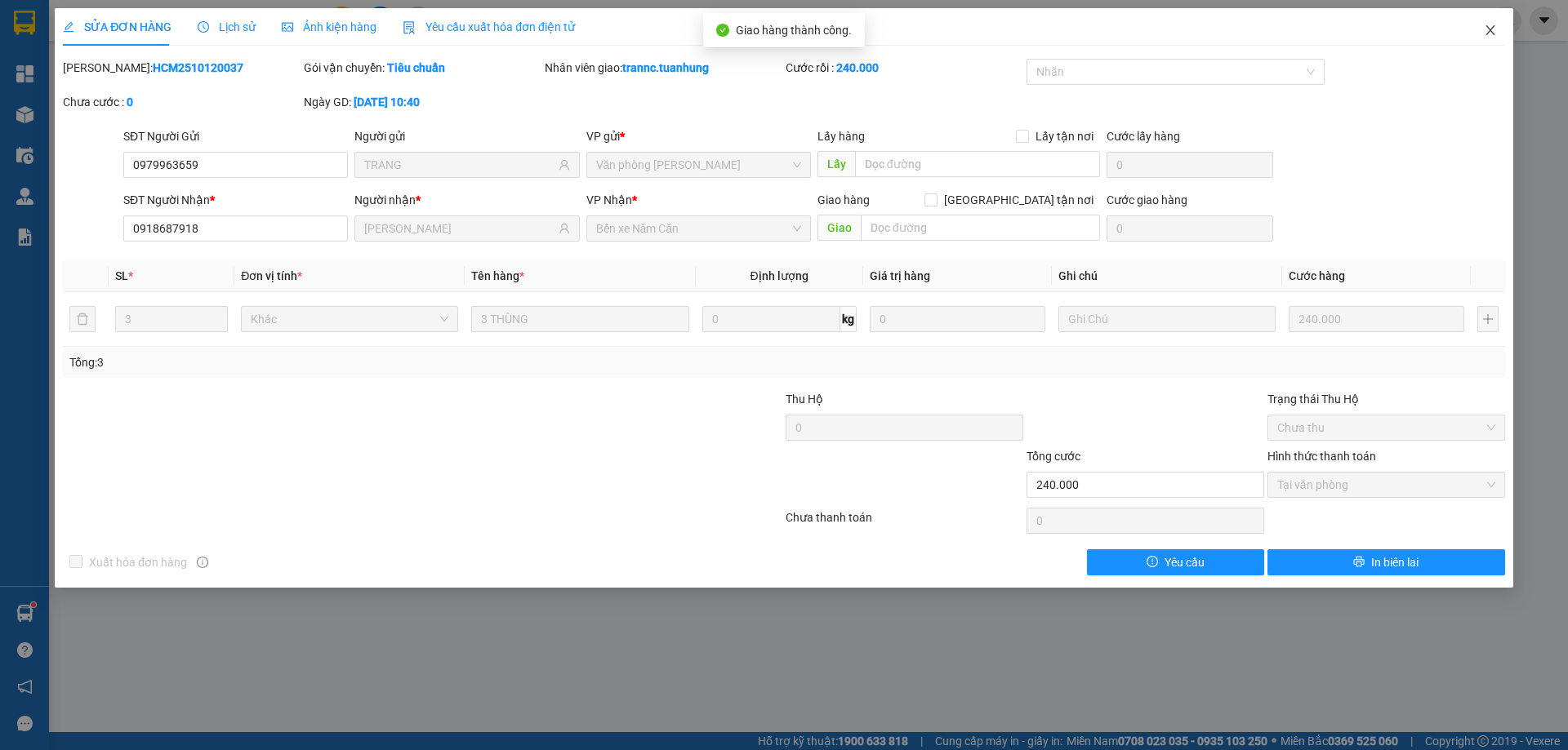
click at [1492, 28] on icon "close" at bounding box center [1490, 29] width 9 height 9
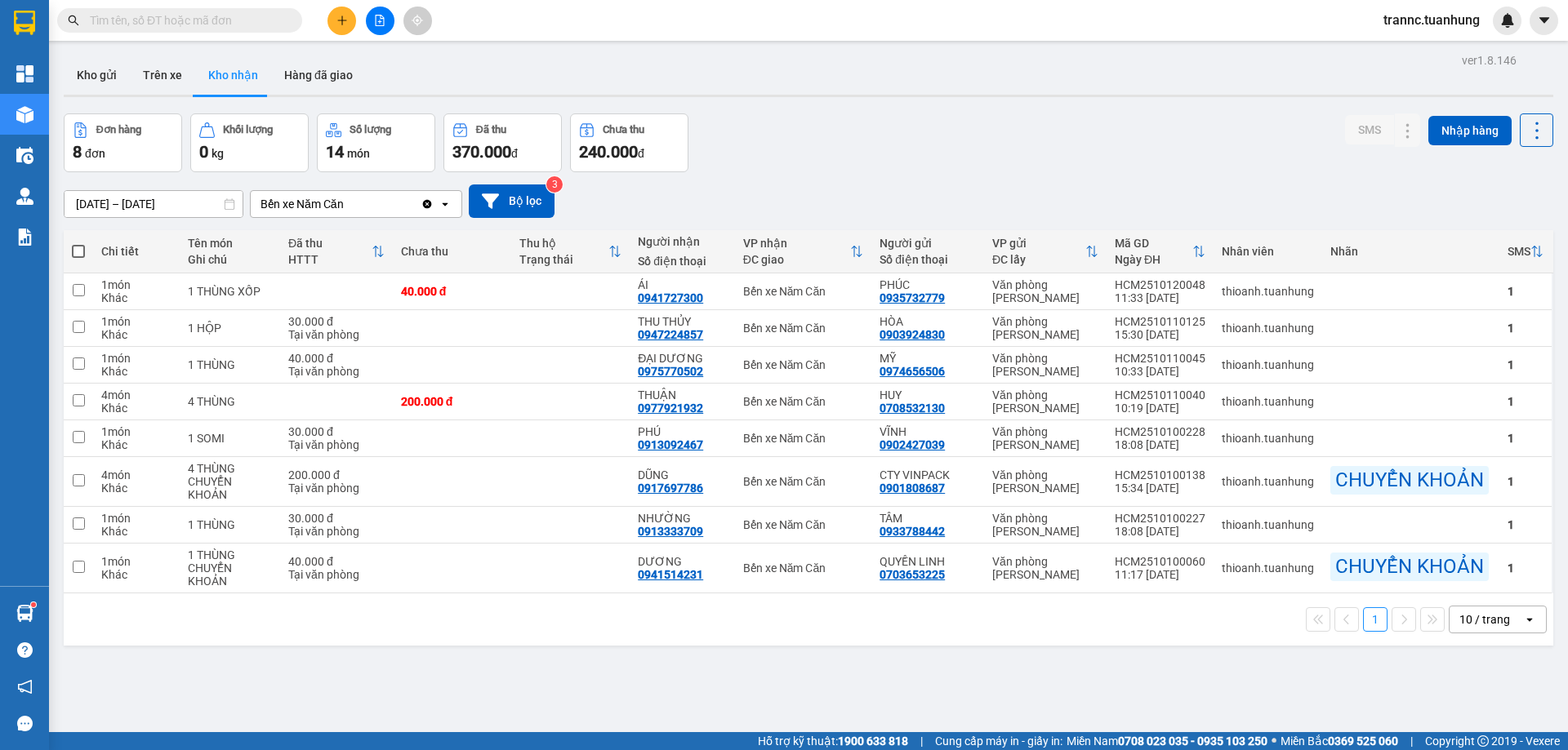
click at [225, 27] on input "text" at bounding box center [186, 20] width 193 height 18
click at [224, 27] on input "text" at bounding box center [186, 20] width 193 height 18
click at [224, 27] on input "text" at bounding box center [186, 20] width 193 height 18
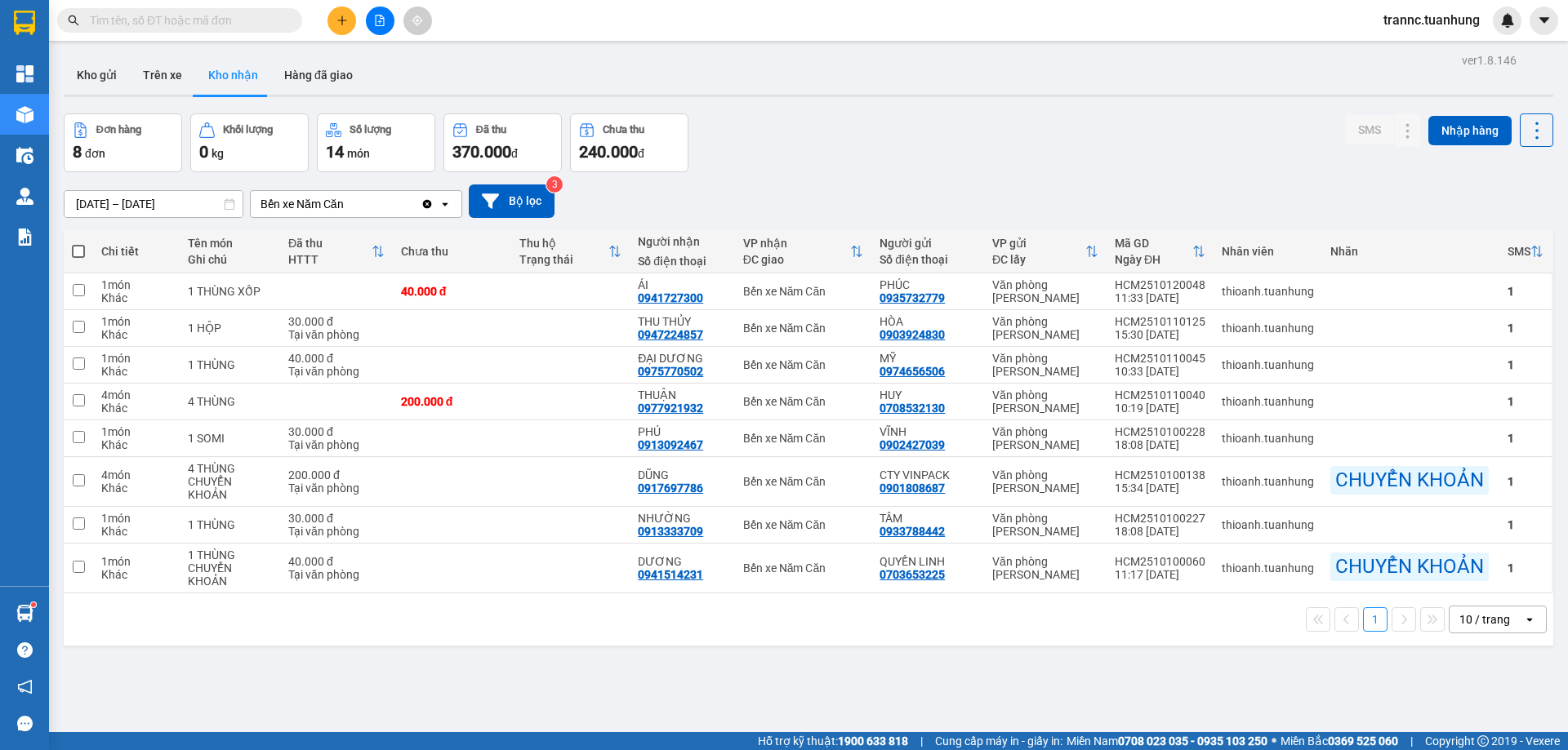
click at [243, 19] on input "text" at bounding box center [186, 20] width 193 height 18
click at [243, 18] on input "text" at bounding box center [186, 20] width 193 height 18
click at [243, 18] on input "text" at bounding box center [186, 20] width 193 height 18
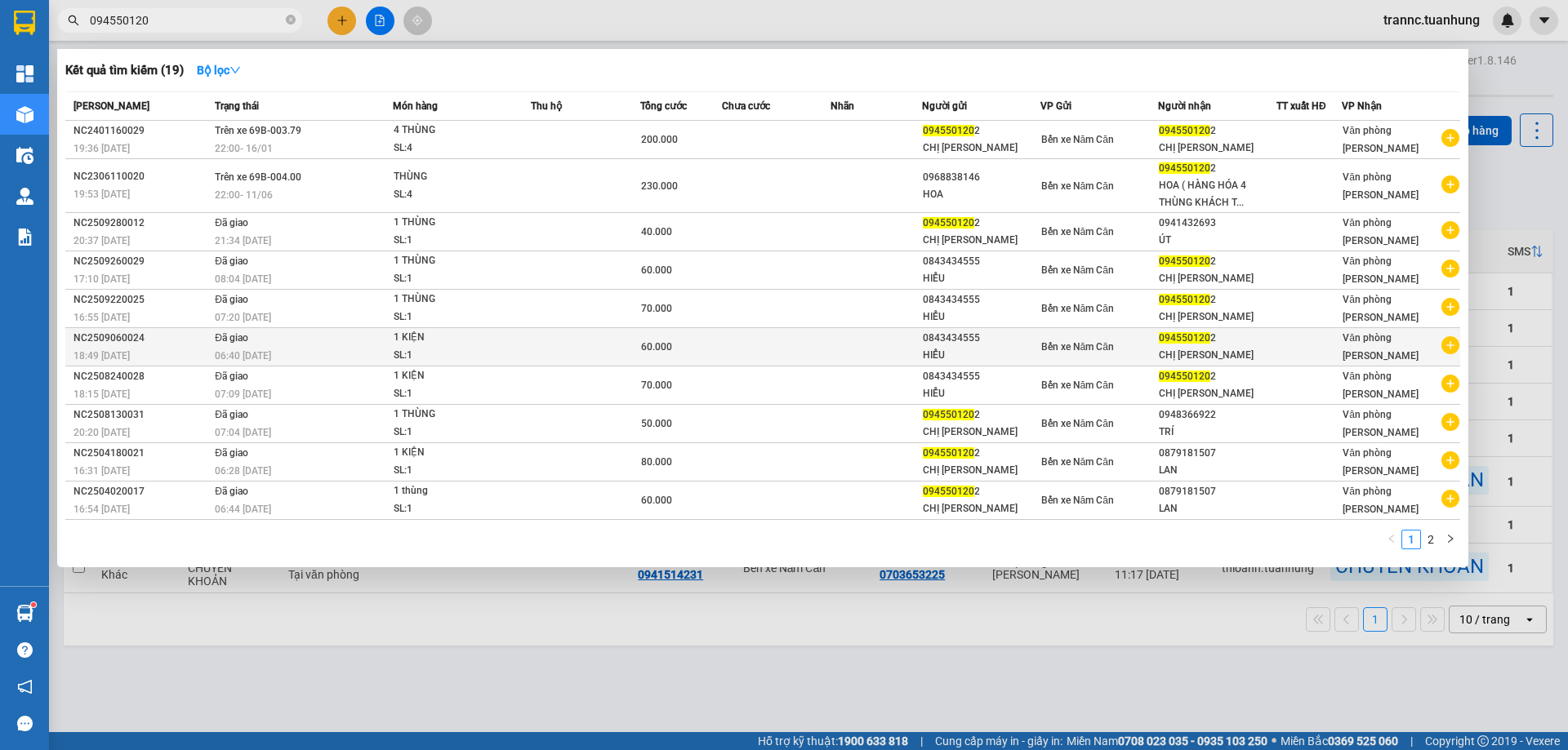
type input "094550120"
click at [1455, 345] on icon "plus-circle" at bounding box center [1449, 345] width 18 height 18
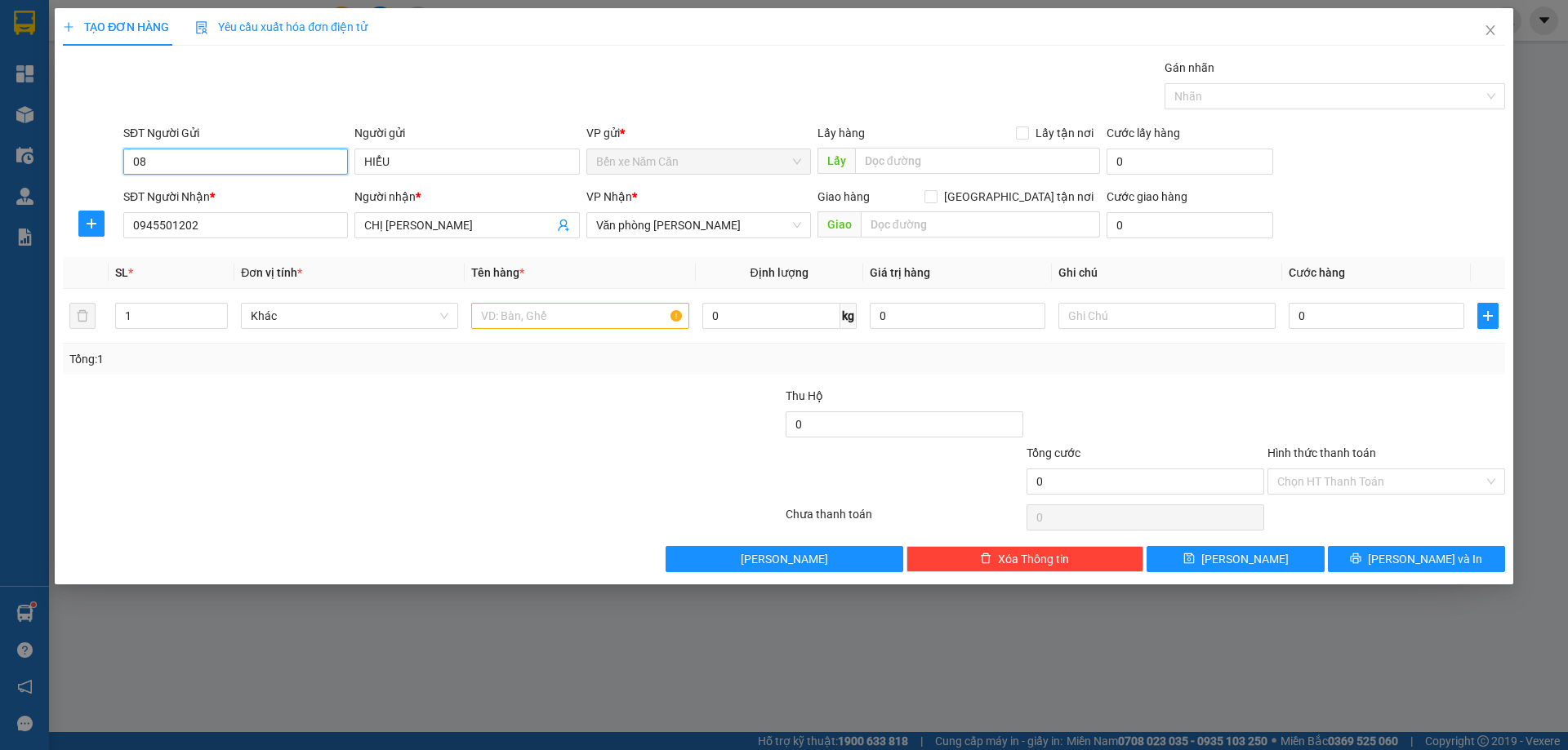
type input "0"
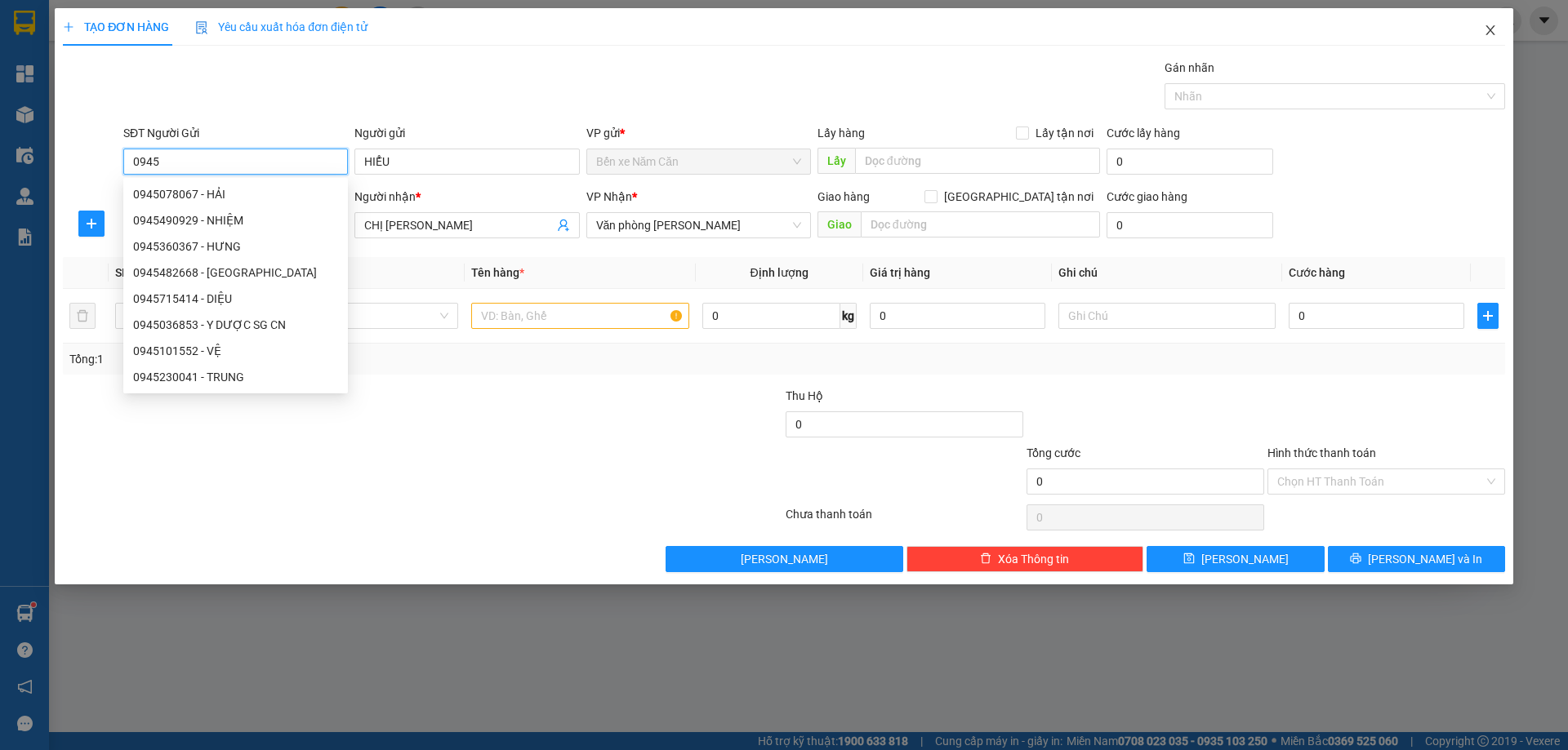
type input "0945"
click at [1491, 28] on icon "close" at bounding box center [1490, 30] width 13 height 13
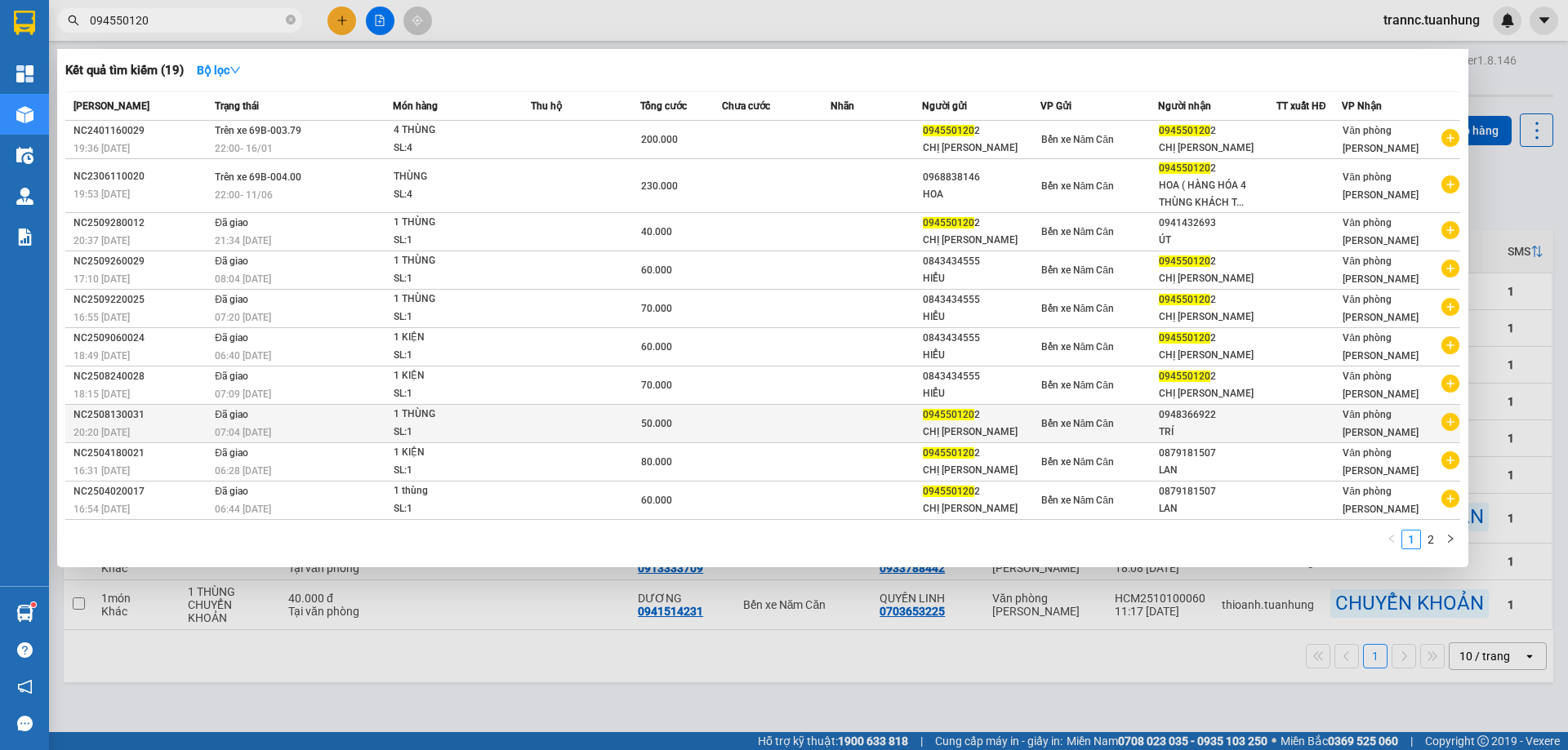
click at [1448, 421] on icon "plus-circle" at bounding box center [1449, 421] width 18 height 18
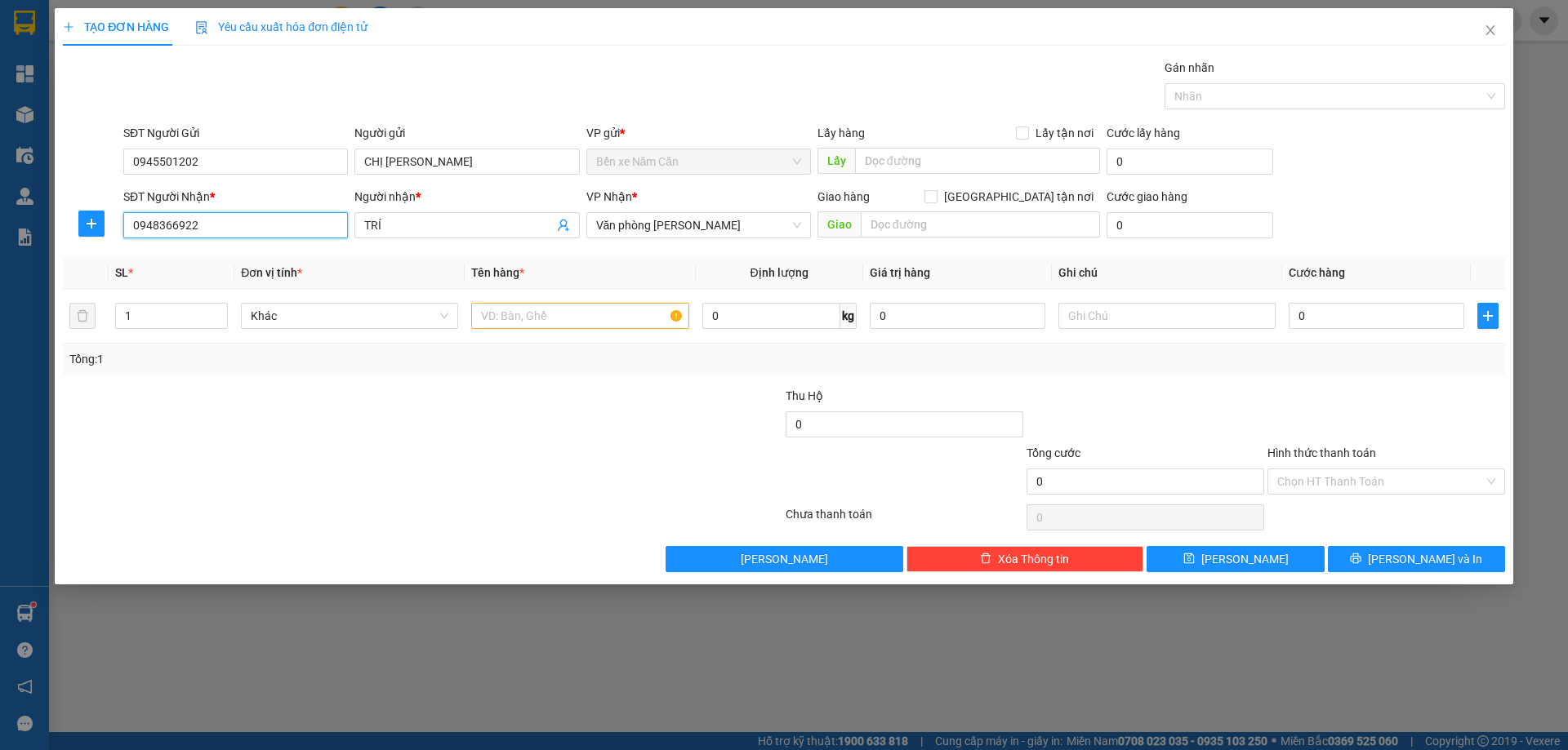
click at [259, 231] on input "0948366922" at bounding box center [235, 225] width 224 height 26
type input "0"
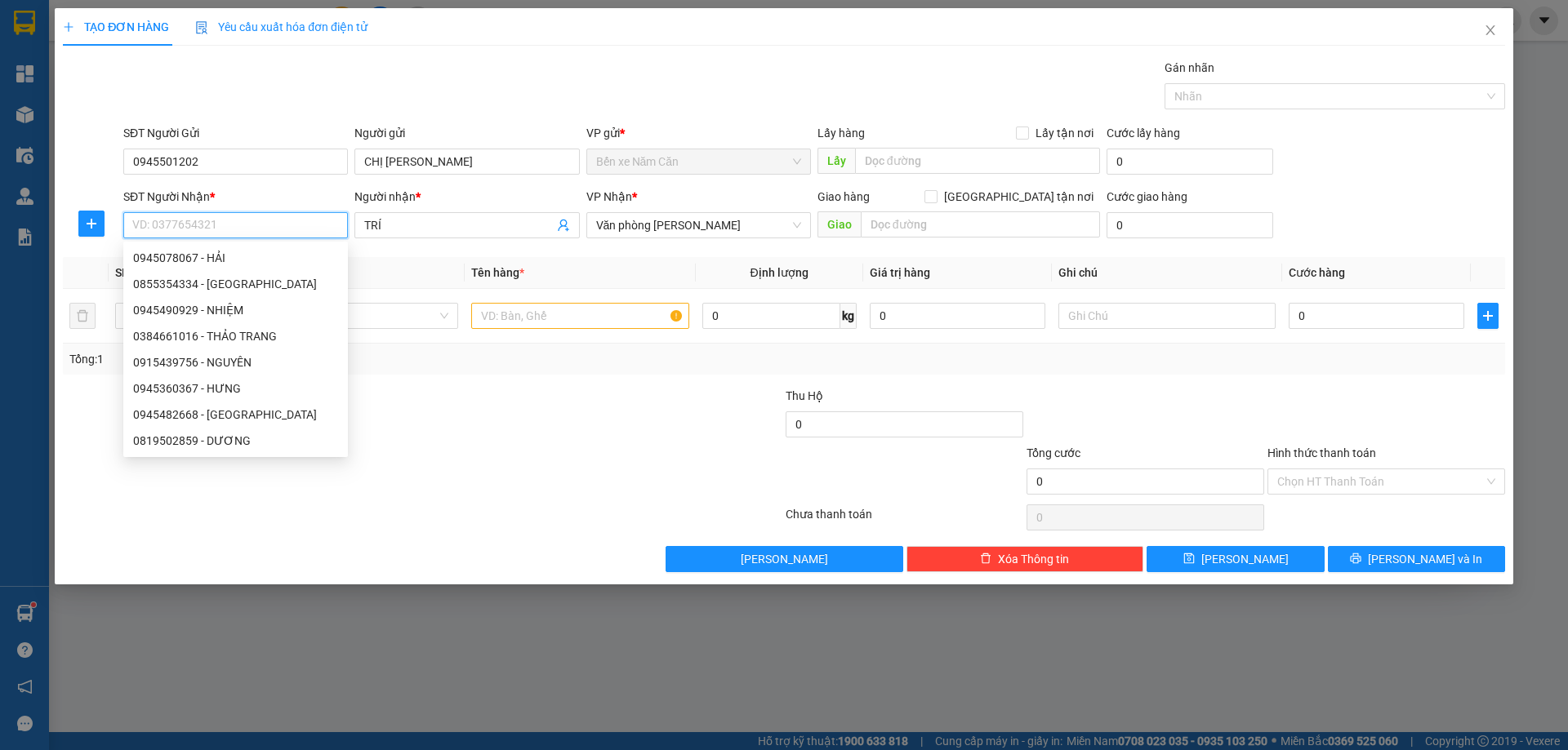
click at [230, 224] on input "SĐT Người Nhận *" at bounding box center [235, 225] width 224 height 26
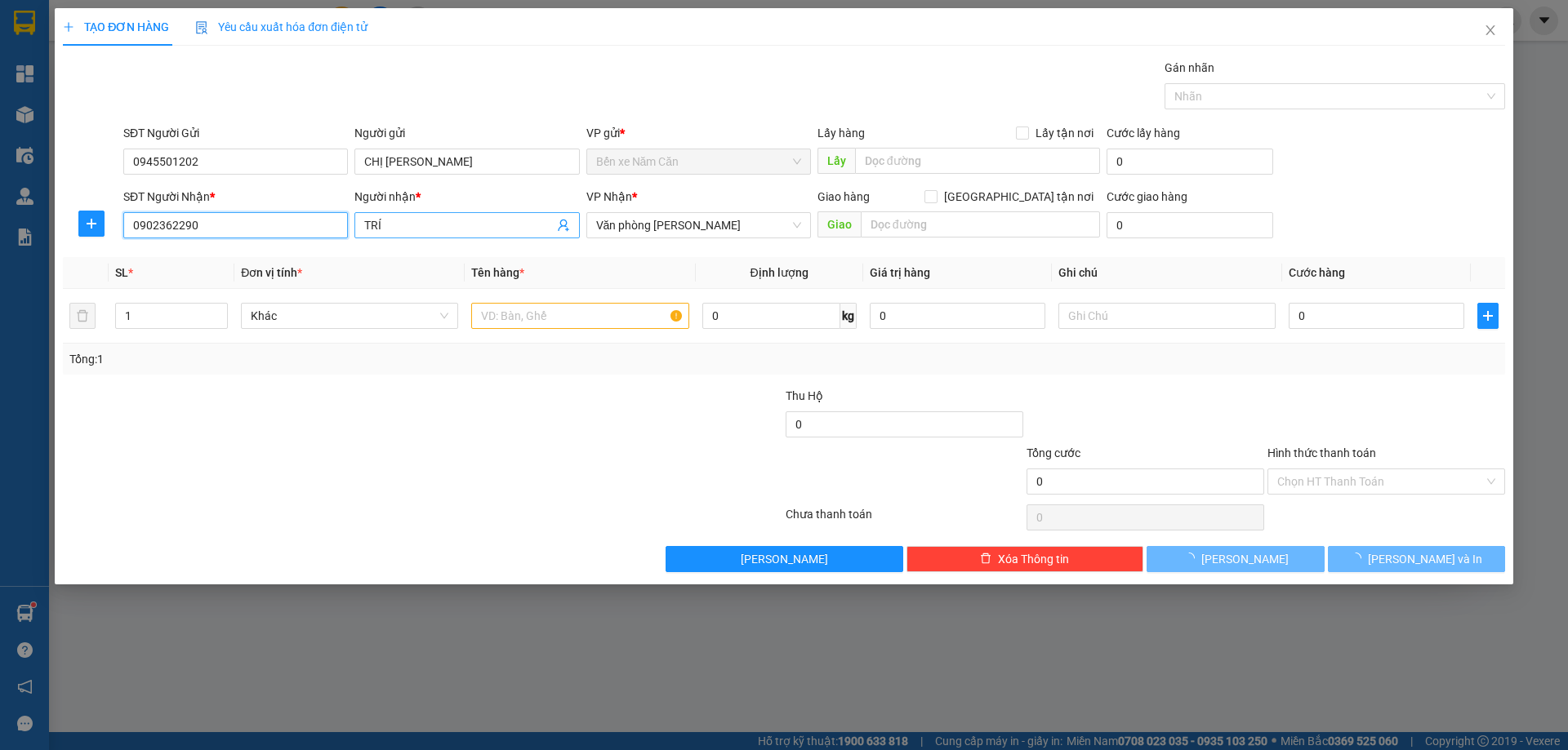
type input "0902362290"
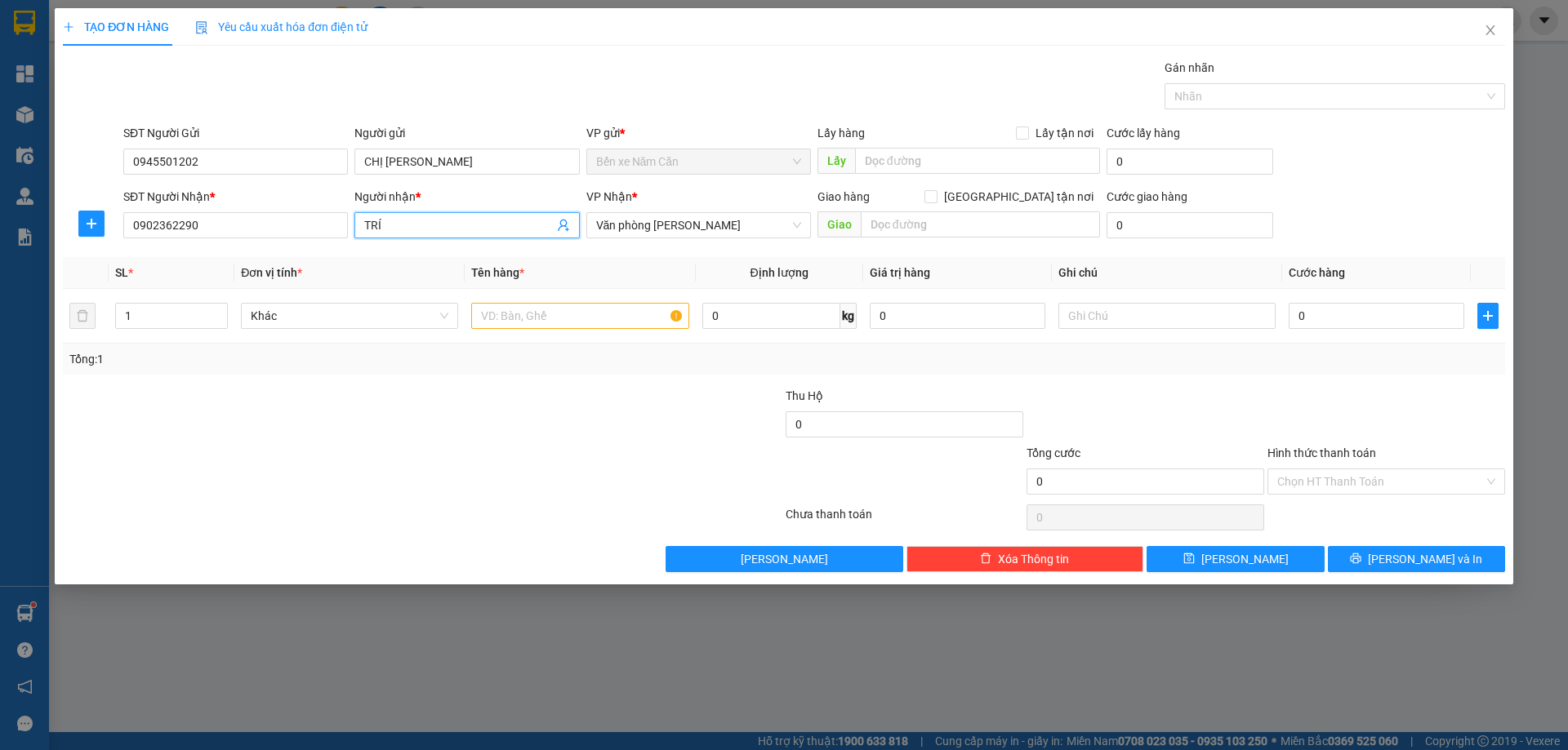
click at [421, 235] on span "TRÍ" at bounding box center [466, 225] width 224 height 26
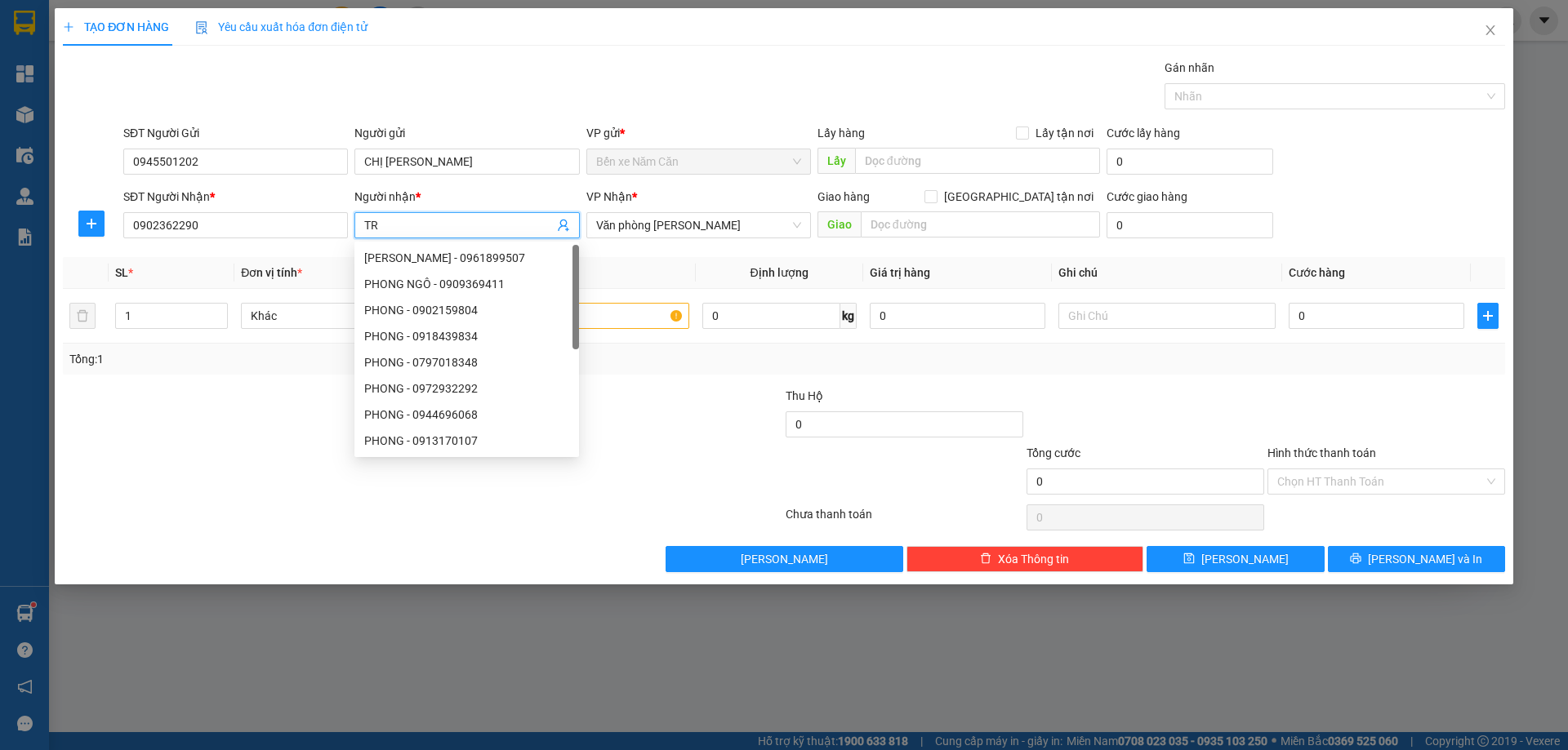
type input "T"
type input "LĨNH"
click at [627, 320] on input "text" at bounding box center [580, 316] width 217 height 26
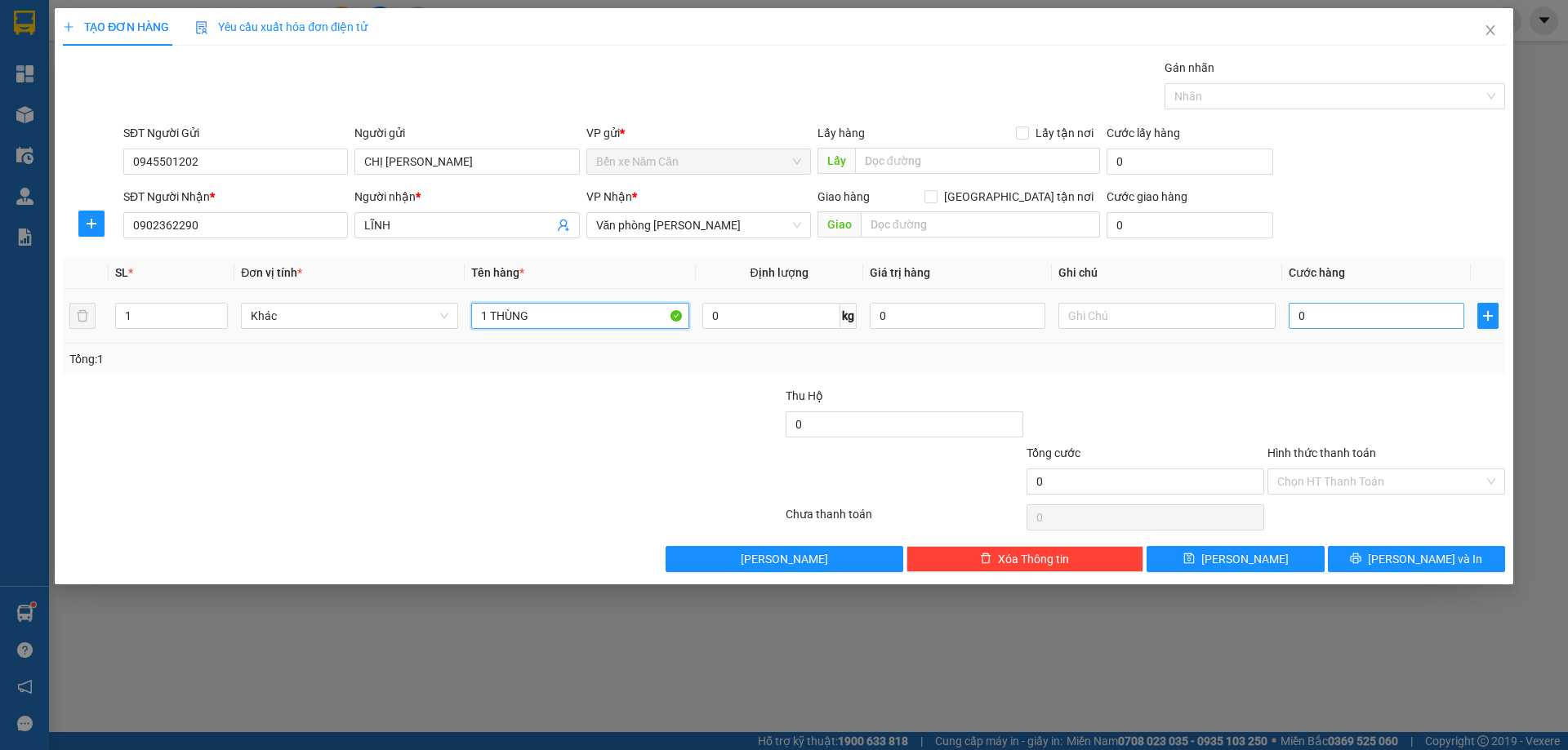
type input "1 THÙNG"
click at [1364, 314] on input "0" at bounding box center [1376, 316] width 175 height 26
type input "6"
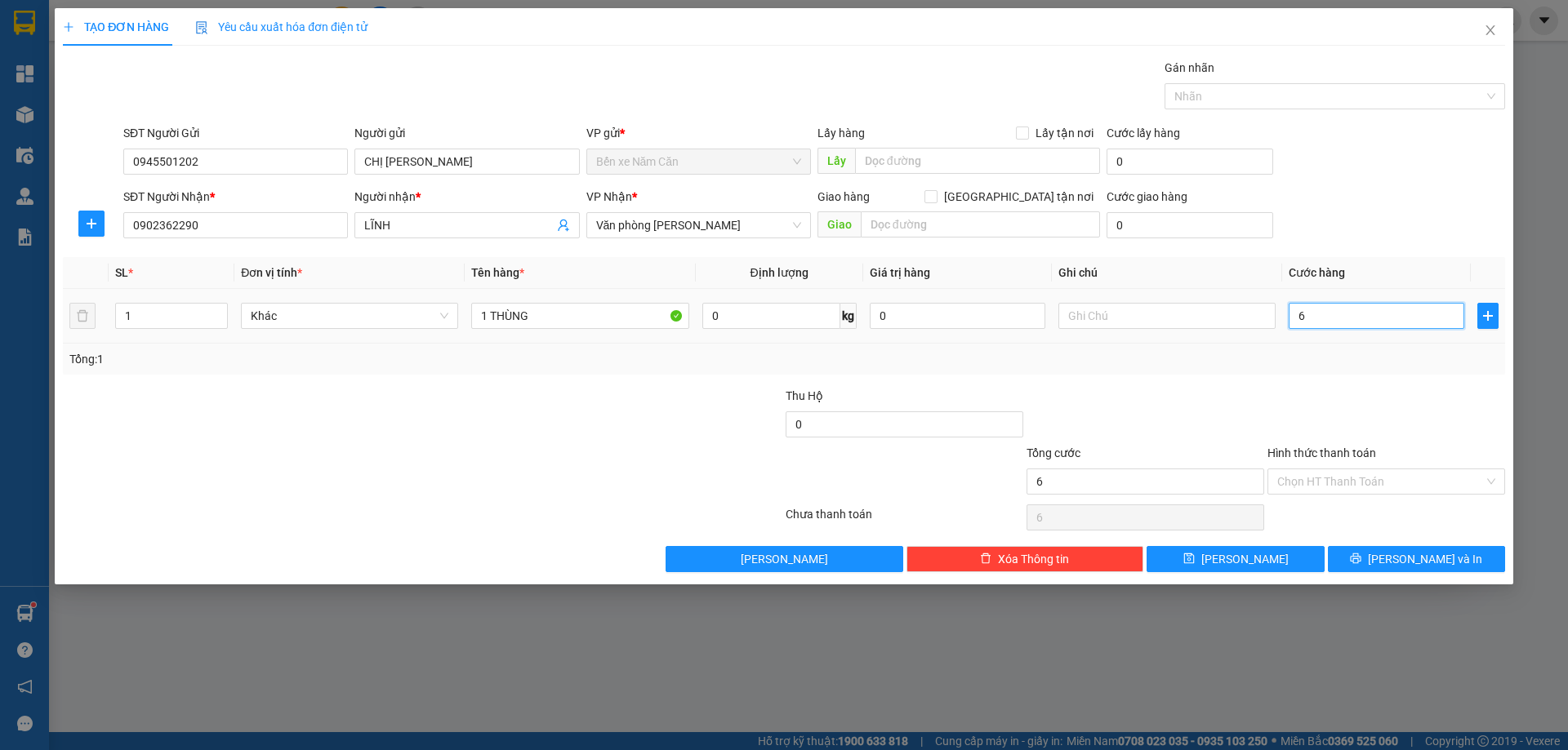
type input "0"
click at [1299, 314] on input "0" at bounding box center [1376, 316] width 175 height 26
click at [1312, 317] on input "0" at bounding box center [1376, 316] width 175 height 26
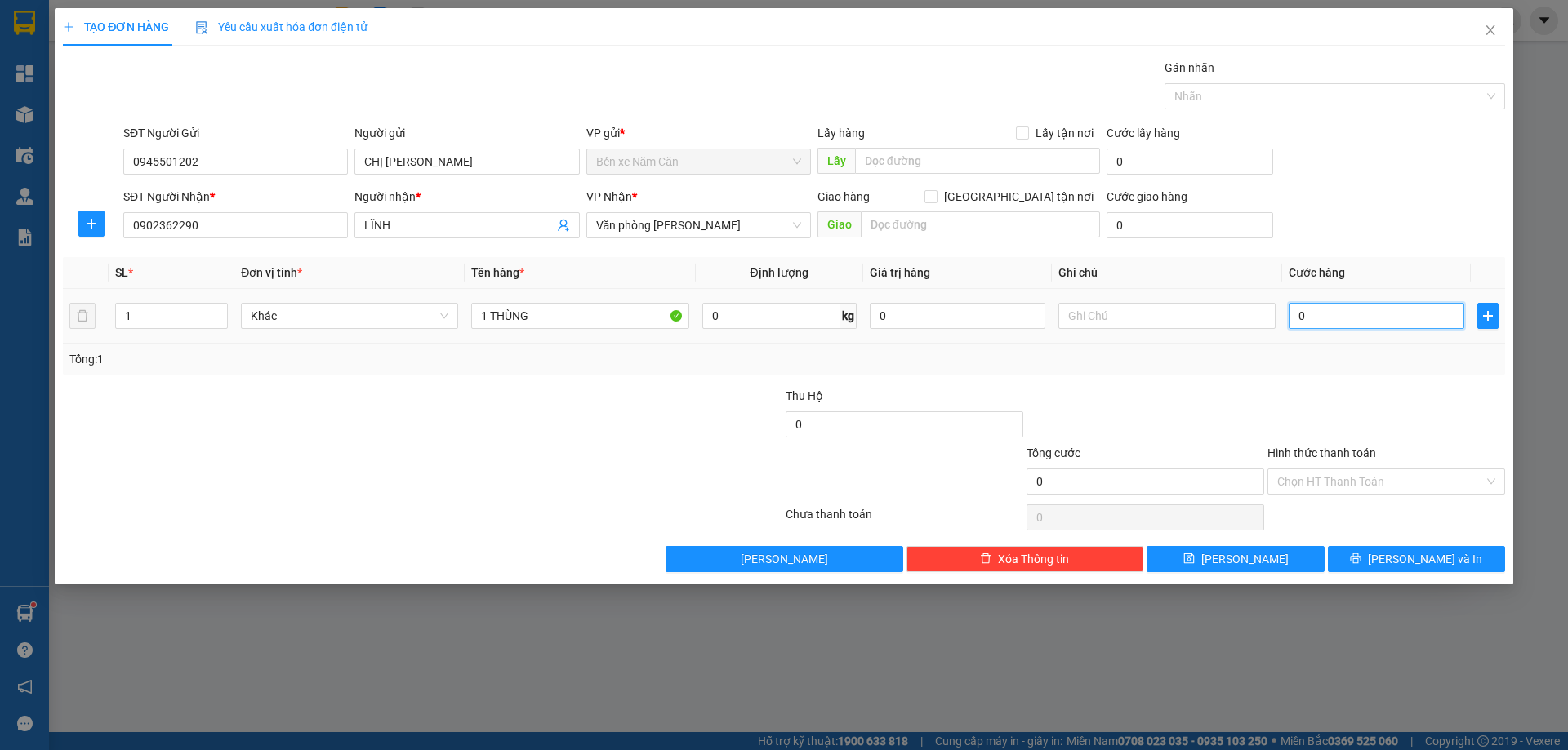
click at [1292, 314] on input "0" at bounding box center [1376, 316] width 175 height 26
type input "60"
type input "600"
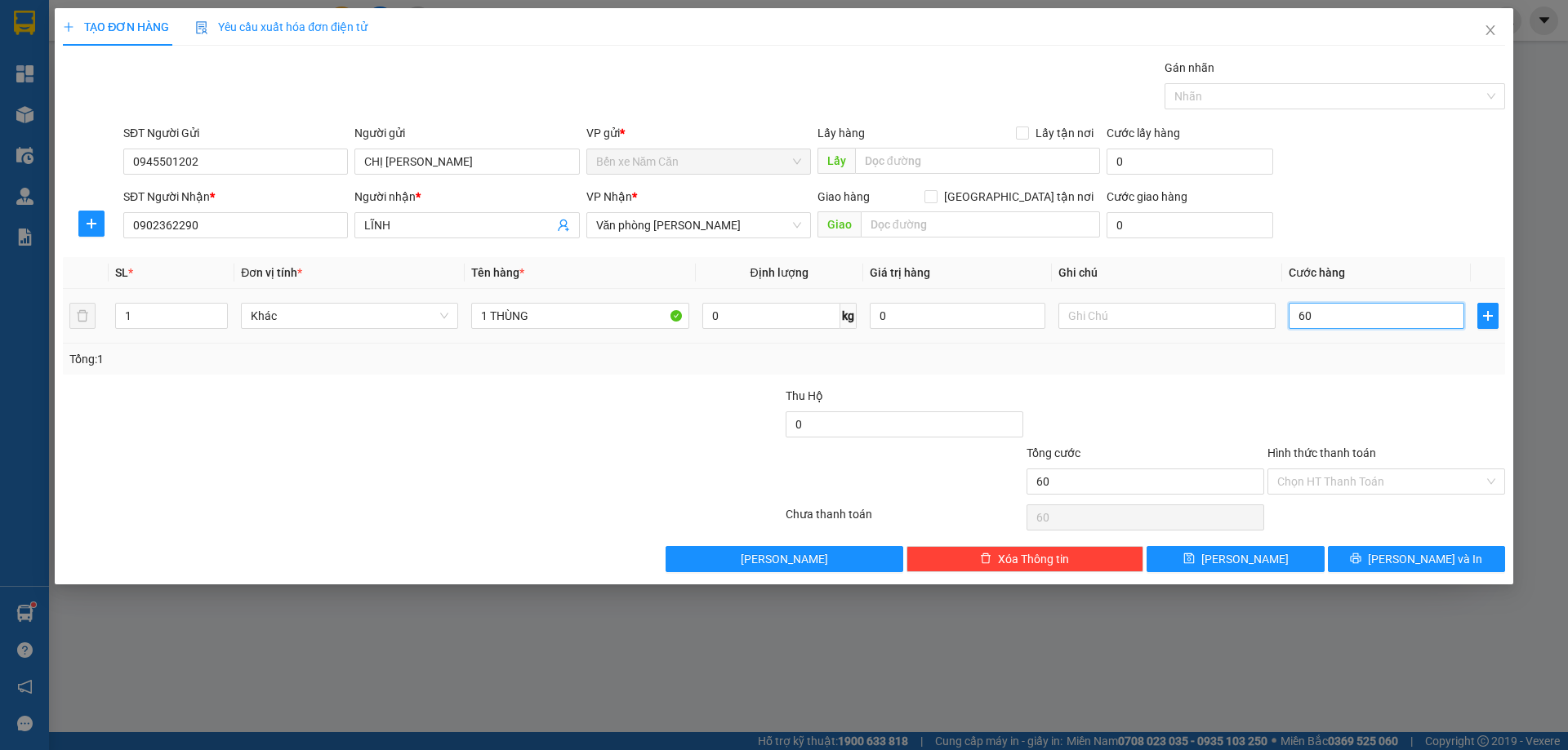
type input "600"
type input "6.000"
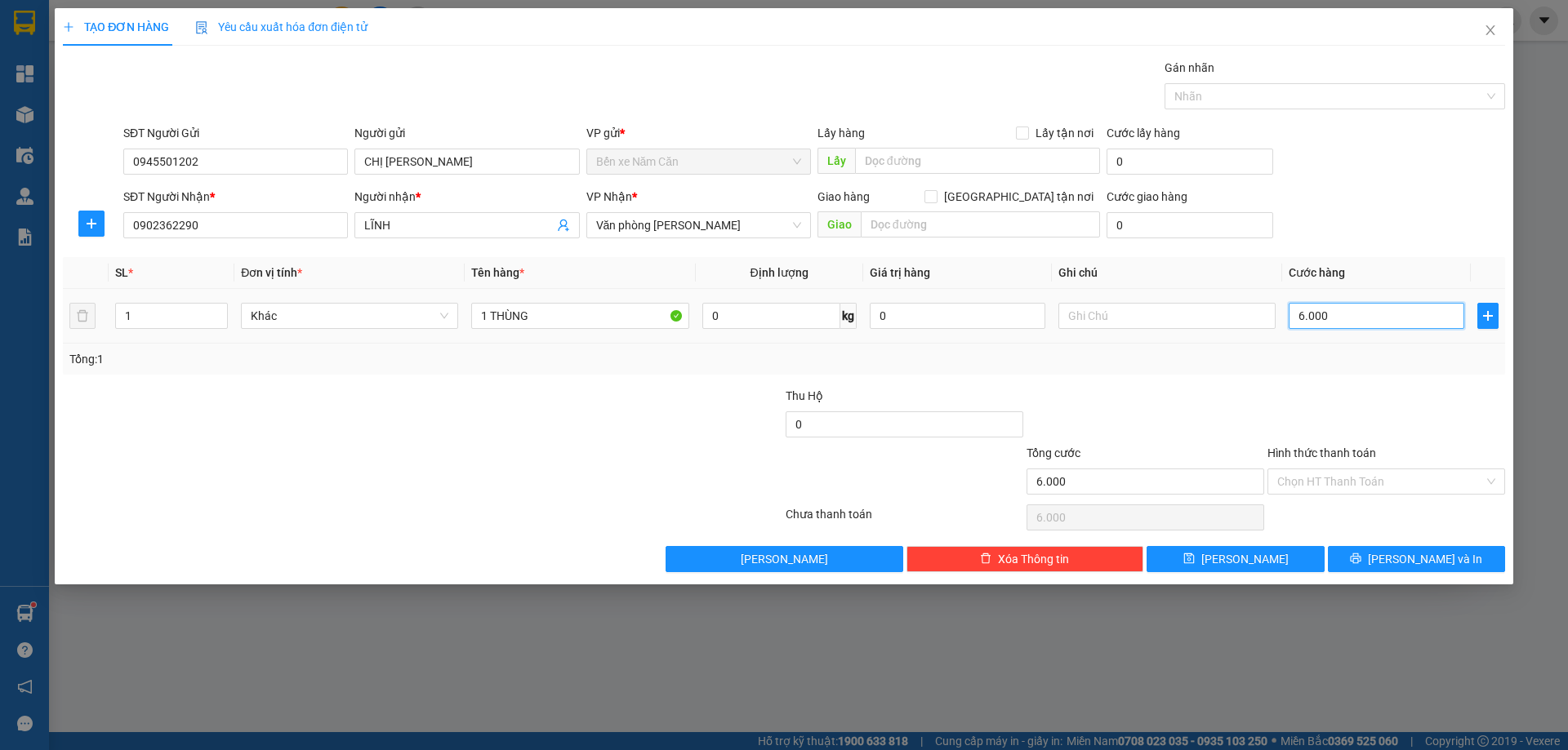
type input "60.000"
click at [1347, 478] on input "Hình thức thanh toán" at bounding box center [1380, 482] width 206 height 24
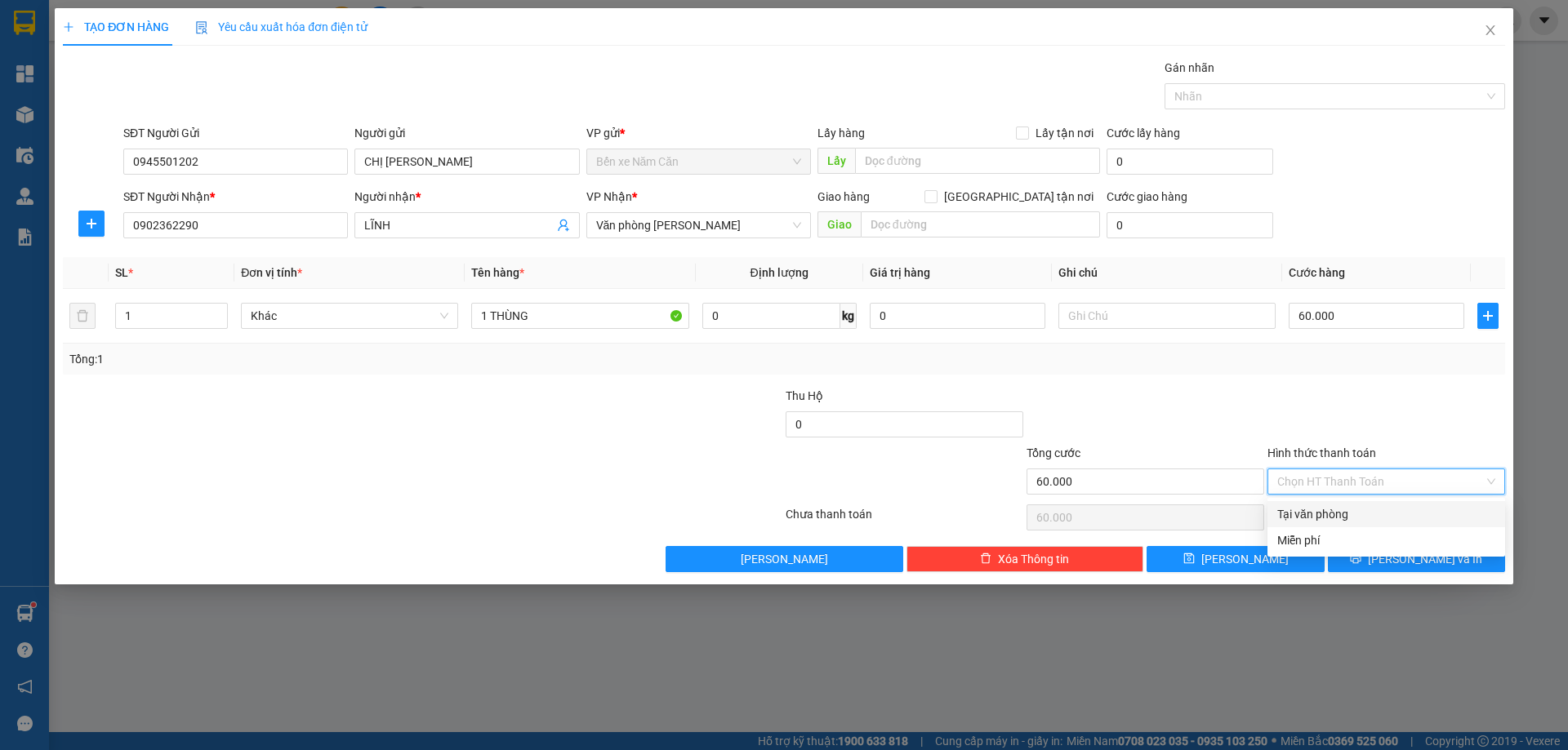
click at [1336, 516] on div "Tại văn phòng" at bounding box center [1386, 514] width 218 height 18
type input "0"
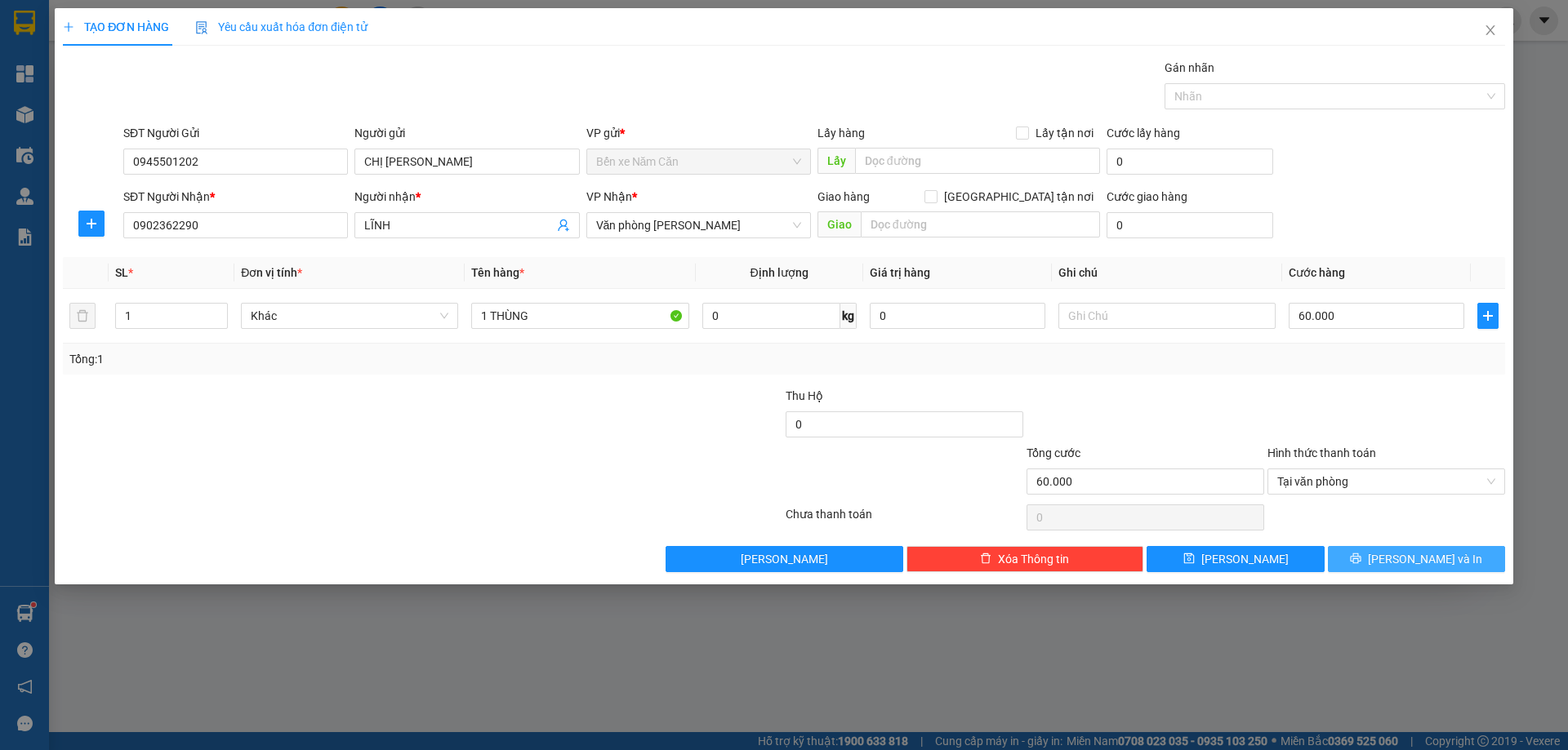
click at [1374, 567] on button "Lưu và In" at bounding box center [1416, 559] width 177 height 26
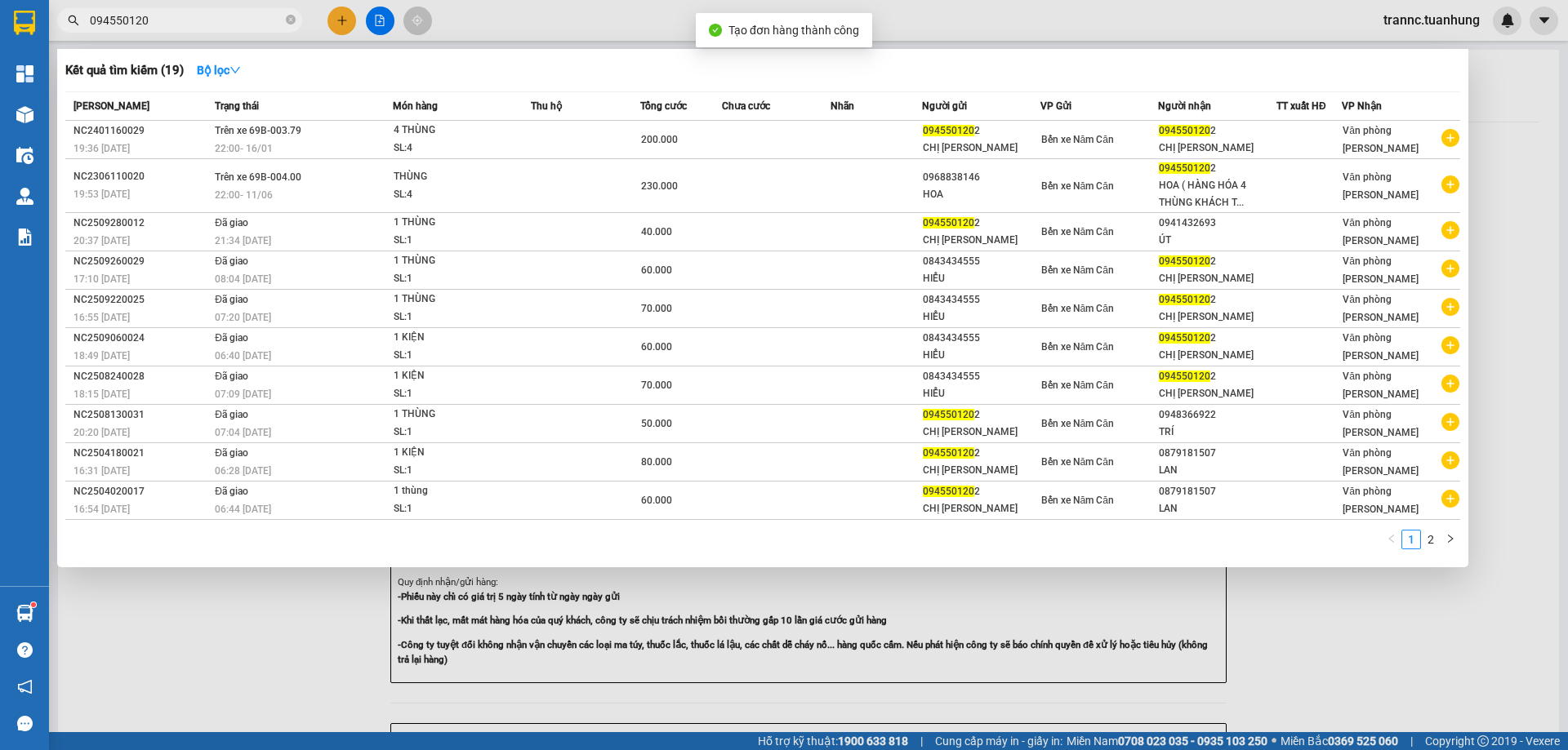
click at [1428, 683] on div at bounding box center [784, 375] width 1568 height 750
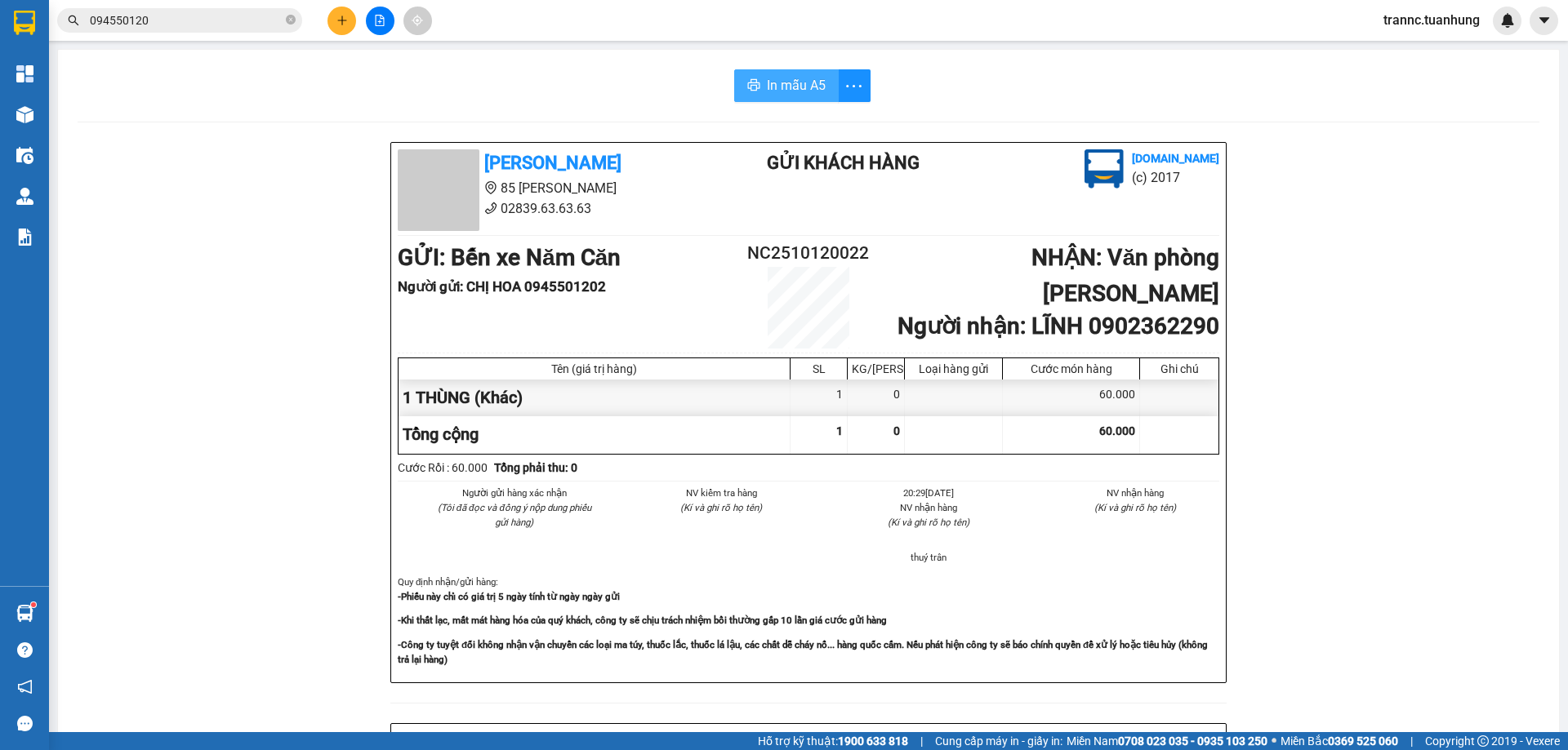
click at [793, 84] on span "In mẫu A5" at bounding box center [796, 85] width 58 height 21
click at [295, 22] on icon "close-circle" at bounding box center [290, 19] width 9 height 9
click at [338, 25] on icon "plus" at bounding box center [341, 20] width 11 height 11
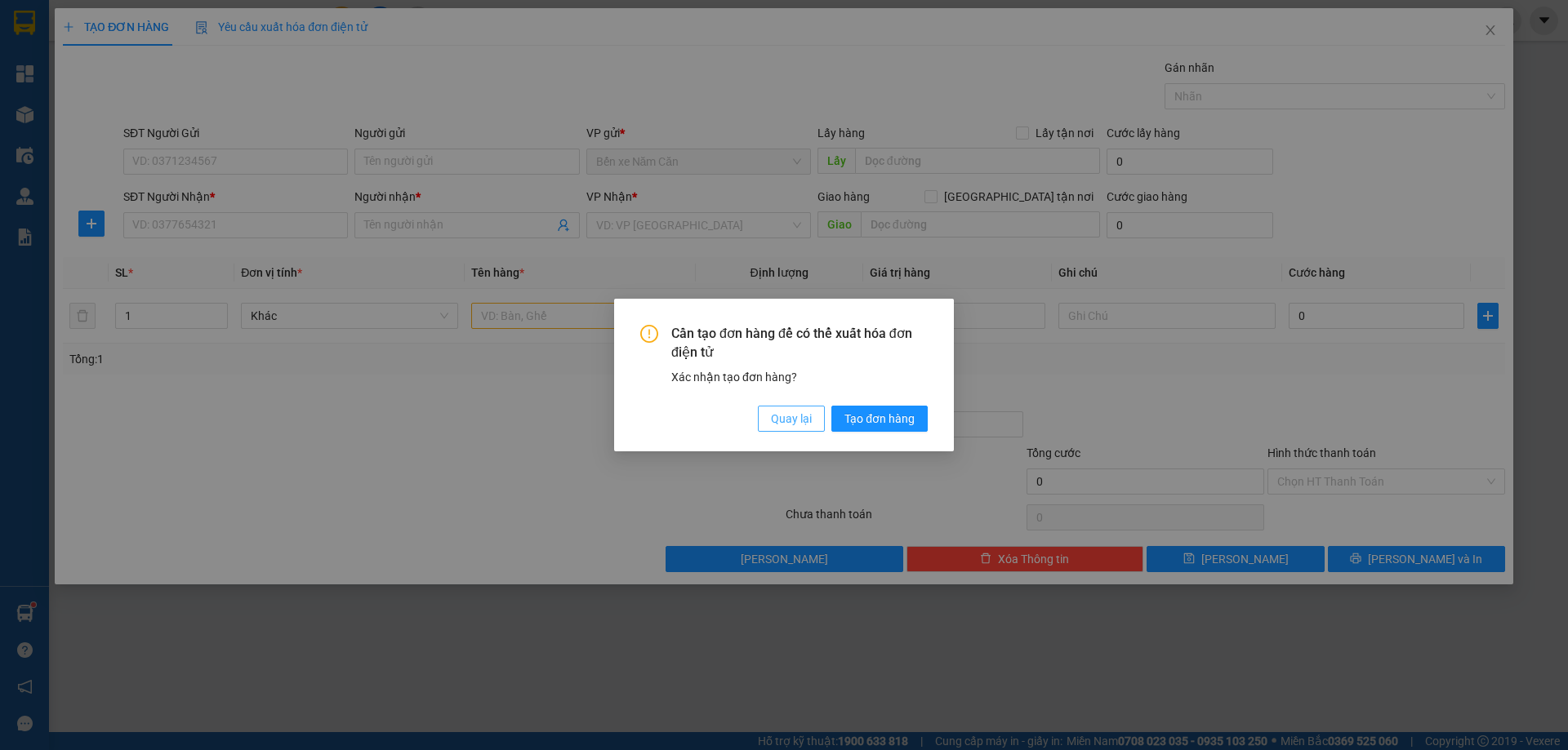
click at [785, 424] on span "Quay lại" at bounding box center [790, 419] width 40 height 18
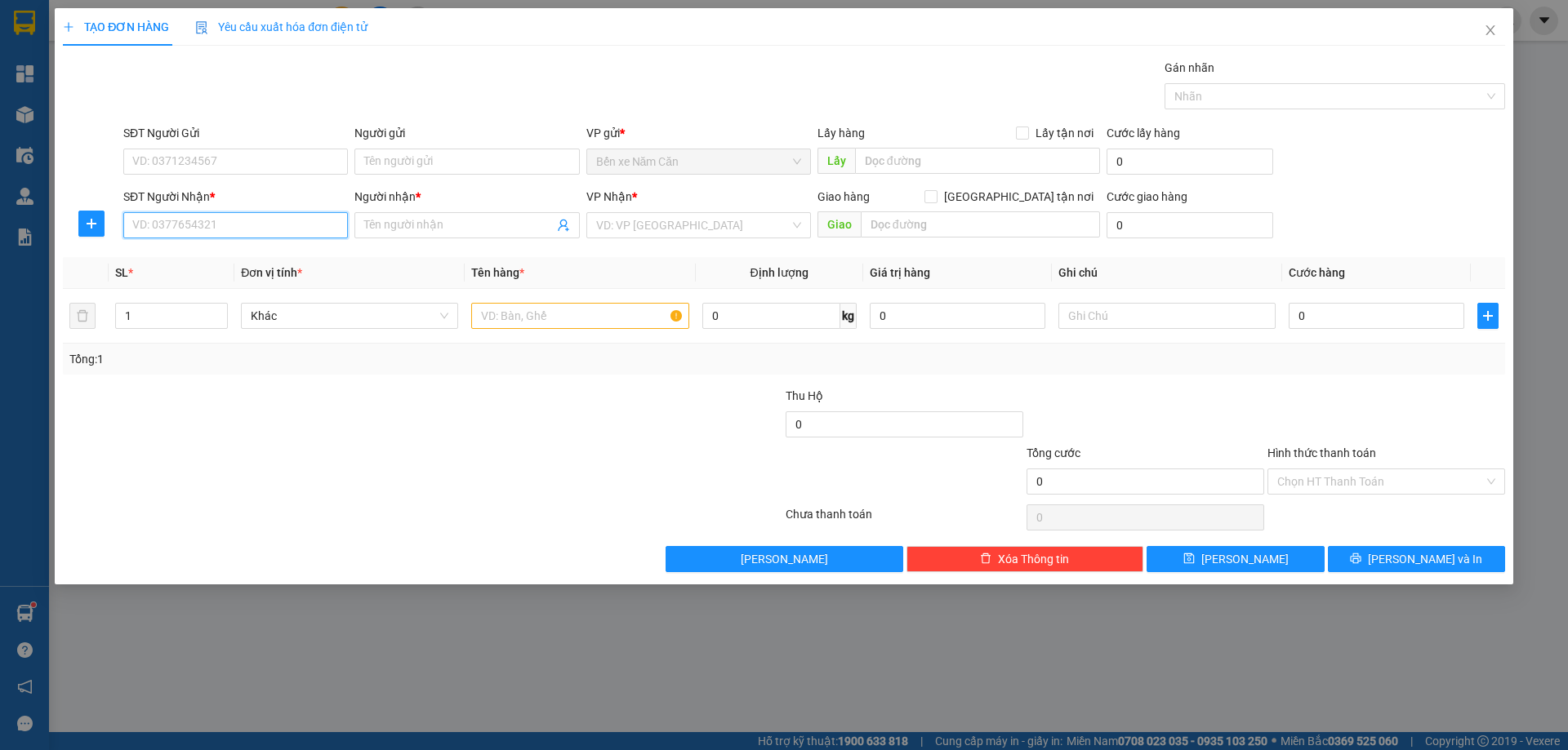
click at [247, 235] on input "SĐT Người Nhận *" at bounding box center [235, 225] width 224 height 26
click at [212, 257] on div "0945501202 - CHỊ HOA" at bounding box center [236, 258] width 205 height 18
type input "0945501202"
type input "CHỊ HOA"
type input "0945501202"
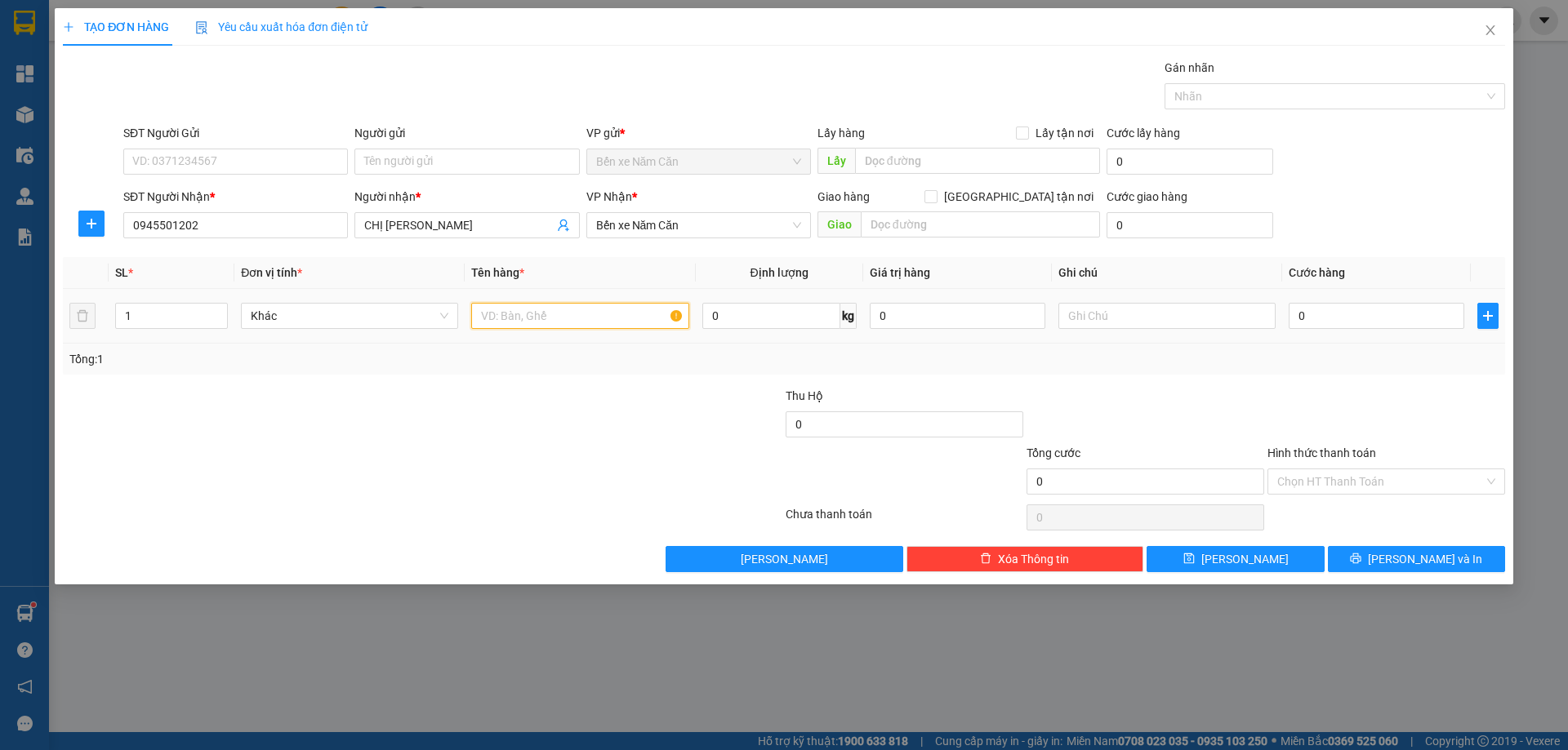
click at [533, 315] on input "text" at bounding box center [580, 316] width 217 height 26
click at [658, 223] on span "Bến xe Năm Căn" at bounding box center [698, 225] width 205 height 24
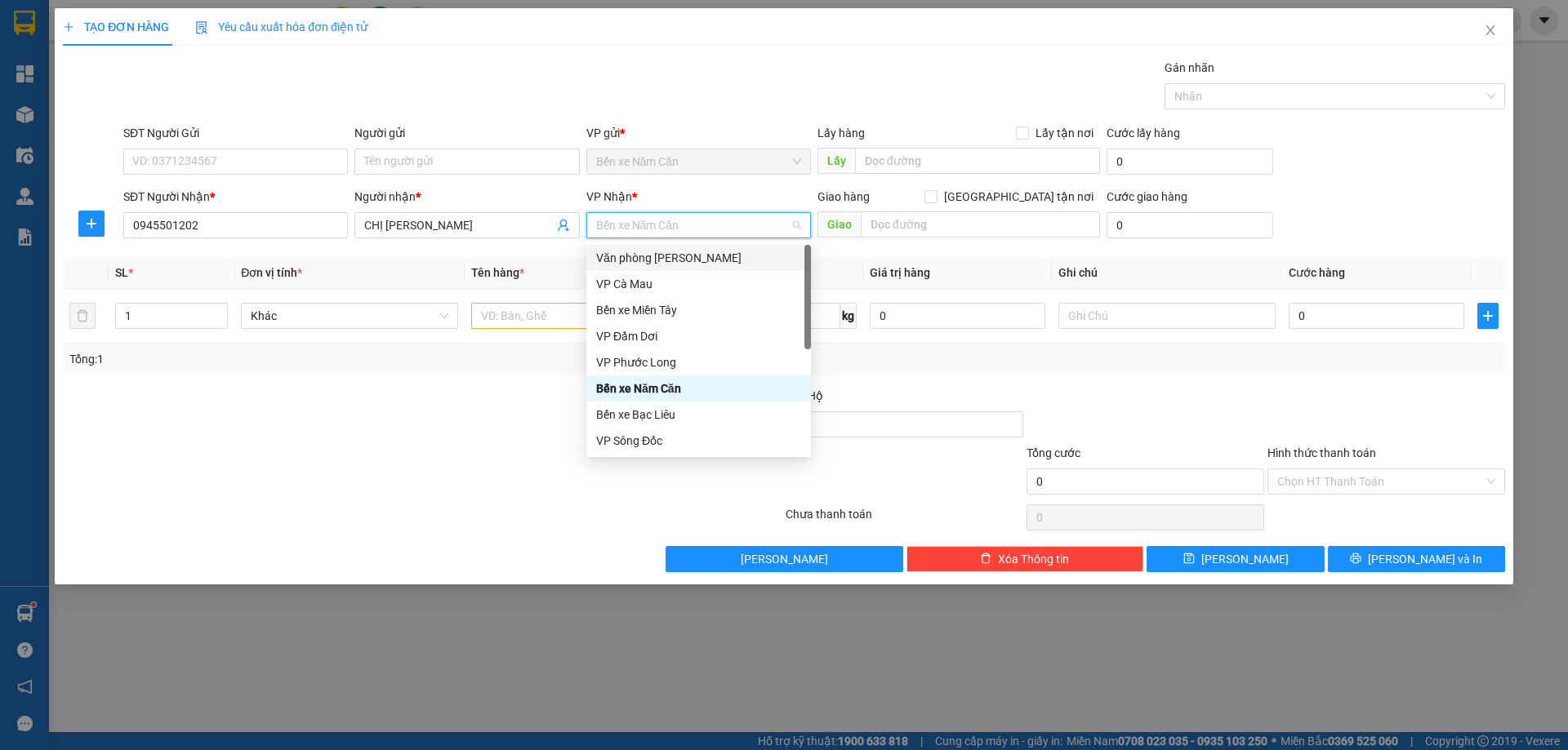
click at [675, 263] on div "Văn phòng Hồ Chí Minh" at bounding box center [698, 258] width 205 height 18
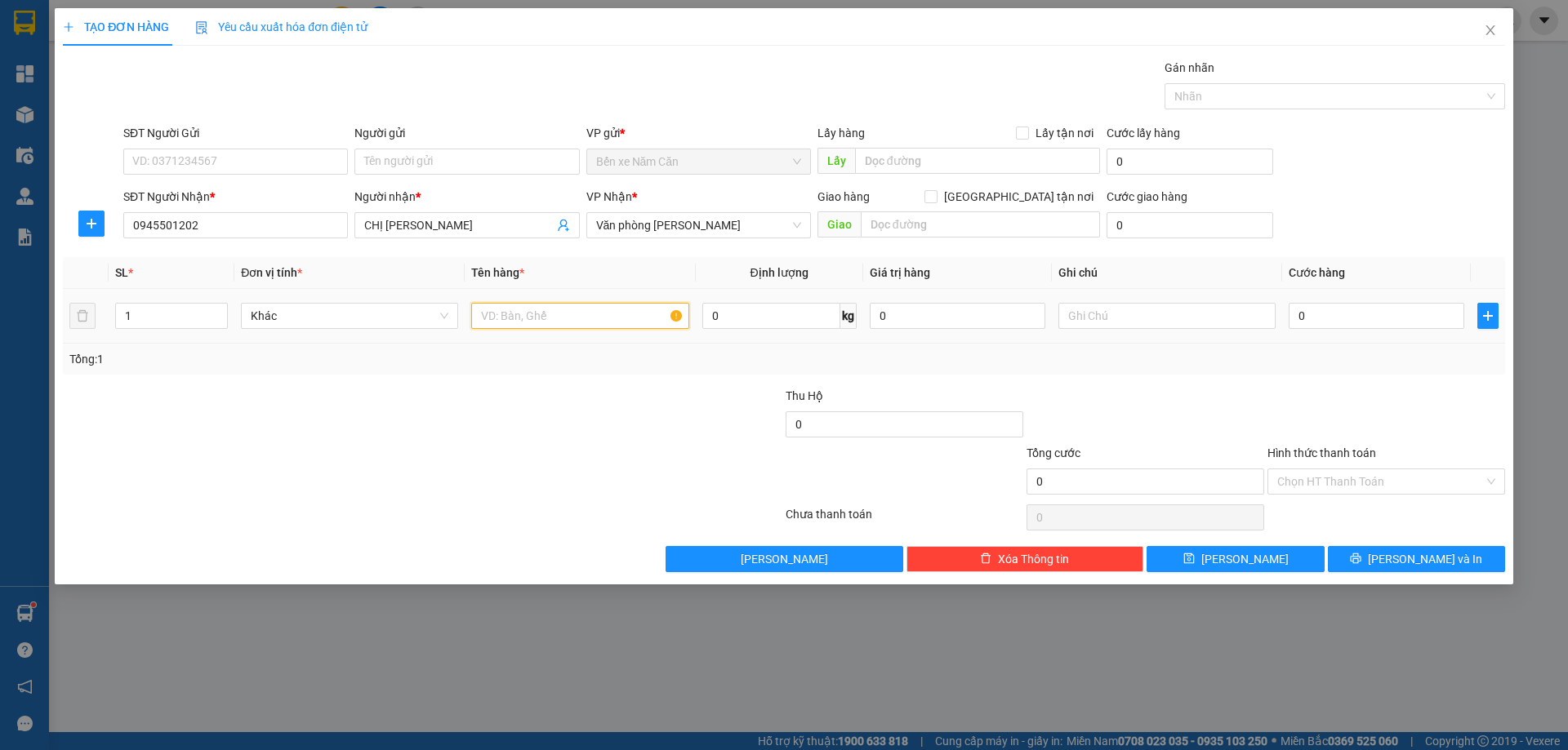
click at [562, 312] on input "text" at bounding box center [580, 316] width 217 height 26
type input "PHỤ THU HÀNH LÝ"
click at [1115, 318] on input "text" at bounding box center [1166, 316] width 217 height 26
type input "KHÔNG TRUNG CHUYỂN"
click at [1330, 313] on input "0" at bounding box center [1376, 316] width 175 height 26
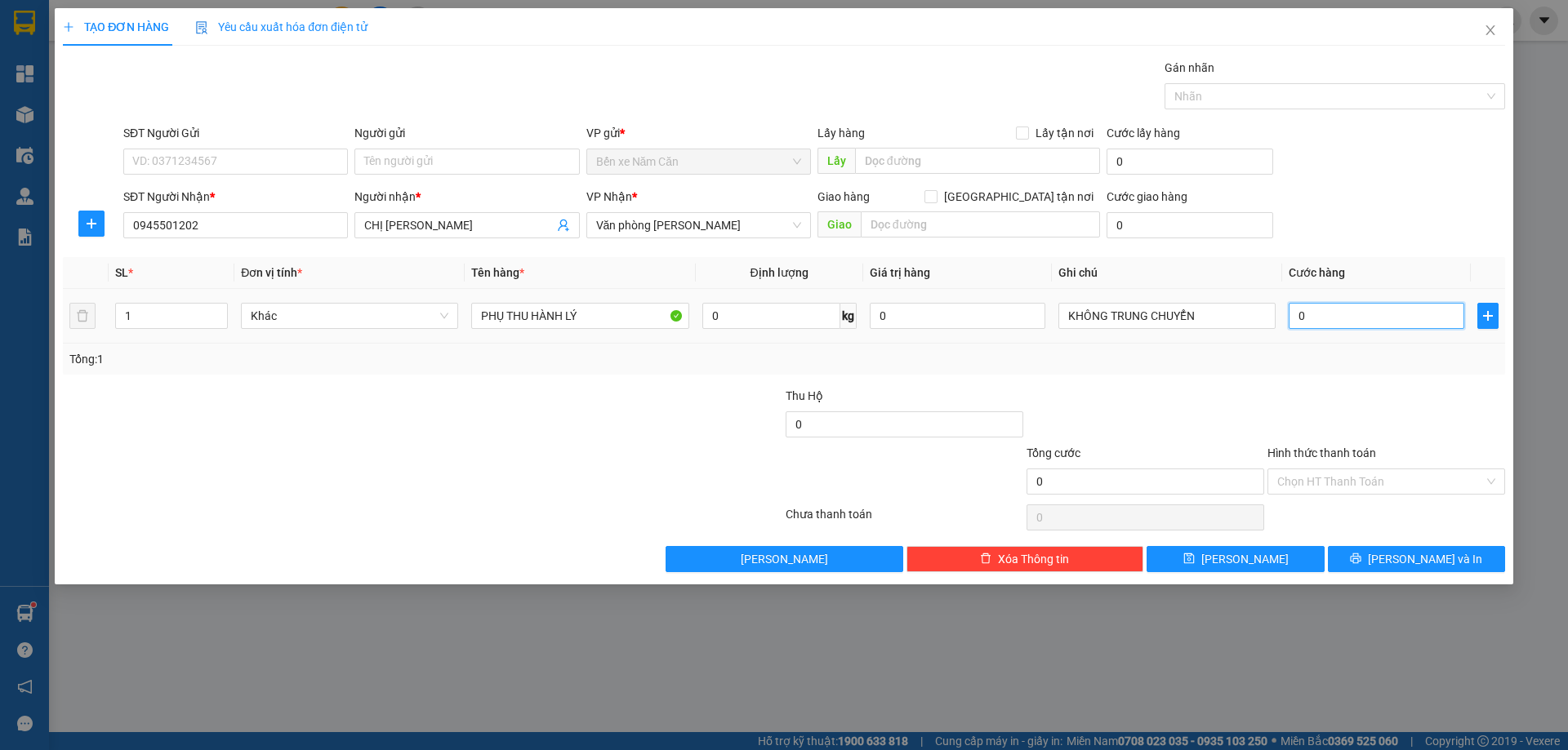
type input "5"
type input "50"
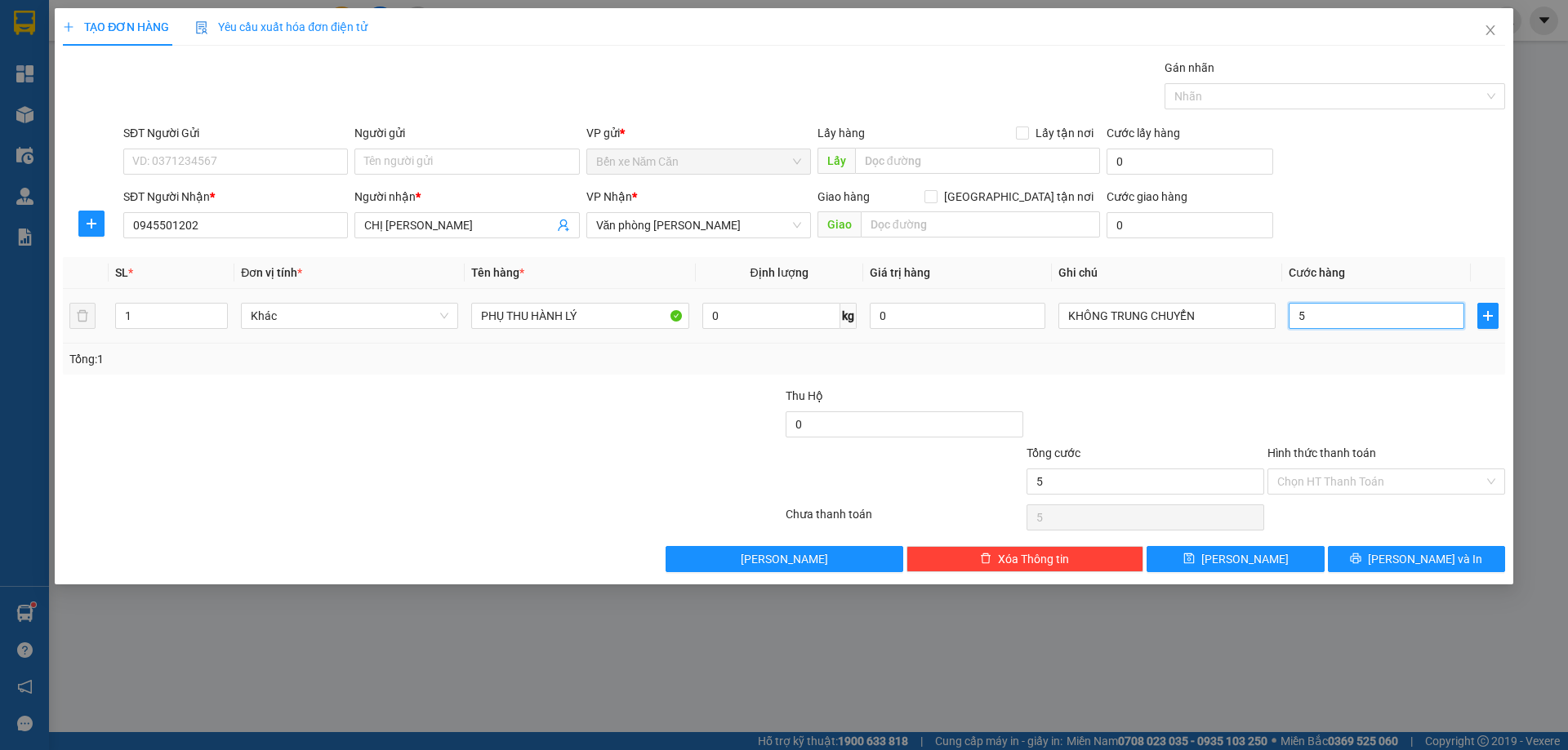
type input "50"
type input "50.000"
click at [1337, 486] on input "Hình thức thanh toán" at bounding box center [1380, 482] width 206 height 24
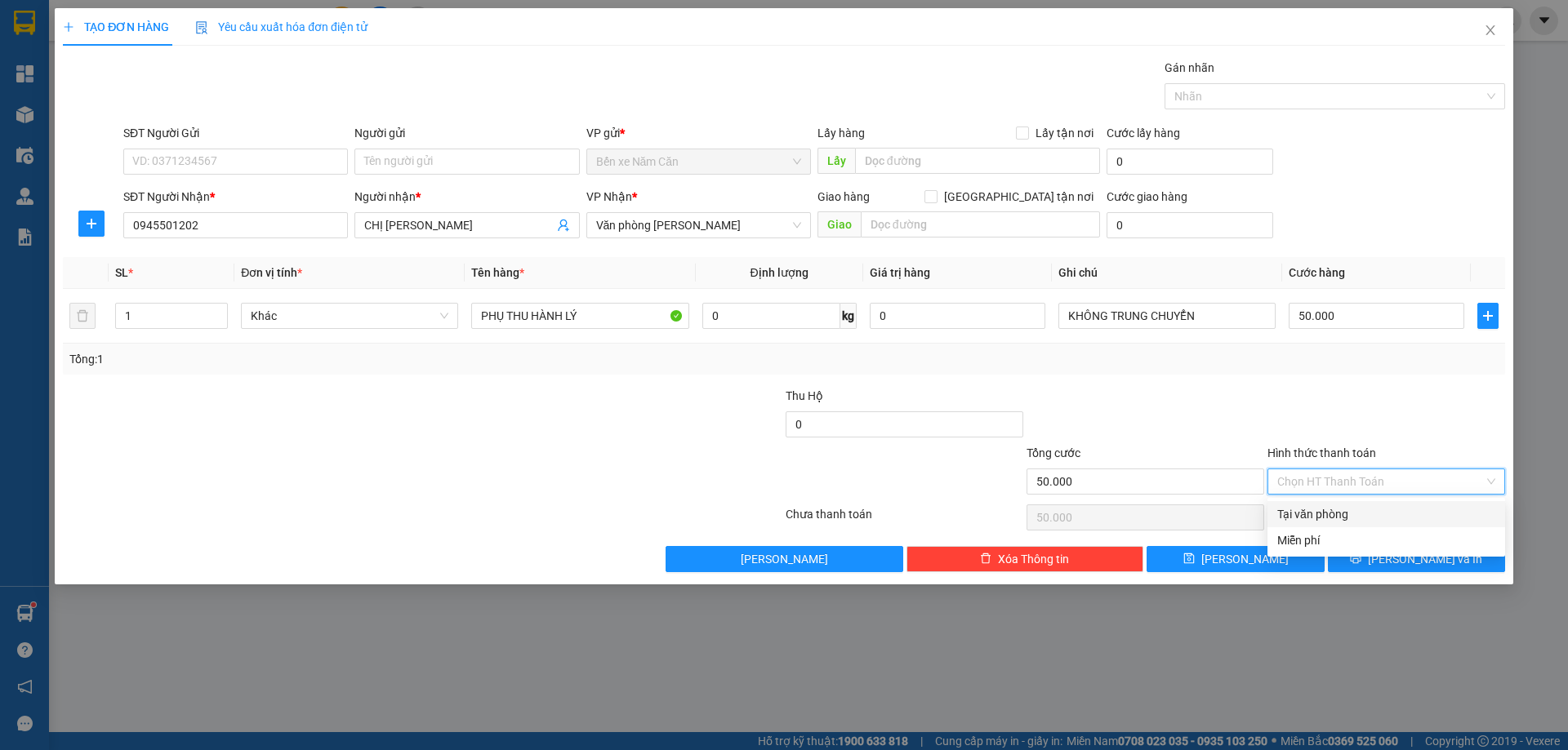
click at [1333, 514] on div "Tại văn phòng" at bounding box center [1386, 514] width 218 height 18
type input "0"
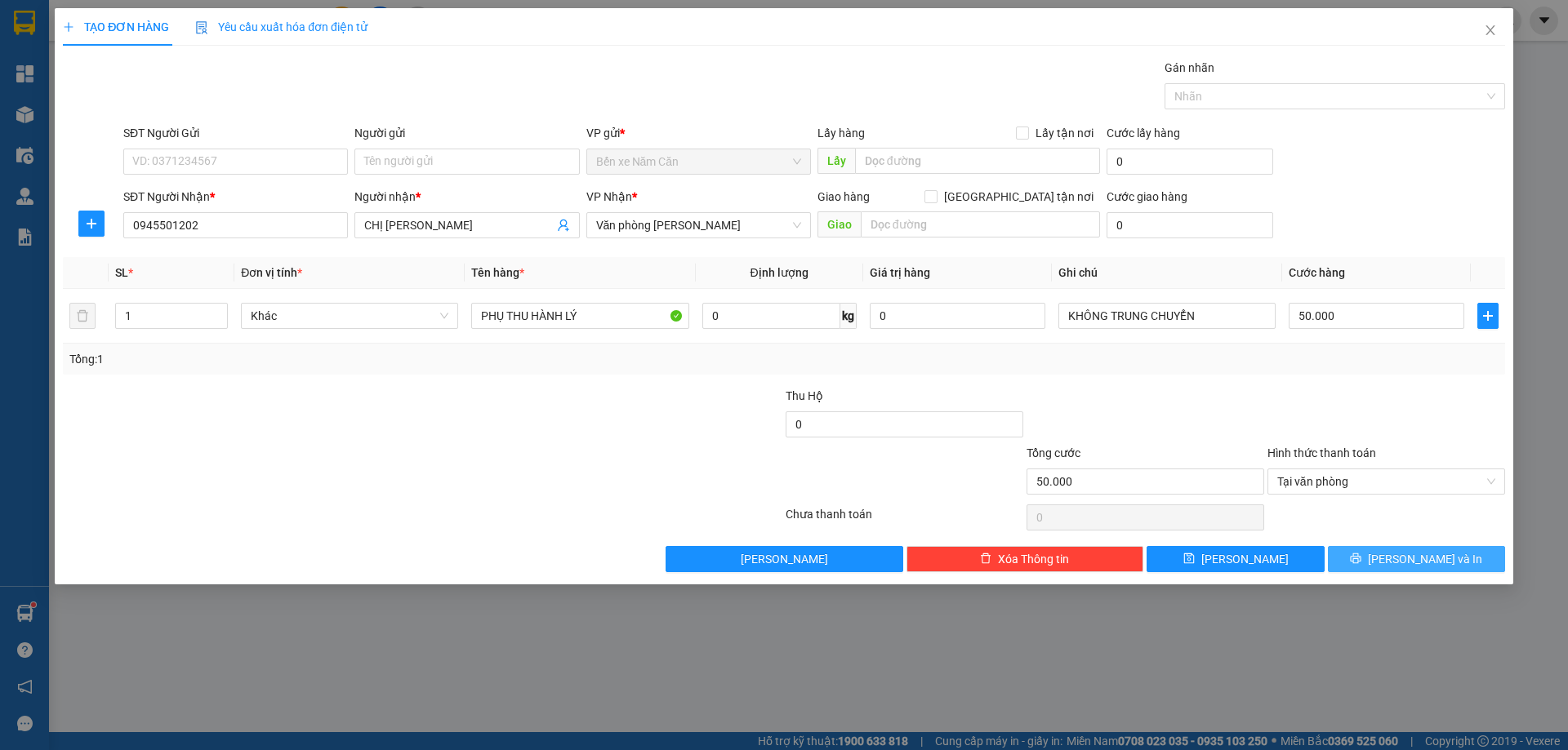
click at [1354, 553] on button "Lưu và In" at bounding box center [1416, 559] width 177 height 26
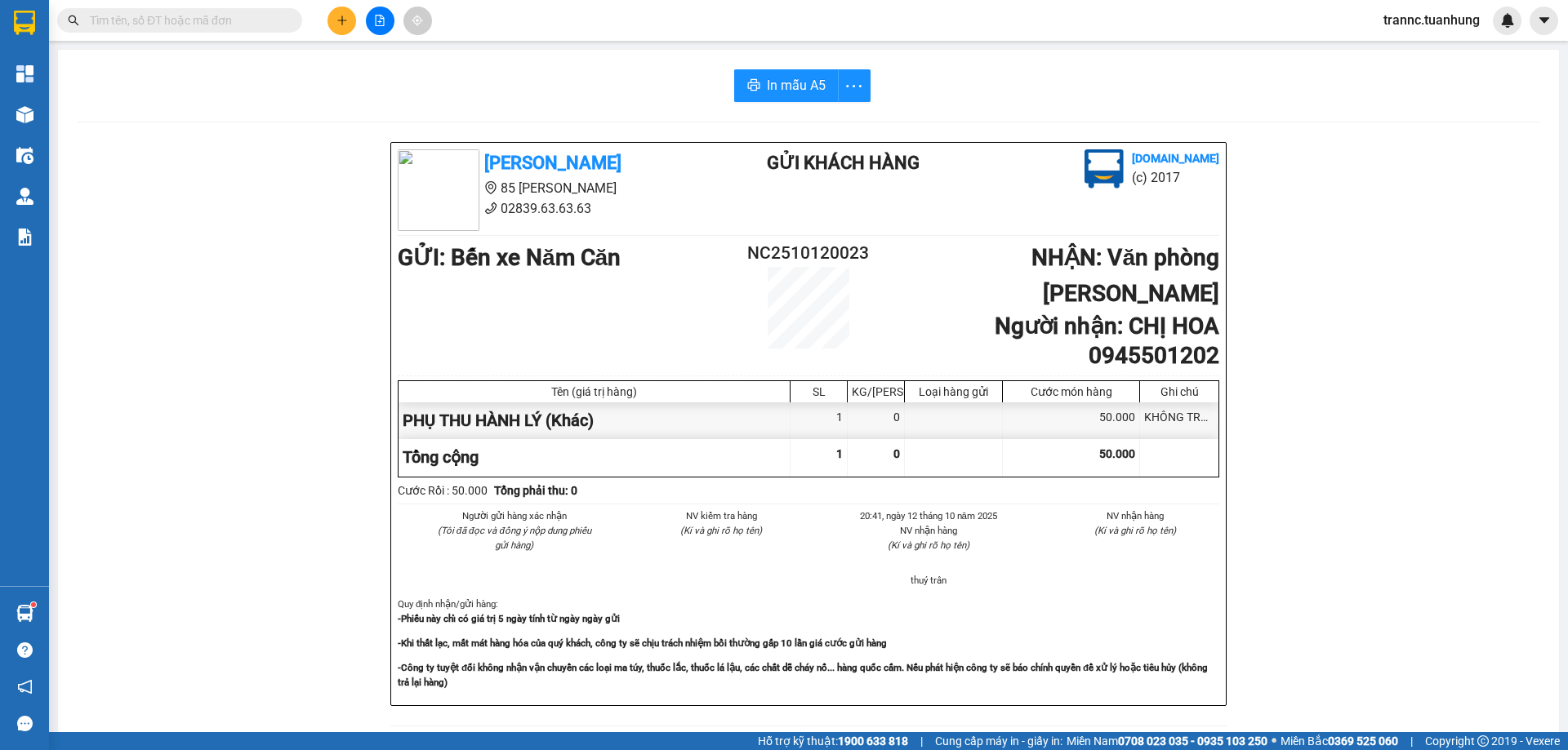
click at [1374, 642] on div "Tuấn Hưng 85 Lý Chiêu Hoàng 02839.63.63.63 Gửi khách hàng Vexere.com (c) 2017 G…" at bounding box center [808, 743] width 1461 height 1202
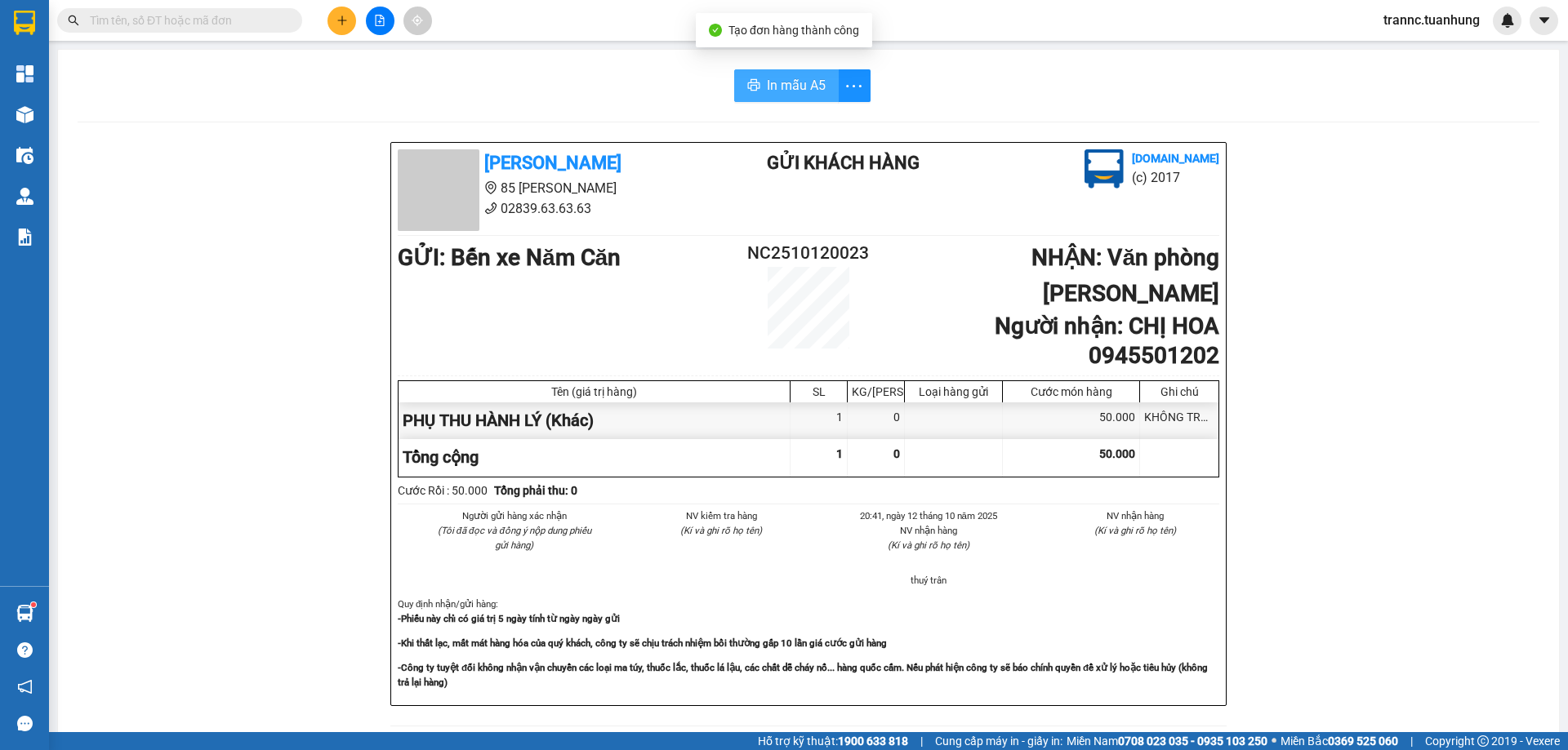
click at [787, 95] on span "In mẫu A5" at bounding box center [796, 85] width 58 height 21
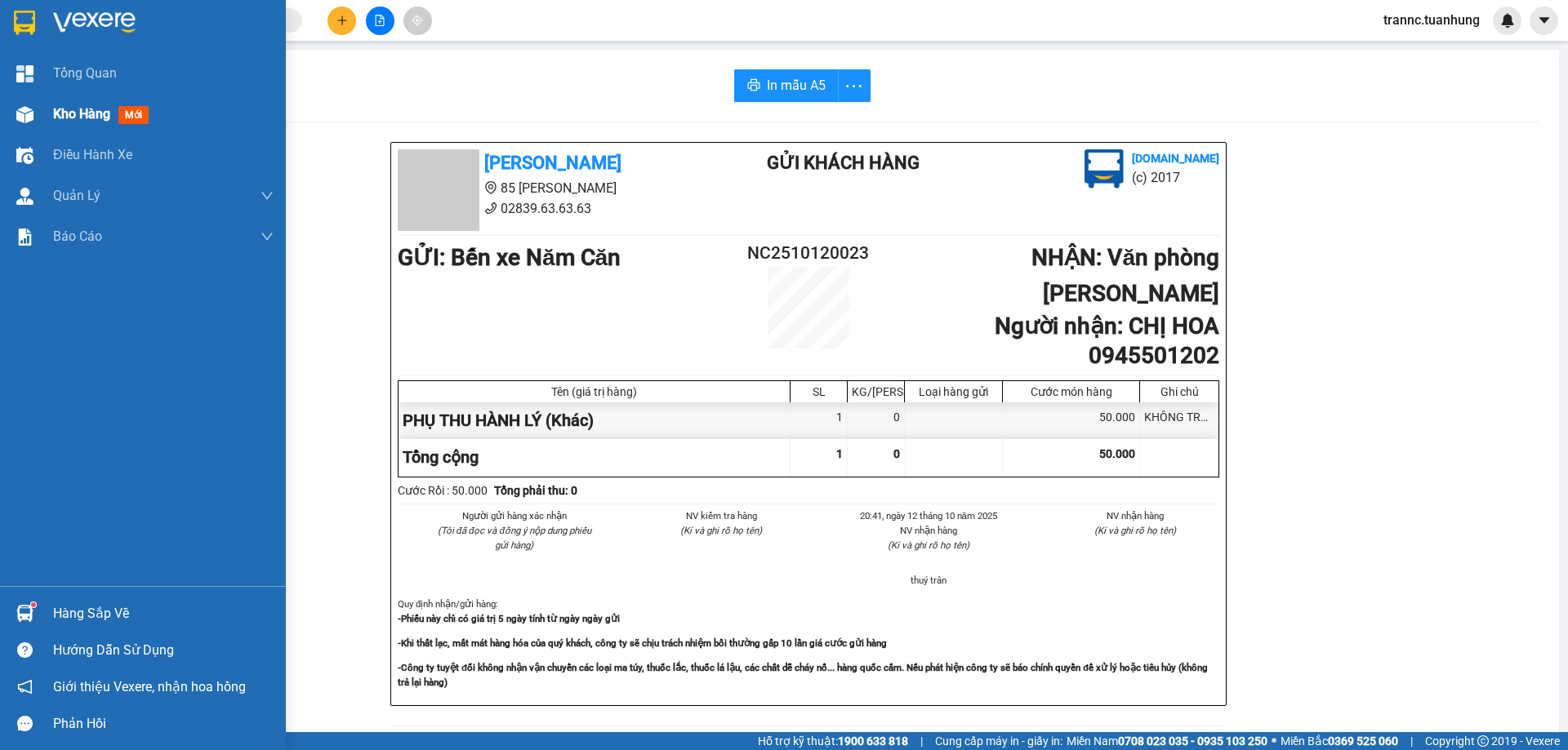
drag, startPoint x: 74, startPoint y: 96, endPoint x: 73, endPoint y: 108, distance: 12.0
click at [74, 97] on div "Kho hàng mới" at bounding box center [163, 114] width 220 height 40
click at [73, 108] on span "Kho hàng" at bounding box center [82, 114] width 57 height 15
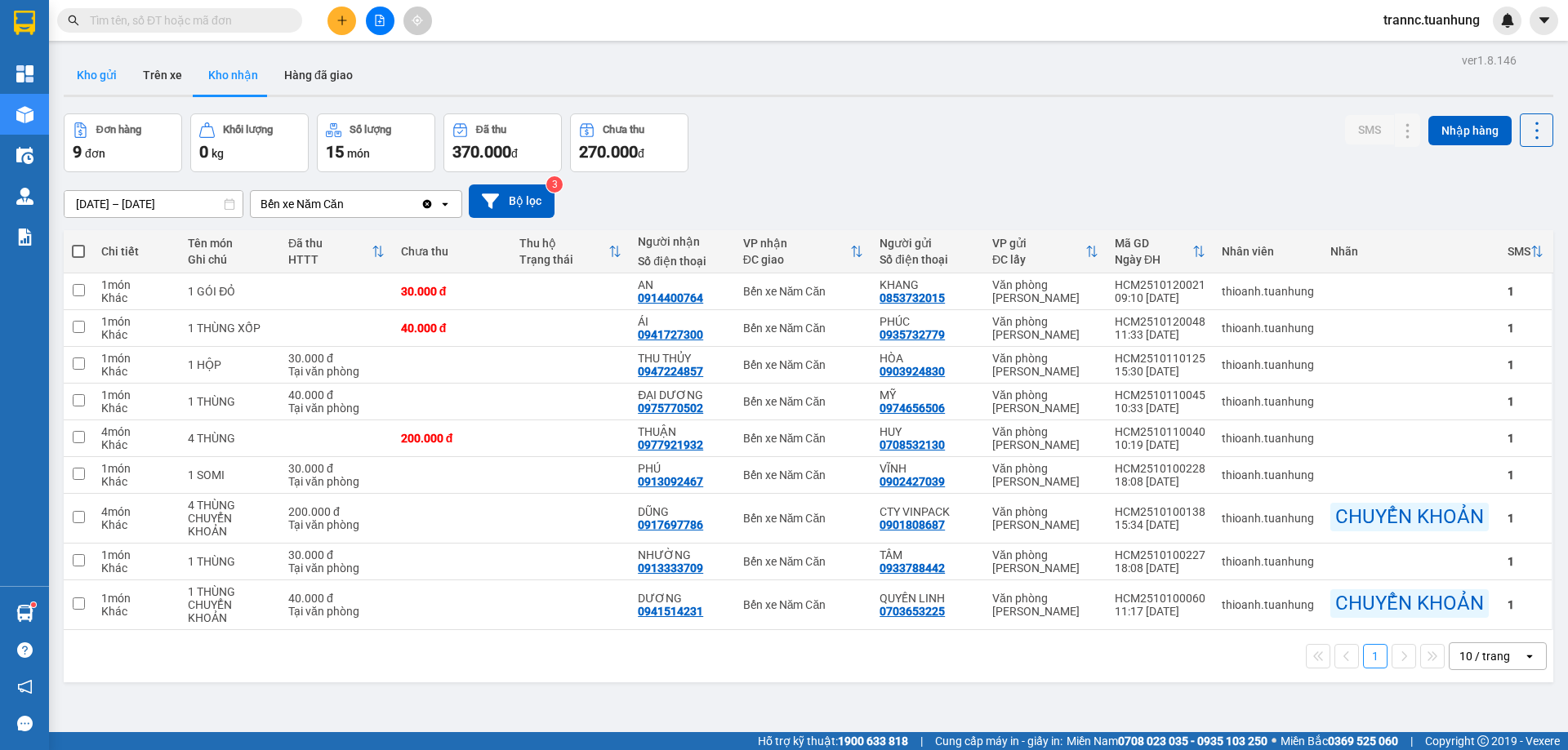
click at [95, 75] on button "Kho gửi" at bounding box center [96, 76] width 66 height 40
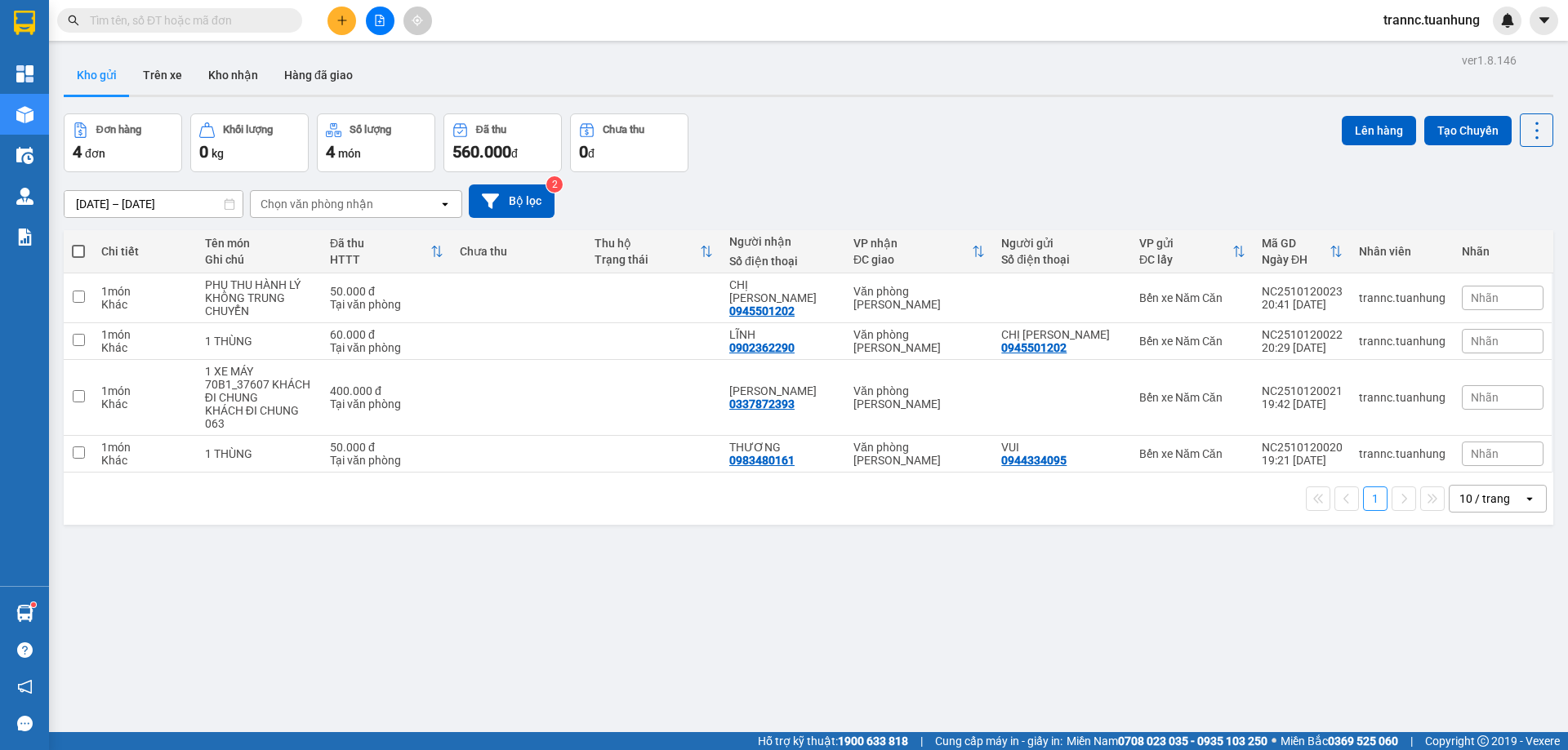
click at [74, 253] on span at bounding box center [78, 251] width 13 height 13
click at [78, 243] on input "checkbox" at bounding box center [78, 243] width 0 height 0
checkbox input "true"
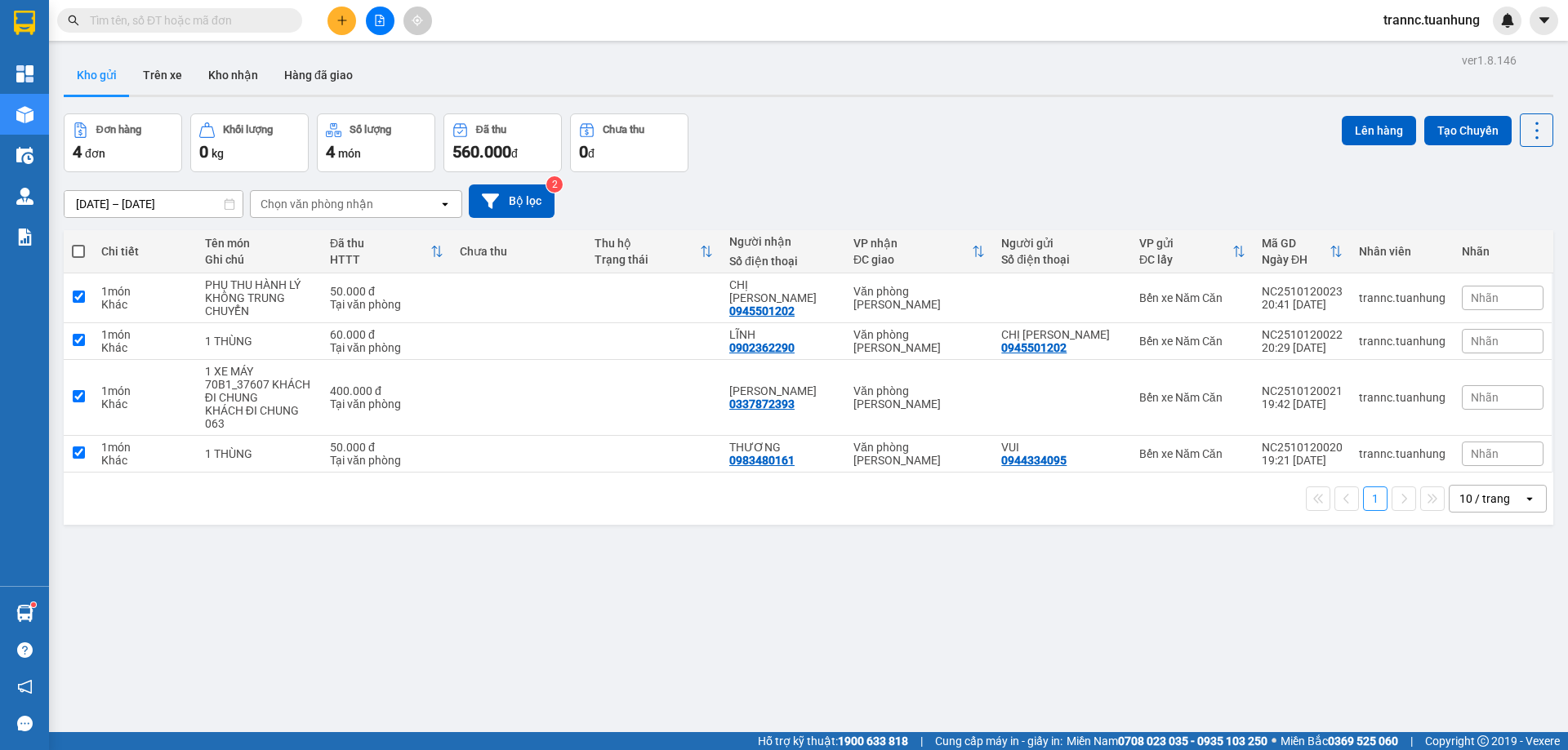
checkbox input "true"
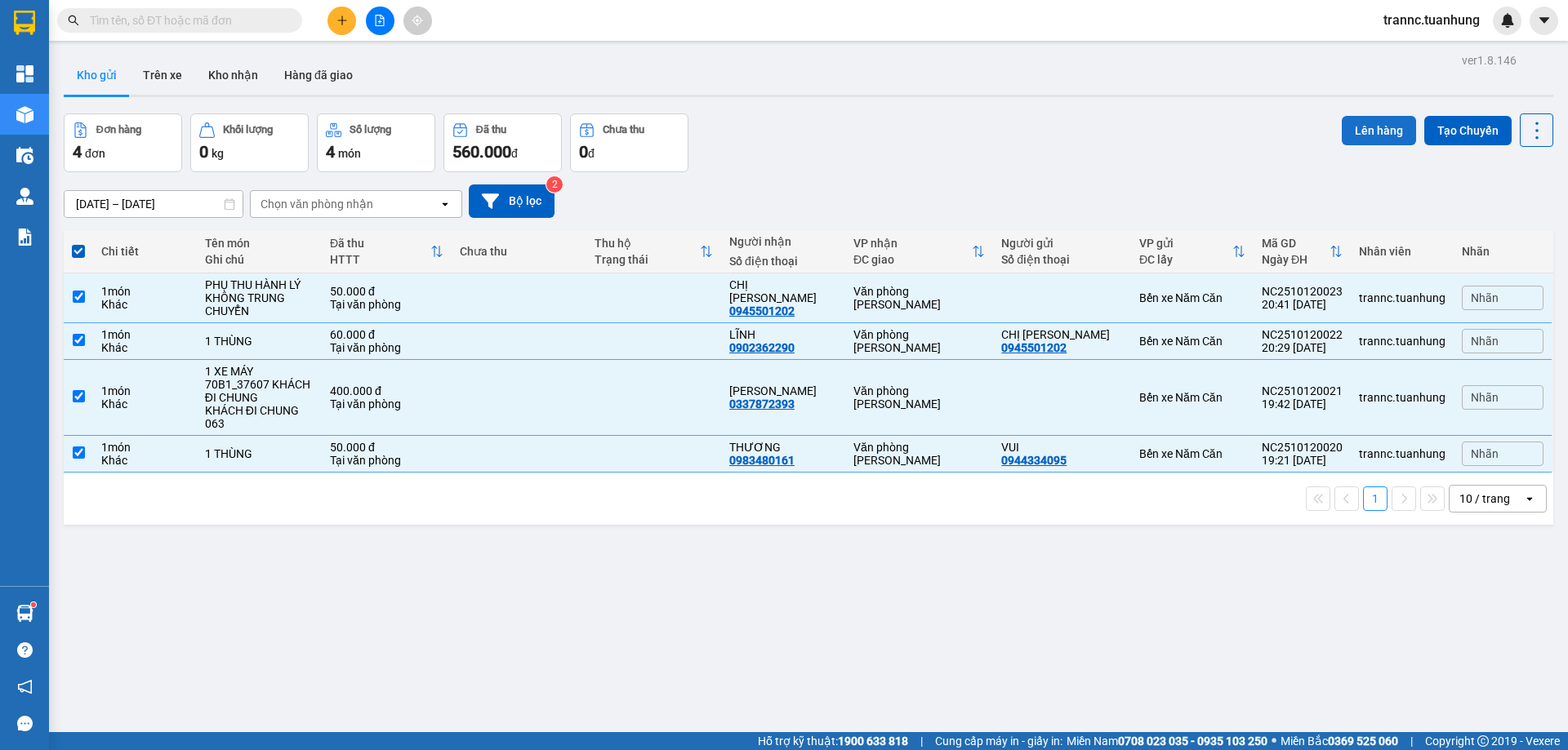
click at [1372, 132] on button "Lên hàng" at bounding box center [1379, 131] width 74 height 29
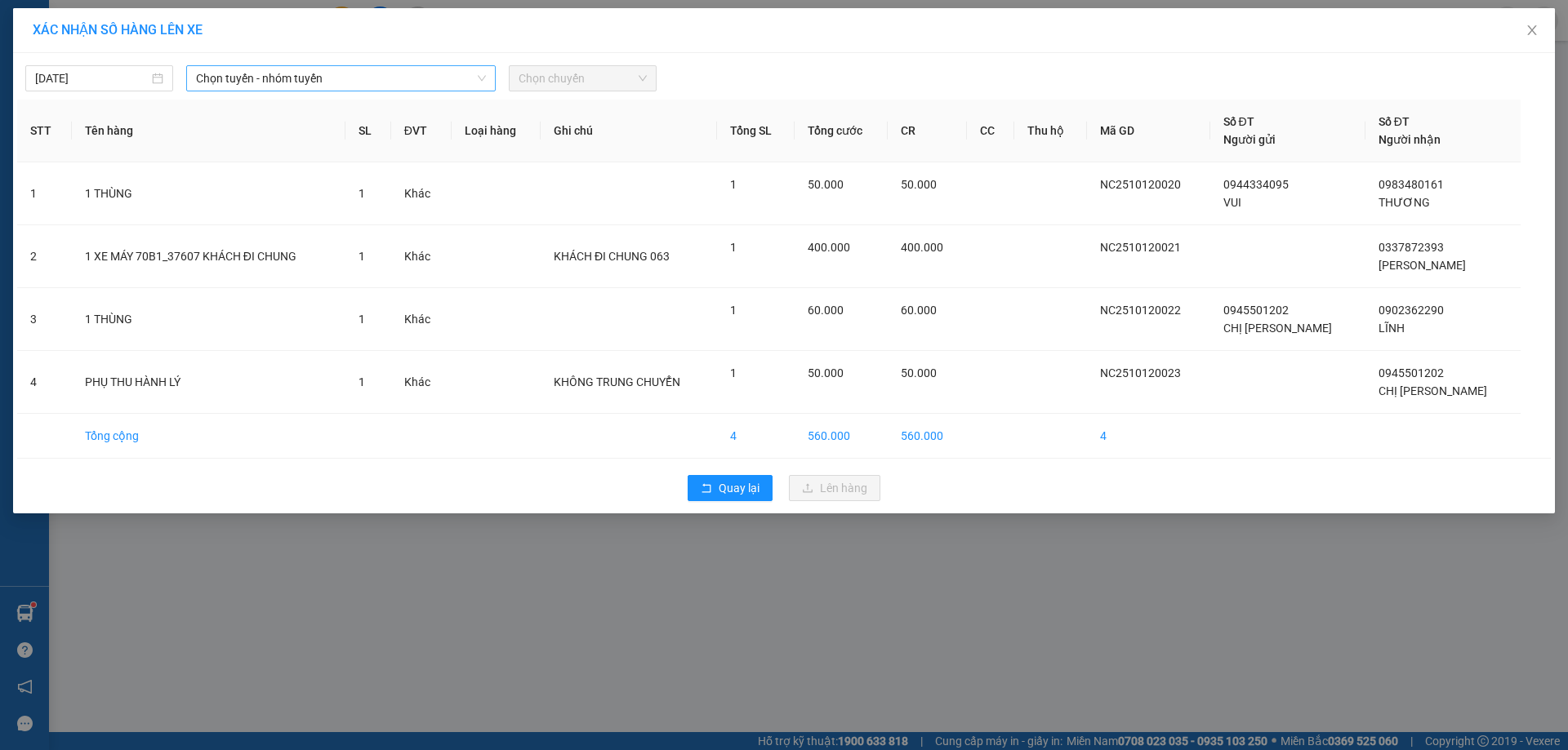
click at [262, 83] on span "Chọn tuyến - nhóm tuyến" at bounding box center [341, 78] width 290 height 24
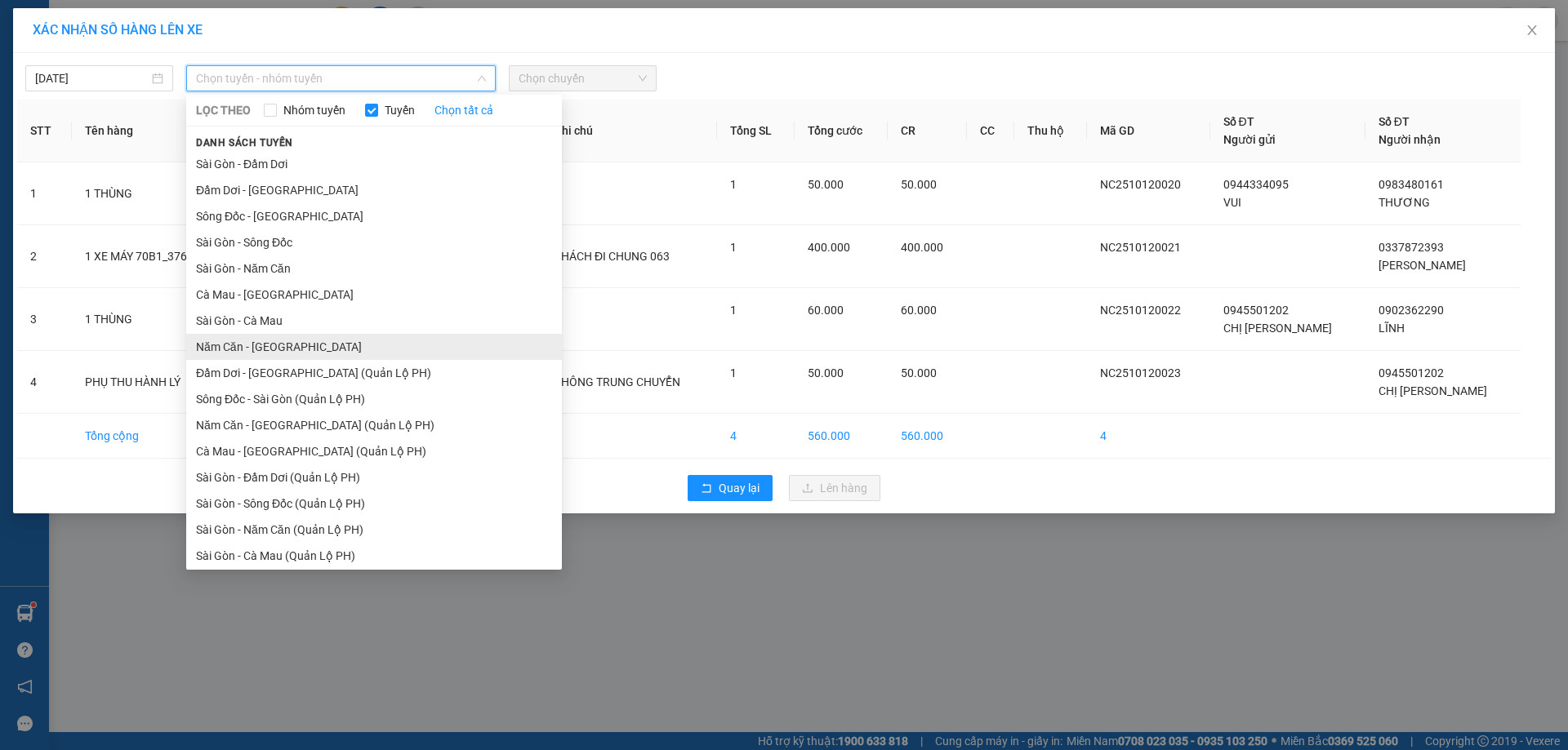
click at [228, 347] on li "Năm Căn - Sài Gòn" at bounding box center [373, 347] width 376 height 26
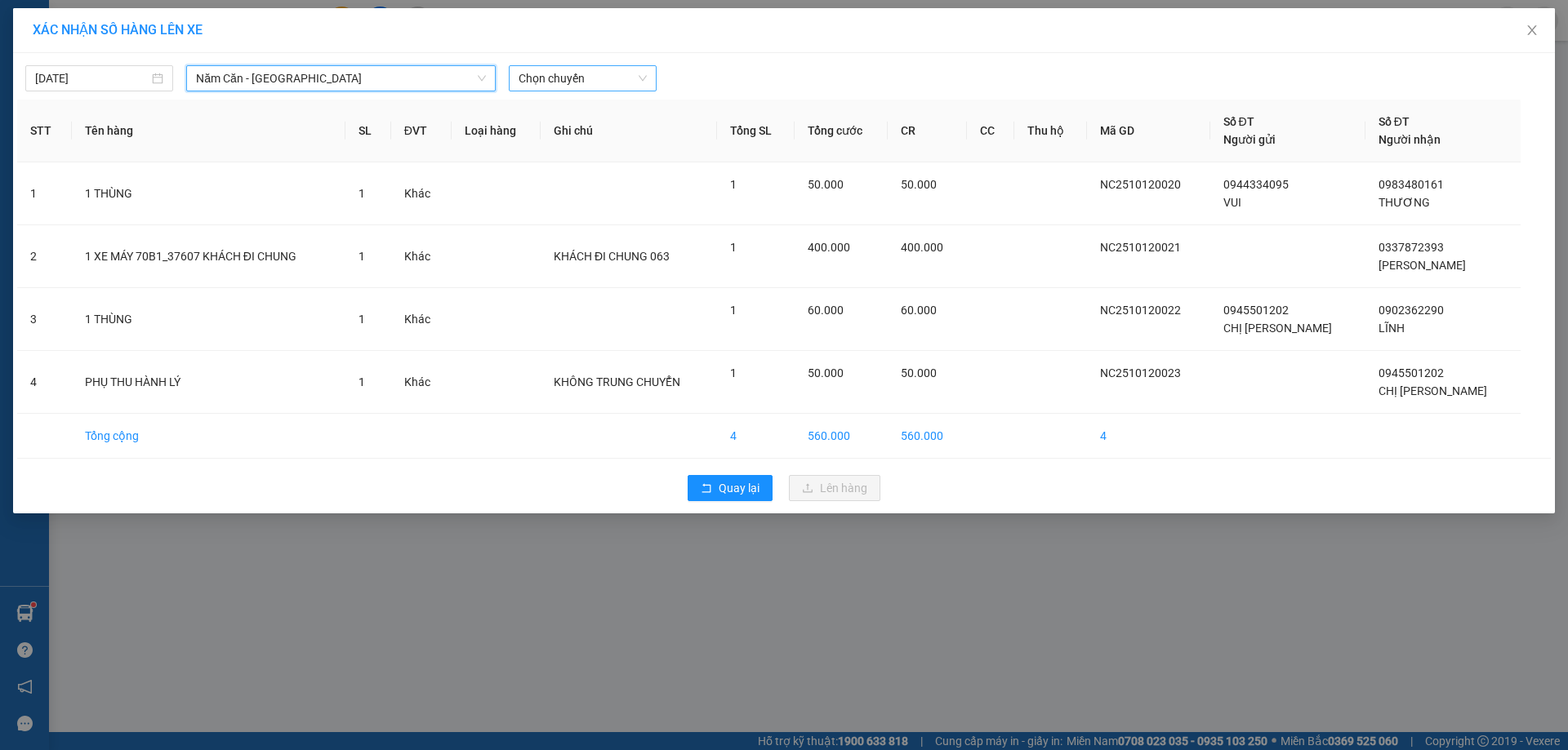
click at [556, 84] on span "Chọn chuyến" at bounding box center [582, 78] width 128 height 24
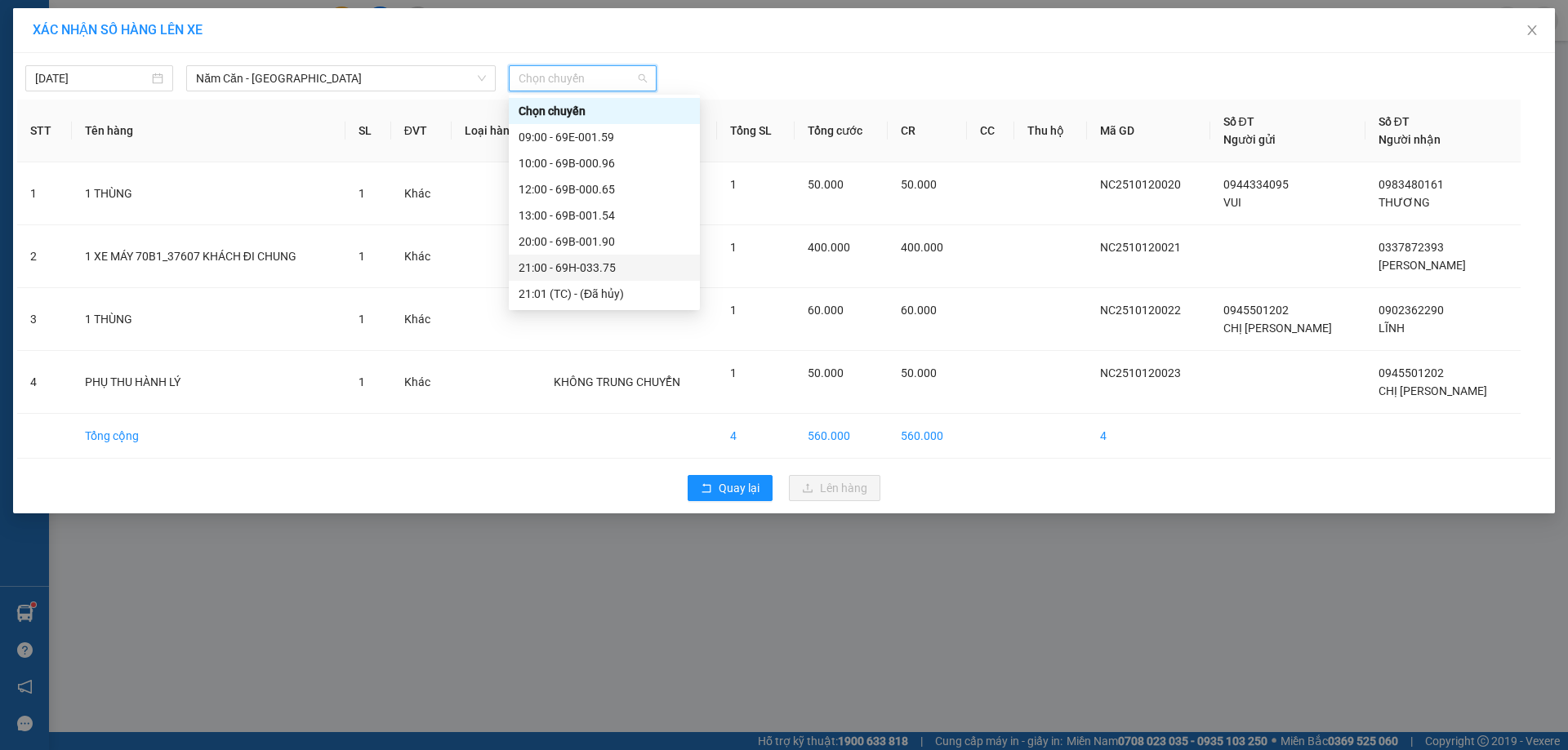
scroll to position [82, 0]
click at [595, 249] on div "22:00 - 69B-003.66" at bounding box center [604, 238] width 191 height 26
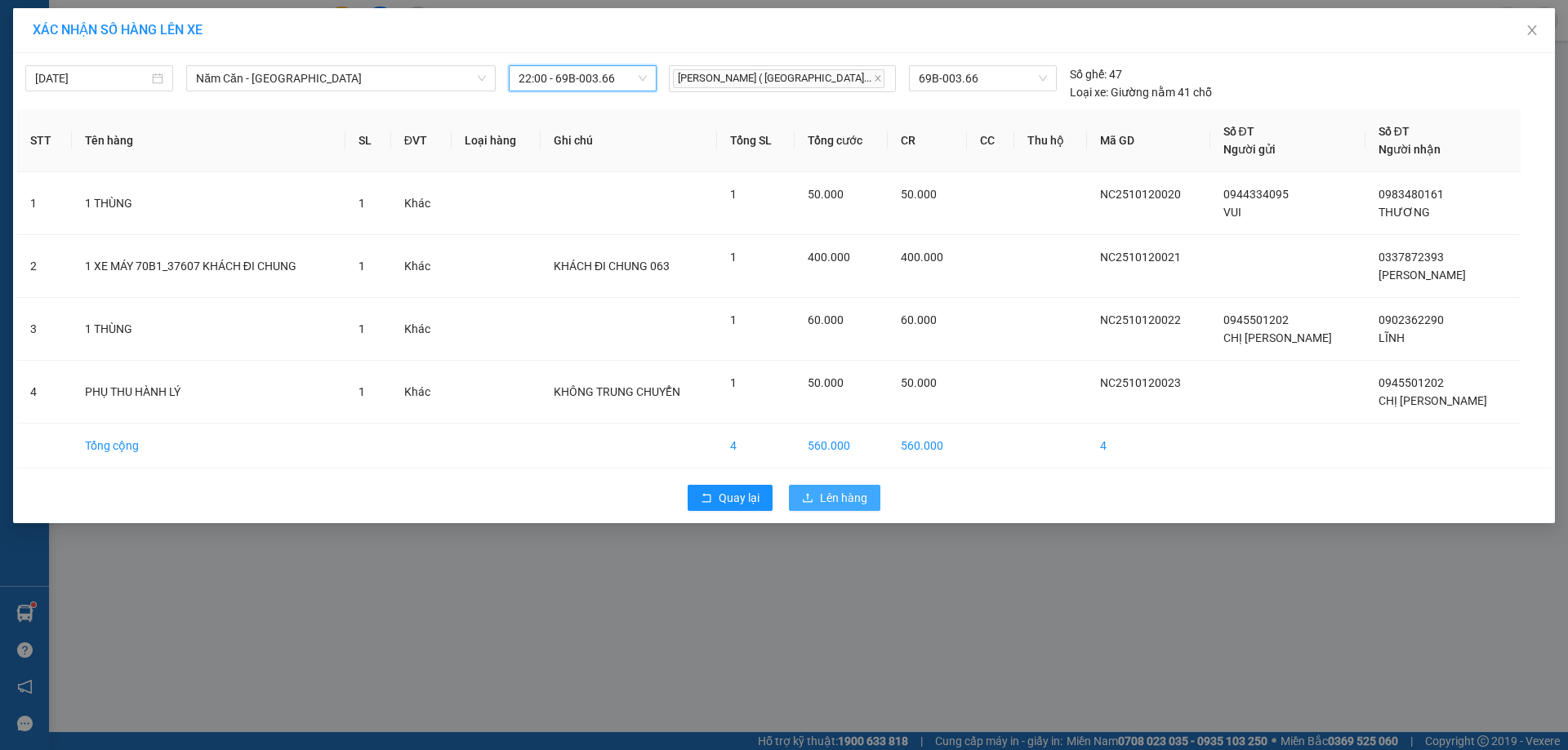
click at [818, 489] on button "Lên hàng" at bounding box center [834, 498] width 91 height 26
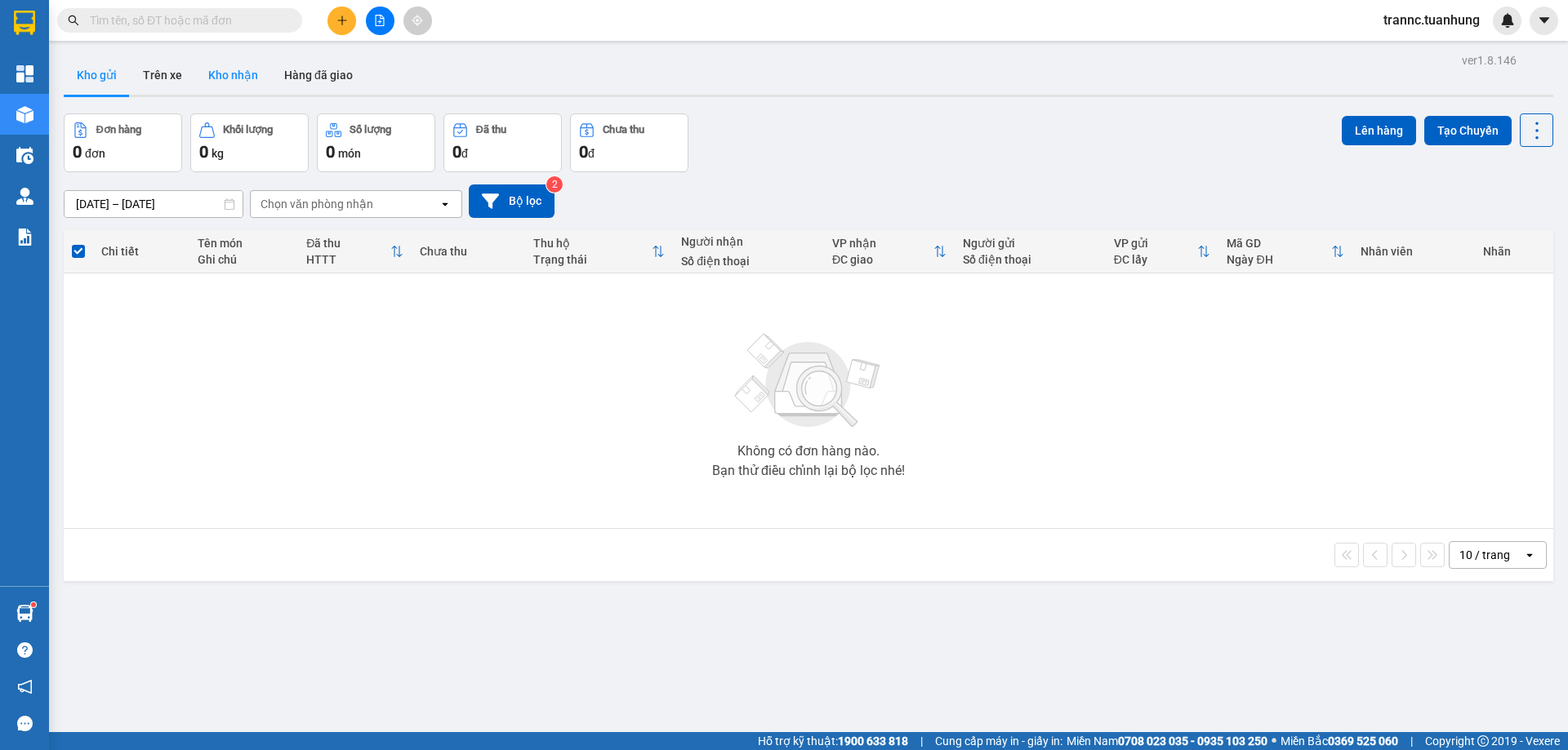
click at [237, 81] on button "Kho nhận" at bounding box center [233, 76] width 76 height 40
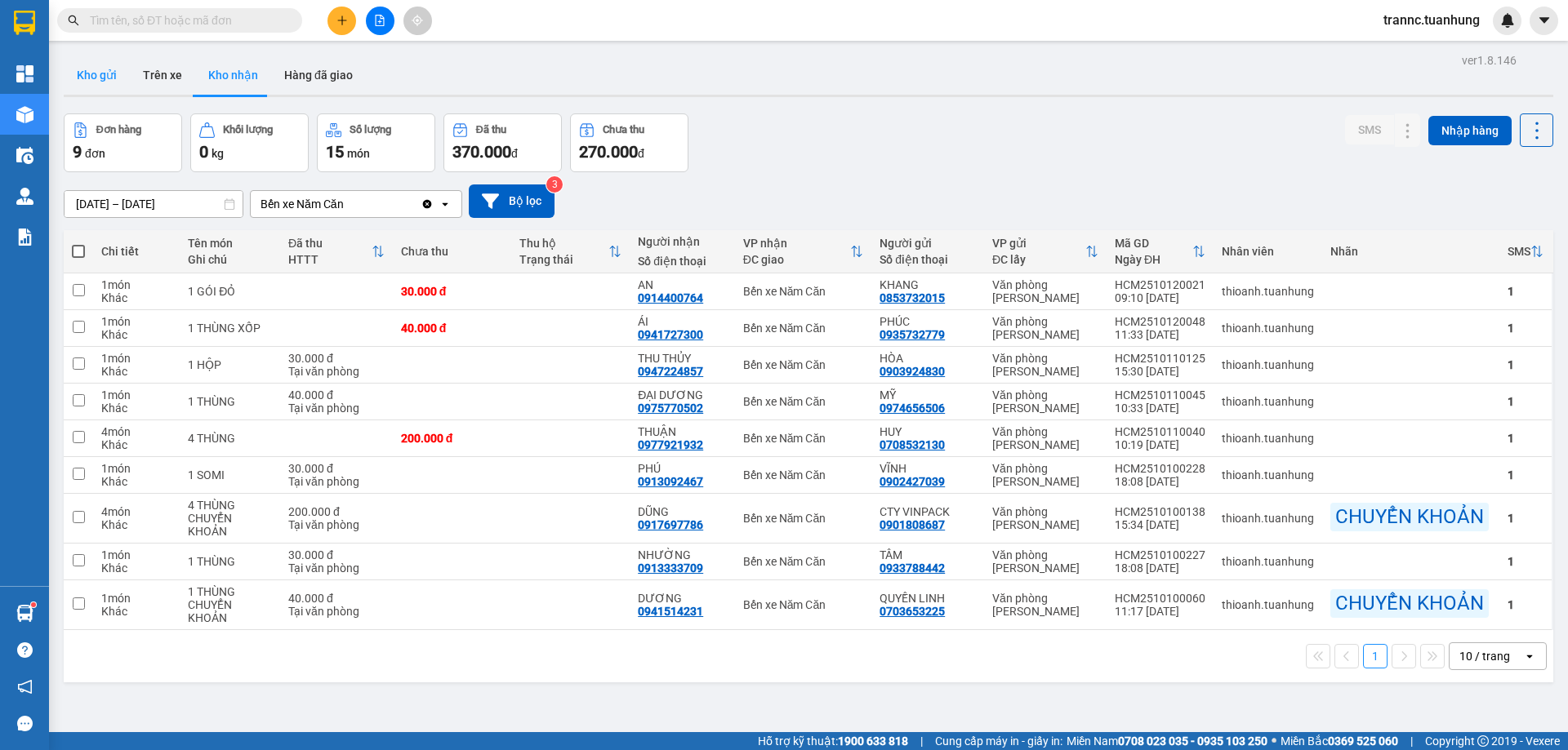
drag, startPoint x: 103, startPoint y: 72, endPoint x: 153, endPoint y: 89, distance: 52.8
click at [105, 72] on button "Kho gửi" at bounding box center [96, 76] width 66 height 40
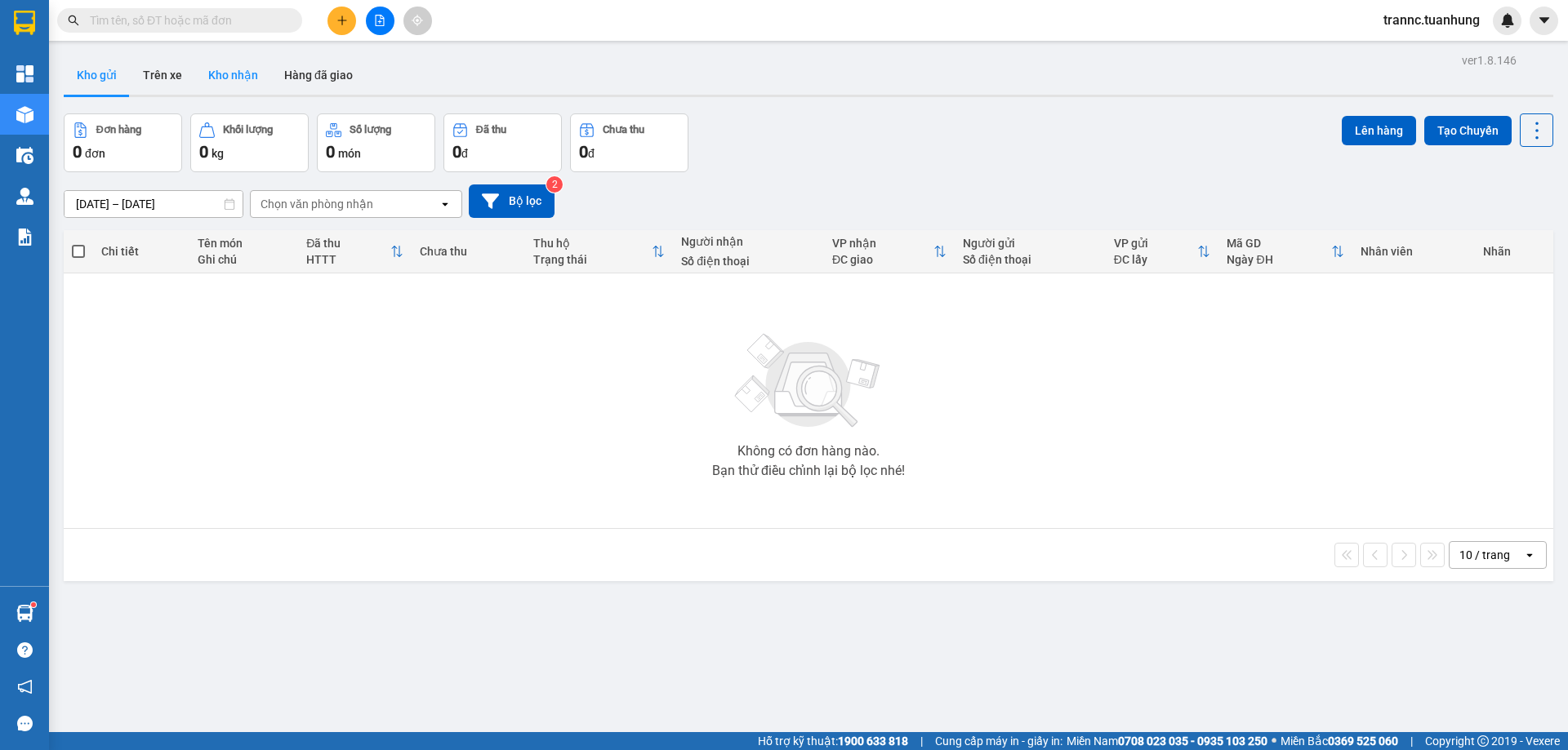
click at [248, 76] on button "Kho nhận" at bounding box center [233, 76] width 76 height 40
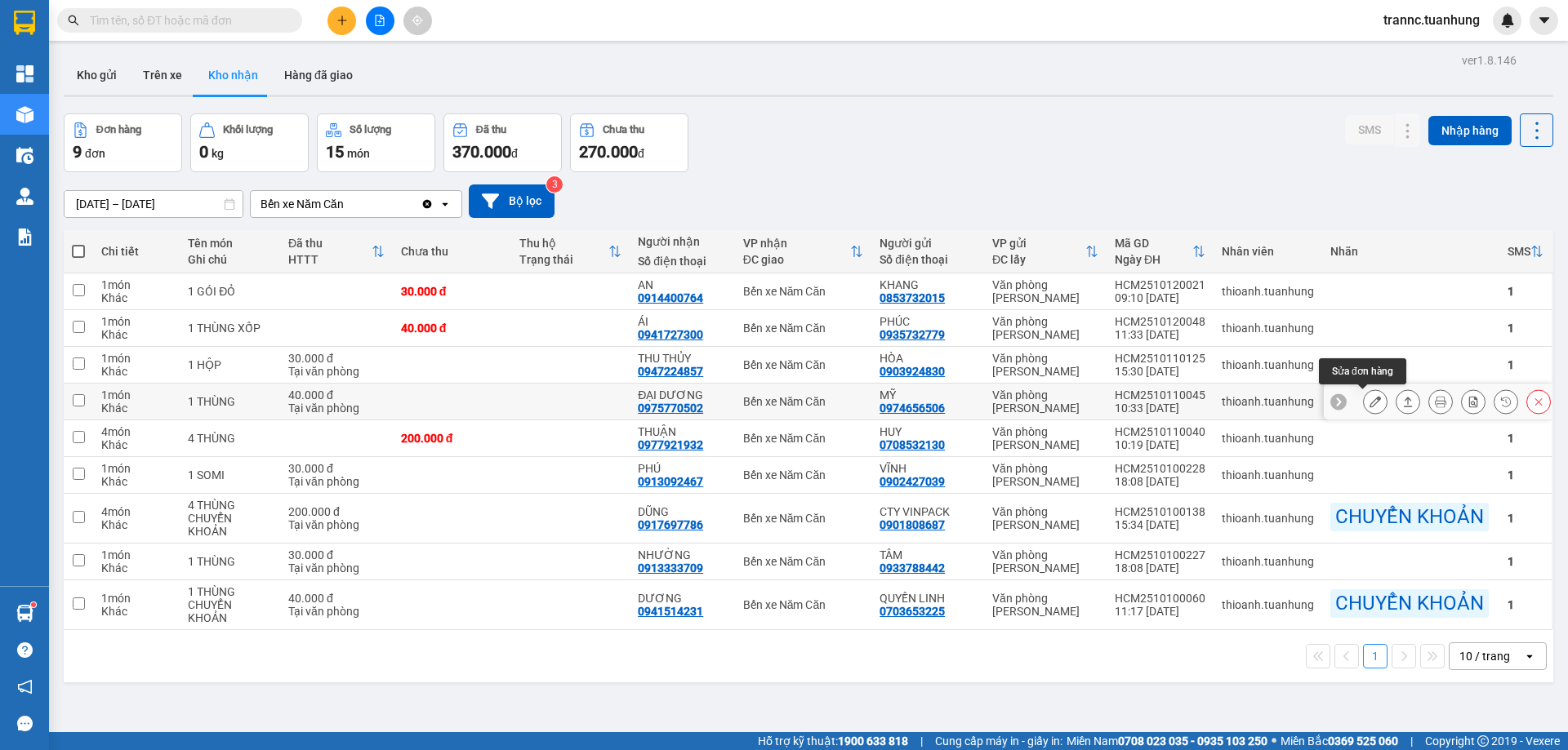
click at [1369, 408] on icon at bounding box center [1374, 401] width 11 height 11
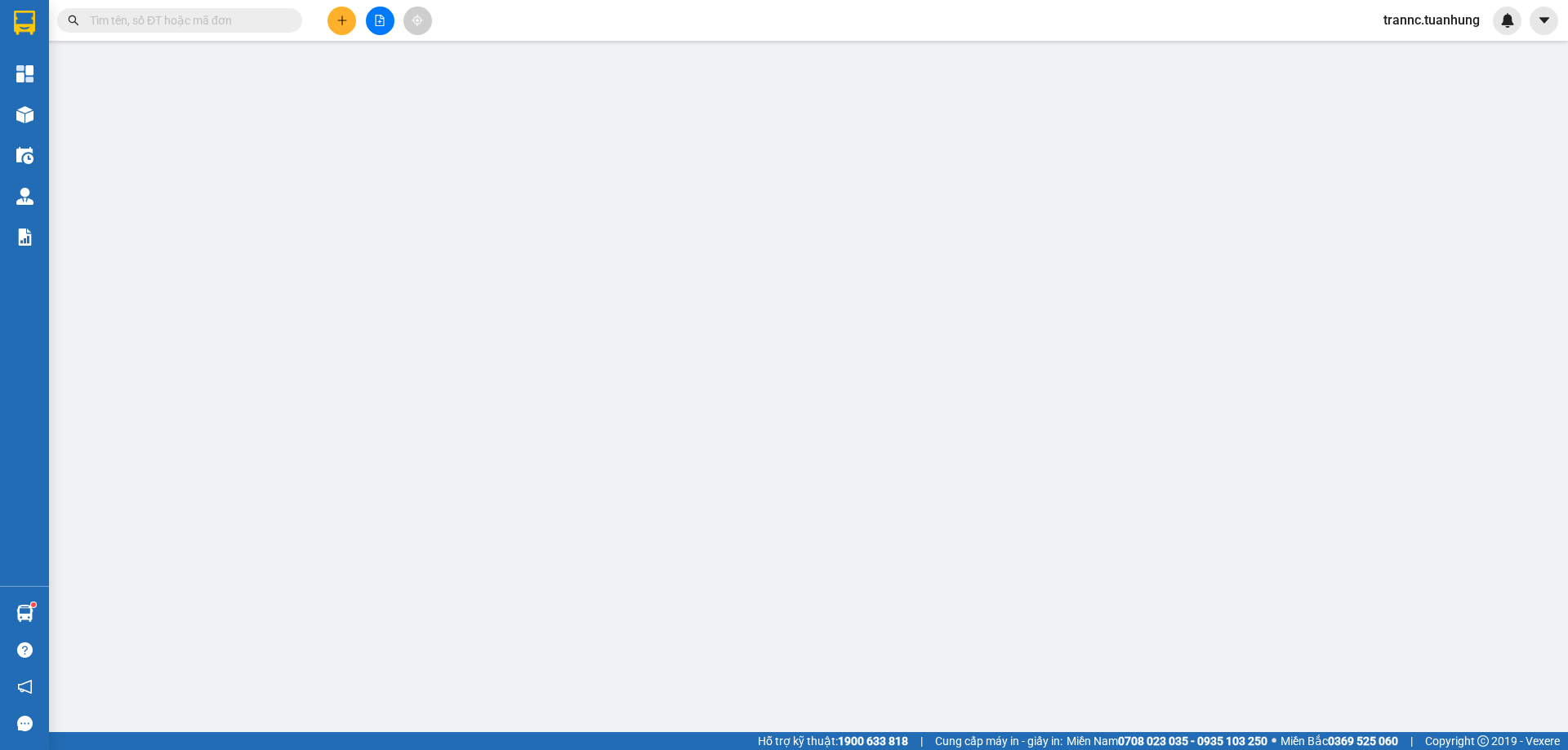
type input "0974656506"
type input "MỸ"
type input "0975770502"
type input "ĐẠI DƯƠNG"
type input "40.000"
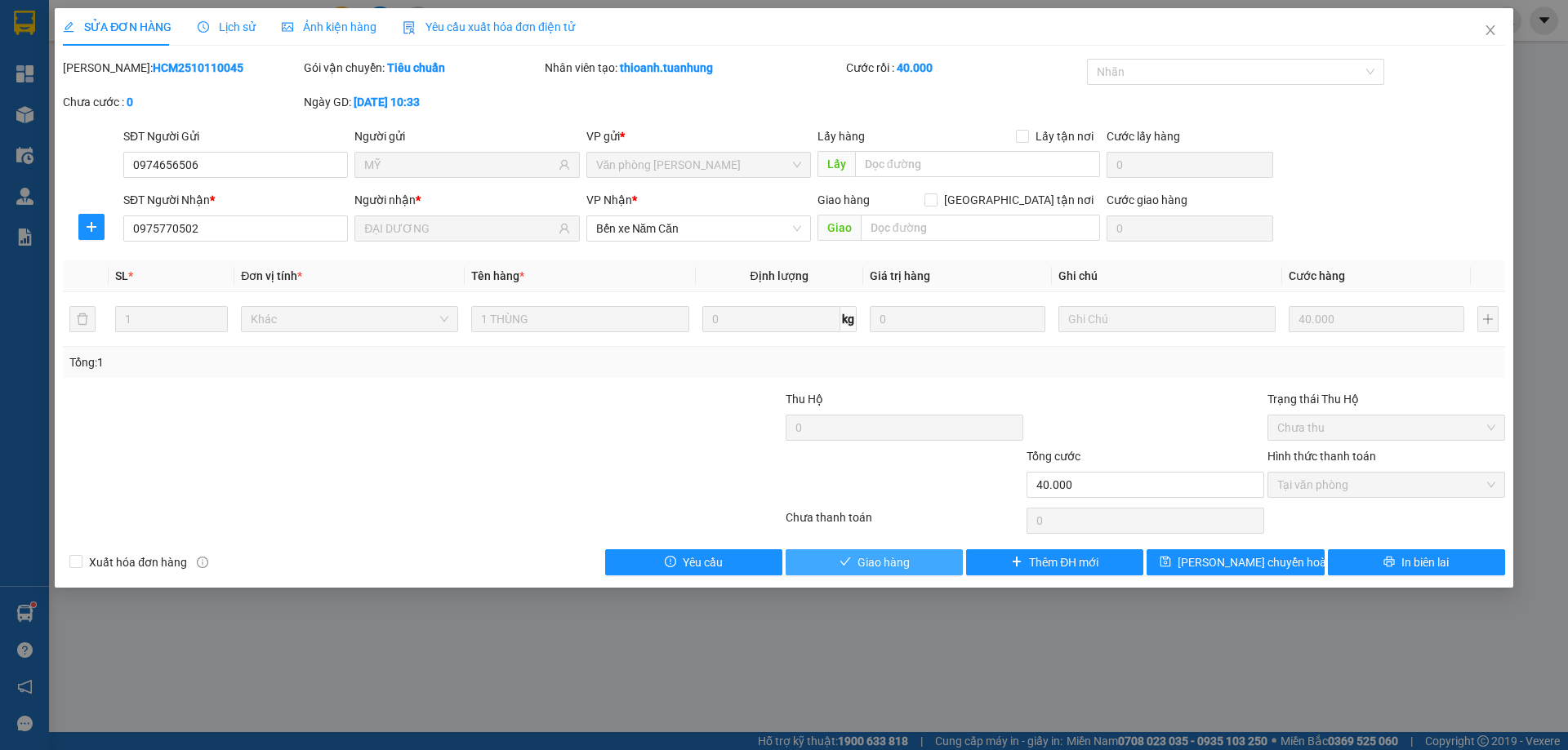
click at [826, 564] on button "Giao hàng" at bounding box center [874, 562] width 177 height 26
